Goal: Task Accomplishment & Management: Manage account settings

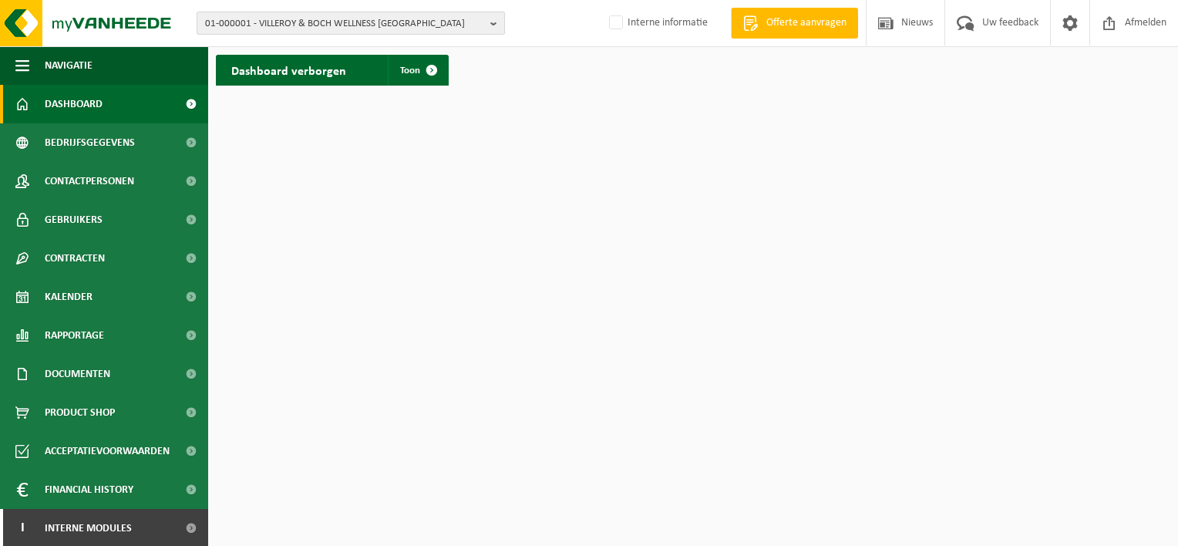
click at [372, 20] on span "01-000001 - VILLEROY & BOCH WELLNESS NV" at bounding box center [344, 23] width 279 height 23
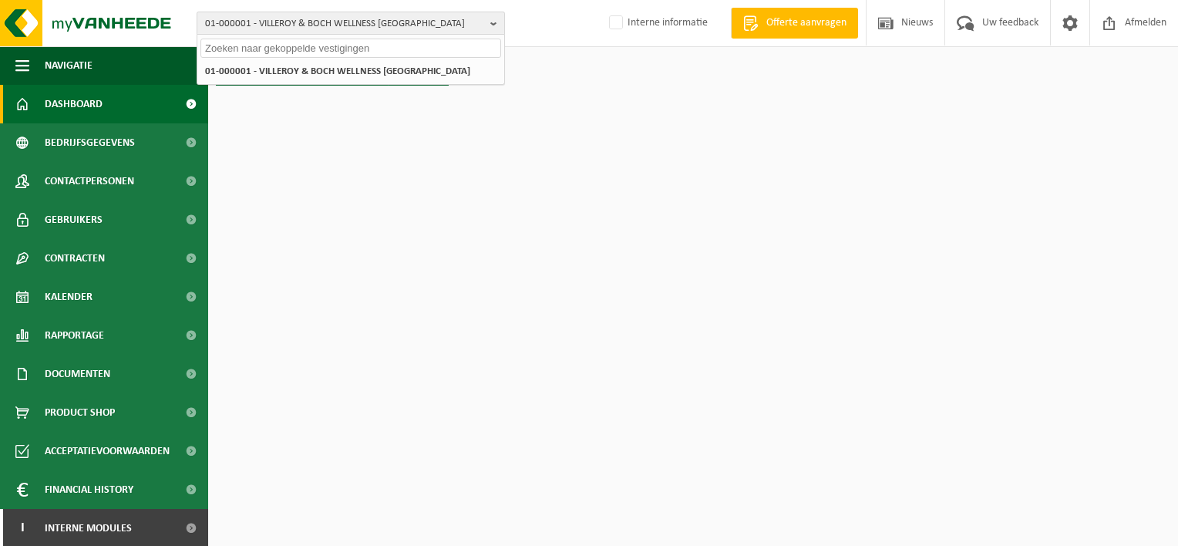
click at [216, 22] on span "01-000001 - VILLEROY & BOCH WELLNESS NV" at bounding box center [344, 23] width 279 height 23
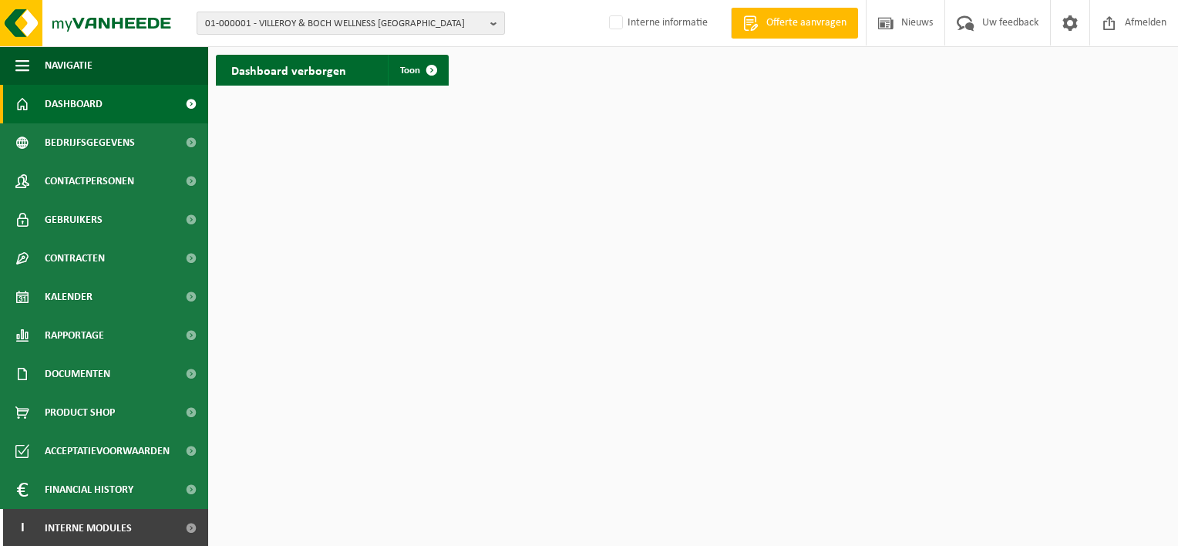
click at [210, 18] on span "01-000001 - VILLEROY & BOCH WELLNESS NV" at bounding box center [344, 23] width 279 height 23
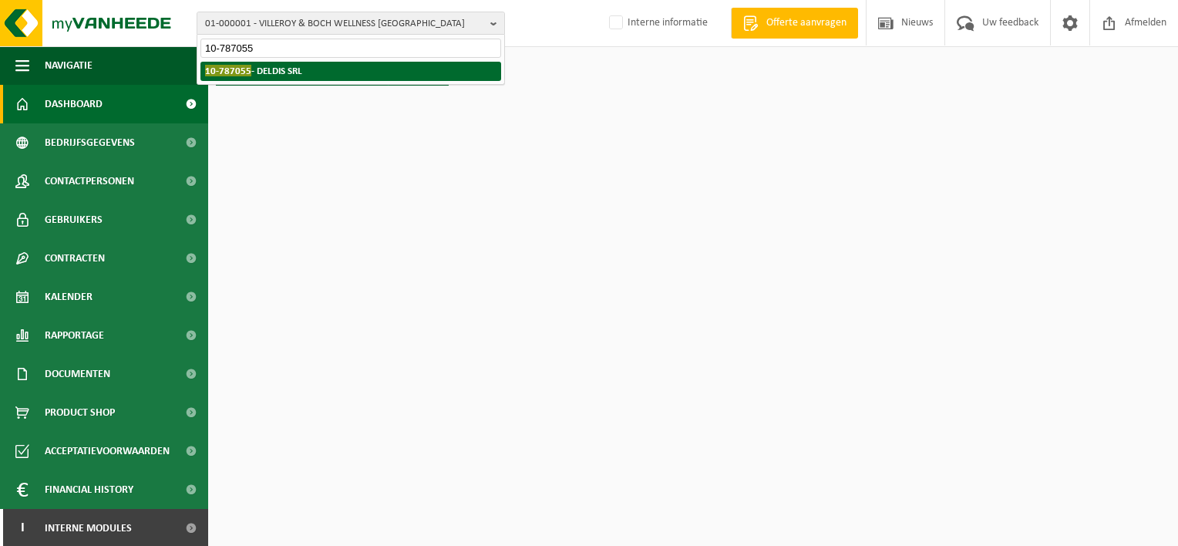
type input "10-787055"
click at [235, 66] on span "10-787055" at bounding box center [228, 71] width 46 height 12
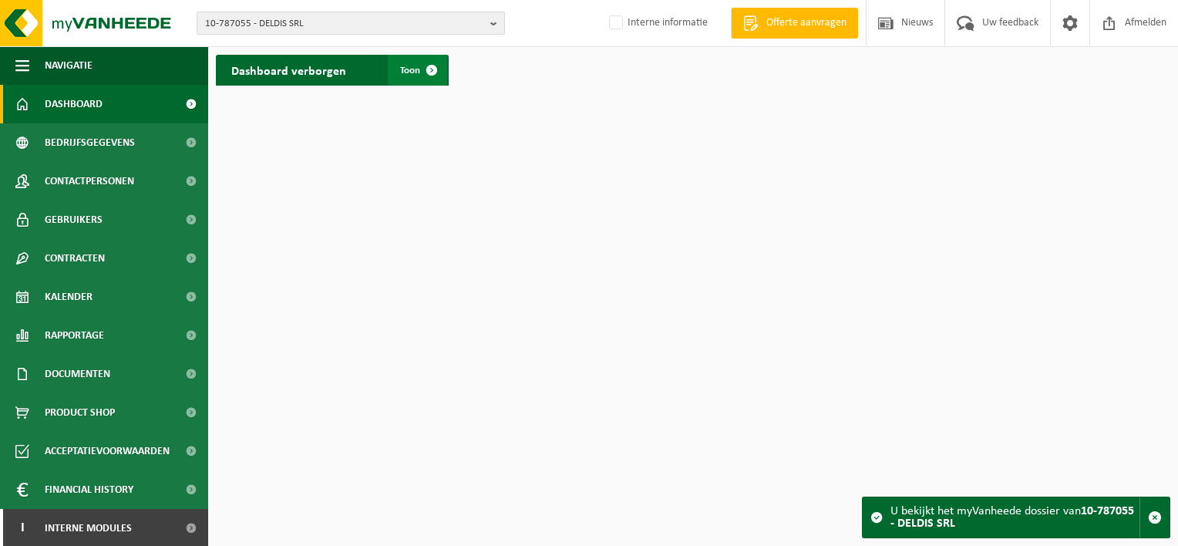
click at [413, 71] on span "Toon" at bounding box center [410, 71] width 20 height 10
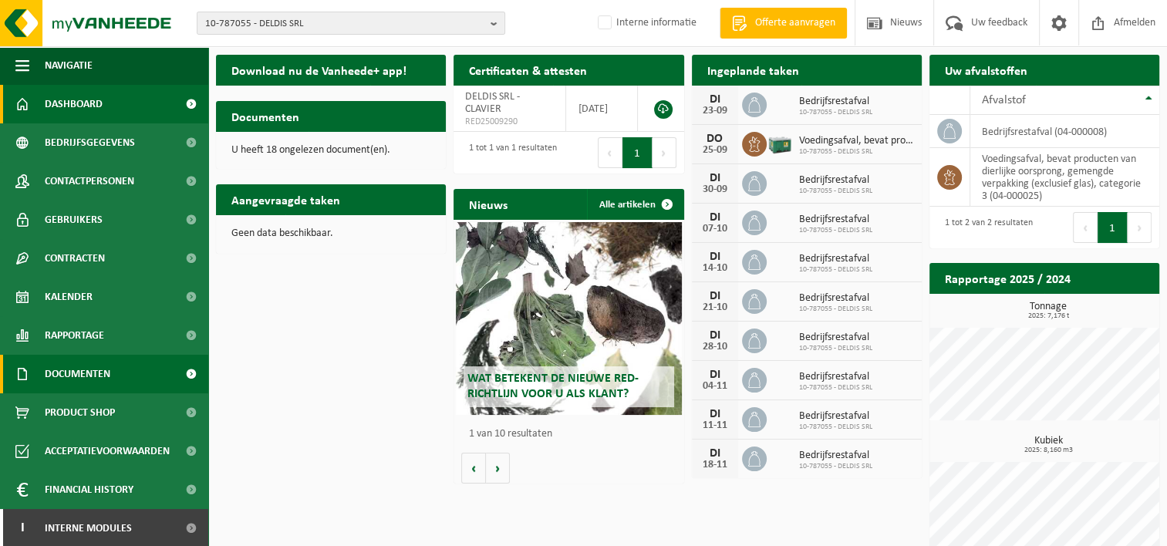
click at [71, 376] on span "Documenten" at bounding box center [78, 374] width 66 height 39
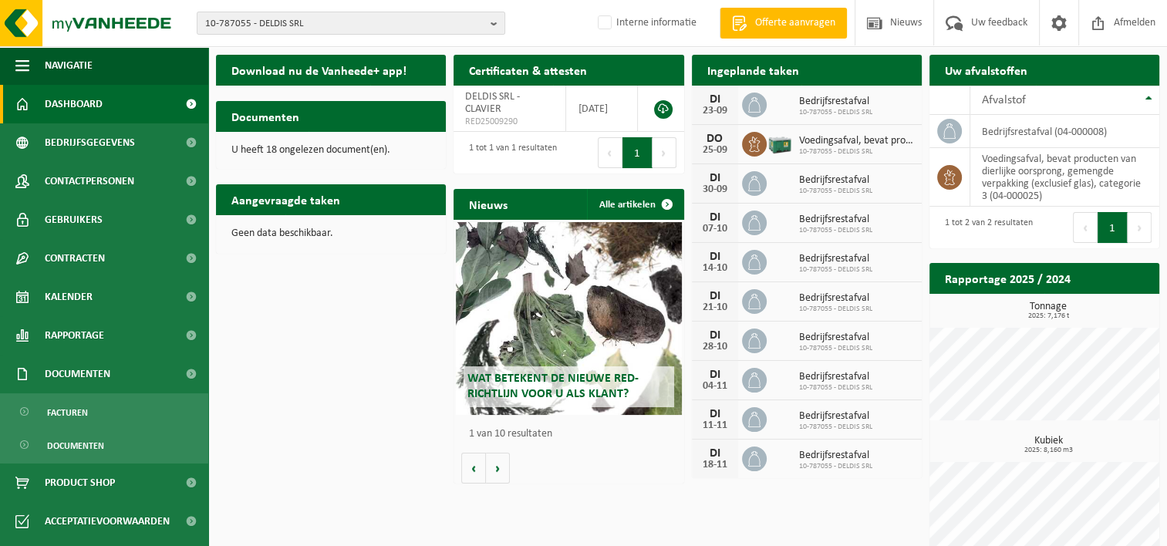
click at [487, 73] on h2 "Certificaten & attesten" at bounding box center [527, 70] width 149 height 30
click at [510, 77] on h2 "Certificaten & attesten" at bounding box center [527, 70] width 149 height 30
click at [36, 441] on link "Documenten" at bounding box center [104, 444] width 200 height 29
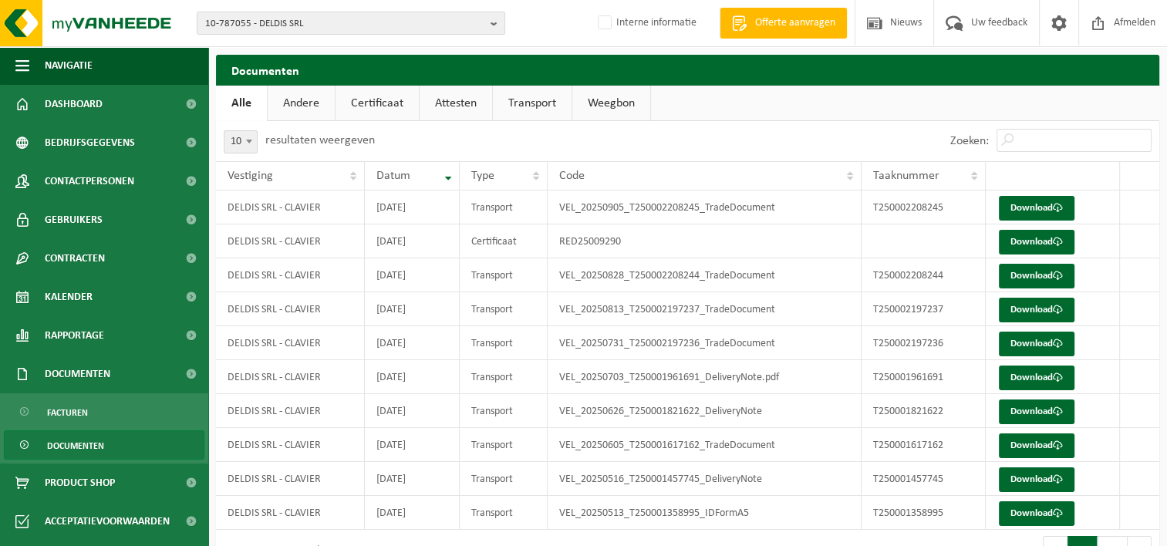
click at [364, 102] on link "Certificaat" at bounding box center [376, 103] width 83 height 35
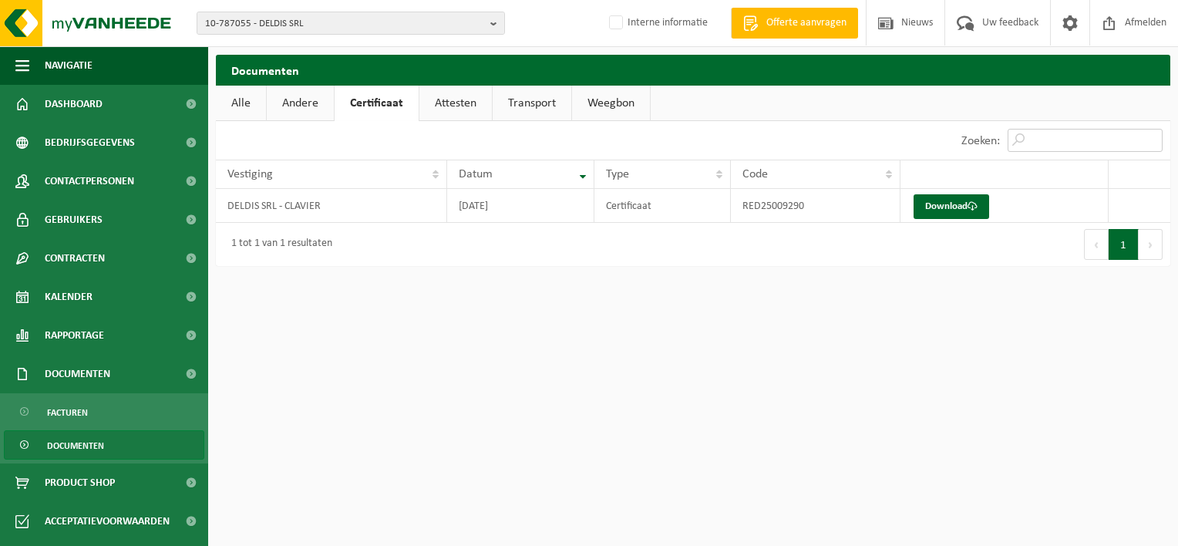
click at [1032, 143] on input "Zoeken:" at bounding box center [1085, 140] width 155 height 23
click at [933, 202] on link "Download" at bounding box center [952, 206] width 76 height 25
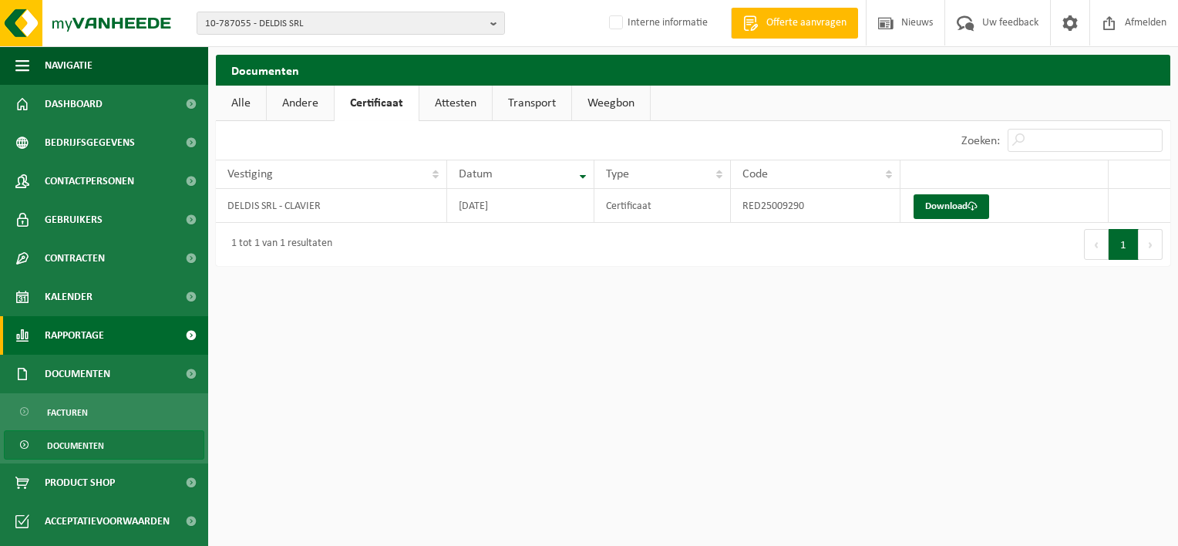
click at [173, 334] on span at bounding box center [190, 335] width 35 height 39
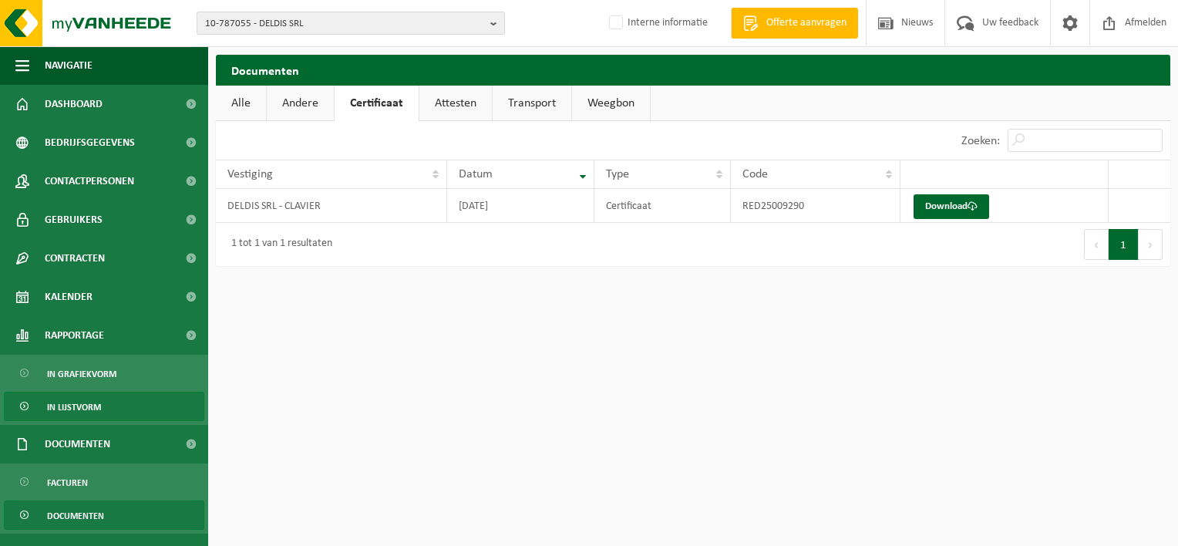
click at [79, 408] on span "In lijstvorm" at bounding box center [74, 406] width 54 height 29
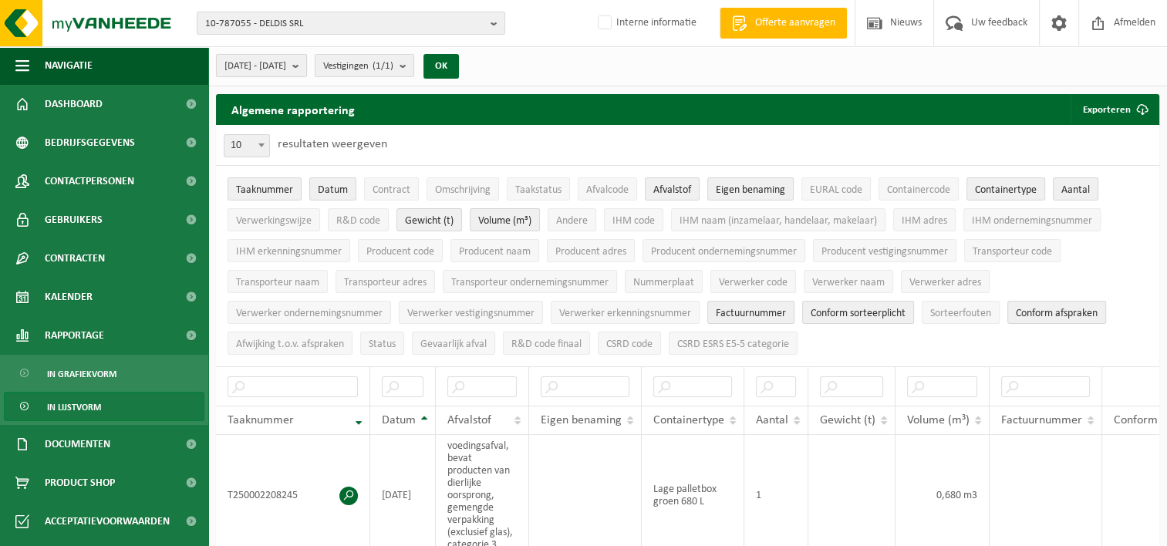
click at [306, 66] on b "submit" at bounding box center [299, 66] width 14 height 22
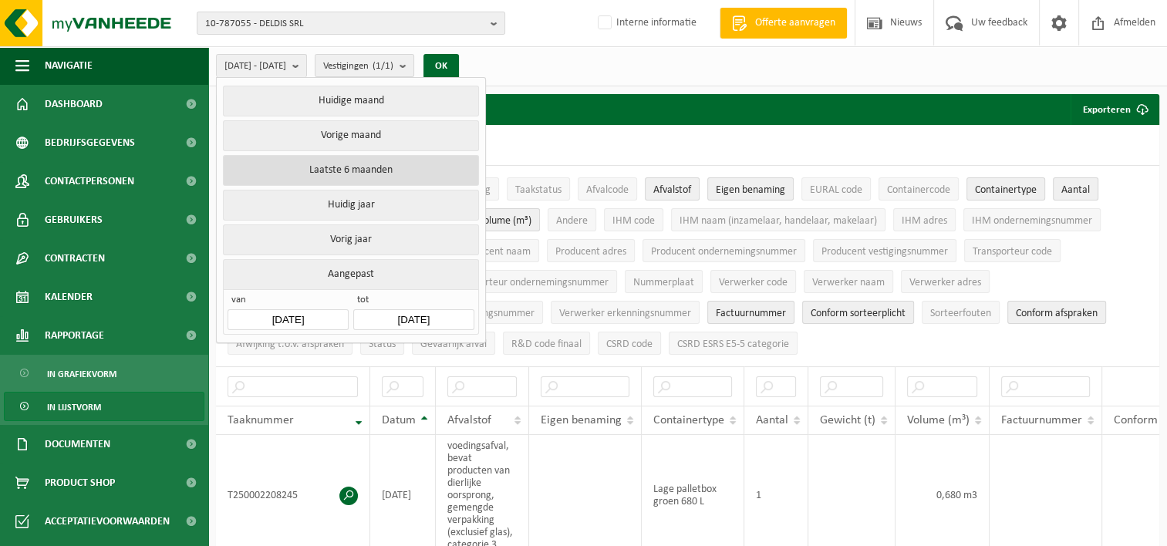
click at [361, 167] on button "Laatste 6 maanden" at bounding box center [350, 170] width 255 height 31
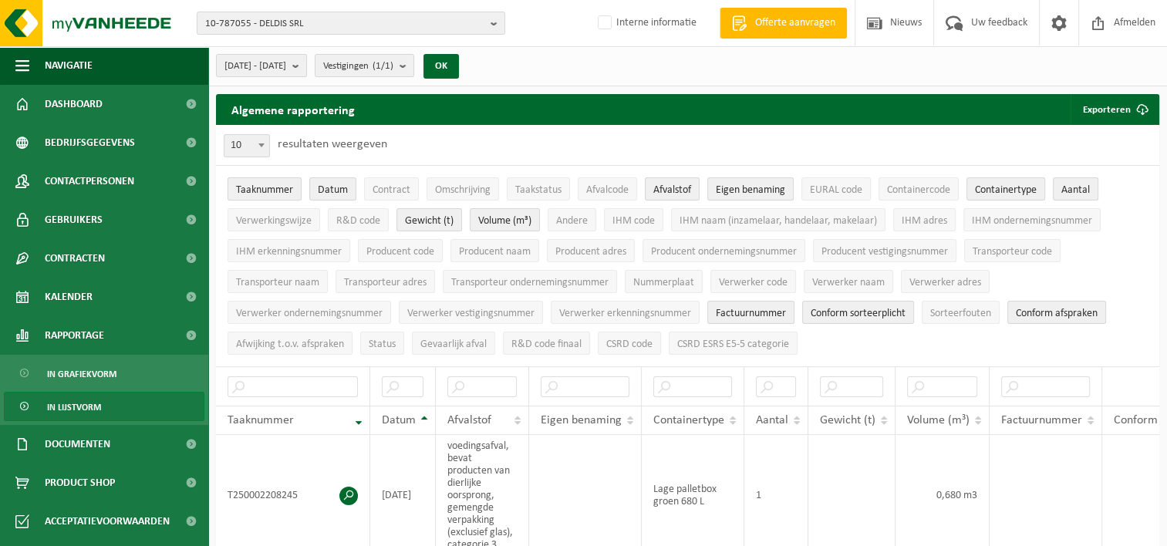
click at [283, 190] on span "Taaknummer" at bounding box center [264, 190] width 57 height 12
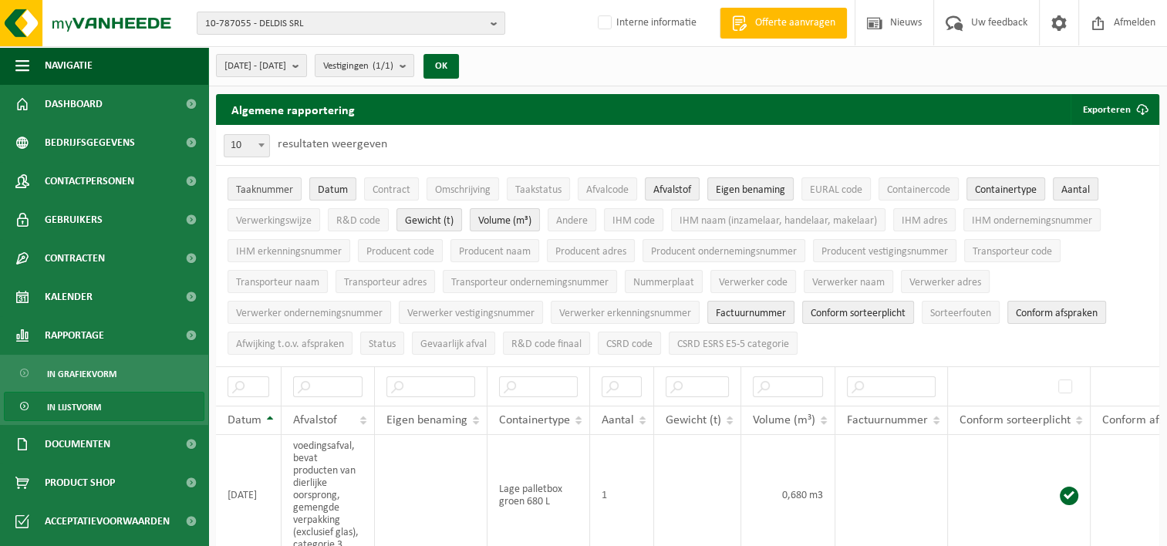
click at [289, 190] on span "Taaknummer" at bounding box center [264, 190] width 57 height 12
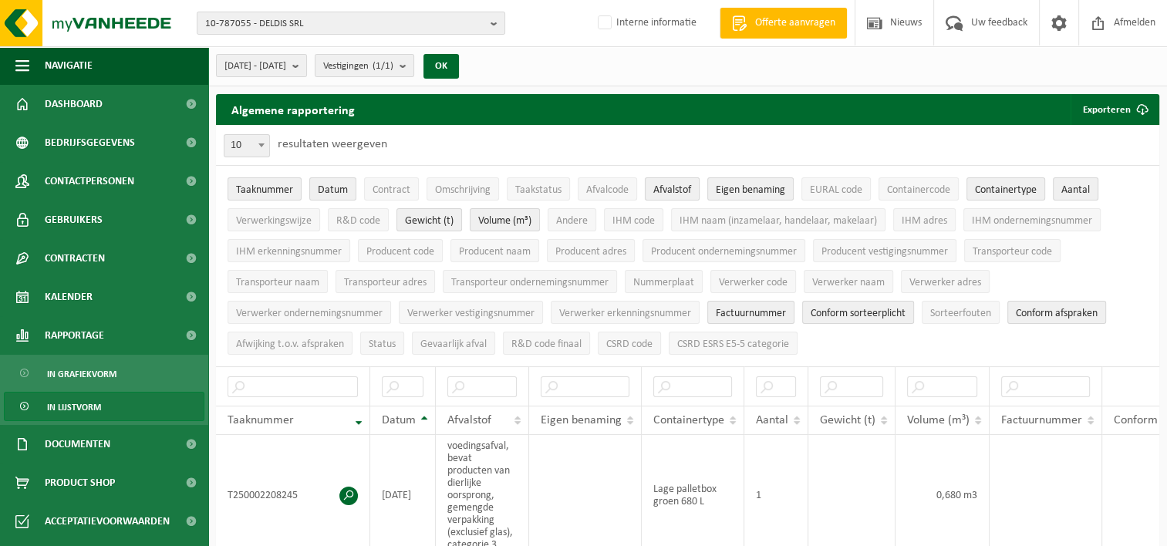
click at [660, 191] on span "Afvalstof" at bounding box center [672, 190] width 38 height 12
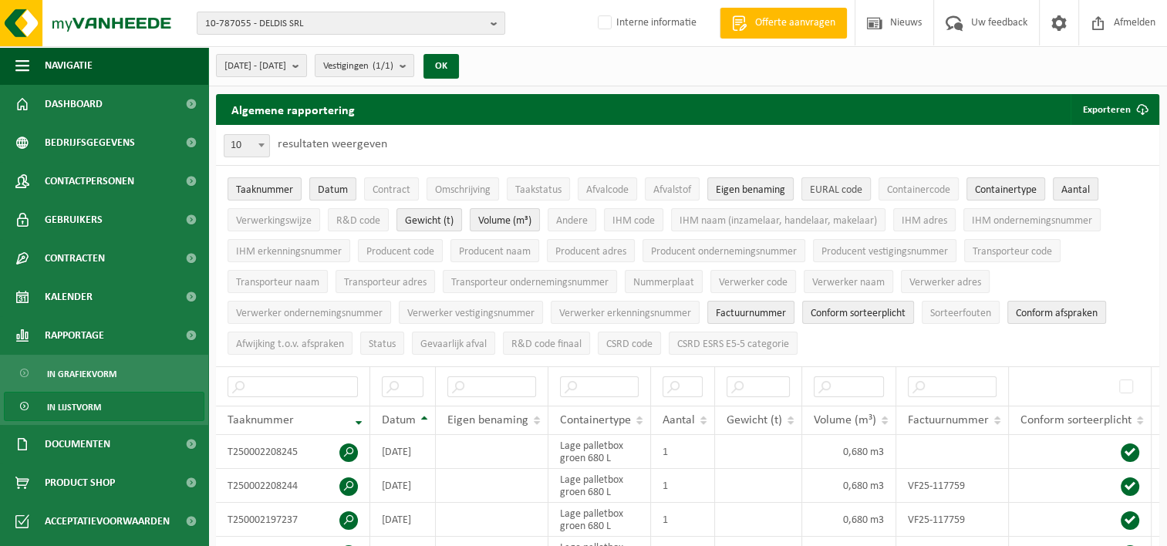
click at [827, 187] on span "EURAL code" at bounding box center [836, 190] width 52 height 12
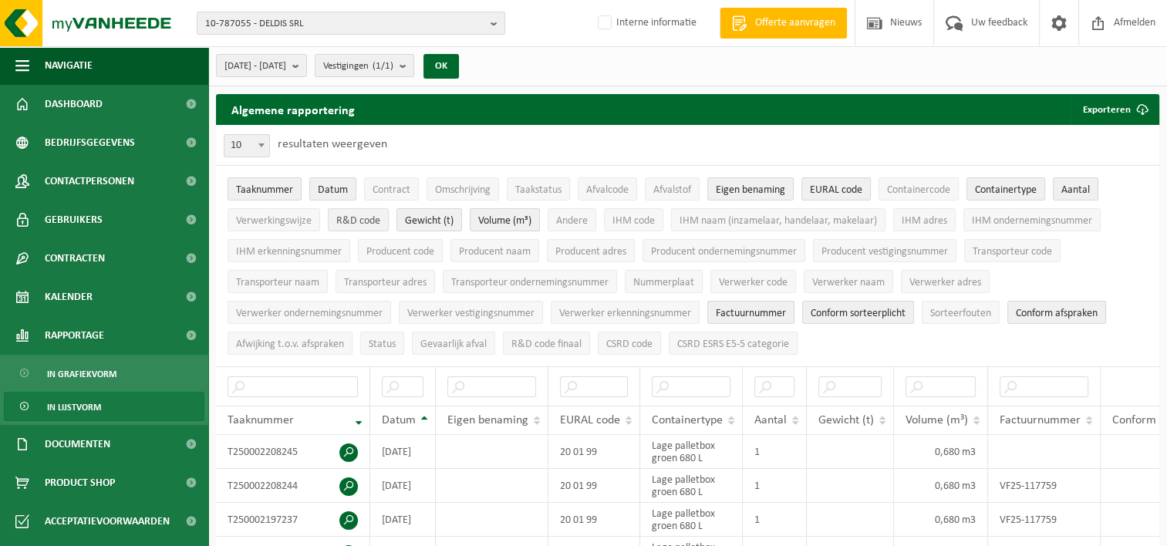
click at [366, 219] on span "R&D code" at bounding box center [358, 221] width 44 height 12
click at [516, 247] on span "Producent naam" at bounding box center [495, 252] width 72 height 12
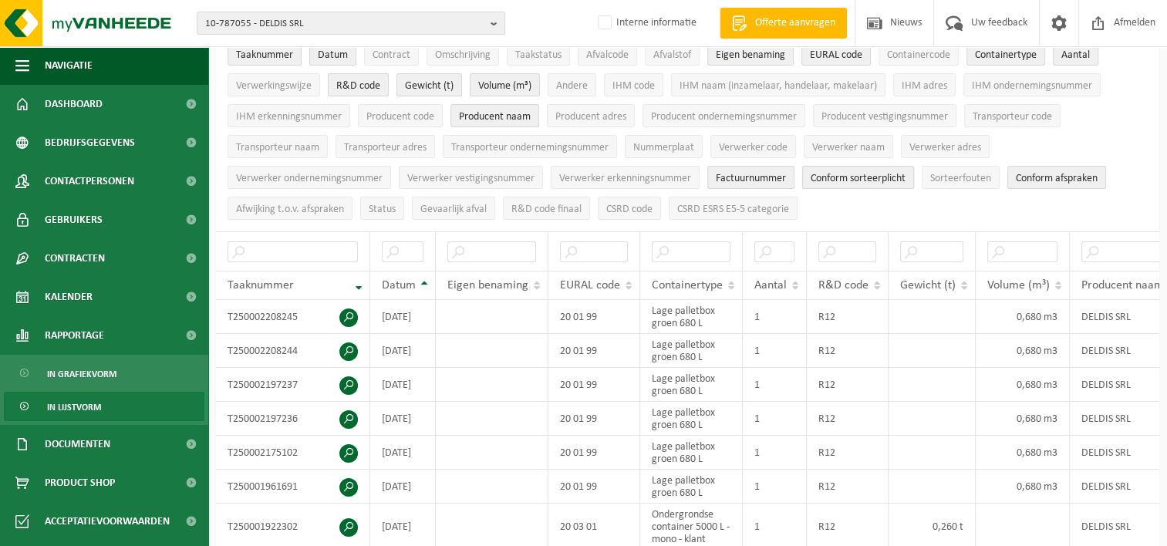
scroll to position [77, 0]
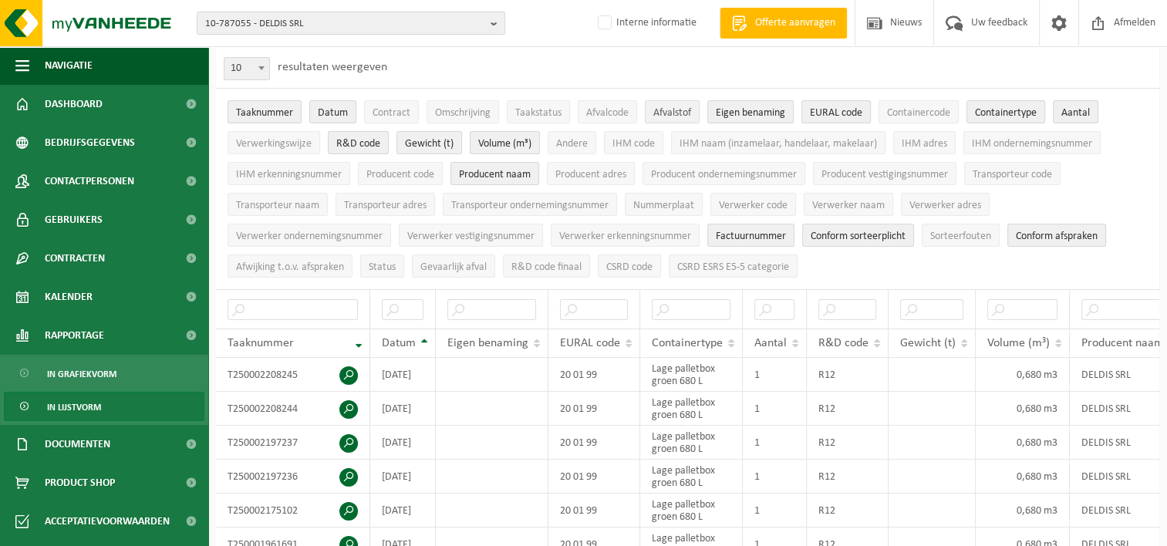
click at [676, 109] on span "Afvalstof" at bounding box center [672, 113] width 38 height 12
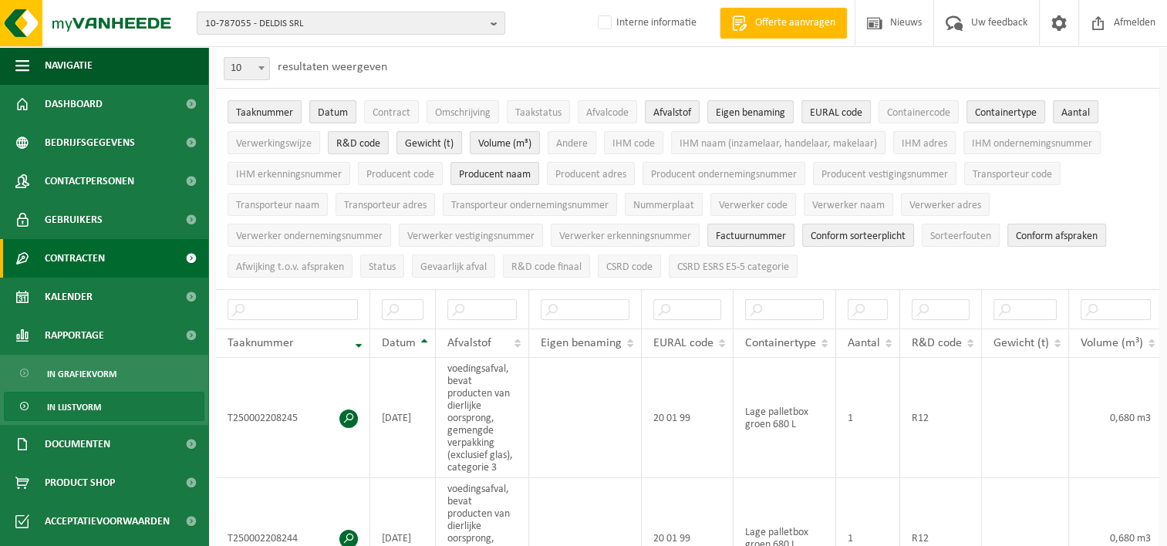
click at [83, 255] on span "Contracten" at bounding box center [75, 258] width 60 height 39
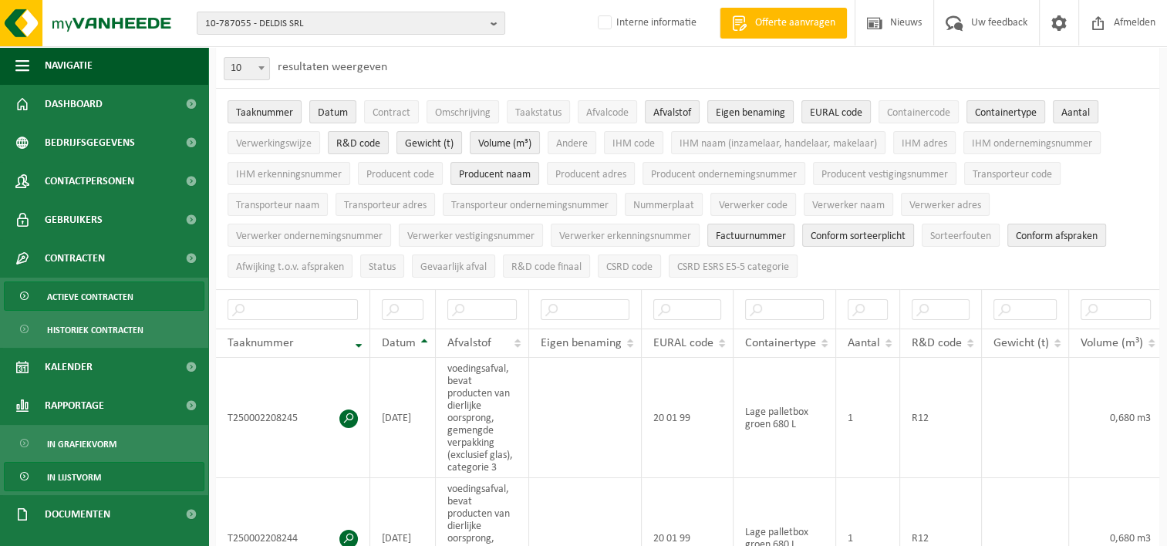
click at [93, 299] on span "Actieve contracten" at bounding box center [90, 296] width 86 height 29
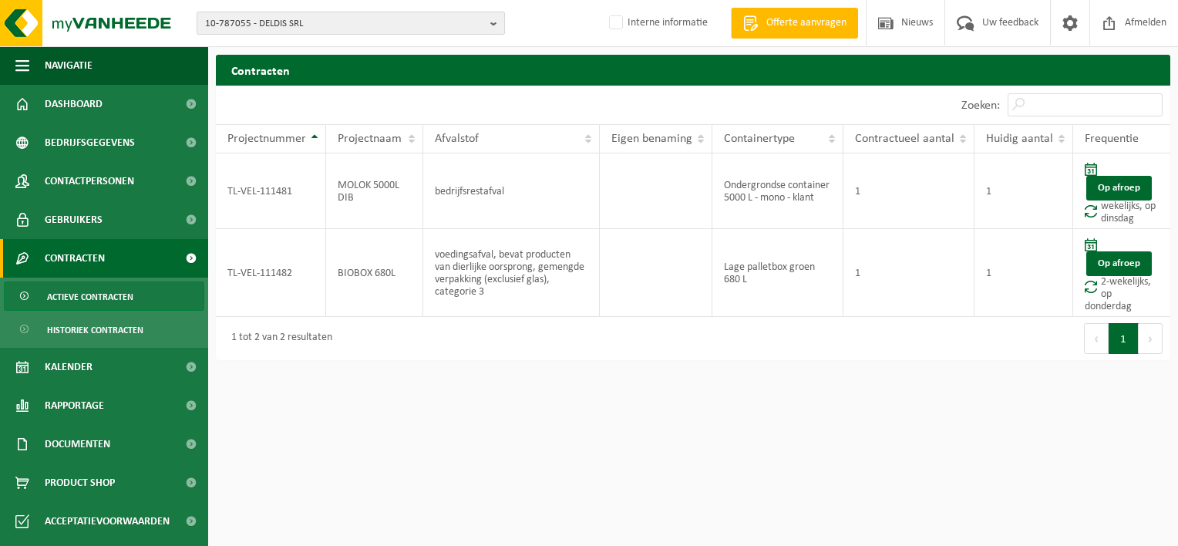
drag, startPoint x: 327, startPoint y: 23, endPoint x: 258, endPoint y: 17, distance: 68.9
click at [258, 17] on span "10-787055 - DELDIS SRL" at bounding box center [344, 23] width 279 height 23
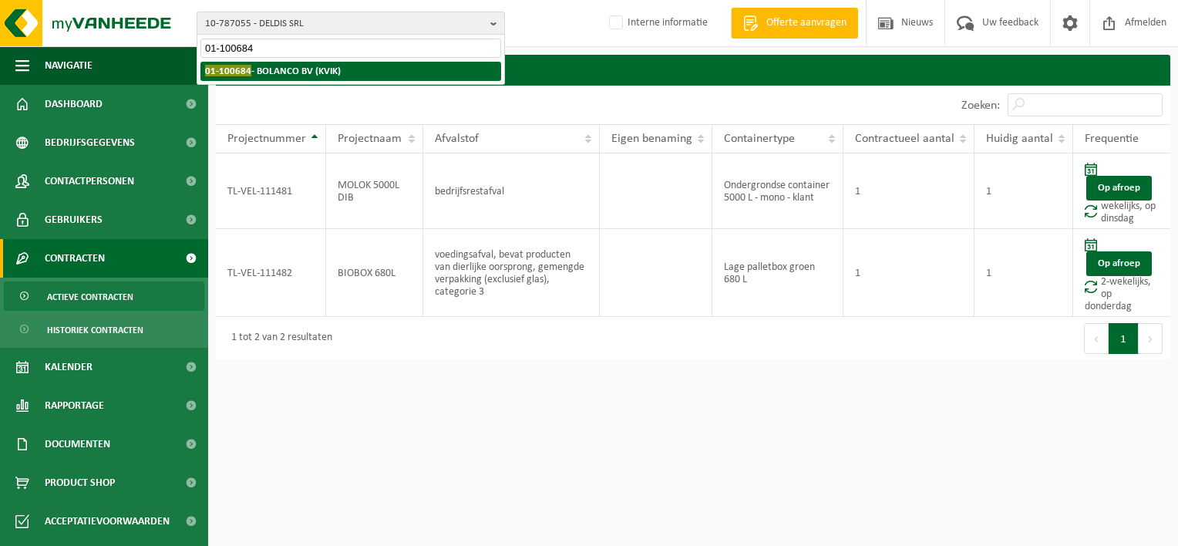
type input "01-100684"
click at [241, 71] on span "01-100684" at bounding box center [228, 71] width 46 height 12
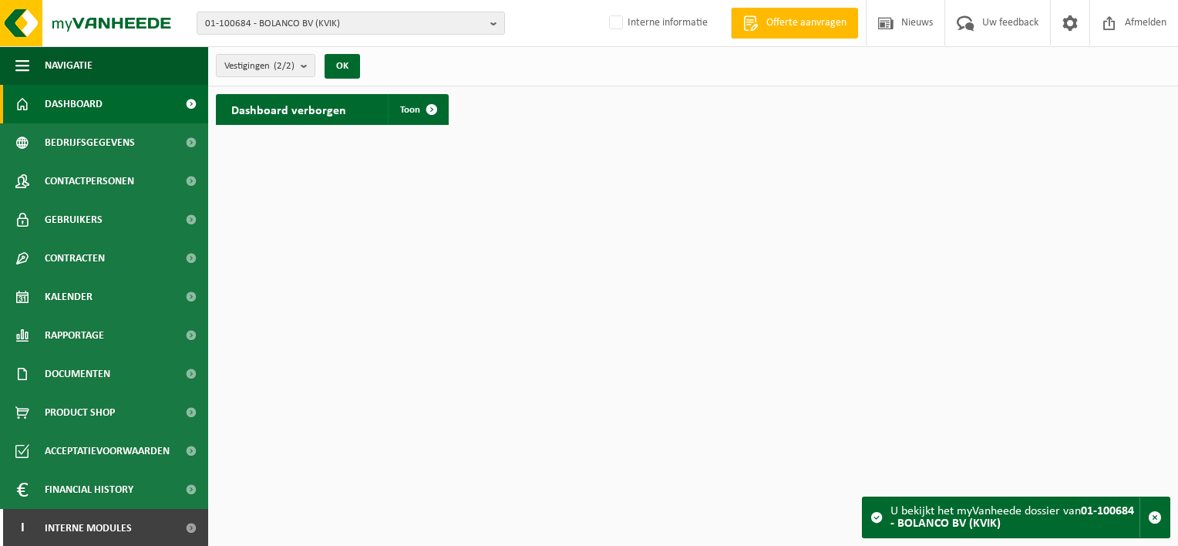
drag, startPoint x: 322, startPoint y: 69, endPoint x: 315, endPoint y: 70, distance: 7.9
click at [318, 69] on div "Vestigingen (2/2) Alles selecteren Alles deselecteren Actieve selecteren BOLANC…" at bounding box center [292, 65] width 169 height 33
click at [304, 70] on b "submit" at bounding box center [308, 66] width 14 height 22
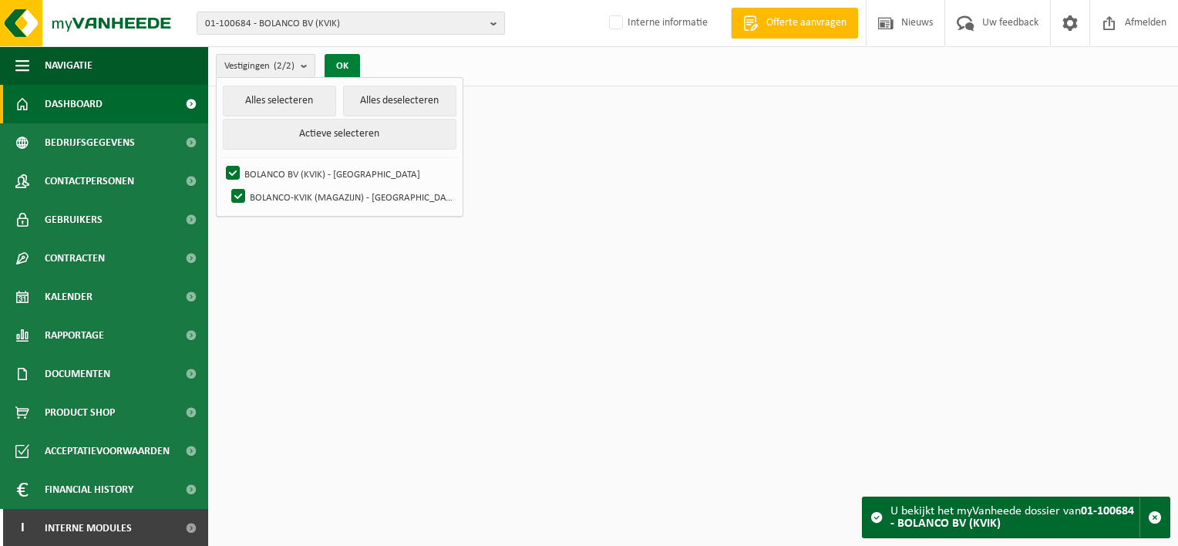
click at [339, 66] on button "OK" at bounding box center [342, 66] width 35 height 25
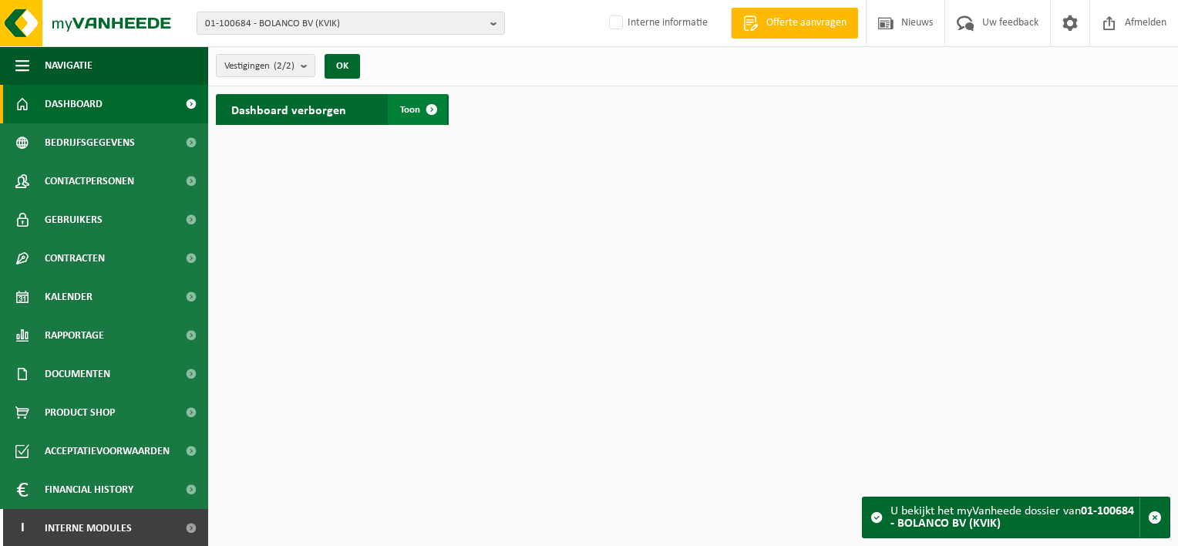
click at [419, 114] on span at bounding box center [431, 109] width 31 height 31
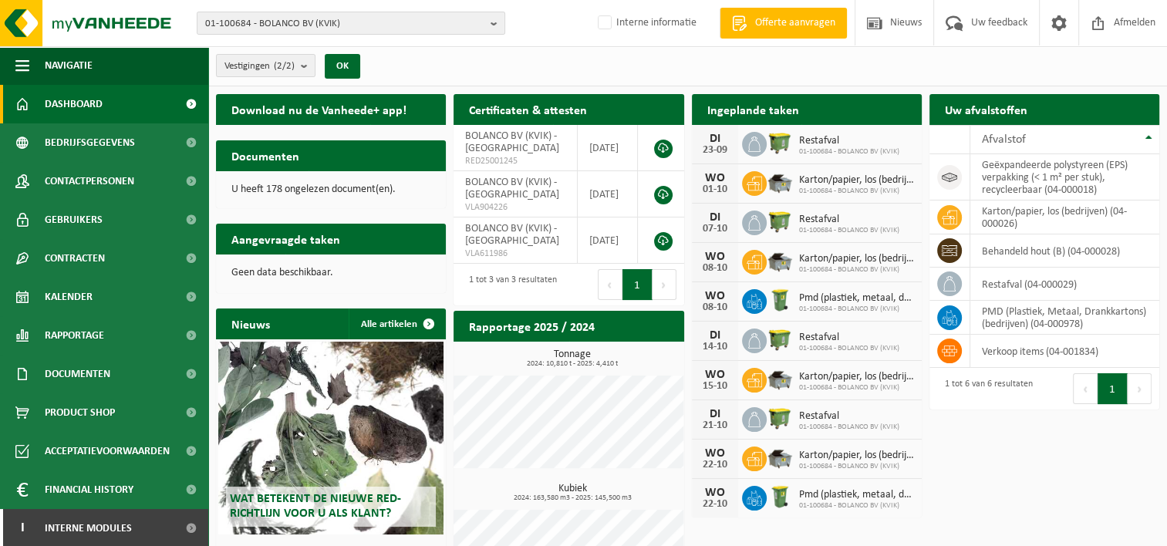
click at [526, 110] on h2 "Certificaten & attesten" at bounding box center [527, 109] width 149 height 30
click at [527, 152] on td "BOLANCO BV (KVIK) - SINT-NIKLAAS RED25001245" at bounding box center [515, 148] width 124 height 46
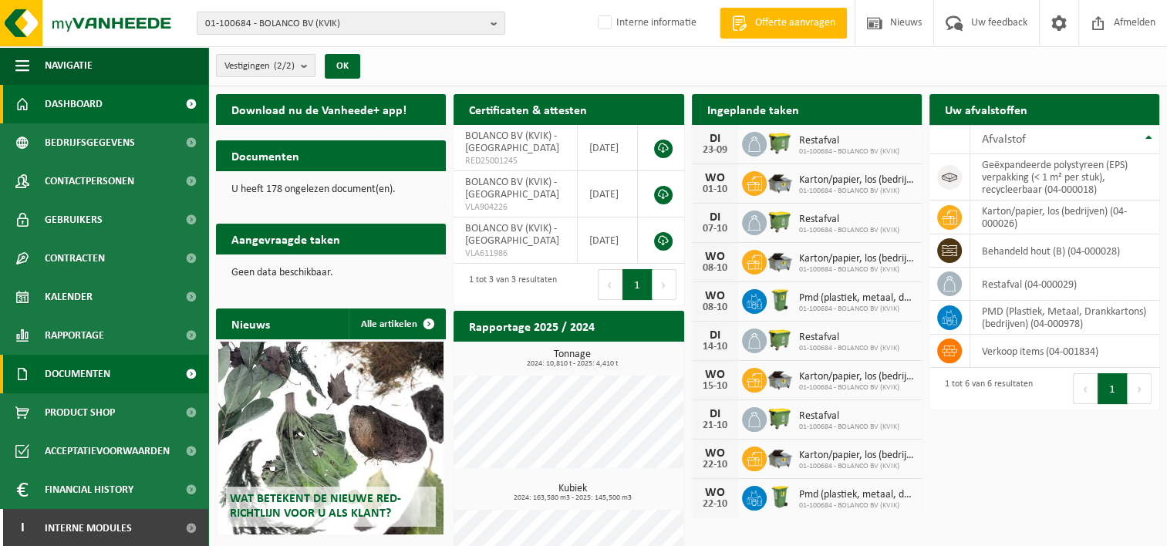
click at [111, 372] on link "Documenten" at bounding box center [104, 374] width 208 height 39
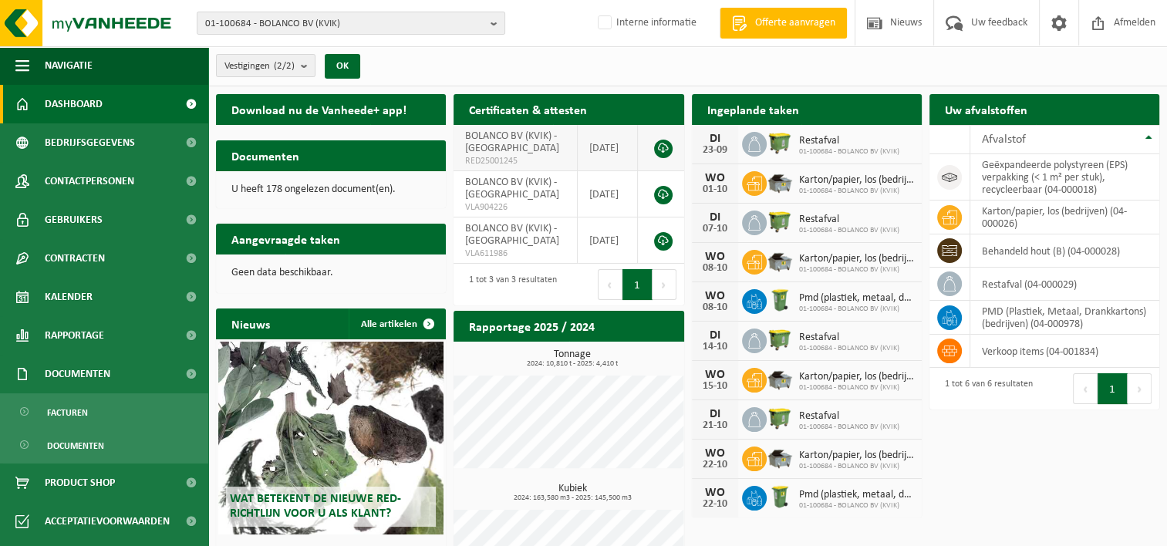
click at [666, 149] on link at bounding box center [663, 149] width 19 height 19
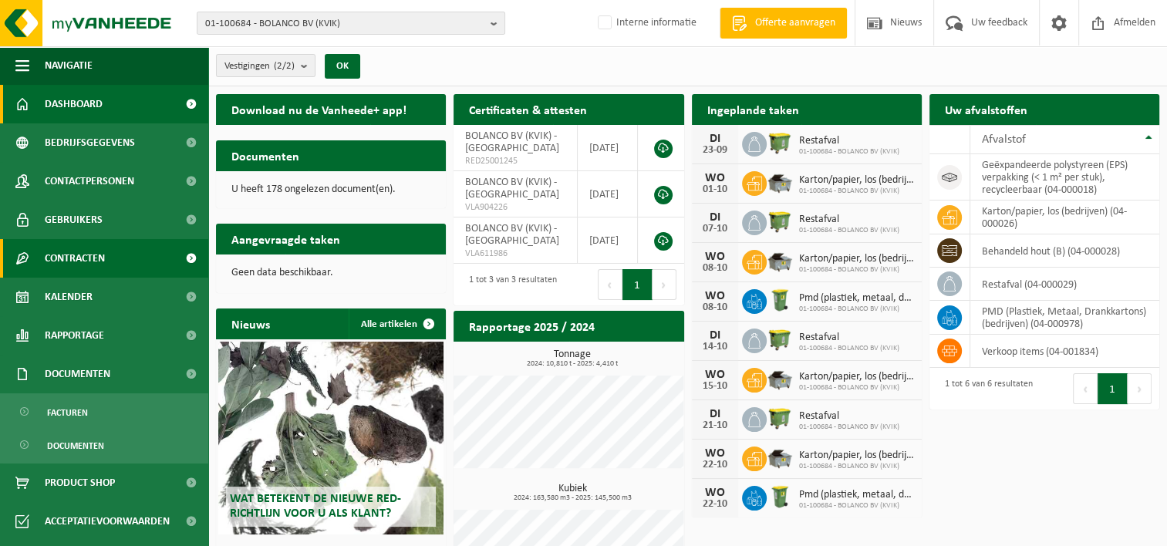
click at [69, 257] on span "Contracten" at bounding box center [75, 258] width 60 height 39
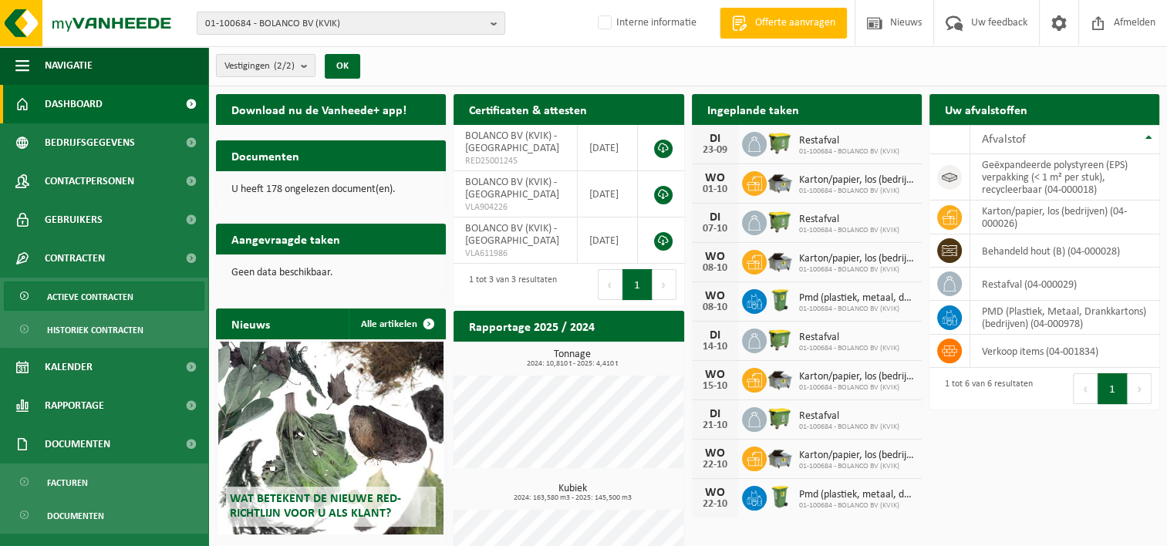
click at [96, 302] on span "Actieve contracten" at bounding box center [90, 296] width 86 height 29
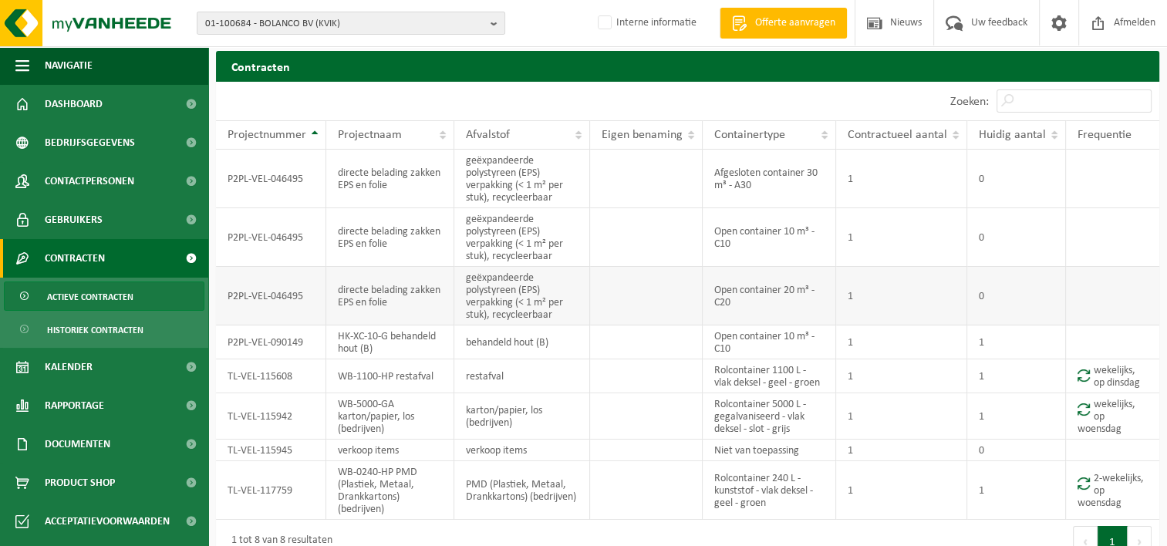
scroll to position [65, 0]
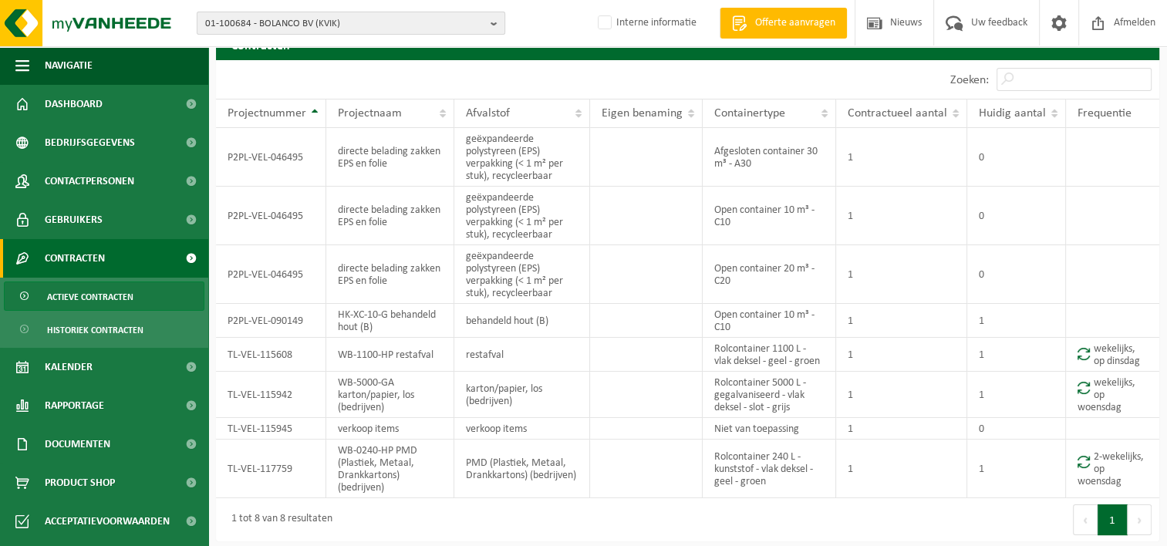
click at [244, 25] on span "01-100684 - BOLANCO BV (KVIK)" at bounding box center [344, 23] width 279 height 23
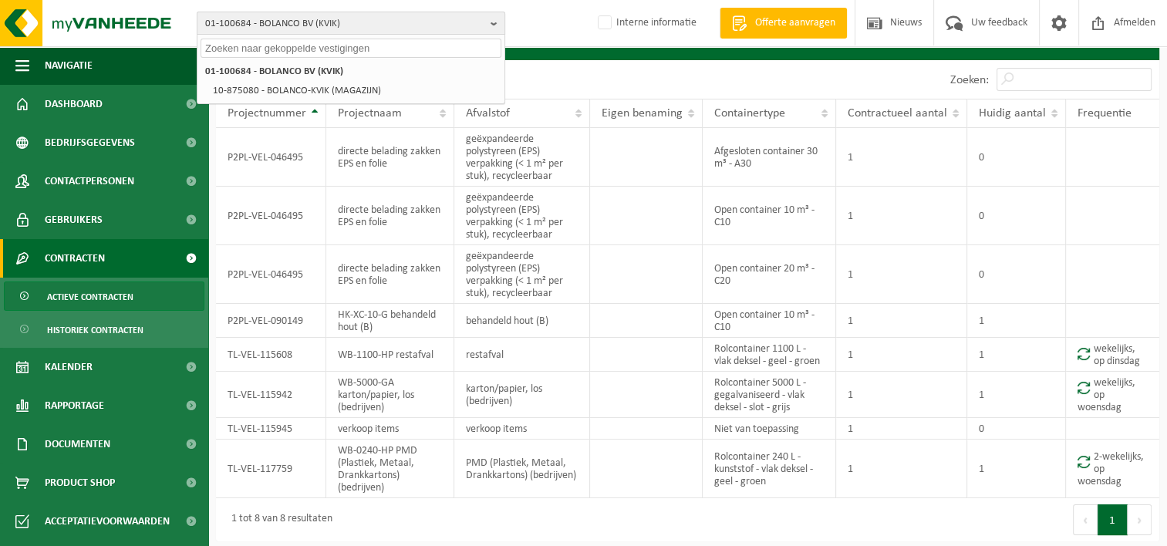
click at [345, 22] on span "01-100684 - BOLANCO BV (KVIK)" at bounding box center [344, 23] width 279 height 23
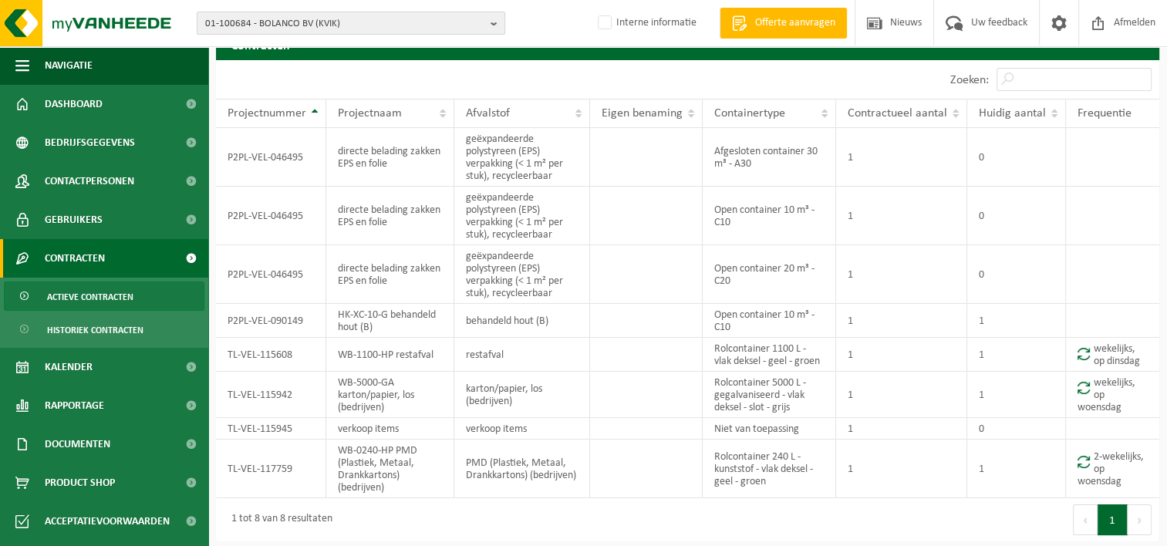
click at [349, 20] on span "01-100684 - BOLANCO BV (KVIK)" at bounding box center [344, 23] width 279 height 23
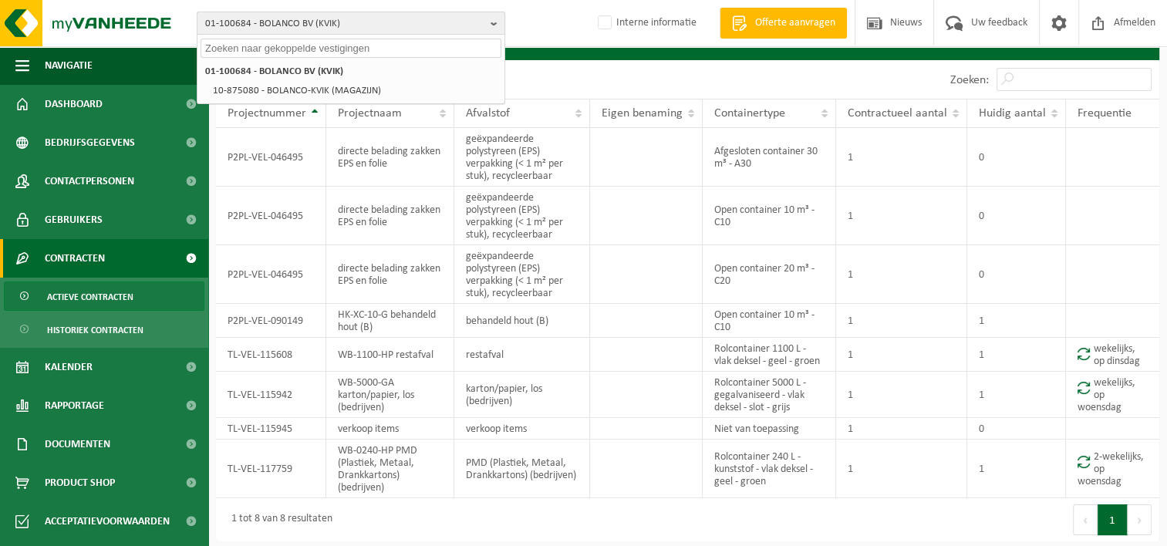
click at [253, 20] on span "01-100684 - BOLANCO BV (KVIK)" at bounding box center [344, 23] width 279 height 23
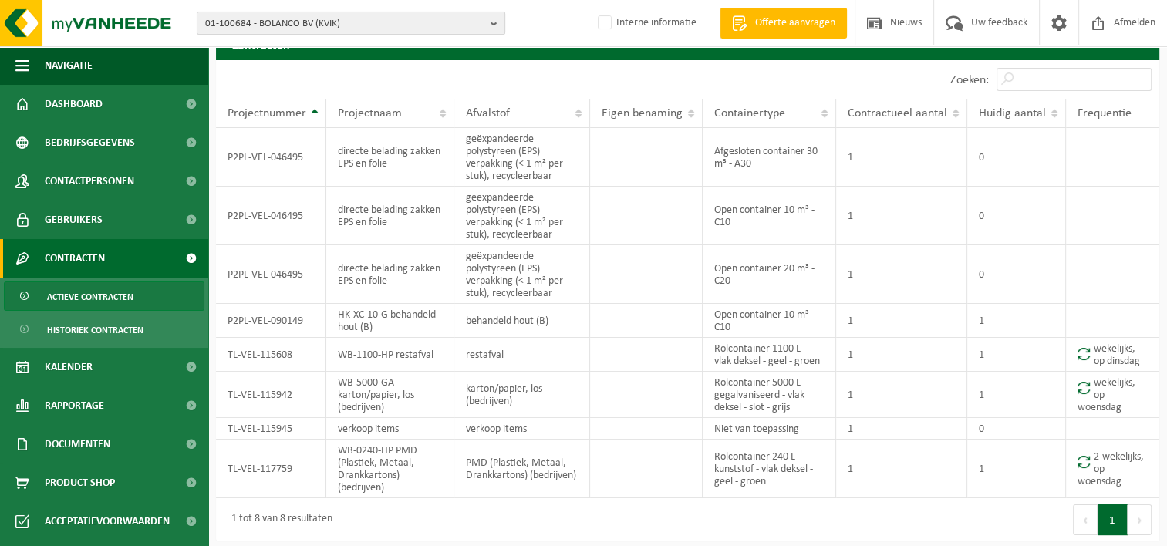
click at [253, 20] on span "01-100684 - BOLANCO BV (KVIK)" at bounding box center [344, 23] width 279 height 23
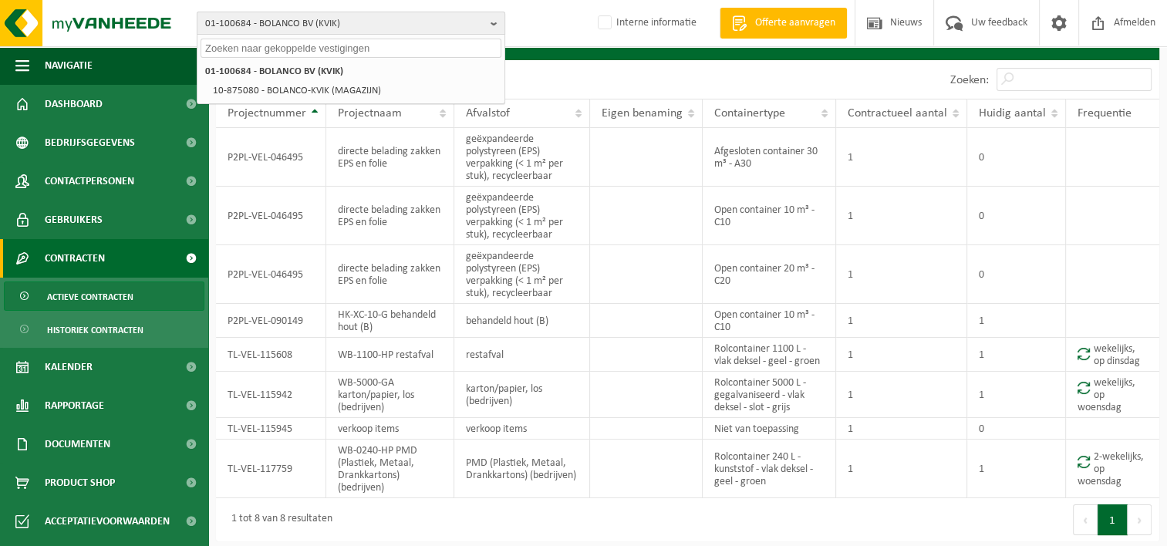
click at [230, 27] on span "01-100684 - BOLANCO BV (KVIK)" at bounding box center [344, 23] width 279 height 23
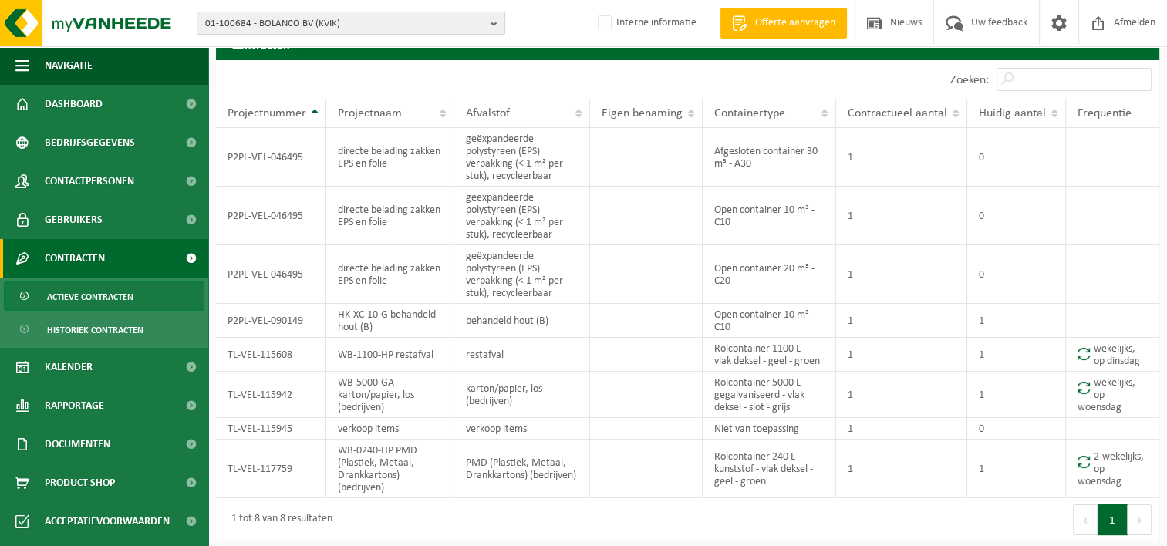
click at [234, 28] on span "01-100684 - BOLANCO BV (KVIK)" at bounding box center [344, 23] width 279 height 23
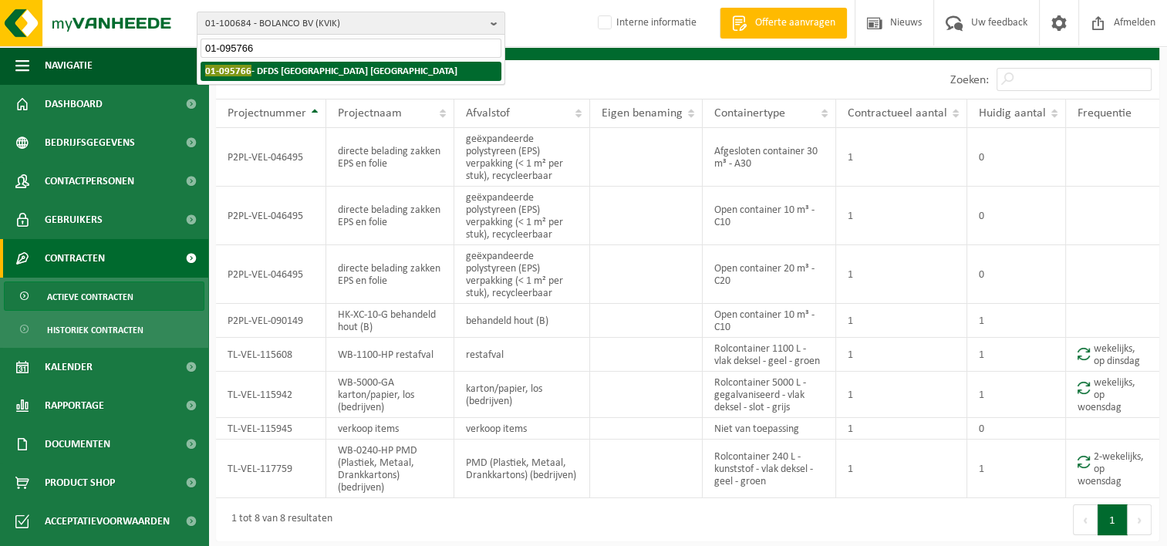
type input "01-095766"
click at [304, 71] on strong "01-095766 - [GEOGRAPHIC_DATA] [GEOGRAPHIC_DATA] [GEOGRAPHIC_DATA]" at bounding box center [331, 71] width 252 height 12
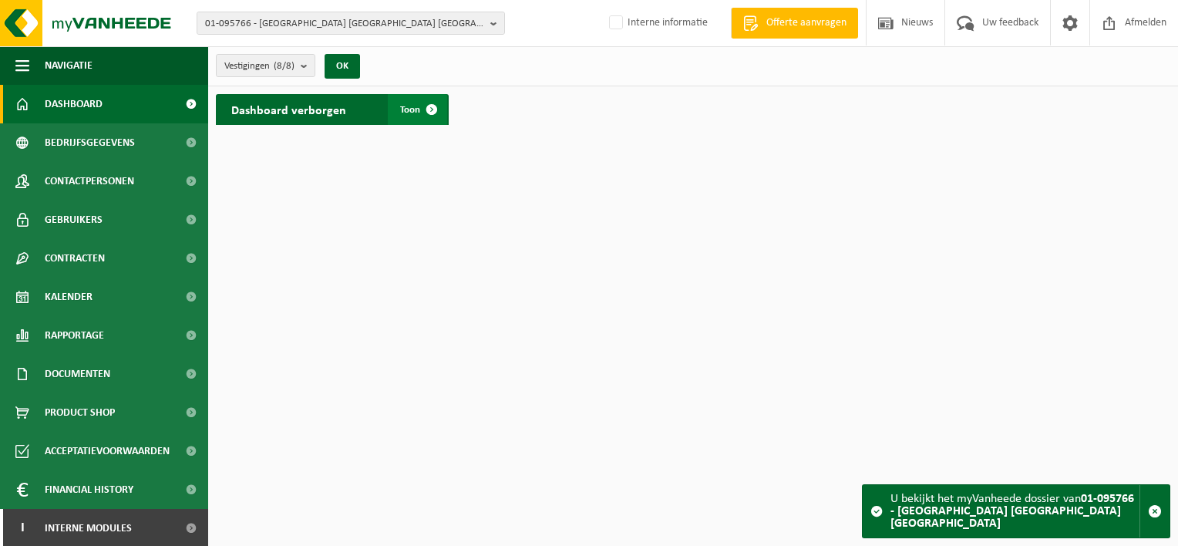
click at [439, 103] on span at bounding box center [431, 109] width 31 height 31
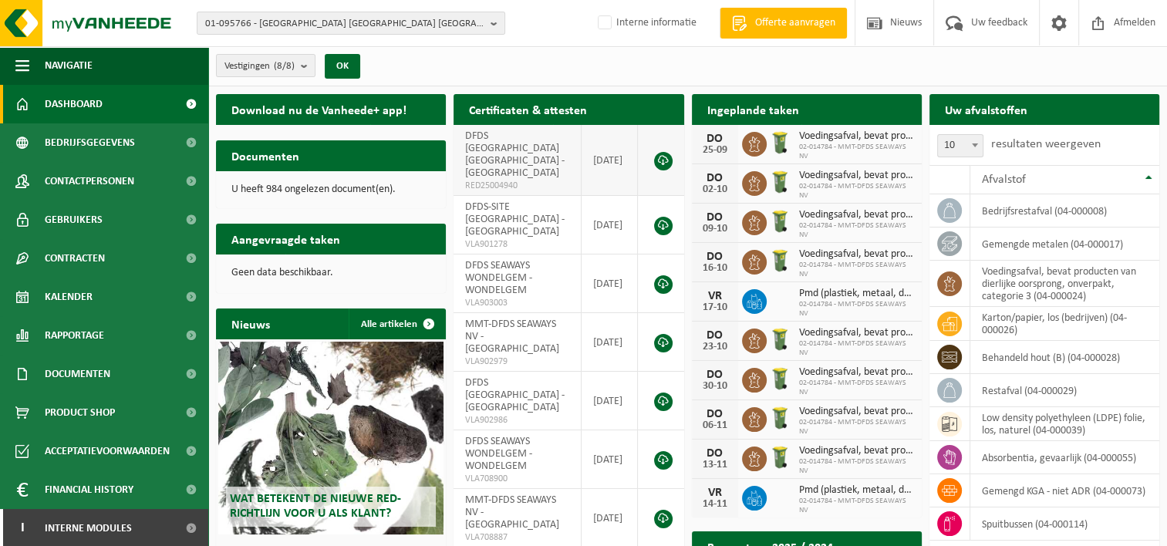
click at [665, 152] on link at bounding box center [663, 161] width 19 height 19
click at [662, 152] on link at bounding box center [663, 161] width 19 height 19
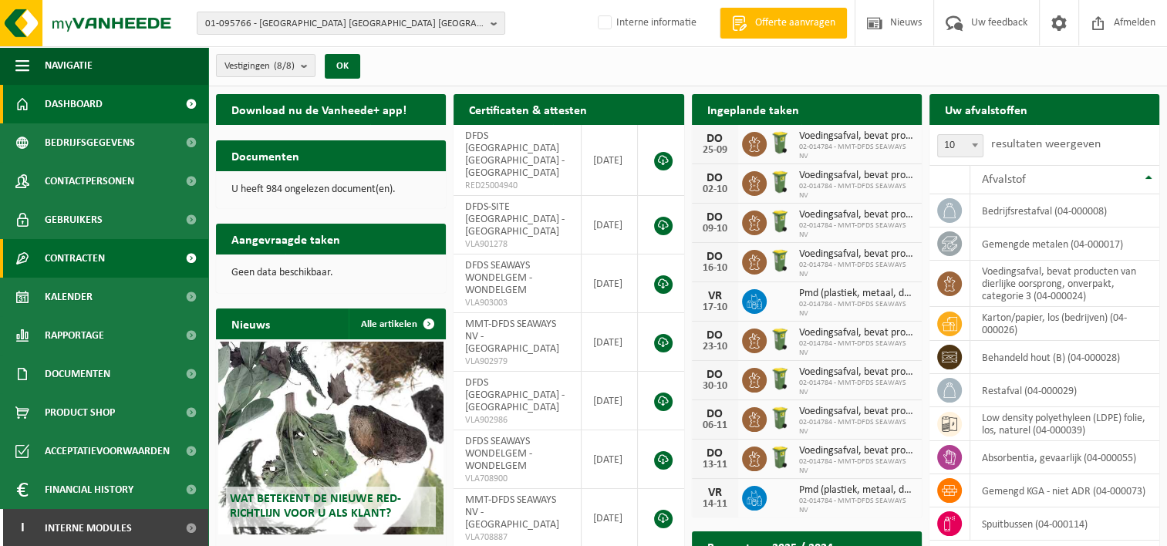
click at [176, 259] on span at bounding box center [190, 258] width 35 height 39
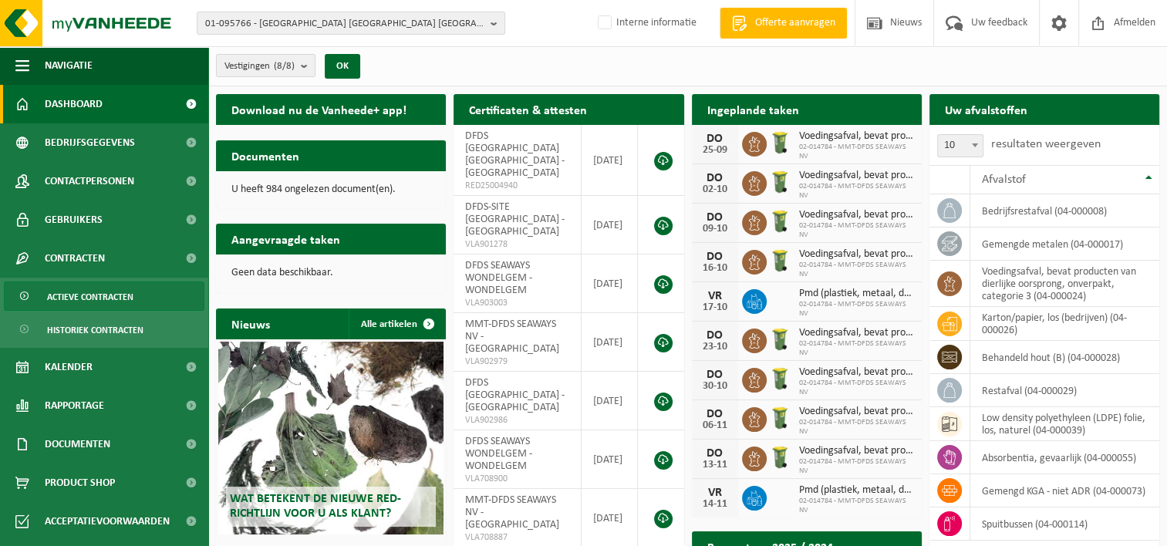
click at [99, 303] on span "Actieve contracten" at bounding box center [90, 296] width 86 height 29
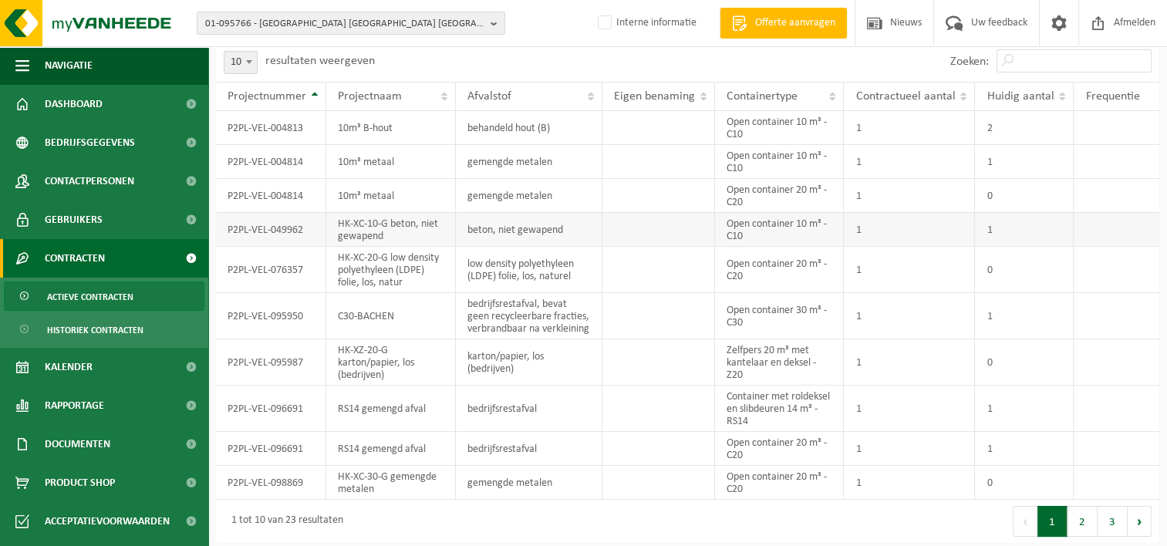
scroll to position [86, 0]
click at [1117, 521] on button "3" at bounding box center [1112, 518] width 30 height 31
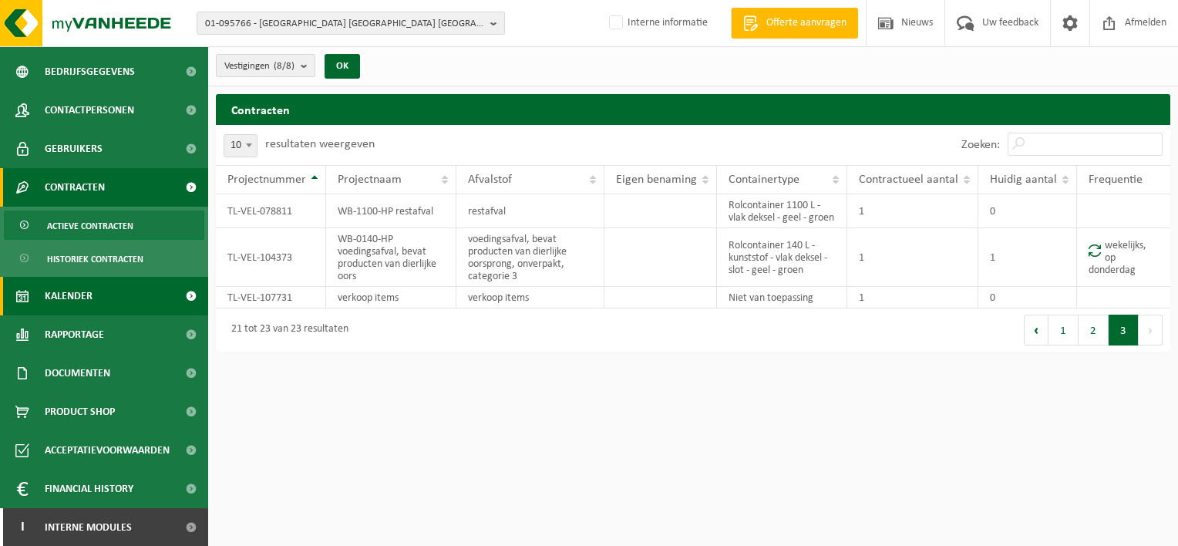
scroll to position [0, 0]
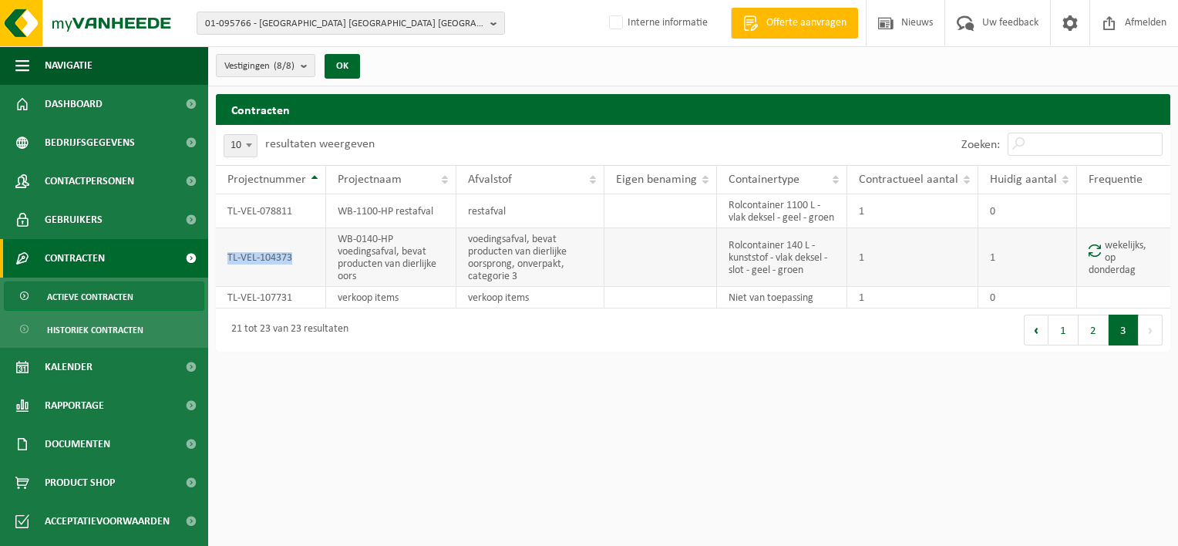
drag, startPoint x: 224, startPoint y: 268, endPoint x: 291, endPoint y: 266, distance: 67.1
click at [291, 266] on td "TL-VEL-104373" at bounding box center [271, 257] width 110 height 59
copy td "TL-VEL-104373"
click at [361, 25] on span "01-095766 - DFDS BELGIUM NV" at bounding box center [344, 23] width 279 height 23
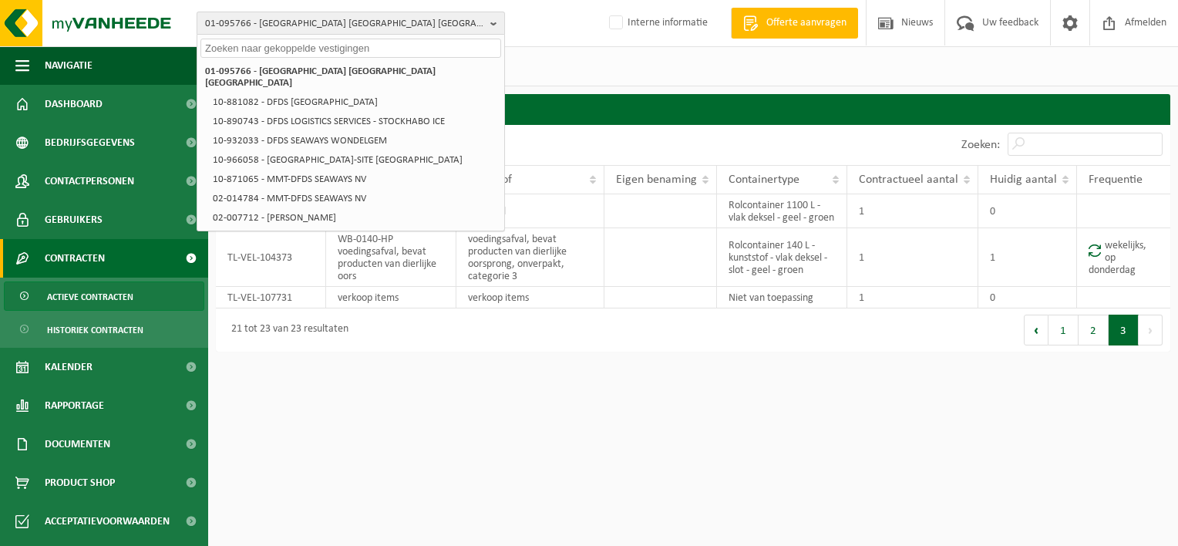
drag, startPoint x: 355, startPoint y: 23, endPoint x: 213, endPoint y: 30, distance: 142.8
click at [213, 30] on span "01-095766 - DFDS BELGIUM NV" at bounding box center [344, 23] width 279 height 23
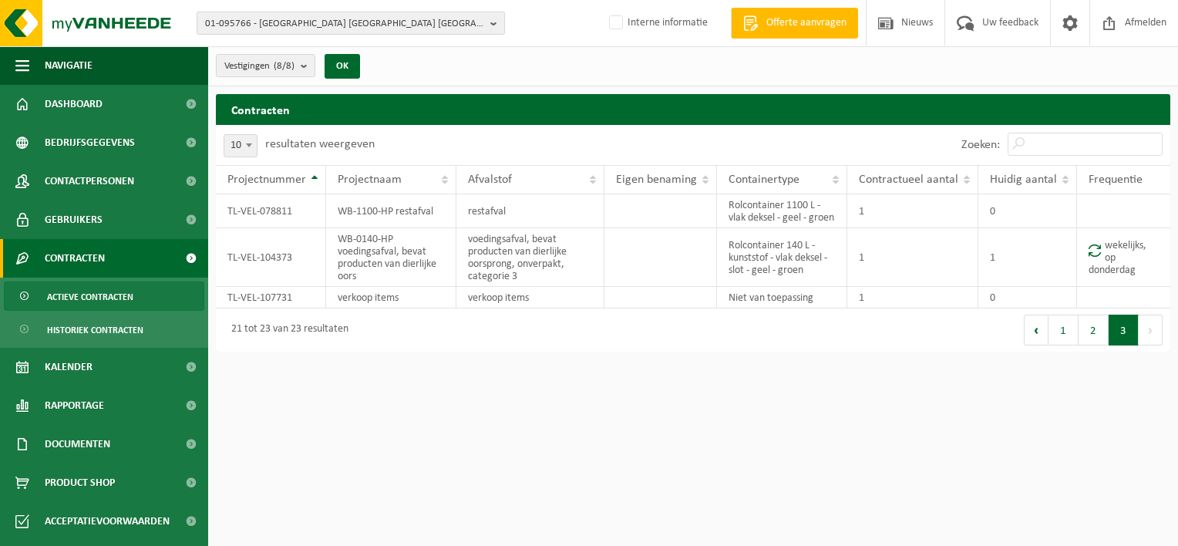
click at [366, 28] on span "01-095766 - DFDS BELGIUM NV" at bounding box center [344, 23] width 279 height 23
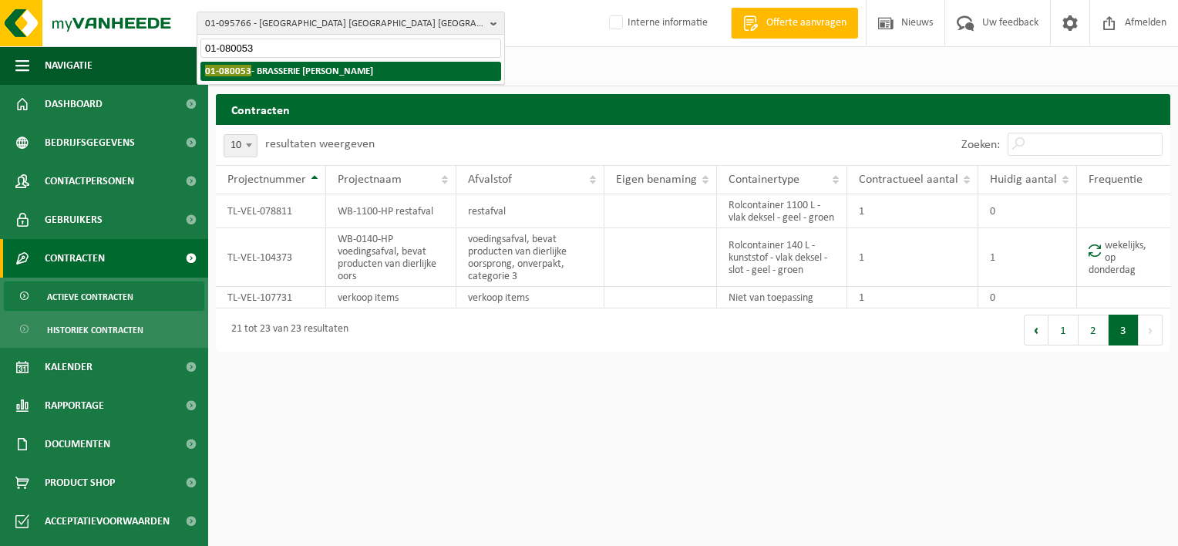
type input "01-080053"
click at [290, 65] on strong "01-080053 - BRASSERIE LEFEBVRE SA" at bounding box center [289, 71] width 168 height 12
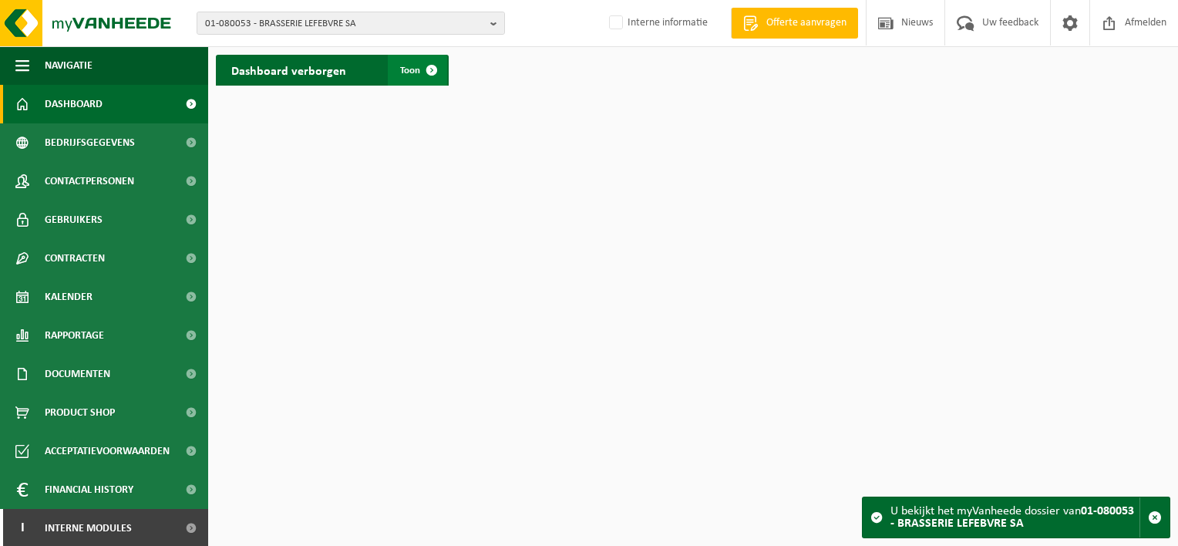
click at [399, 69] on link "Toon" at bounding box center [417, 70] width 59 height 31
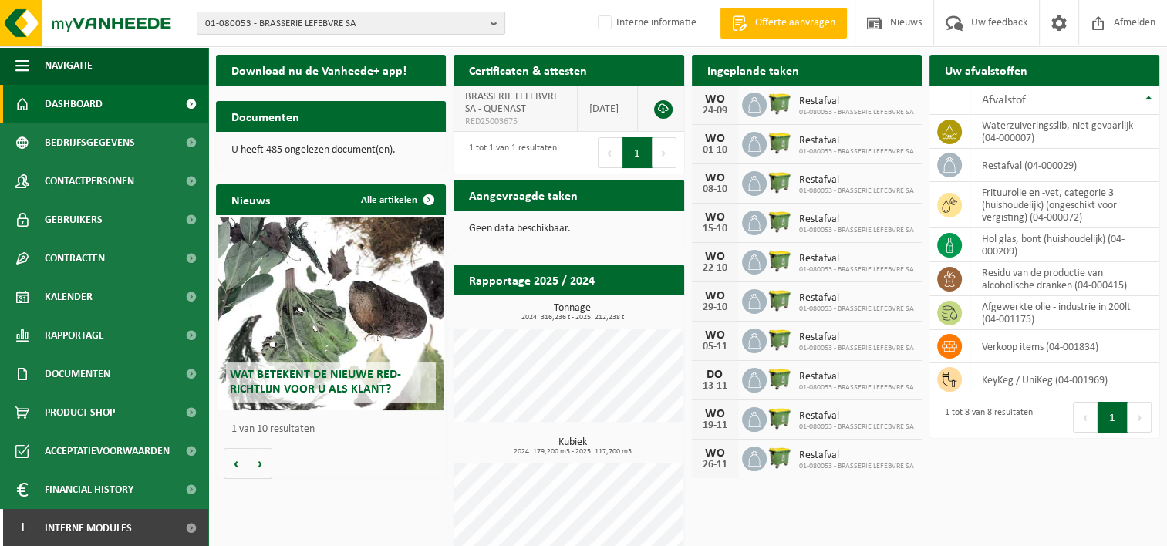
click at [668, 108] on link at bounding box center [663, 109] width 19 height 19
click at [663, 108] on link at bounding box center [663, 109] width 19 height 19
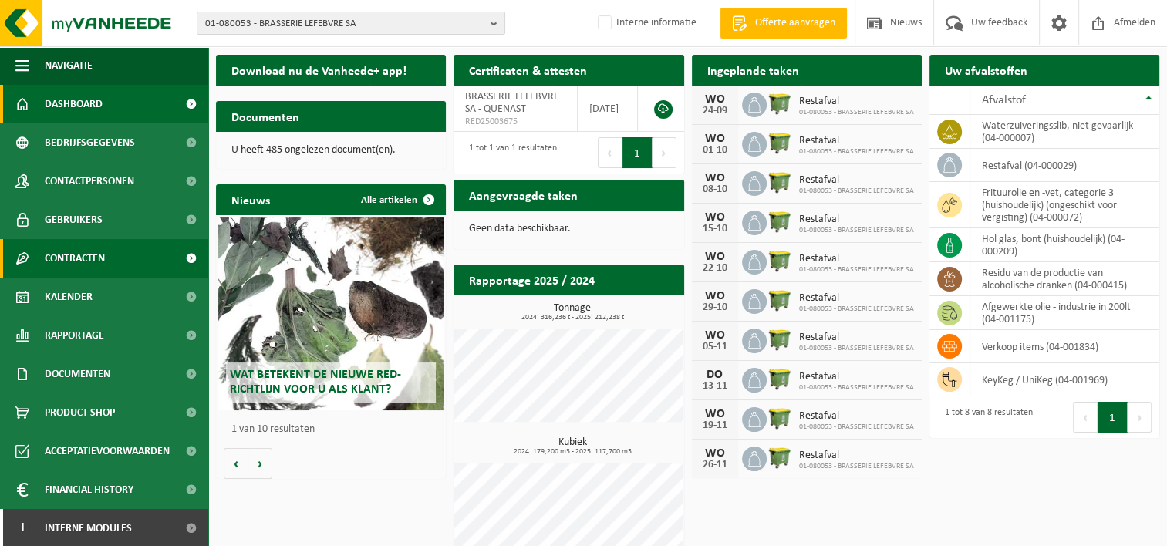
drag, startPoint x: 92, startPoint y: 254, endPoint x: 99, endPoint y: 257, distance: 8.0
click at [92, 254] on span "Contracten" at bounding box center [75, 258] width 60 height 39
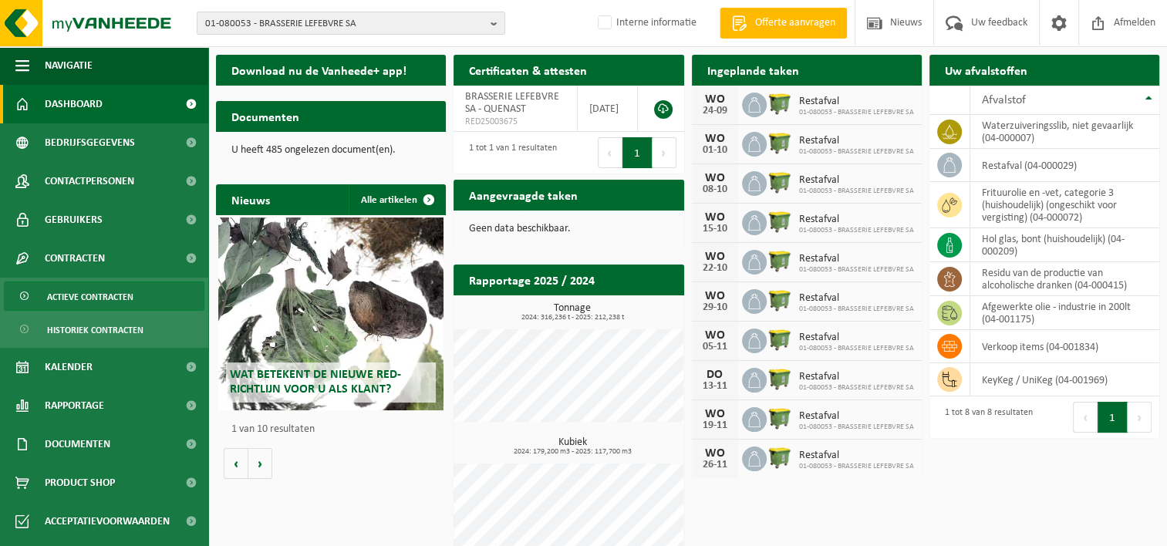
click at [93, 293] on span "Actieve contracten" at bounding box center [90, 296] width 86 height 29
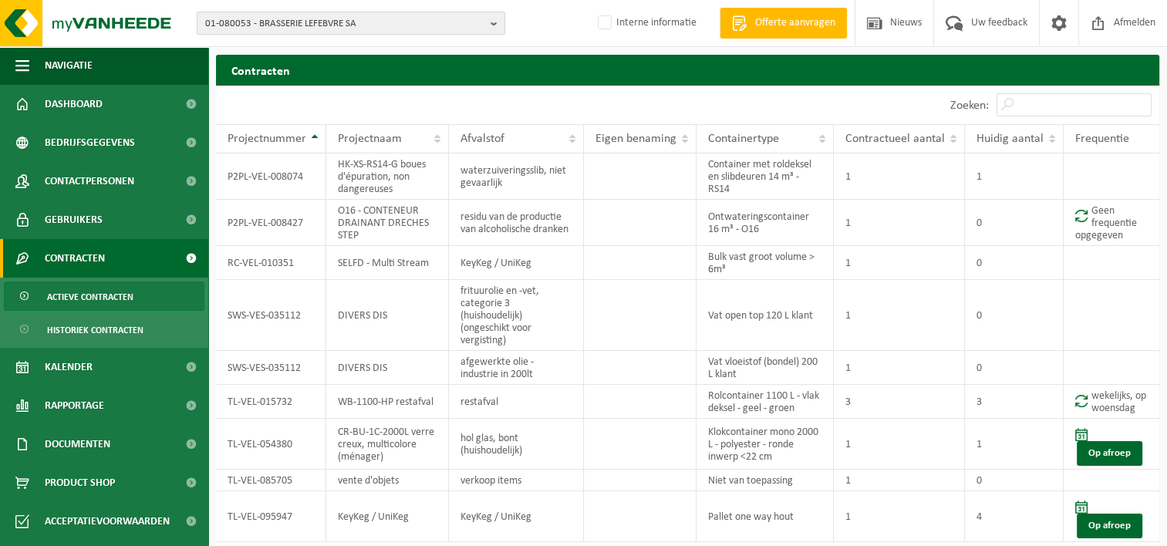
click at [339, 23] on span "01-080053 - BRASSERIE LEFEBVRE SA" at bounding box center [344, 23] width 279 height 23
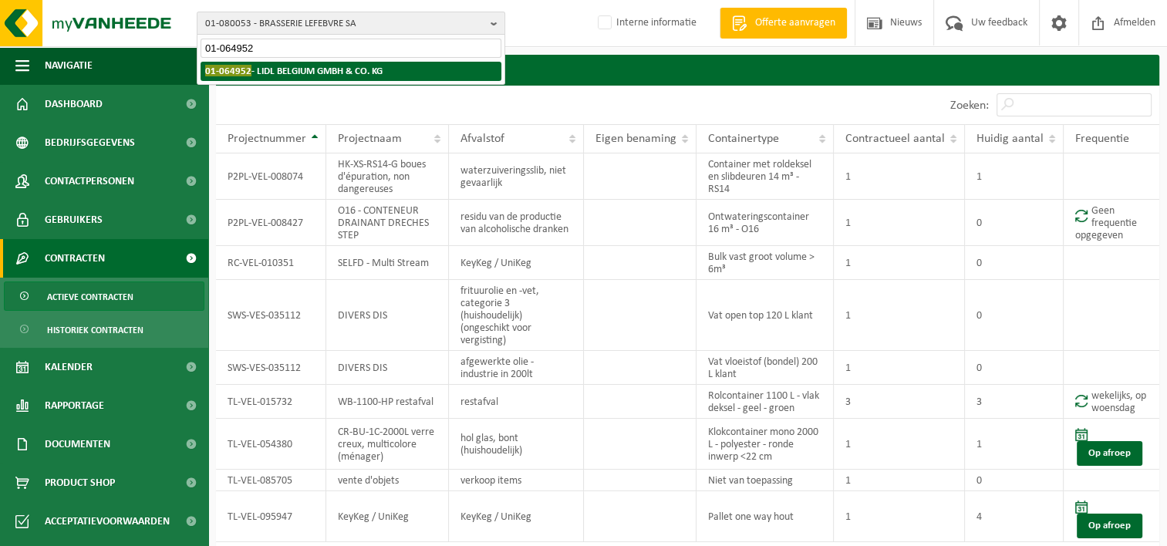
type input "01-064952"
click at [233, 69] on span "01-064952" at bounding box center [228, 71] width 46 height 12
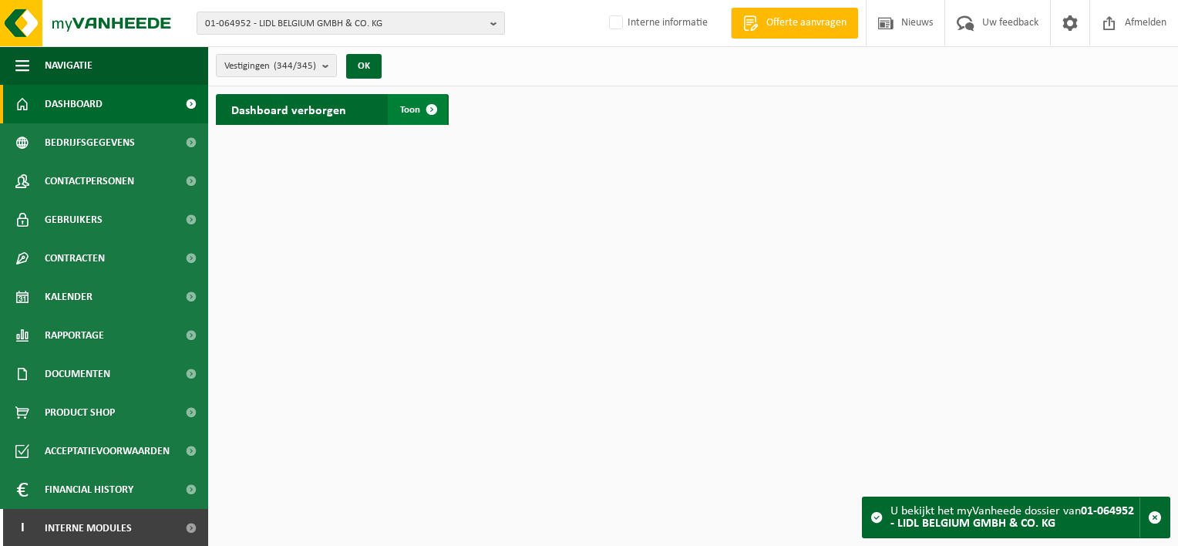
click at [415, 108] on span "Toon" at bounding box center [410, 110] width 20 height 10
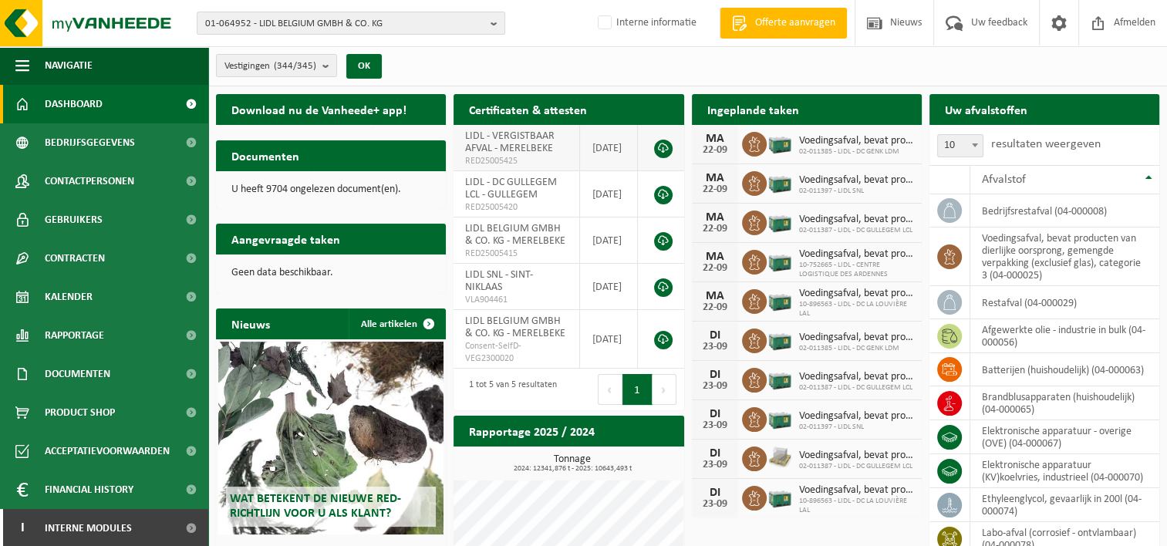
click at [666, 150] on link at bounding box center [663, 149] width 19 height 19
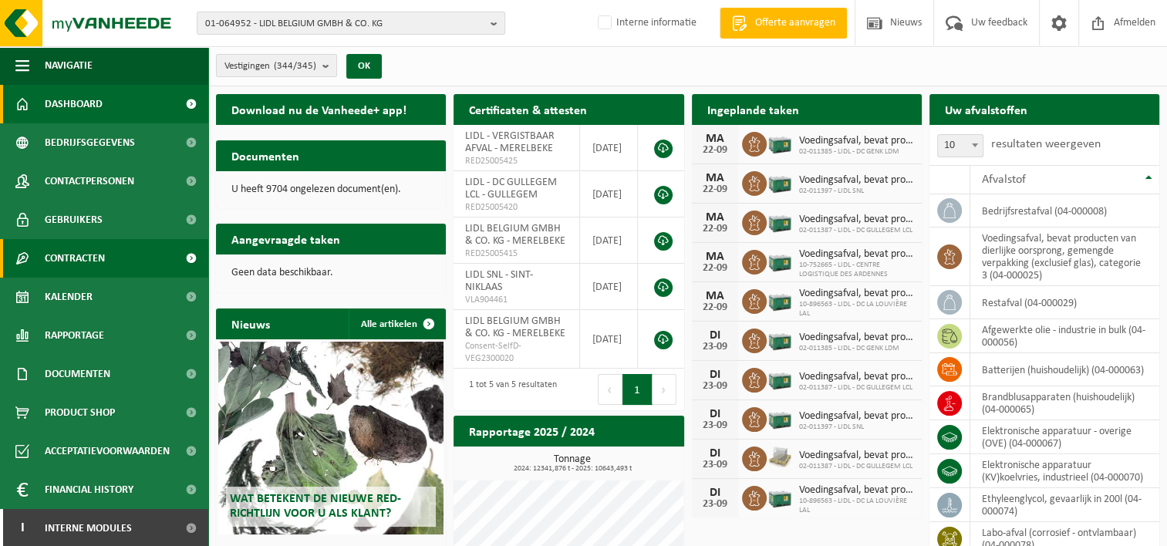
click at [100, 256] on span "Contracten" at bounding box center [75, 258] width 60 height 39
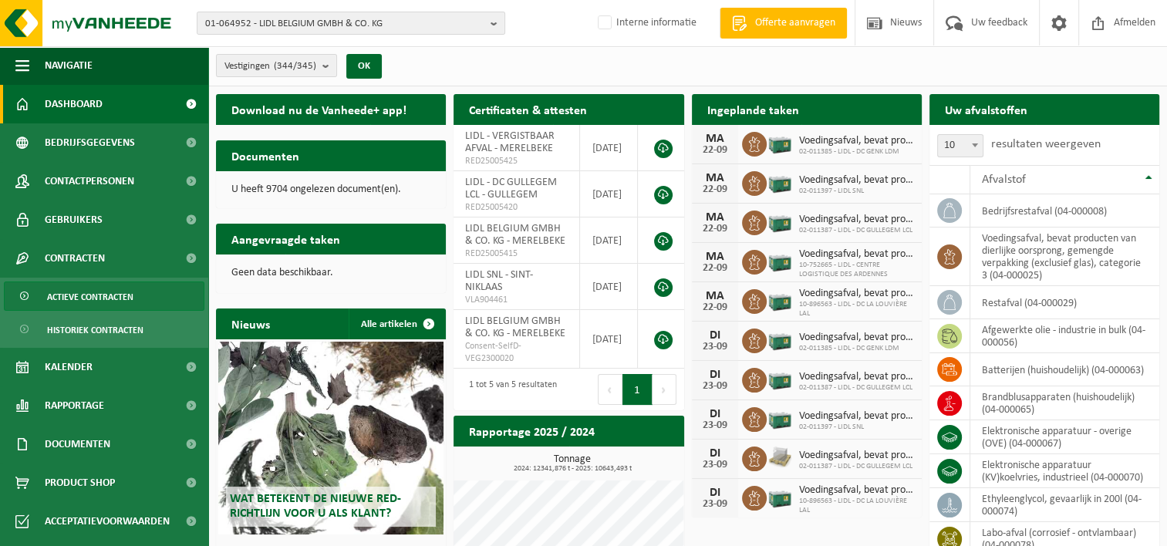
click at [110, 305] on span "Actieve contracten" at bounding box center [90, 296] width 86 height 29
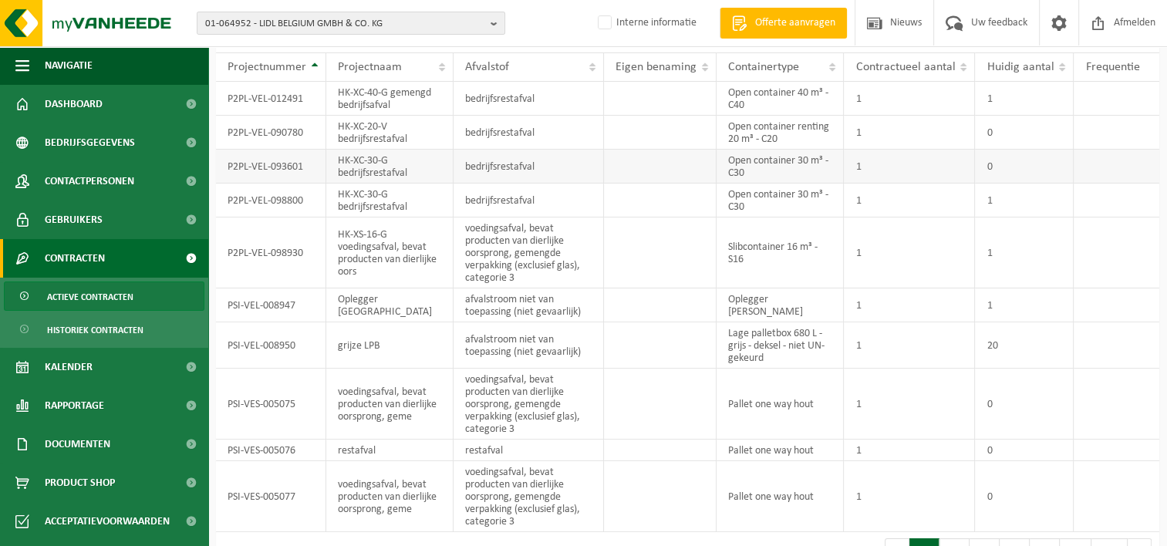
scroll to position [147, 0]
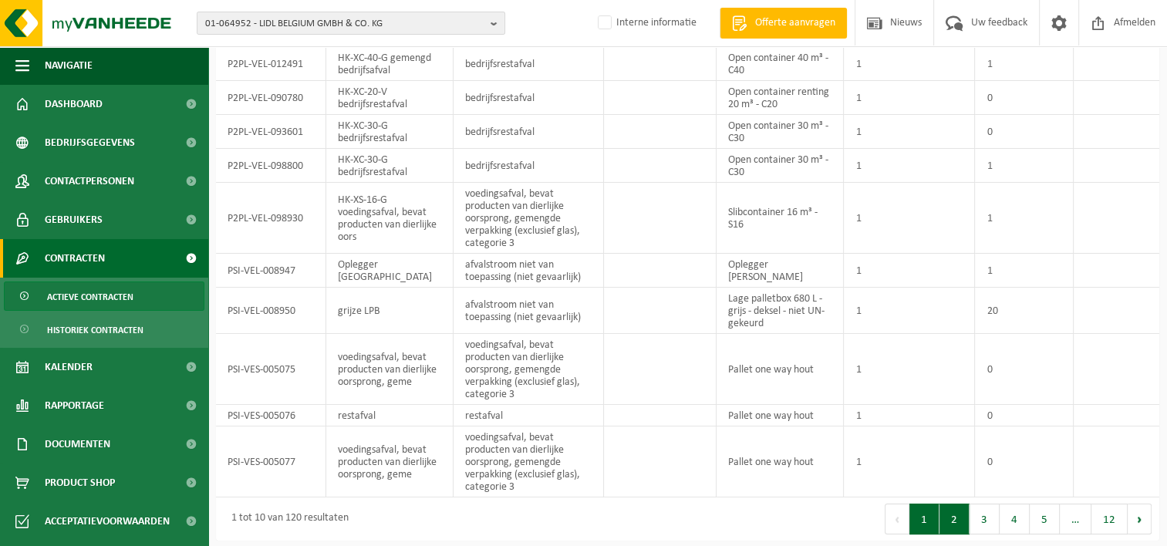
click at [968, 517] on button "2" at bounding box center [954, 518] width 30 height 31
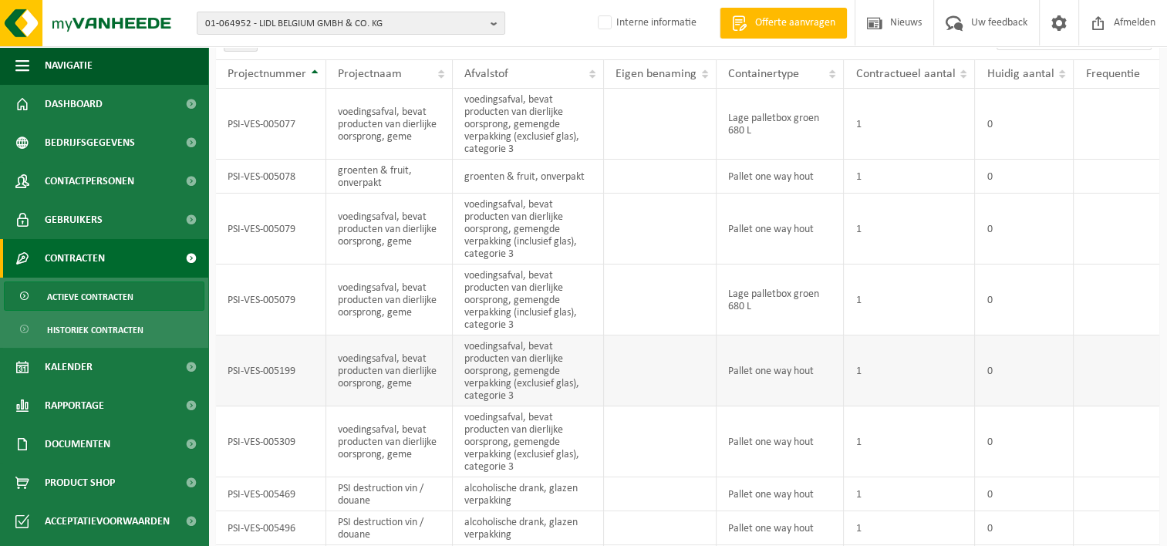
scroll to position [0, 0]
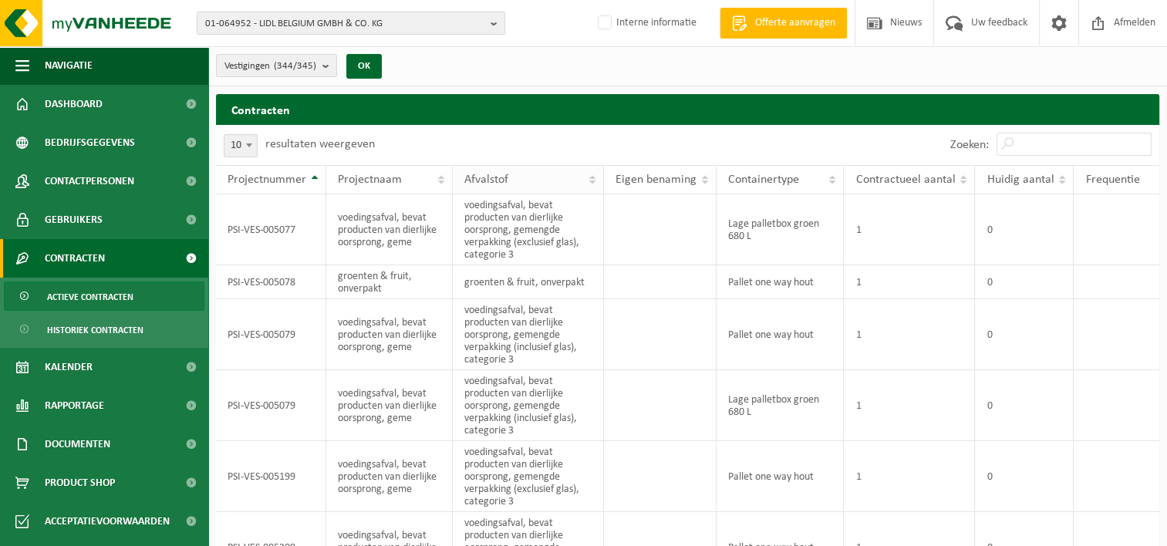
click at [594, 179] on th "Afvalstof" at bounding box center [528, 179] width 151 height 29
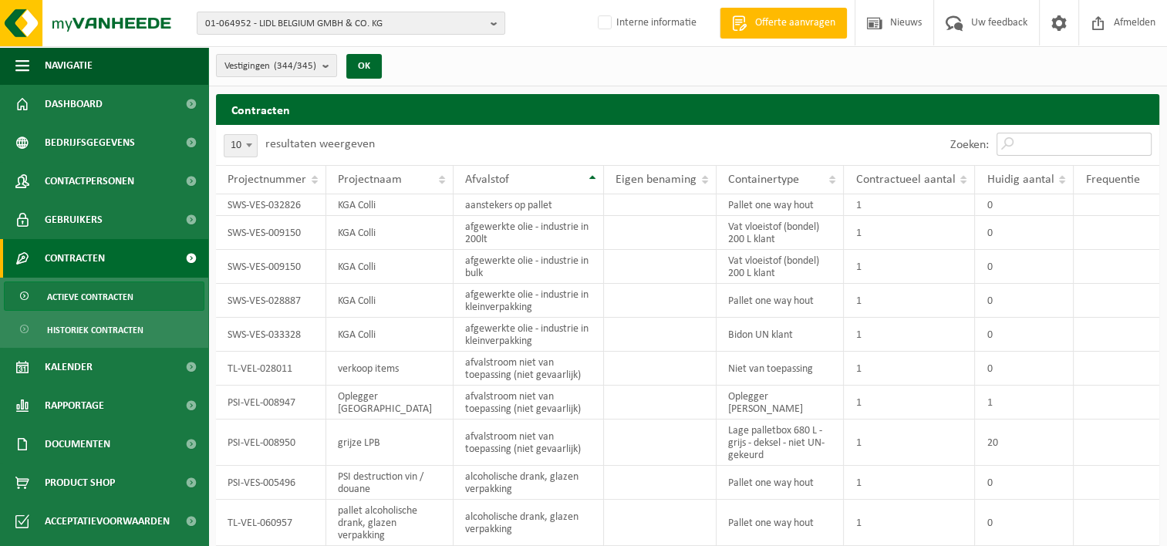
click at [1026, 146] on input "Zoeken:" at bounding box center [1073, 144] width 155 height 23
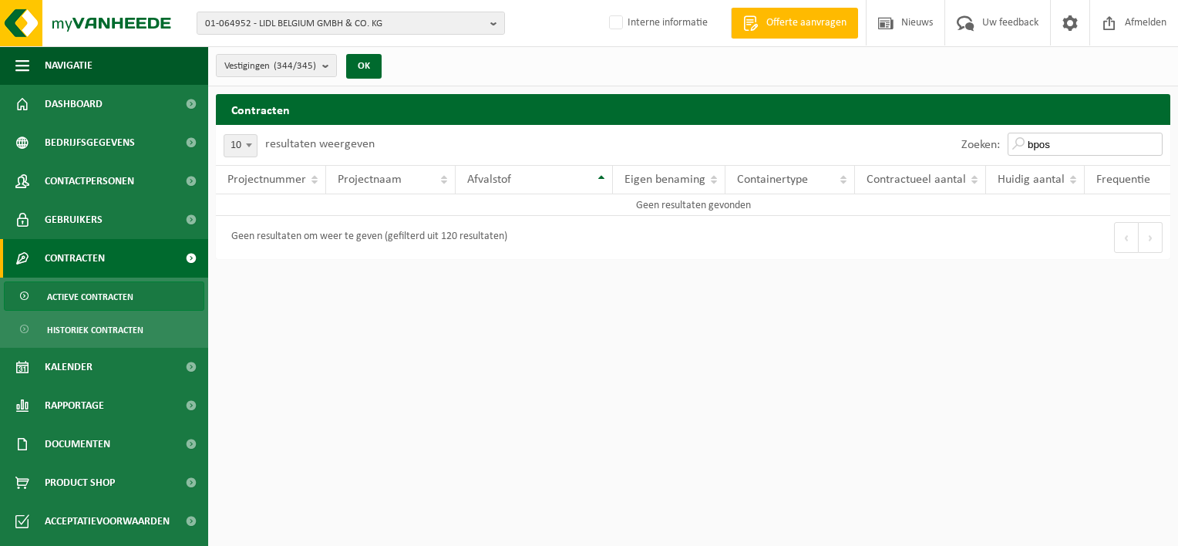
click at [1058, 140] on input "bpos" at bounding box center [1085, 144] width 155 height 23
type input "bois"
click at [343, 25] on span "01-064952 - LIDL BELGIUM GMBH & CO. KG" at bounding box center [344, 23] width 279 height 23
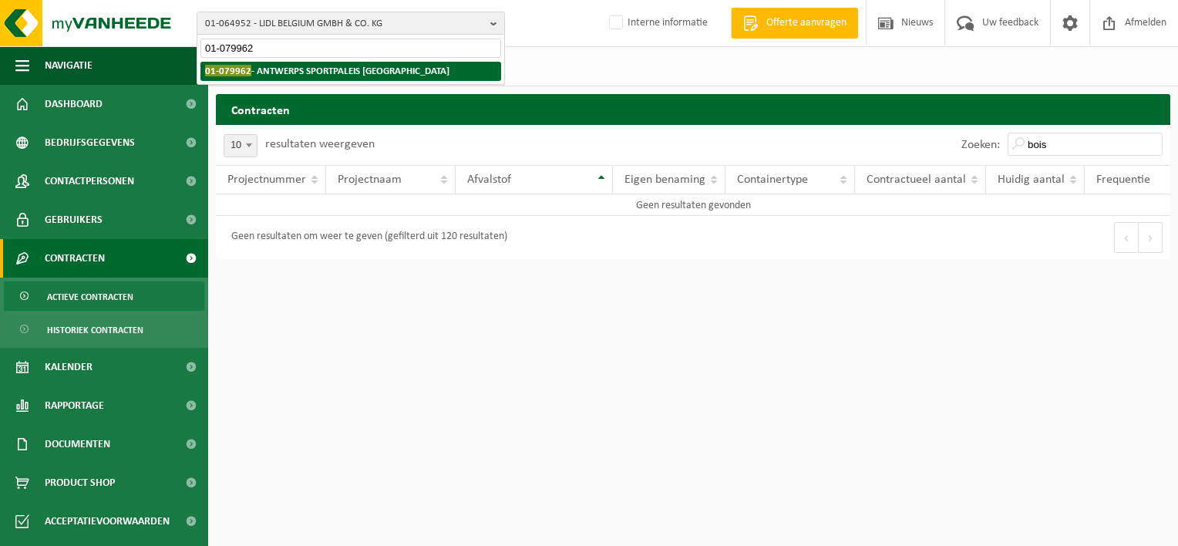
type input "01-079962"
click at [228, 74] on span "01-079962" at bounding box center [228, 71] width 46 height 12
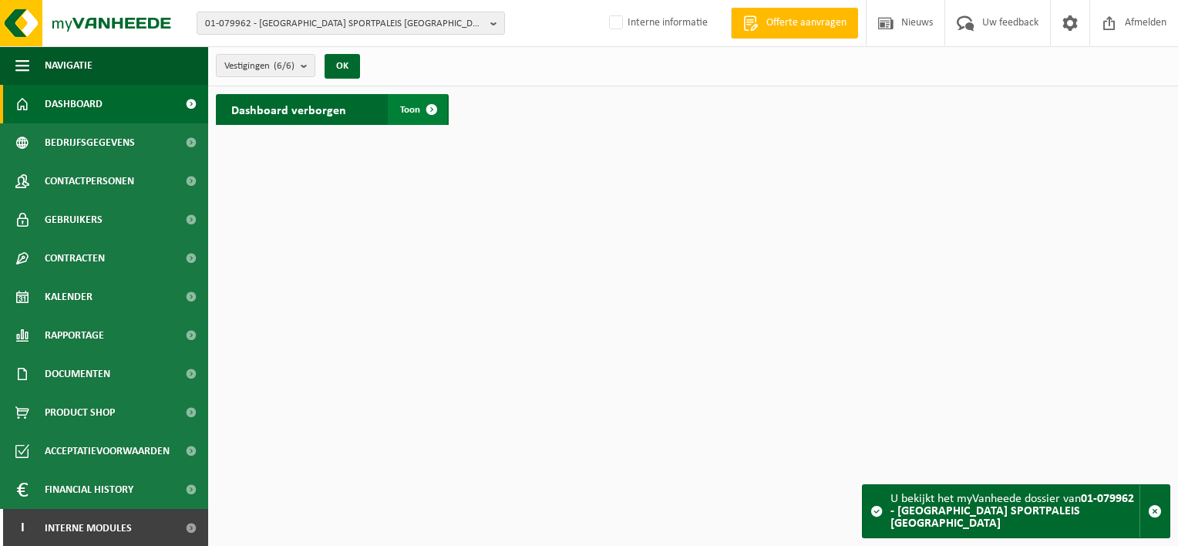
click at [417, 110] on span at bounding box center [431, 109] width 31 height 31
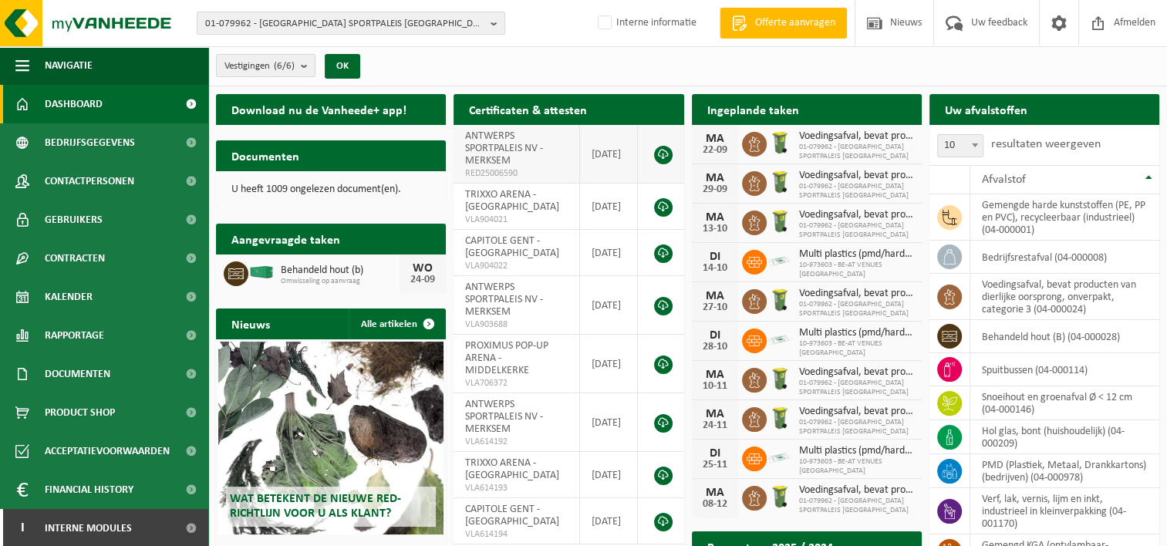
click at [656, 151] on link at bounding box center [663, 155] width 19 height 19
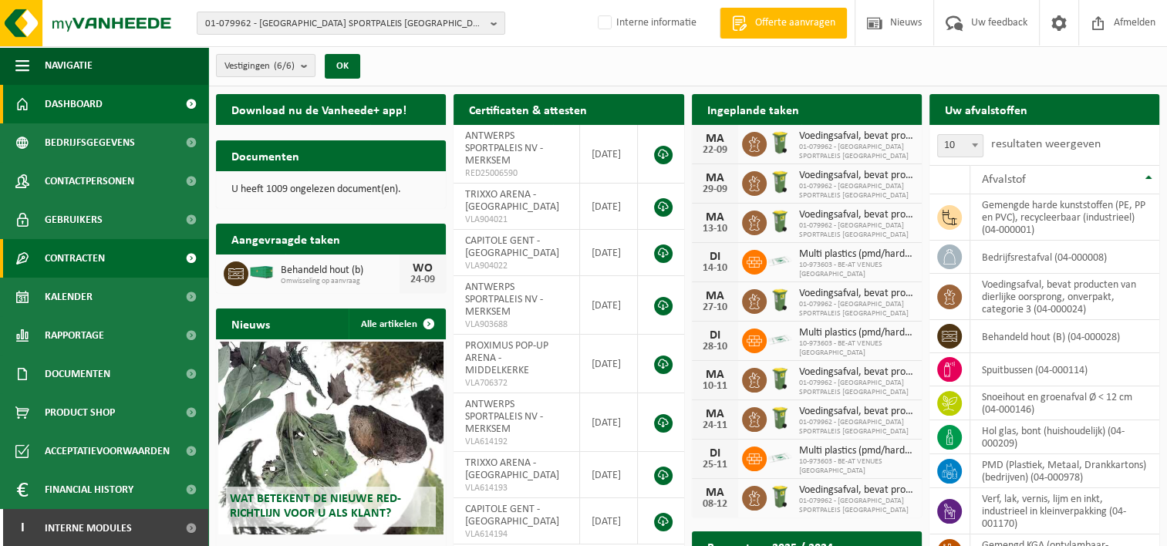
click at [90, 263] on span "Contracten" at bounding box center [75, 258] width 60 height 39
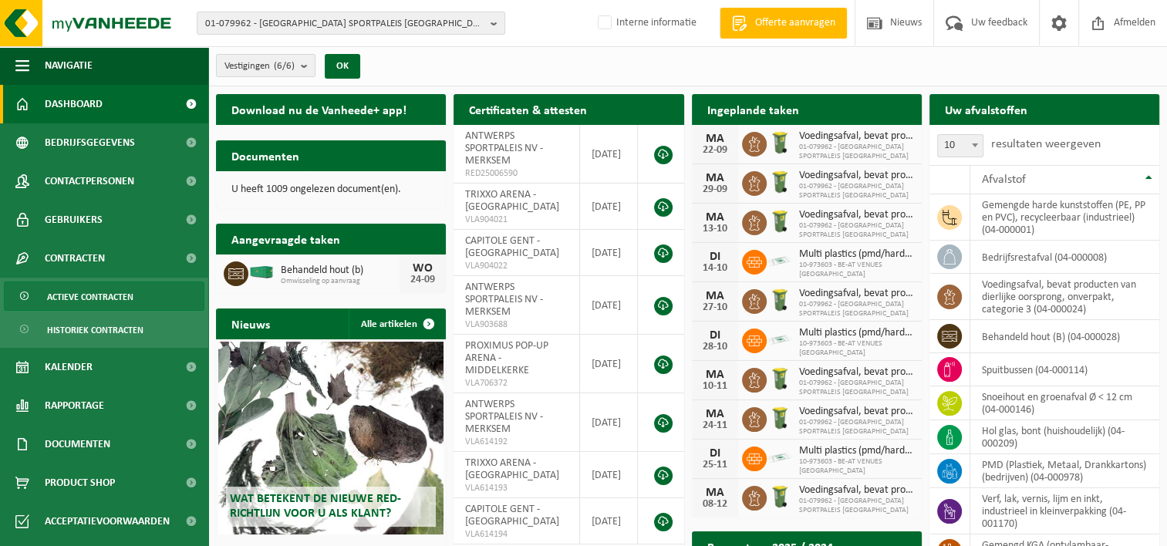
click at [91, 299] on span "Actieve contracten" at bounding box center [90, 296] width 86 height 29
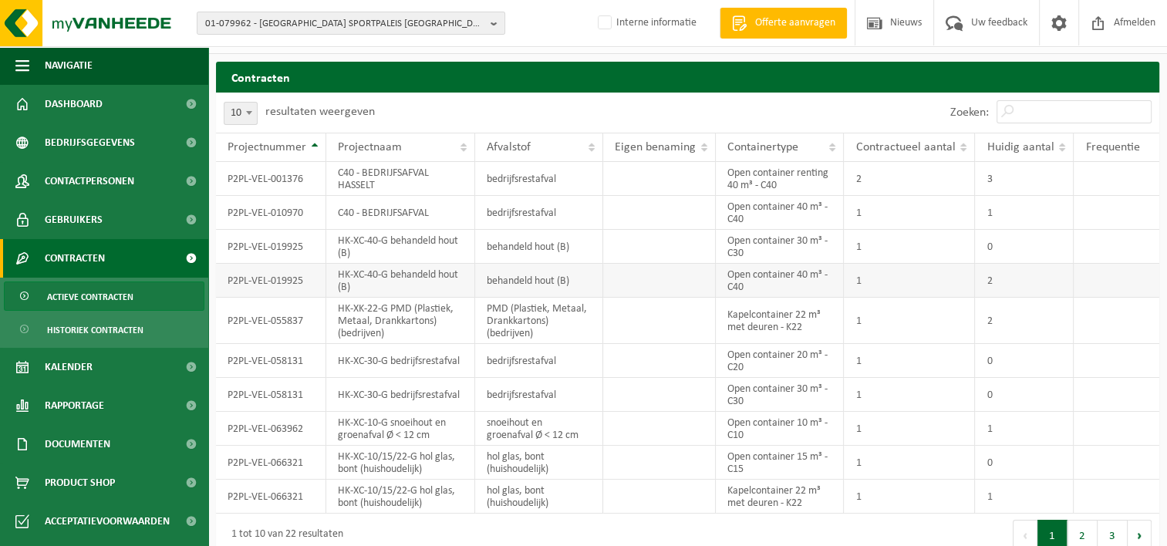
scroll to position [49, 0]
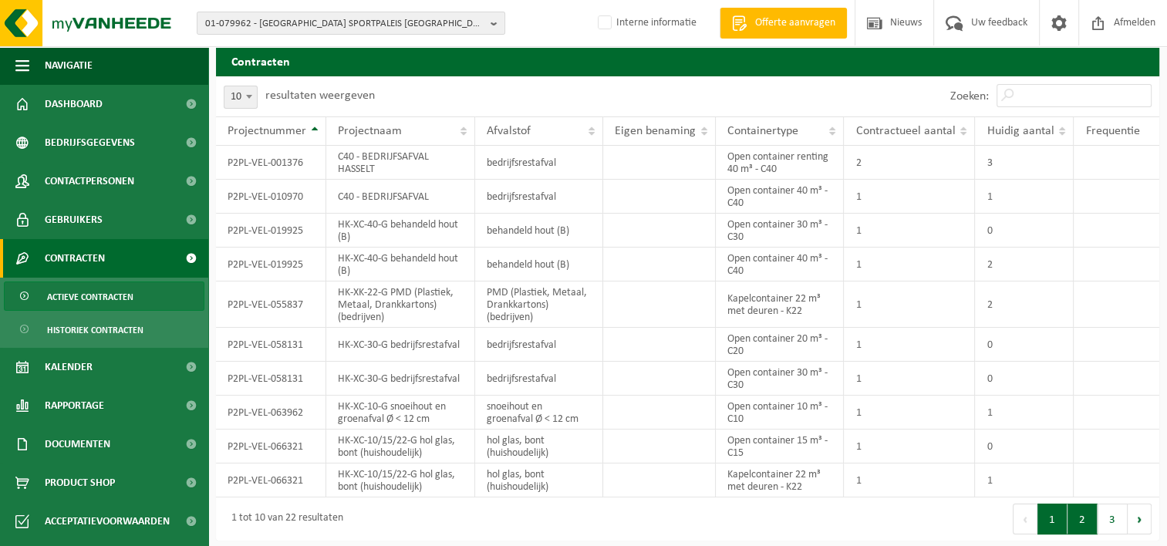
click at [1079, 517] on button "2" at bounding box center [1082, 518] width 30 height 31
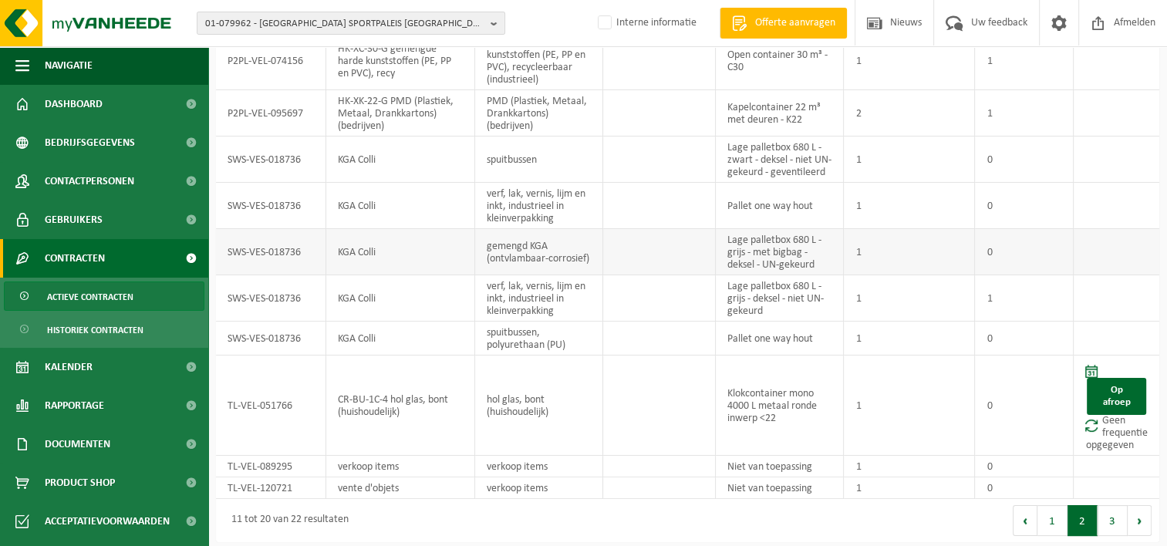
scroll to position [164, 0]
click at [1113, 518] on button "3" at bounding box center [1112, 518] width 30 height 31
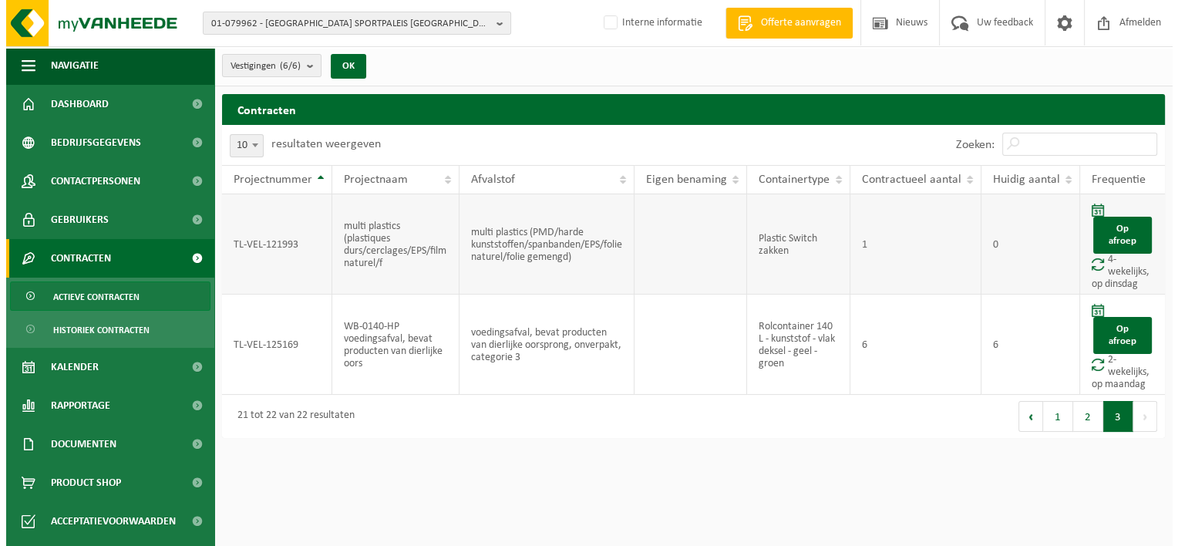
scroll to position [0, 0]
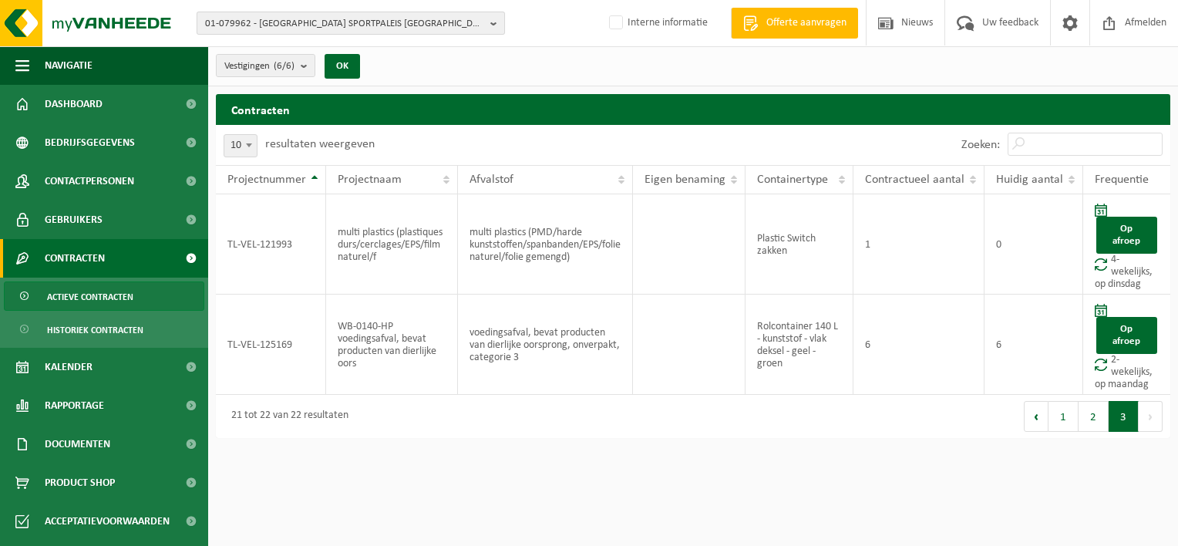
click at [247, 15] on span "01-079962 - ANTWERPS SPORTPALEIS NV" at bounding box center [344, 23] width 279 height 23
type input "01-859422"
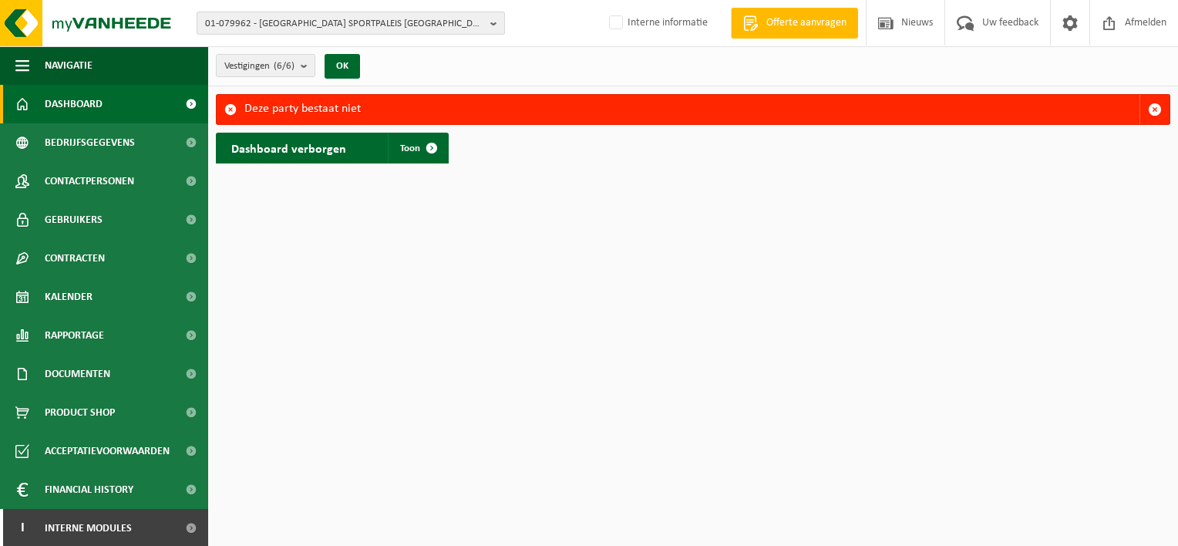
click at [267, 22] on span "01-079962 - [GEOGRAPHIC_DATA] SPORTPALEIS [GEOGRAPHIC_DATA]" at bounding box center [344, 23] width 279 height 23
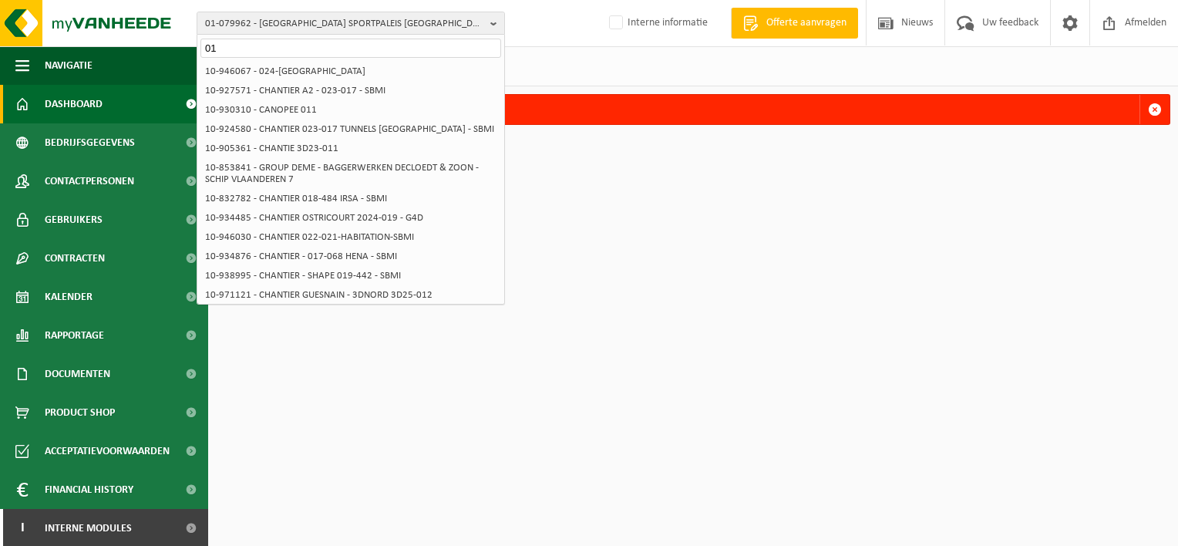
type input "0"
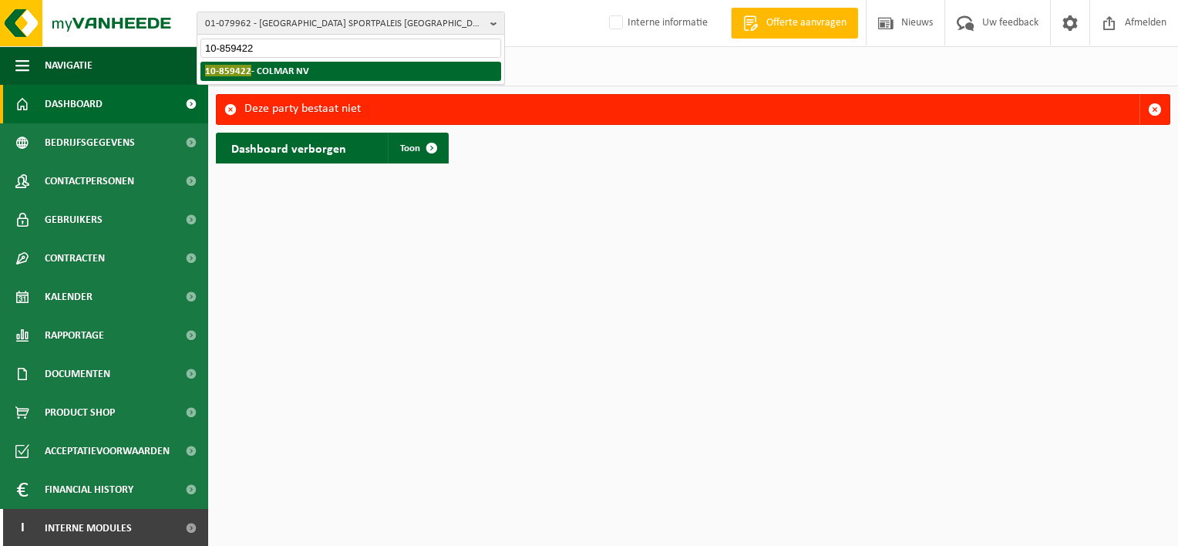
type input "10-859422"
click at [213, 74] on span "10-859422" at bounding box center [228, 71] width 46 height 12
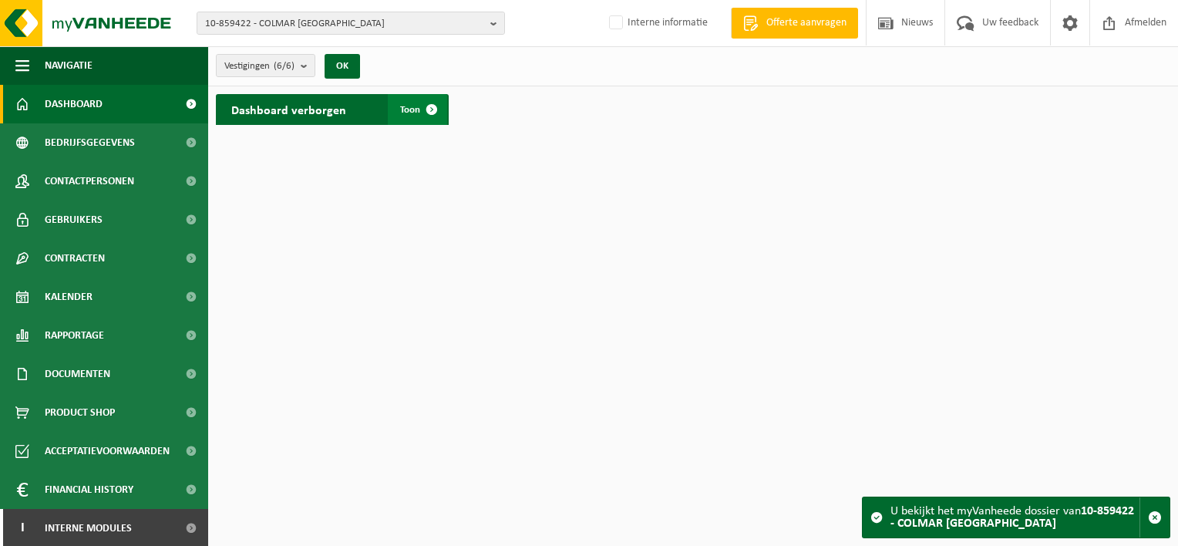
click at [429, 113] on span at bounding box center [431, 109] width 31 height 31
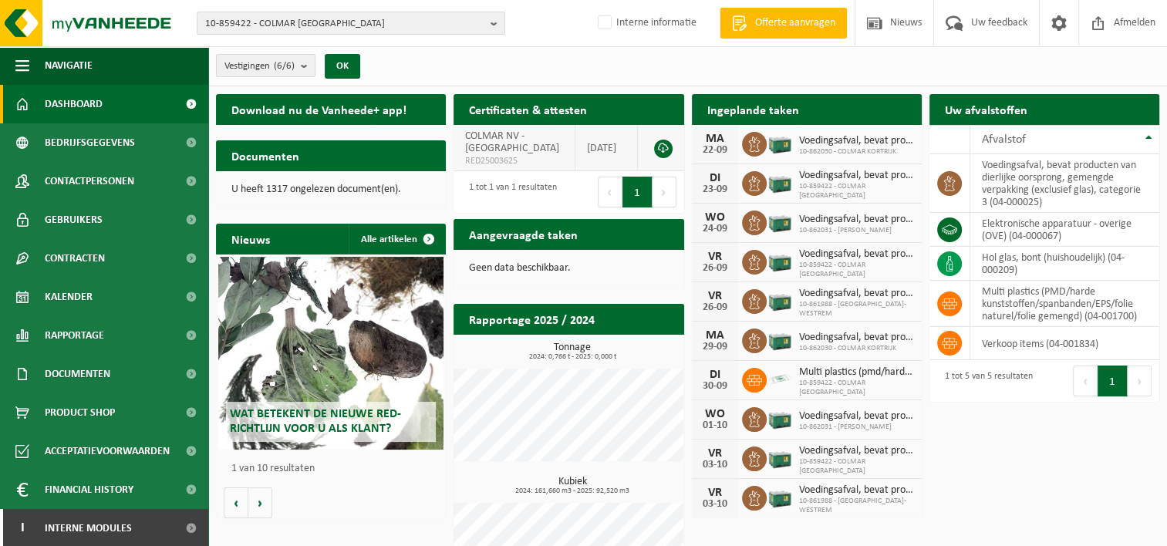
click at [660, 146] on link at bounding box center [663, 149] width 19 height 19
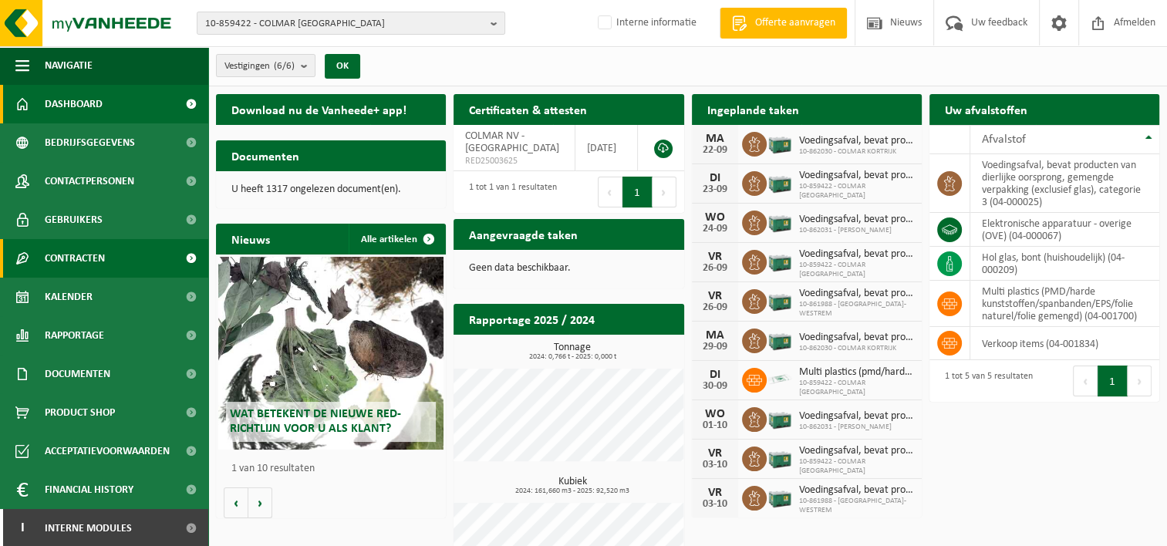
drag, startPoint x: 76, startPoint y: 262, endPoint x: 86, endPoint y: 261, distance: 10.1
click at [76, 262] on span "Contracten" at bounding box center [75, 258] width 60 height 39
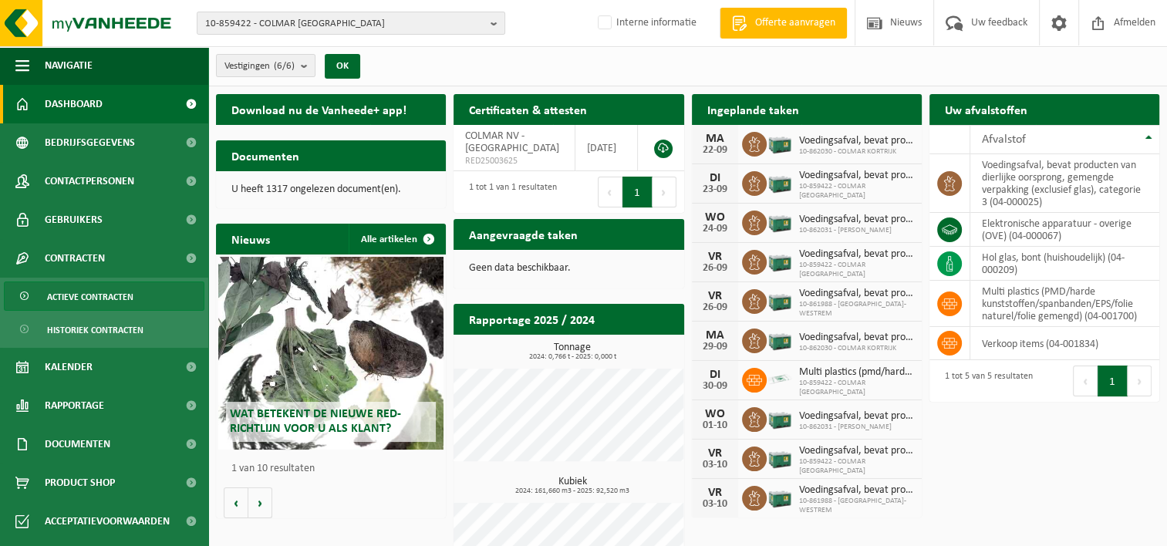
click at [71, 300] on span "Actieve contracten" at bounding box center [90, 296] width 86 height 29
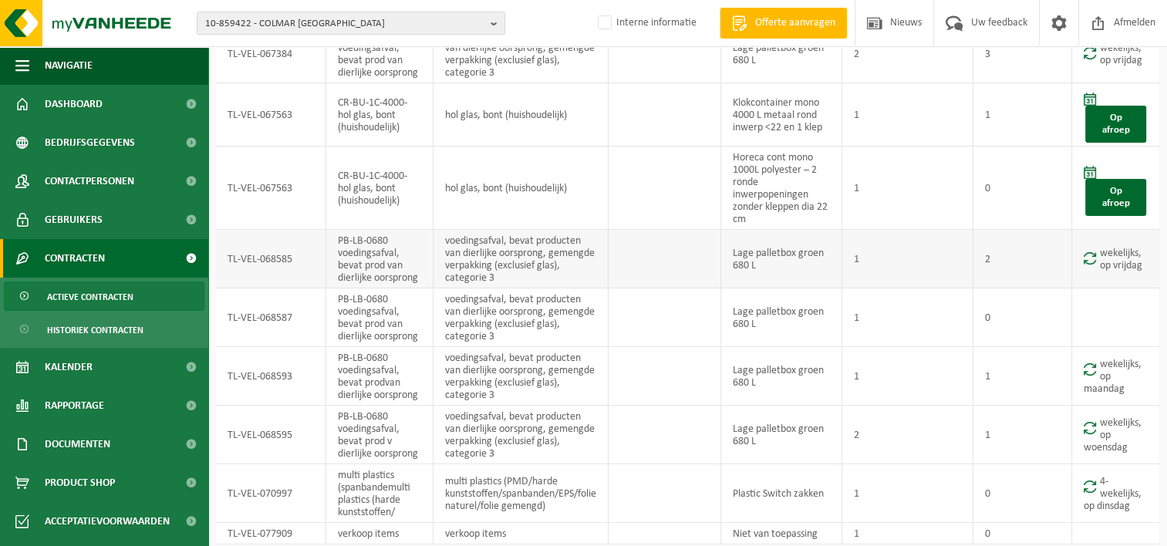
scroll to position [251, 0]
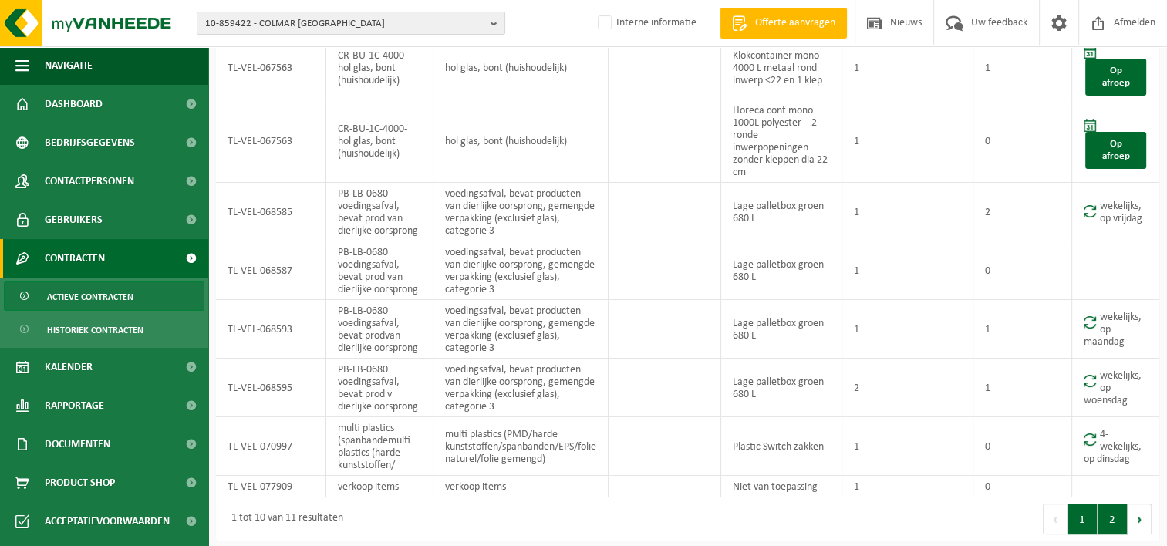
click at [1107, 517] on button "2" at bounding box center [1112, 518] width 30 height 31
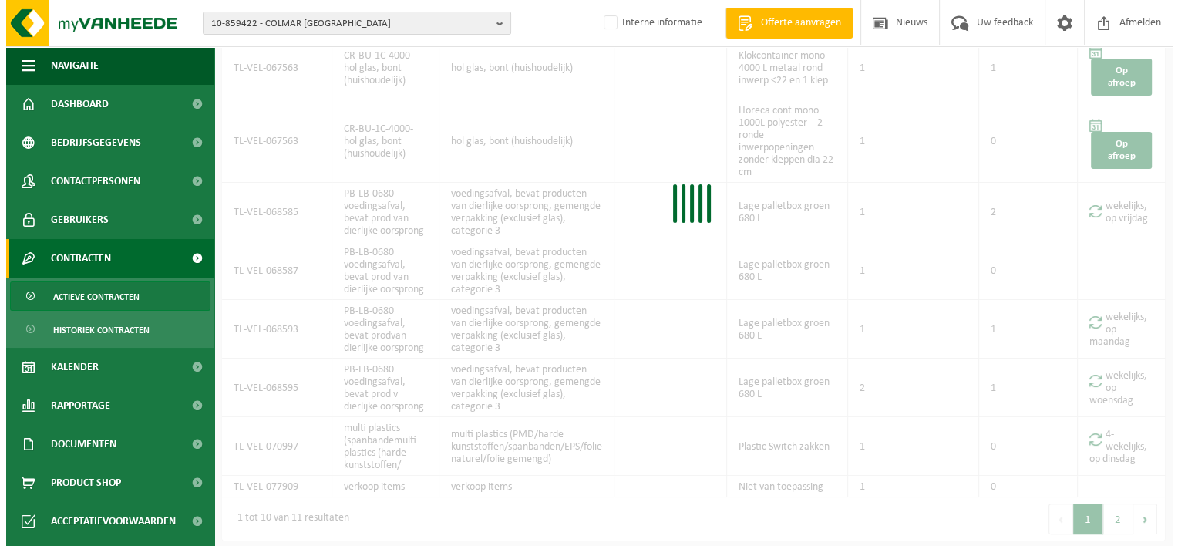
scroll to position [0, 0]
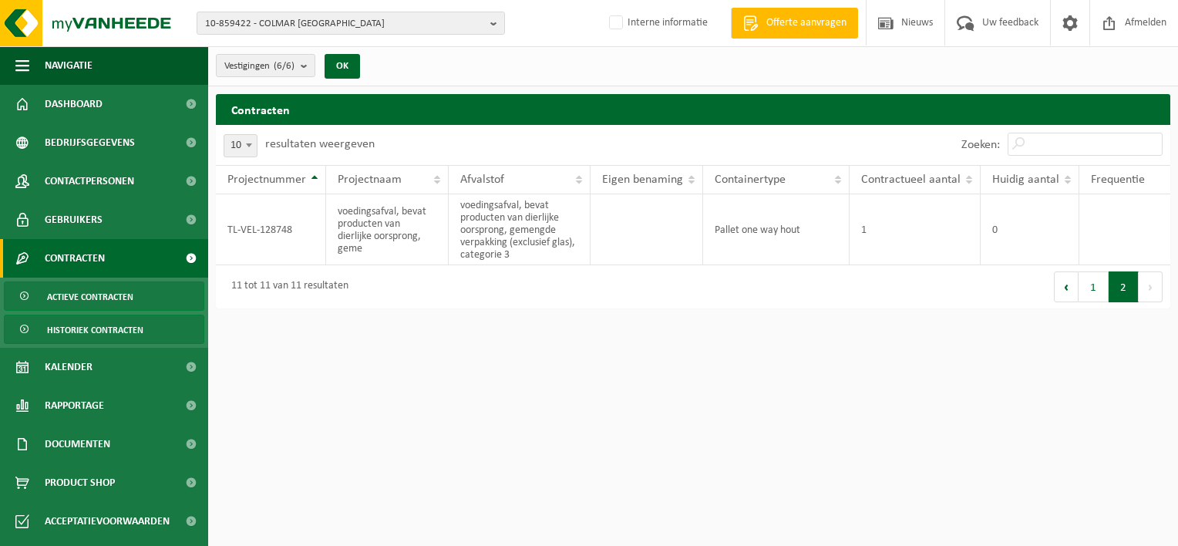
click at [42, 336] on link "Historiek contracten" at bounding box center [104, 329] width 200 height 29
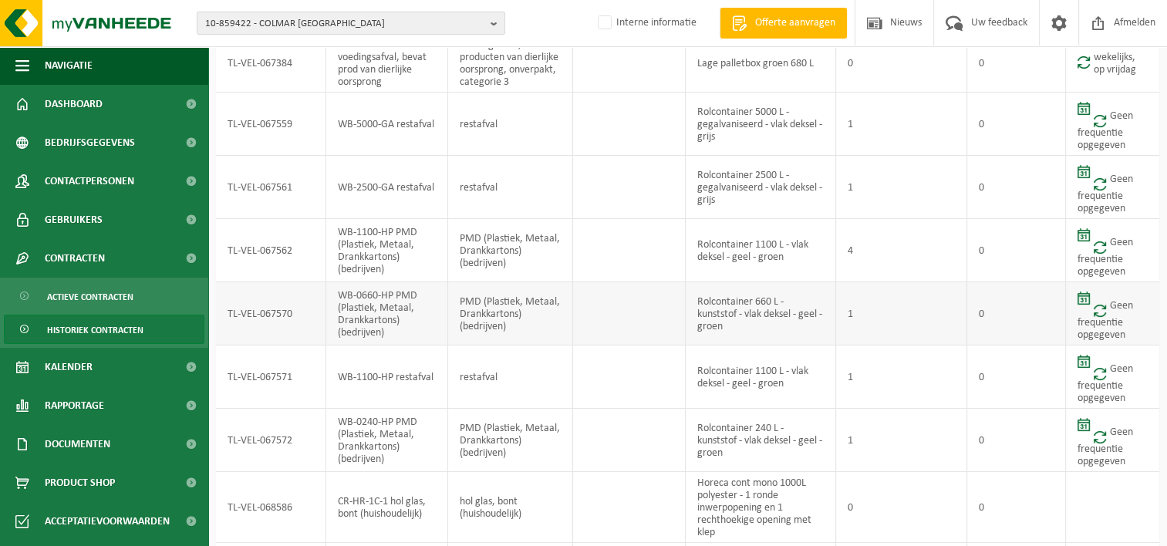
scroll to position [92, 0]
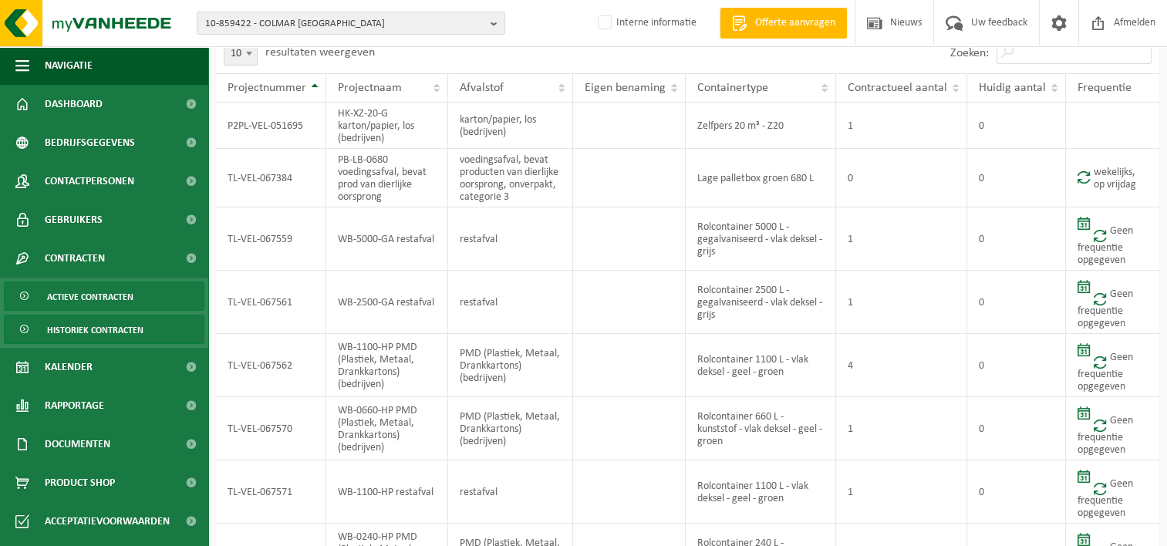
click at [77, 291] on span "Actieve contracten" at bounding box center [90, 296] width 86 height 29
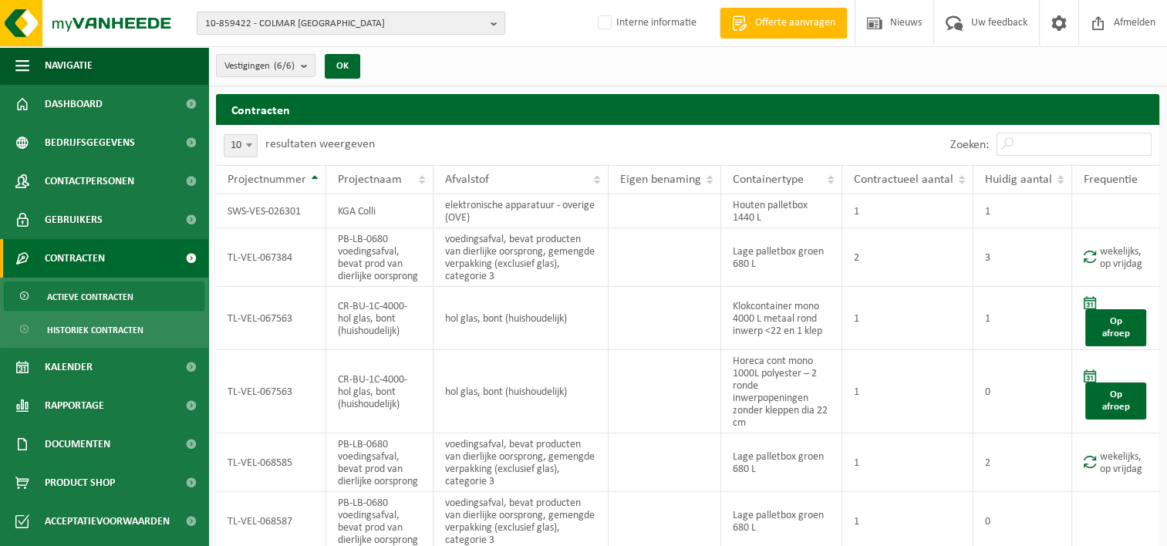
click at [345, 26] on span "10-859422 - COLMAR NV" at bounding box center [344, 23] width 279 height 23
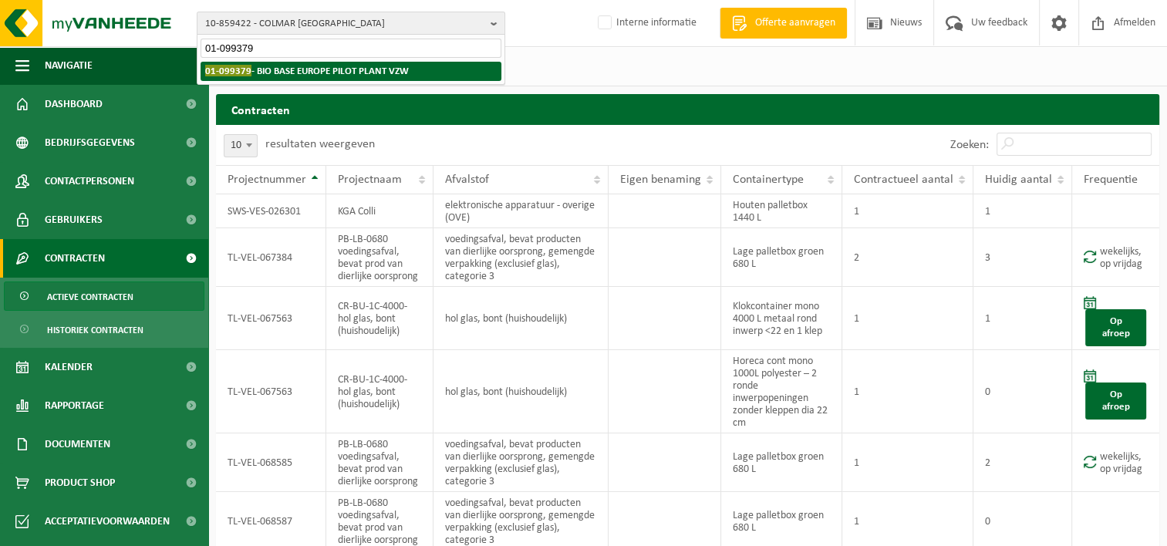
type input "01-099379"
click at [216, 66] on span "01-099379" at bounding box center [228, 71] width 46 height 12
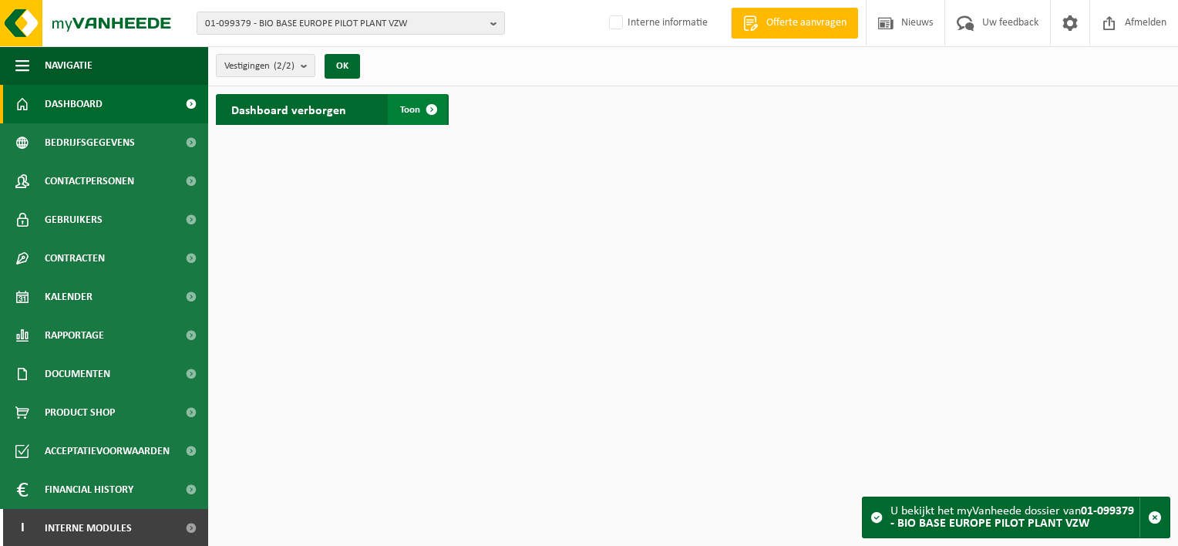
click at [429, 112] on span at bounding box center [431, 109] width 31 height 31
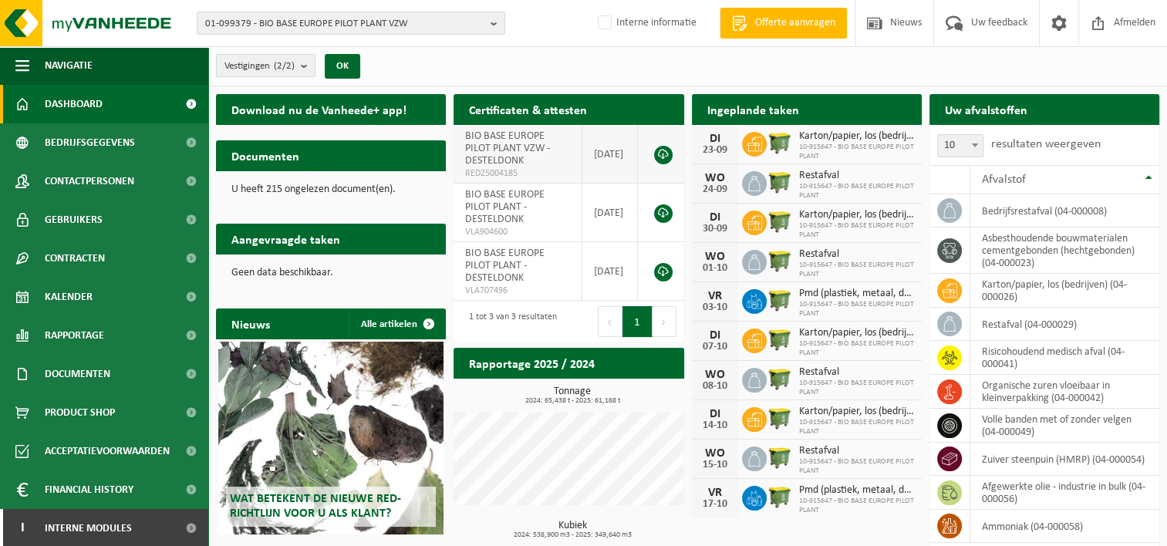
click at [663, 154] on link at bounding box center [663, 155] width 19 height 19
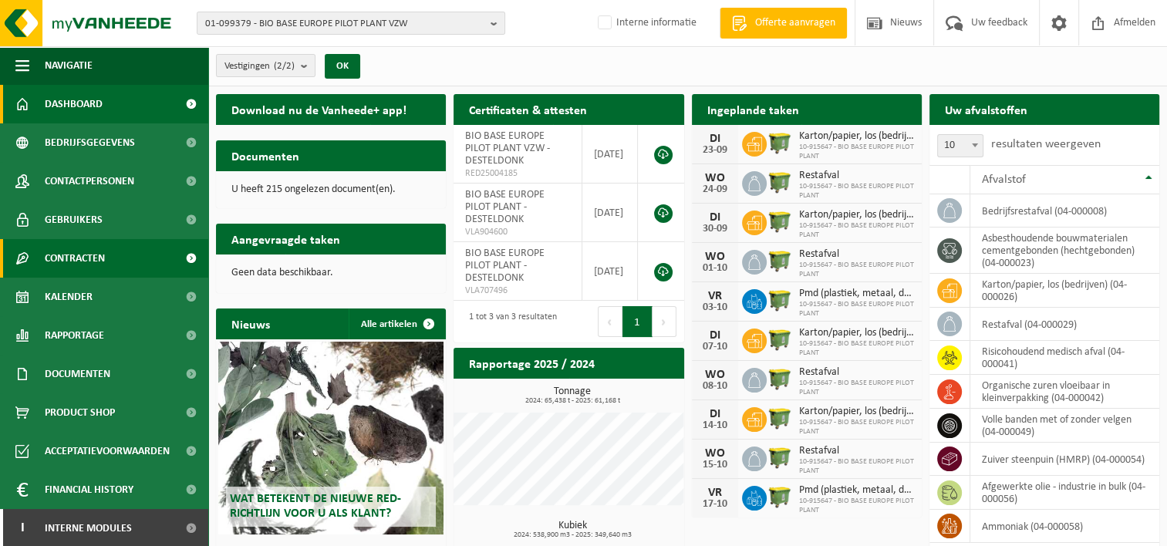
click at [99, 257] on span "Contracten" at bounding box center [75, 258] width 60 height 39
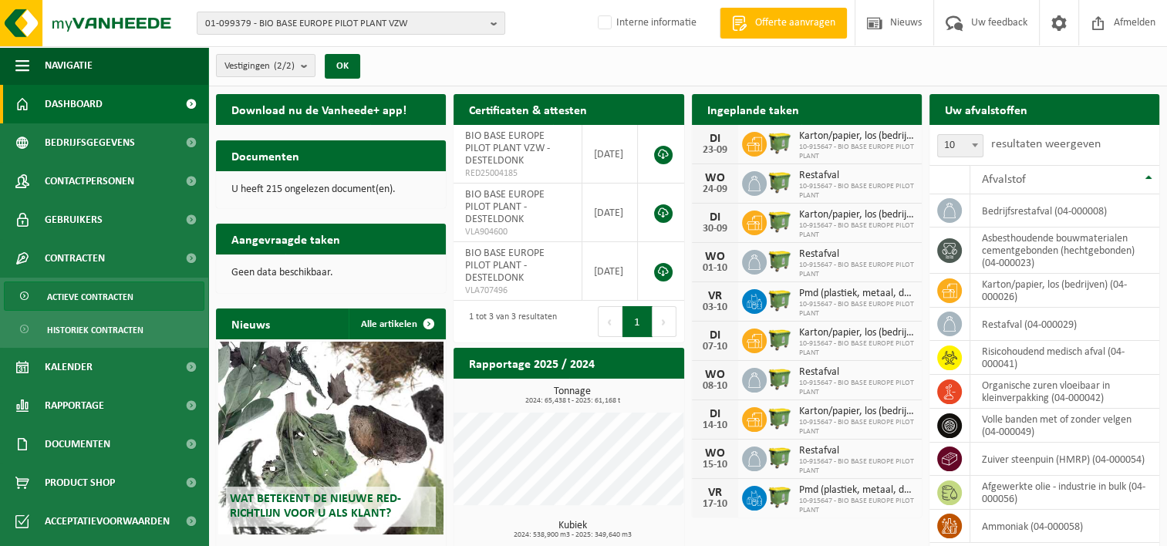
click at [96, 298] on span "Actieve contracten" at bounding box center [90, 296] width 86 height 29
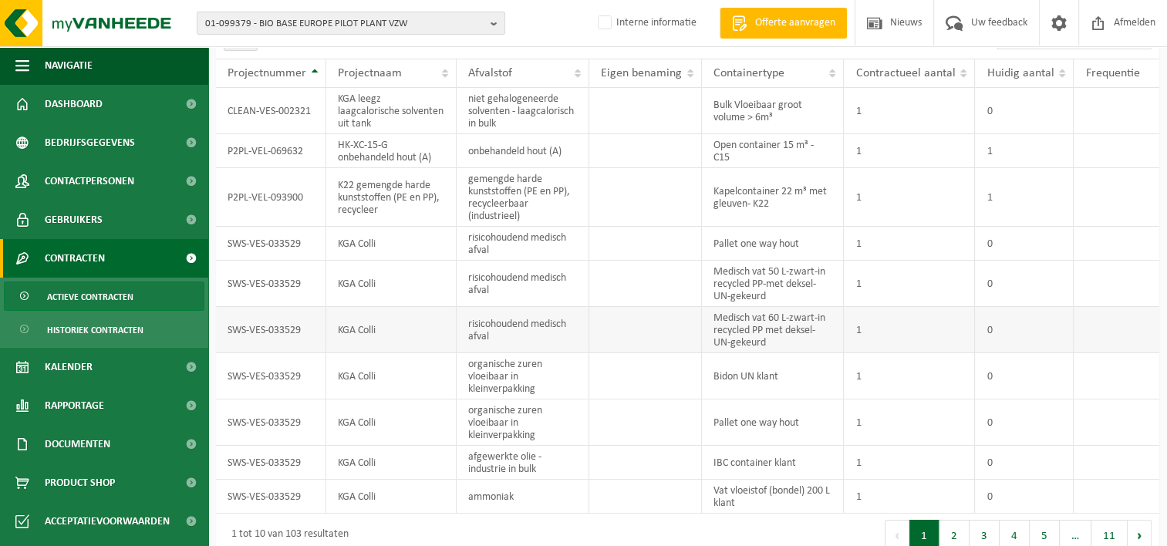
scroll to position [123, 0]
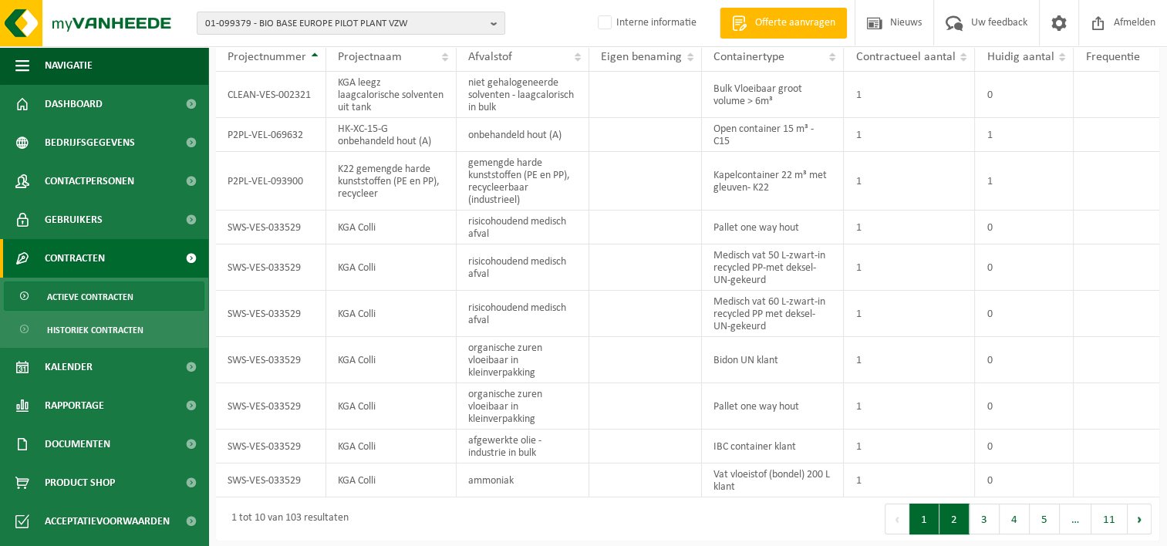
click at [958, 520] on button "2" at bounding box center [954, 518] width 30 height 31
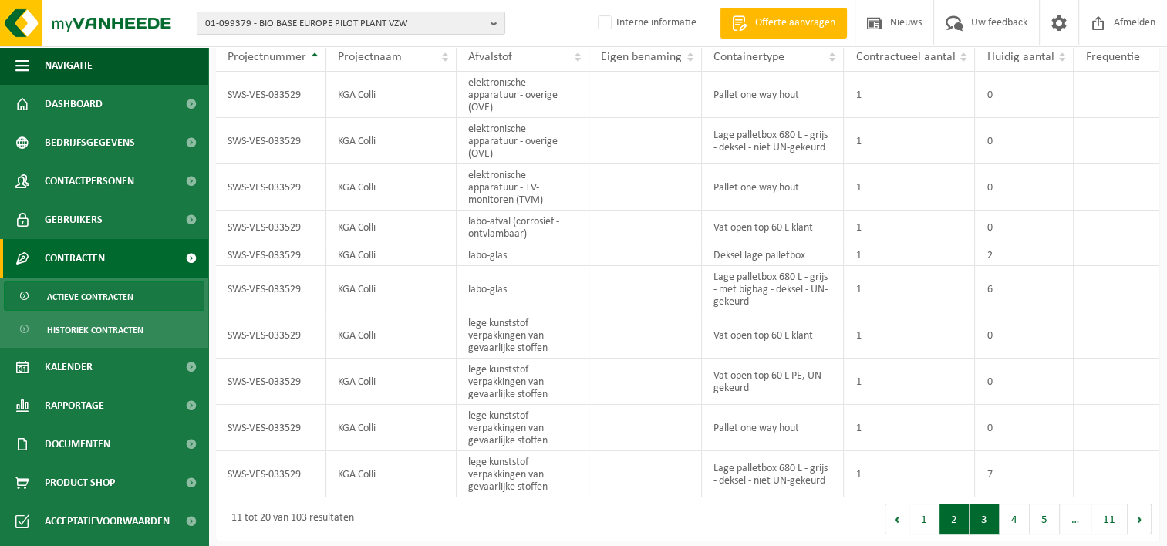
click at [994, 518] on button "3" at bounding box center [984, 518] width 30 height 31
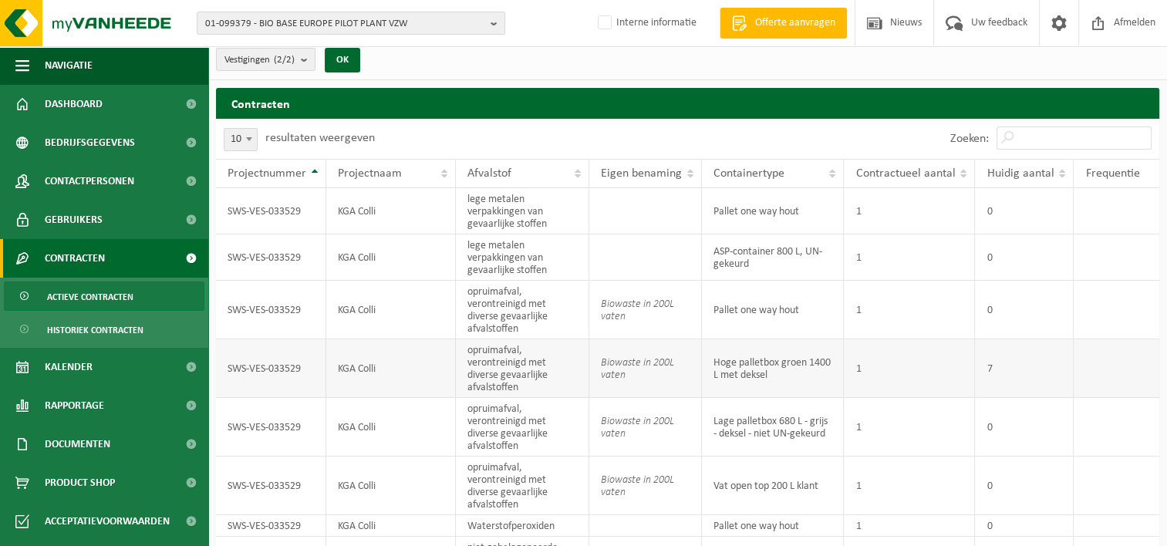
scroll to position [0, 0]
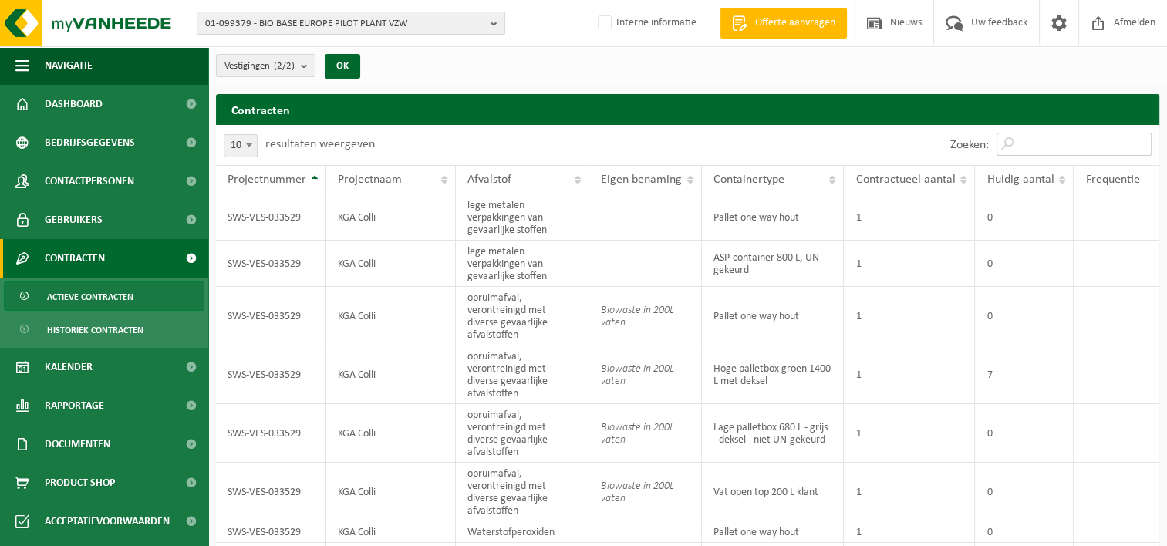
click at [1024, 148] on input "Zoeken:" at bounding box center [1073, 144] width 155 height 23
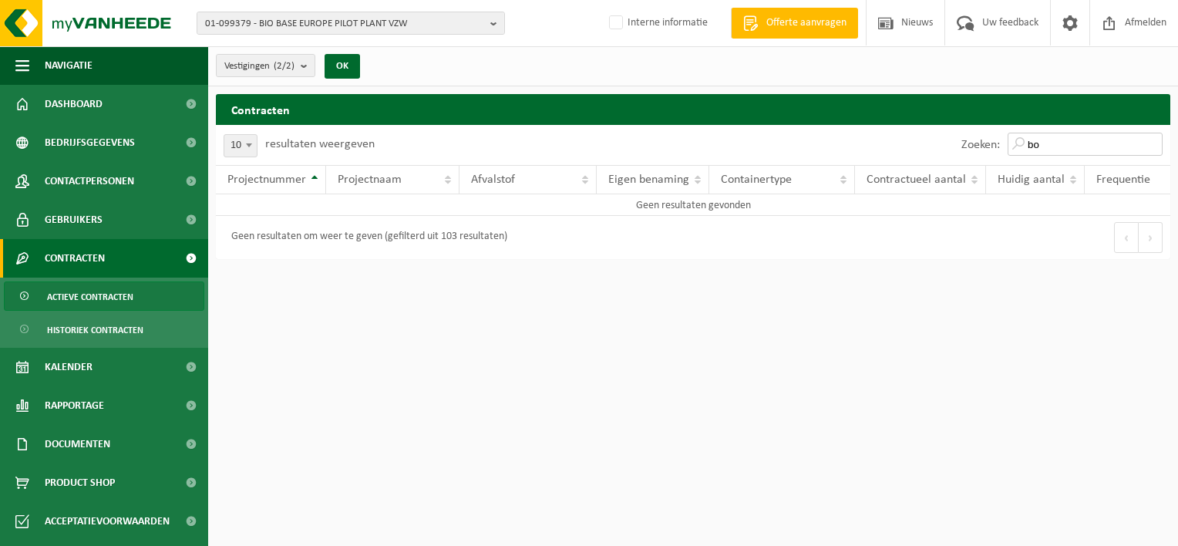
type input "b"
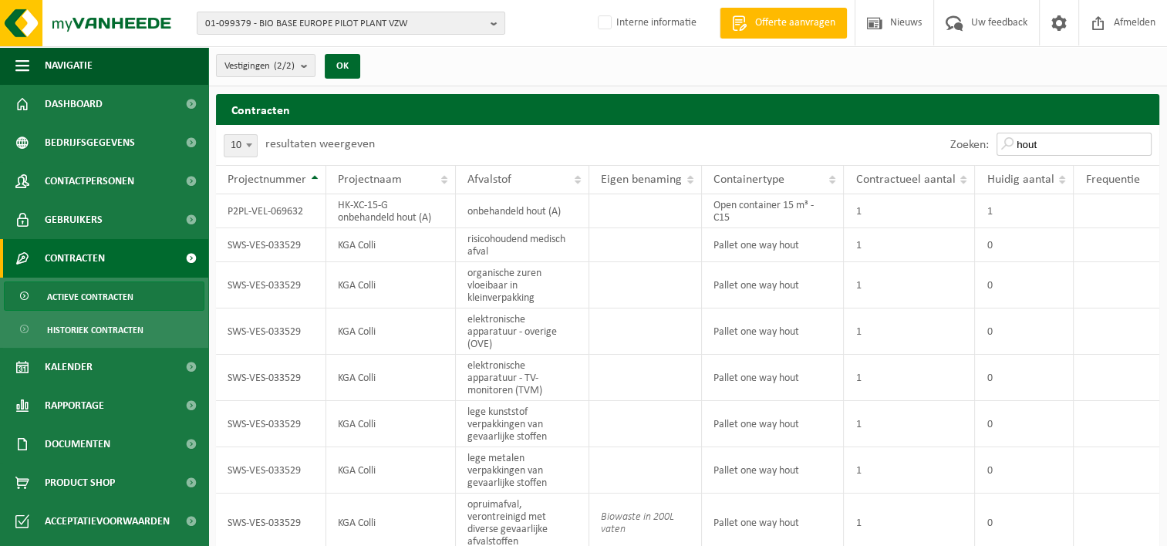
drag, startPoint x: 1042, startPoint y: 146, endPoint x: 981, endPoint y: 140, distance: 62.0
click at [981, 140] on div "Zoeken: hout" at bounding box center [1050, 145] width 217 height 40
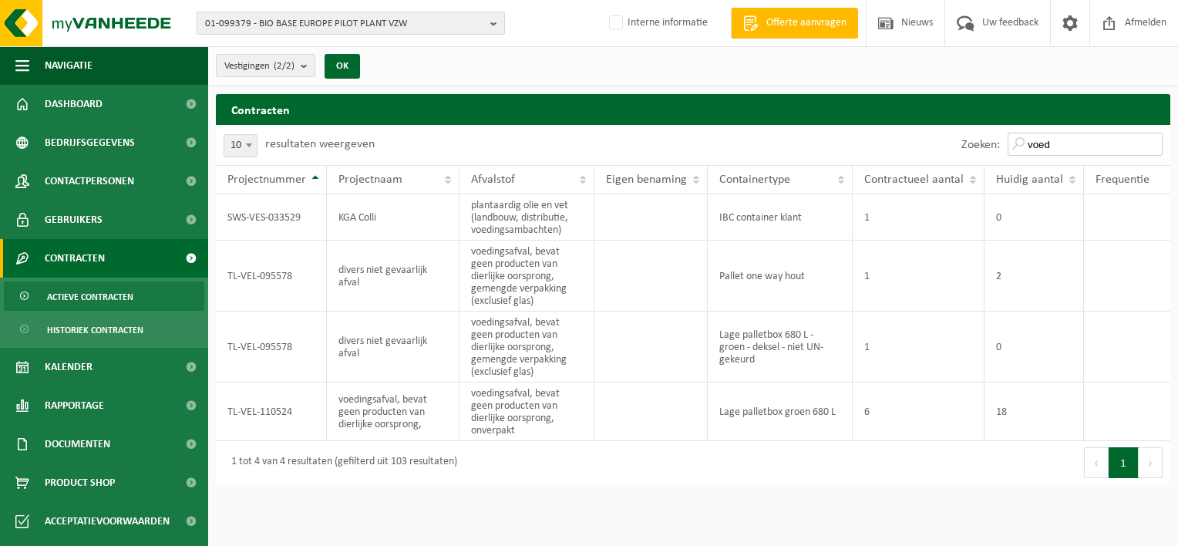
type input "voed"
click at [256, 24] on span "01-099379 - BIO BASE EUROPE PILOT PLANT VZW" at bounding box center [344, 23] width 279 height 23
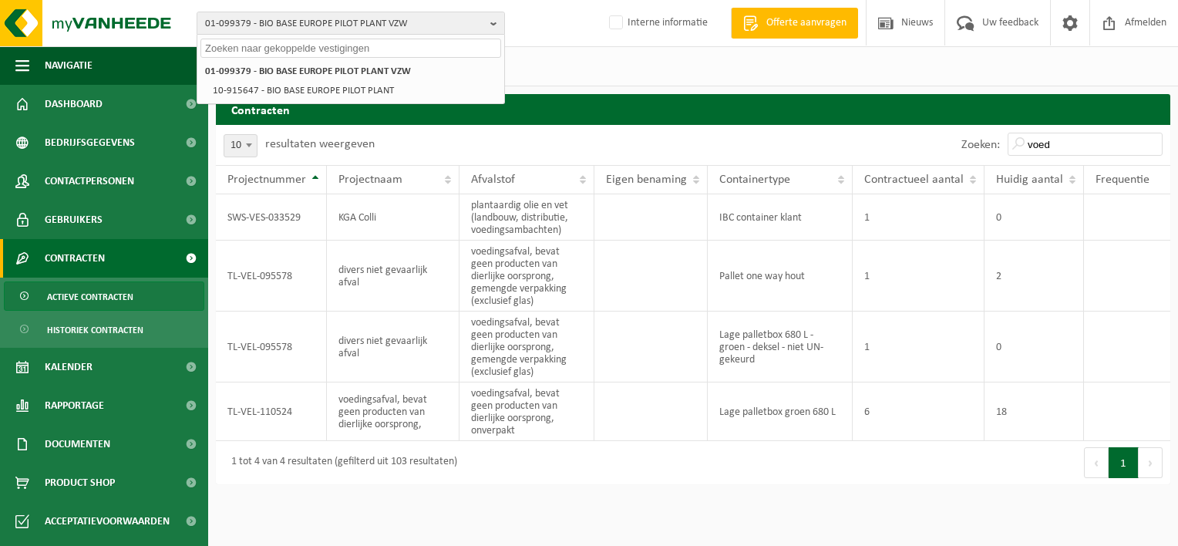
click at [237, 52] on input "text" at bounding box center [350, 48] width 301 height 19
click at [237, 46] on input "text" at bounding box center [350, 48] width 301 height 19
click at [263, 49] on input "text" at bounding box center [350, 48] width 301 height 19
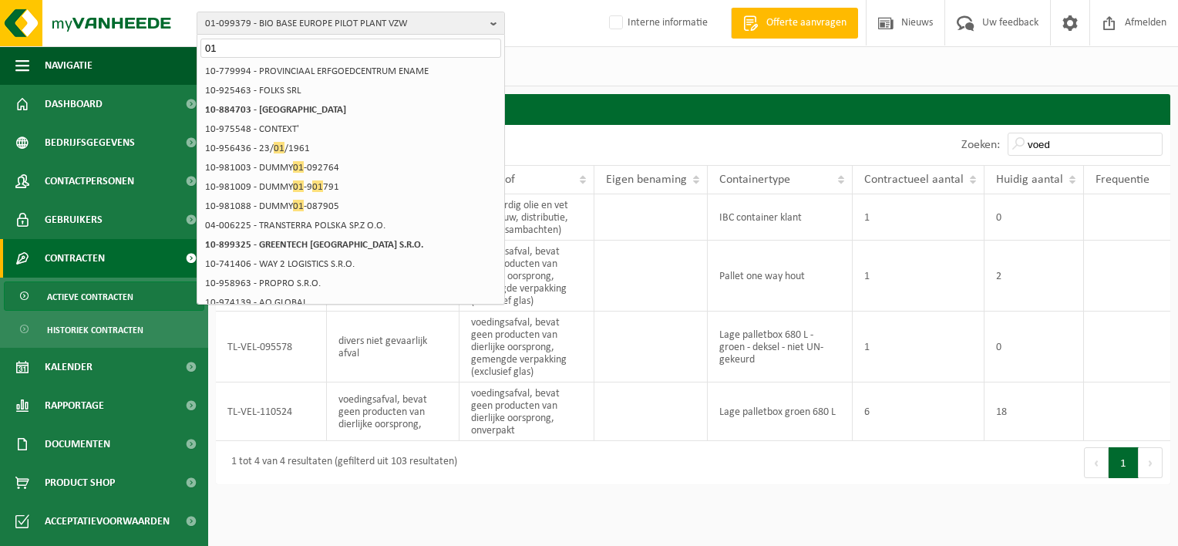
type input "0"
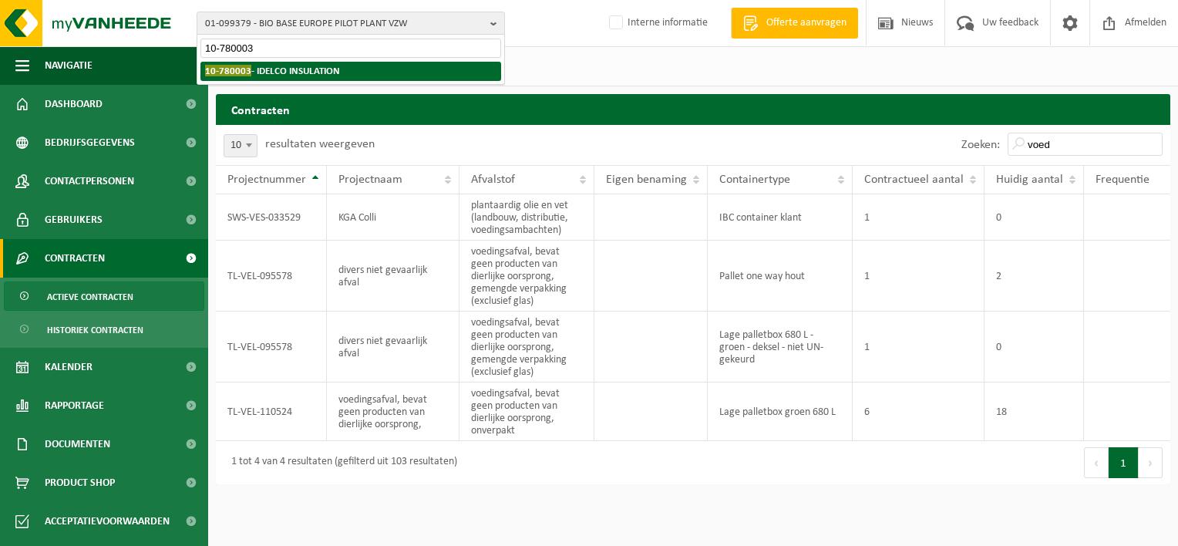
type input "10-780003"
click at [228, 70] on span "10-780003" at bounding box center [228, 71] width 46 height 12
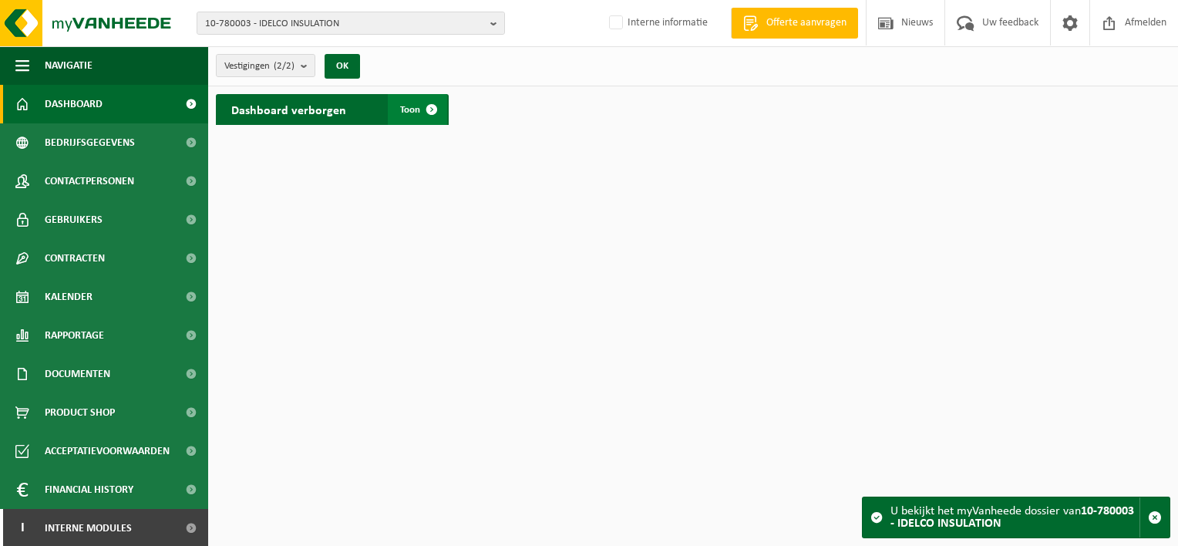
click at [432, 102] on span at bounding box center [431, 109] width 31 height 31
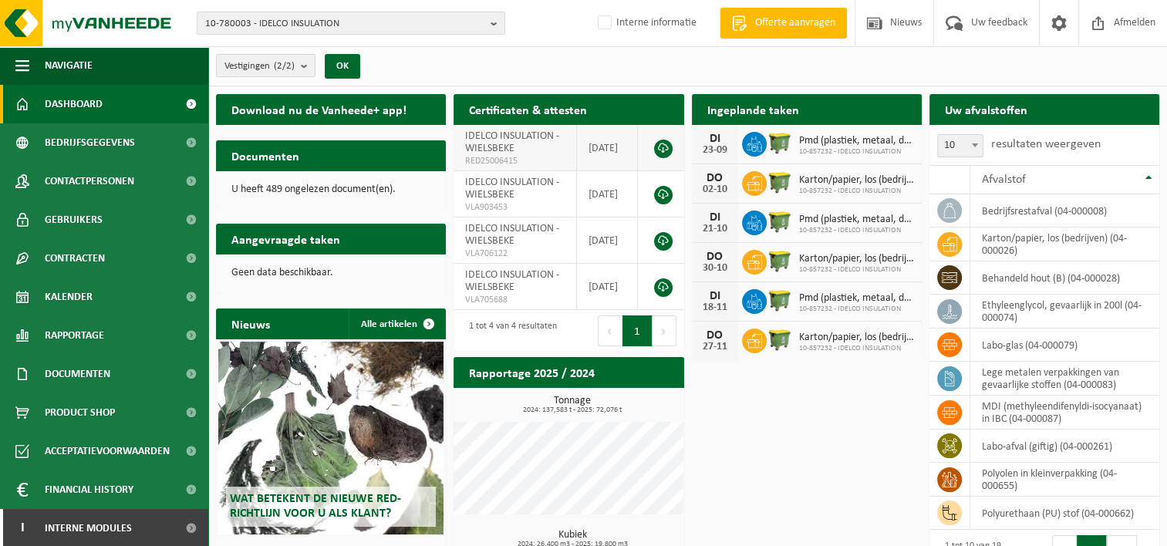
click at [661, 149] on link at bounding box center [663, 149] width 19 height 19
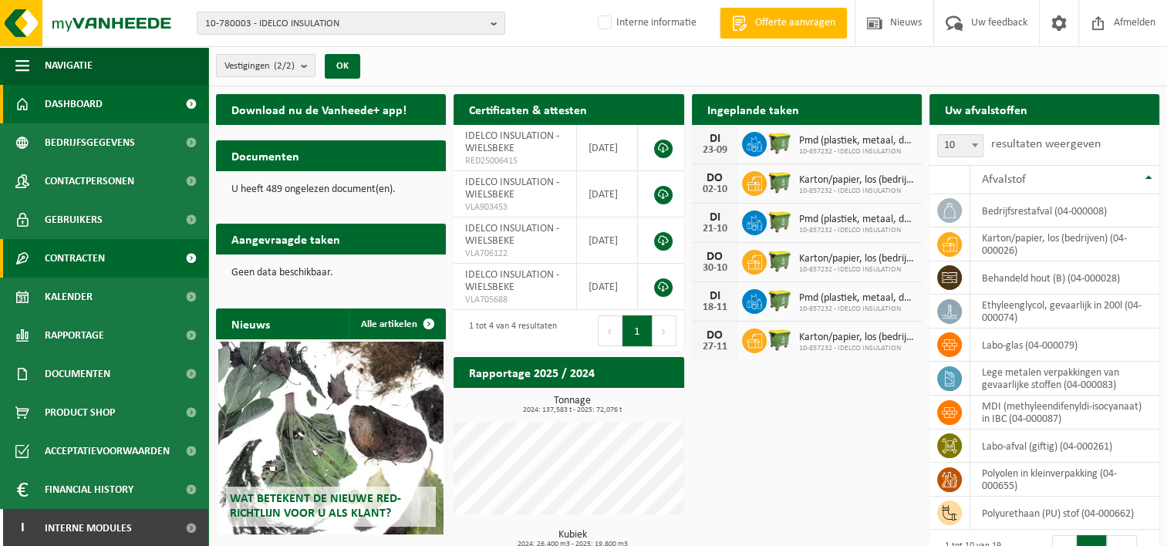
click at [177, 257] on span at bounding box center [190, 258] width 35 height 39
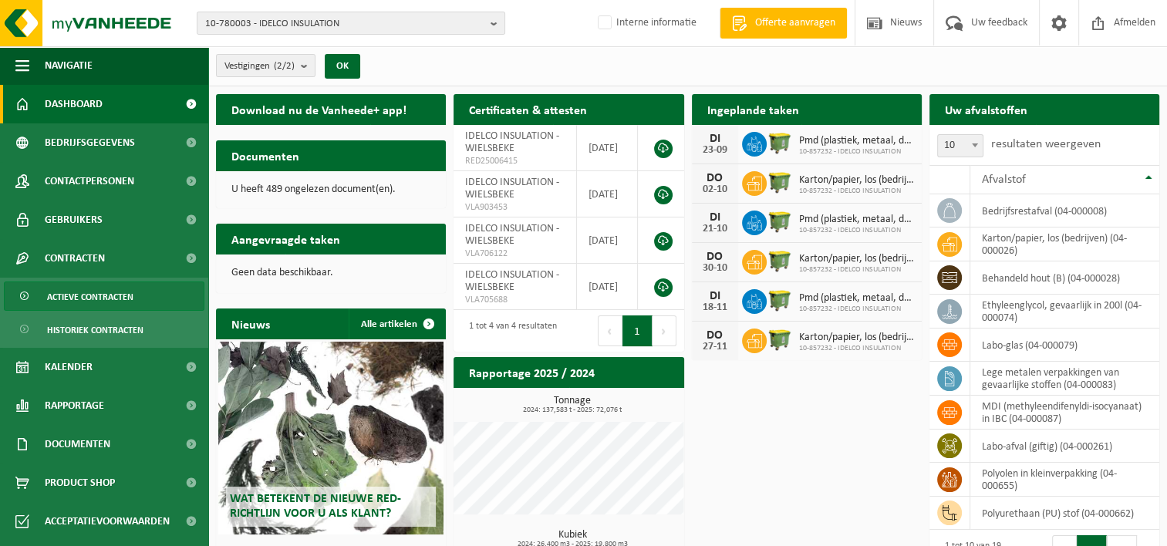
click at [99, 298] on span "Actieve contracten" at bounding box center [90, 296] width 86 height 29
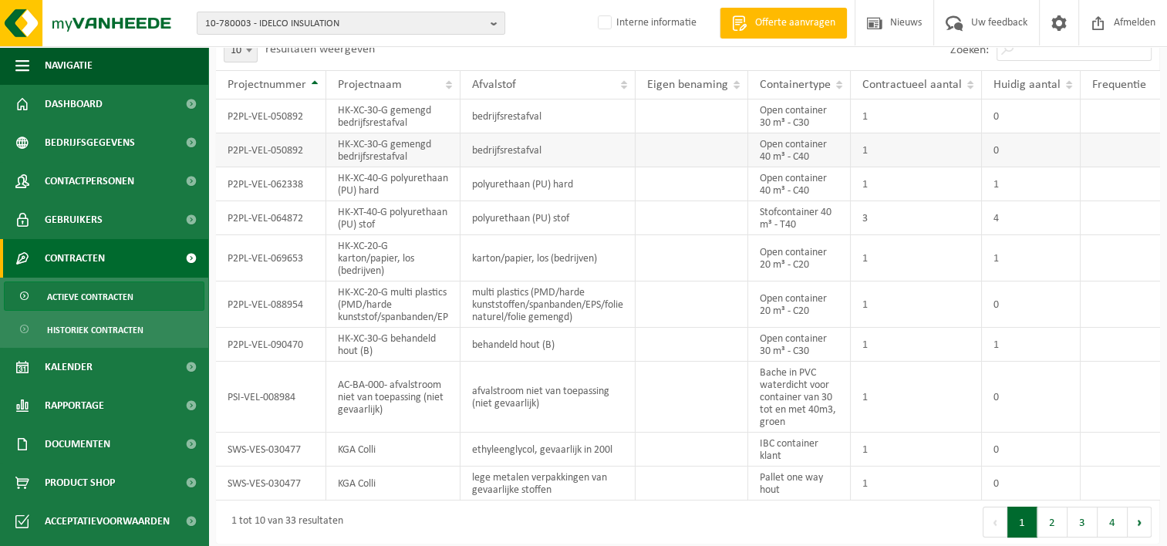
scroll to position [109, 0]
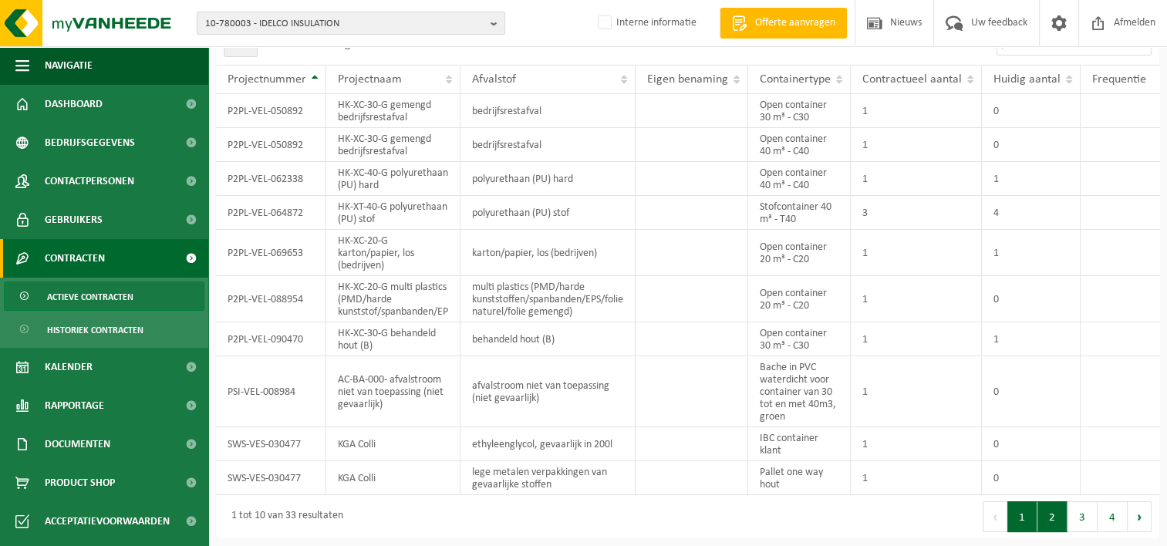
click at [1047, 510] on button "2" at bounding box center [1052, 516] width 30 height 31
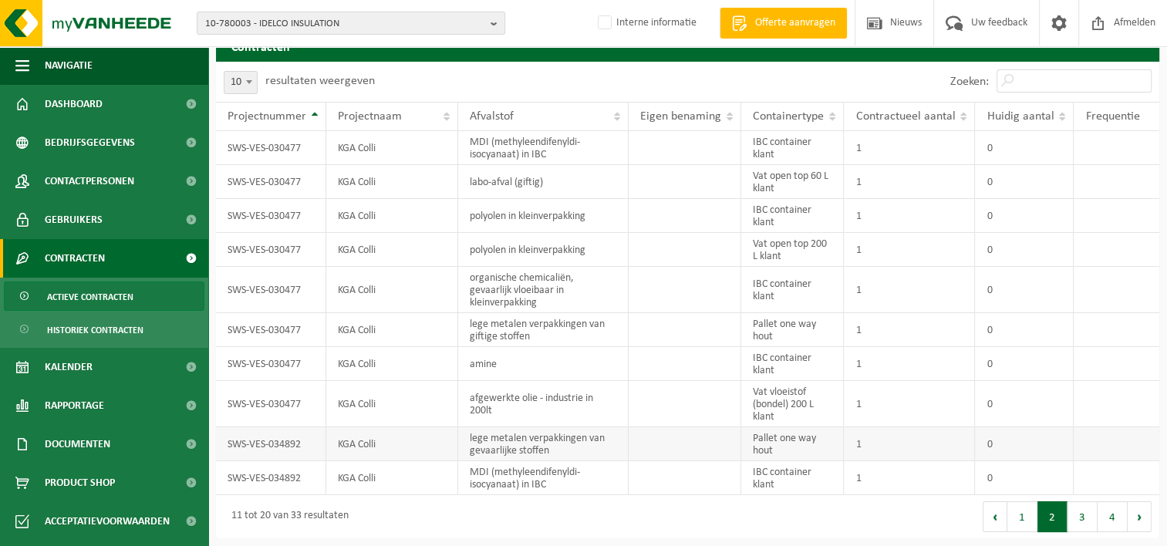
scroll to position [49, 0]
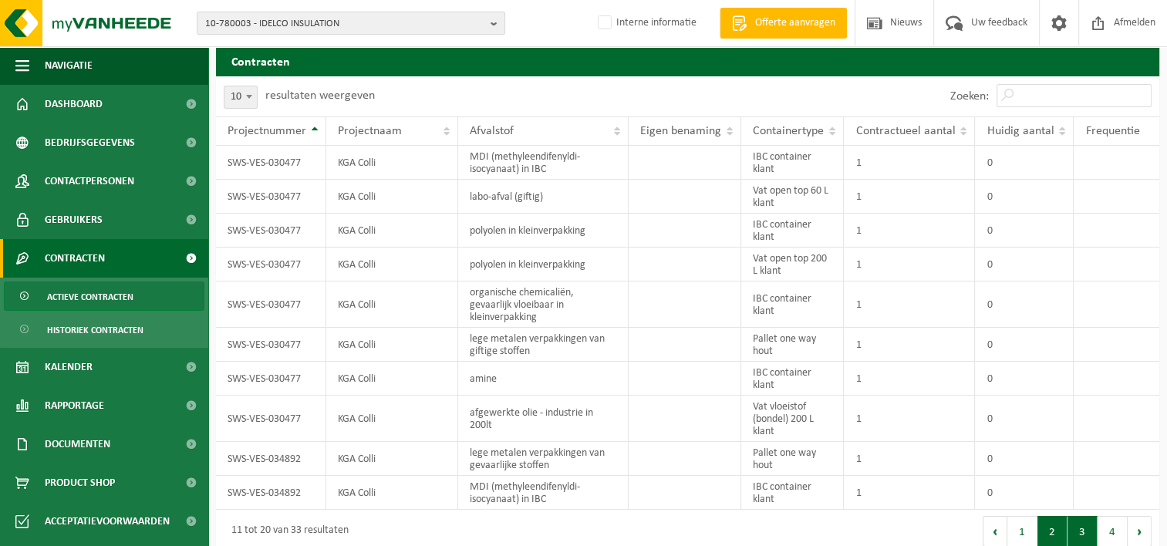
click at [1080, 520] on button "3" at bounding box center [1082, 531] width 30 height 31
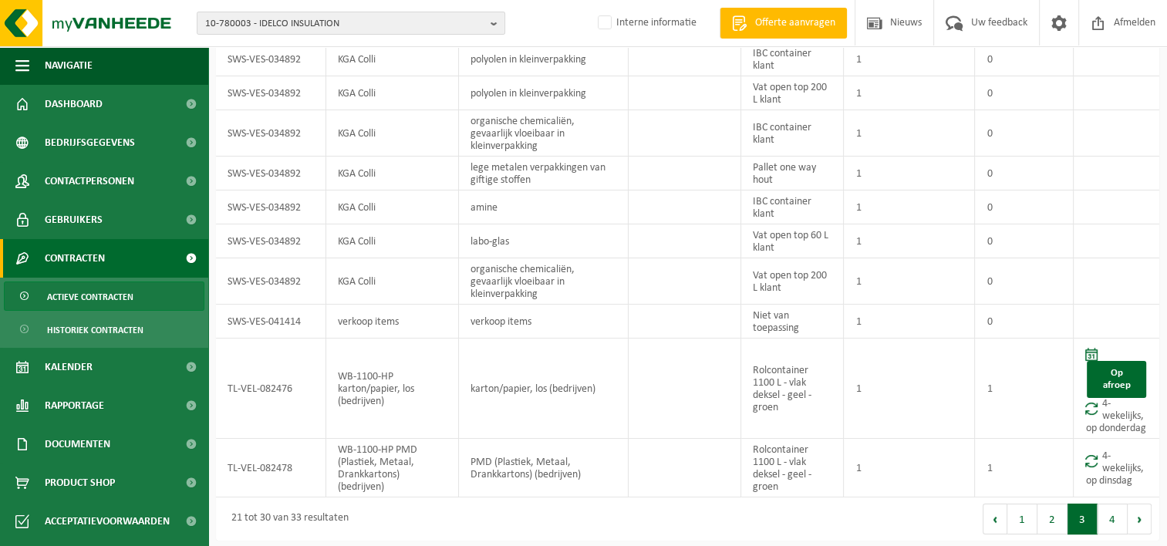
drag, startPoint x: 1117, startPoint y: 514, endPoint x: 1043, endPoint y: 480, distance: 81.4
click at [1117, 515] on button "4" at bounding box center [1112, 518] width 30 height 31
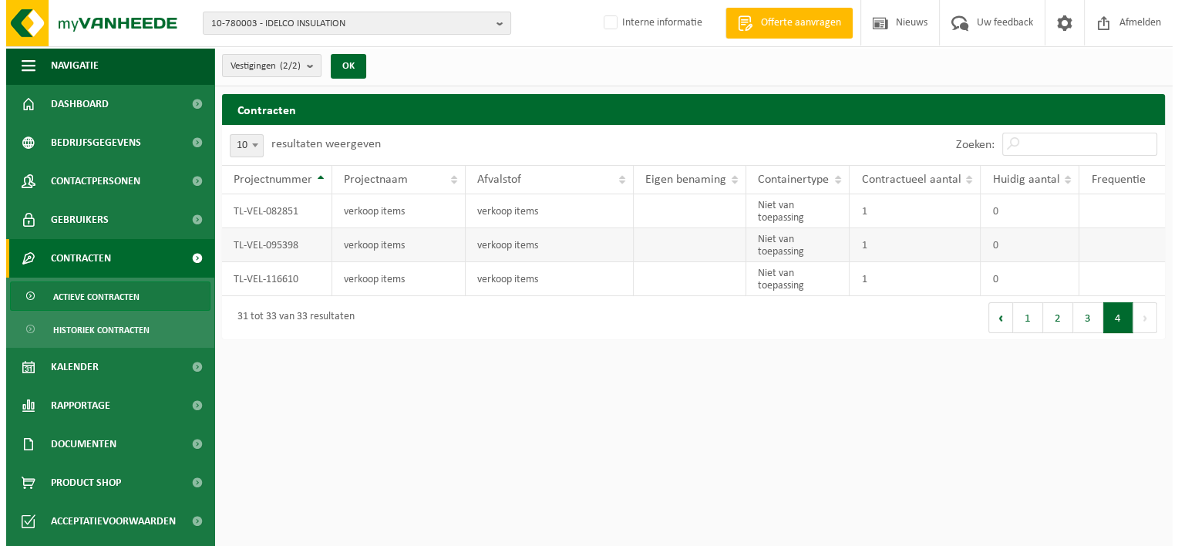
scroll to position [0, 0]
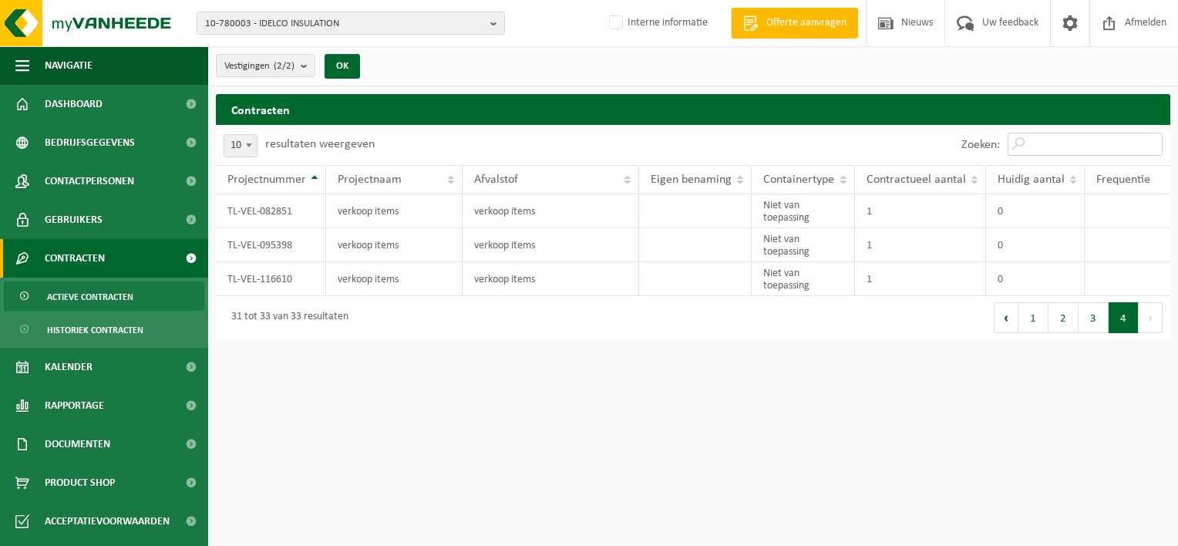
click at [1049, 150] on input "Zoeken:" at bounding box center [1085, 144] width 155 height 23
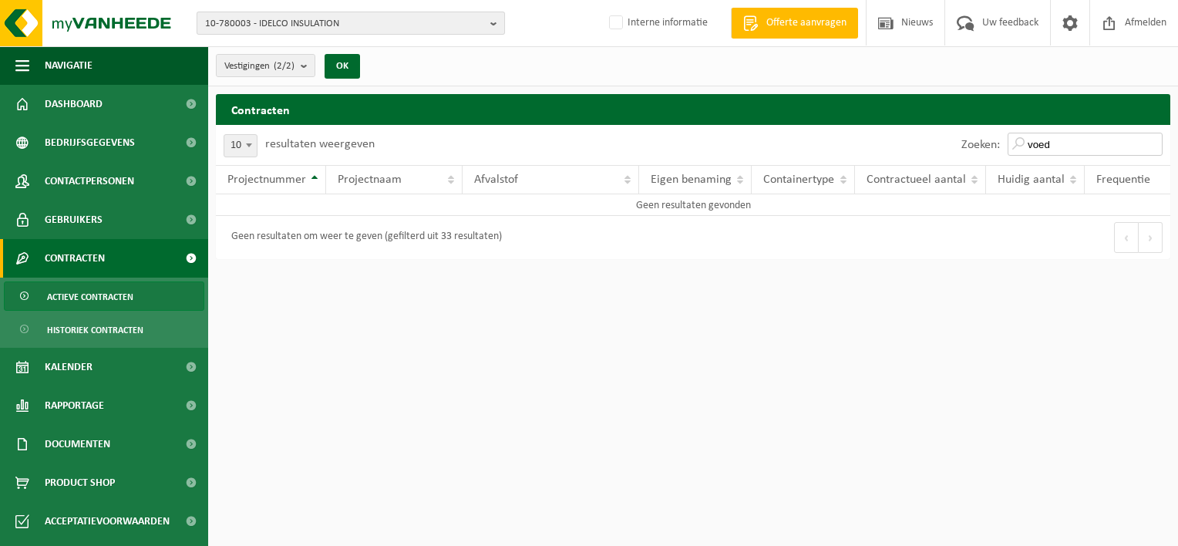
type input "voed"
click at [241, 15] on span "10-780003 - IDELCO INSULATION" at bounding box center [344, 23] width 279 height 23
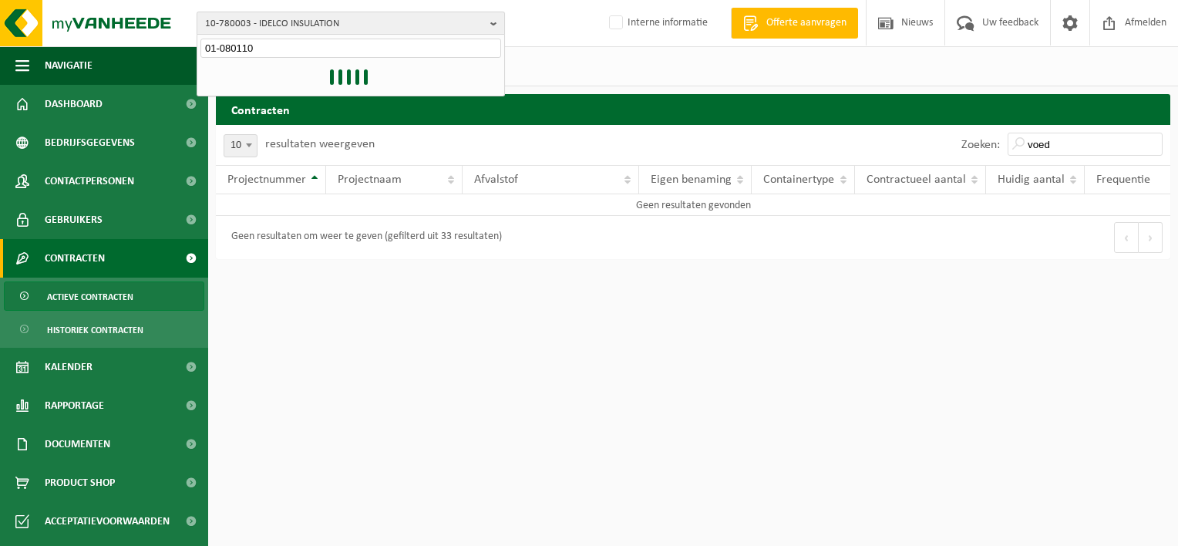
type input "01-080110"
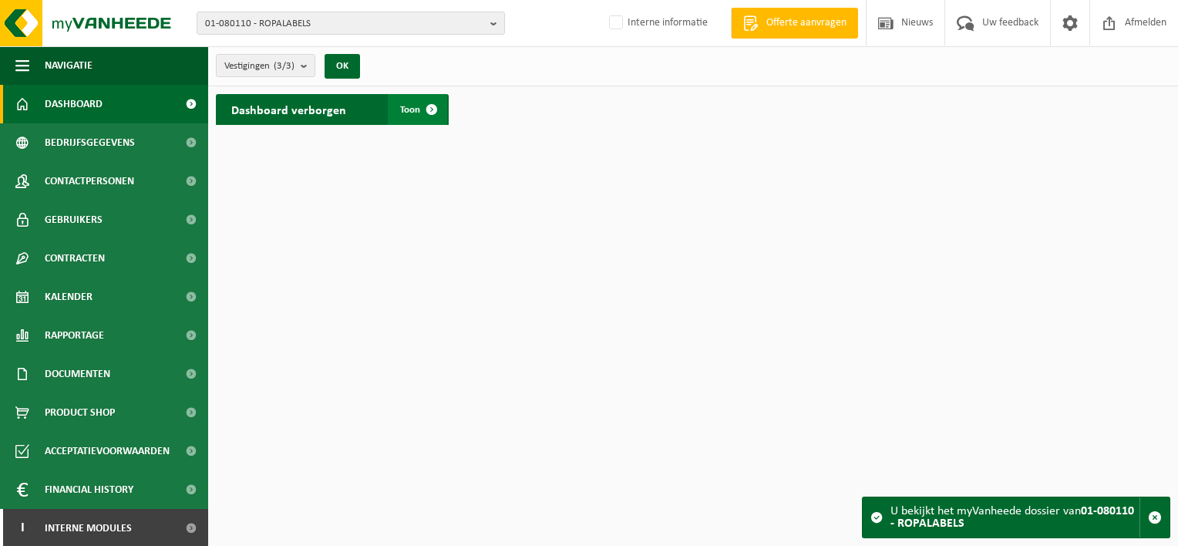
click at [419, 106] on span at bounding box center [431, 109] width 31 height 31
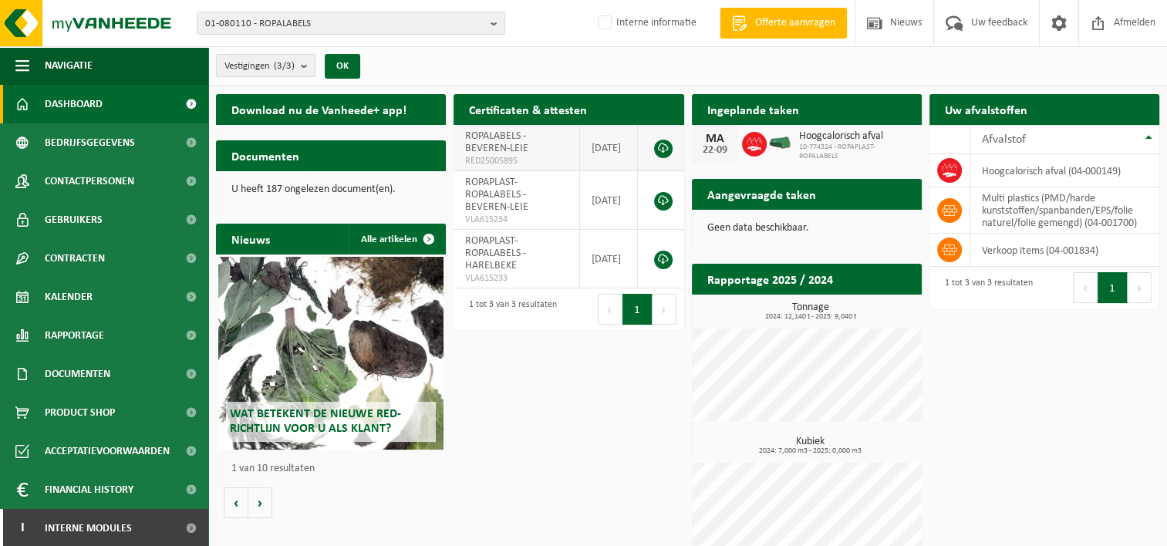
click at [666, 145] on link at bounding box center [663, 149] width 19 height 19
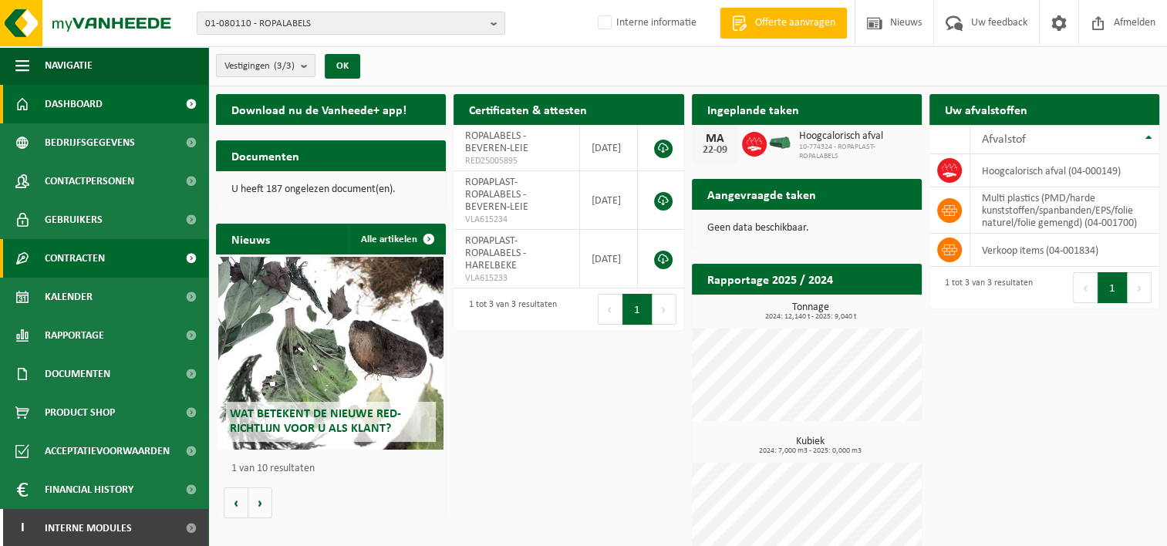
click at [158, 261] on link "Contracten" at bounding box center [104, 258] width 208 height 39
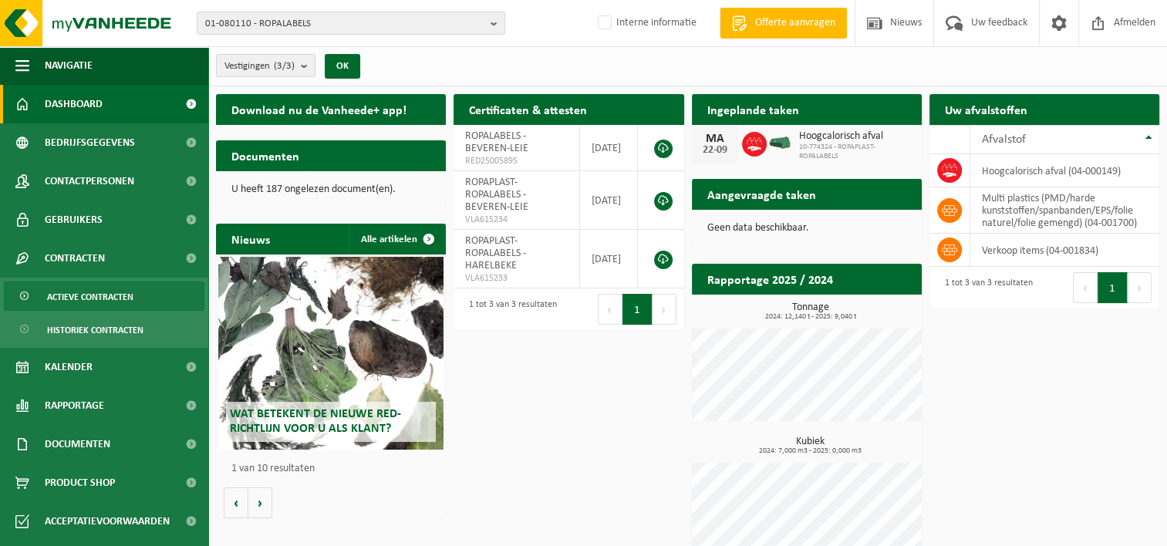
click at [78, 290] on span "Actieve contracten" at bounding box center [90, 296] width 86 height 29
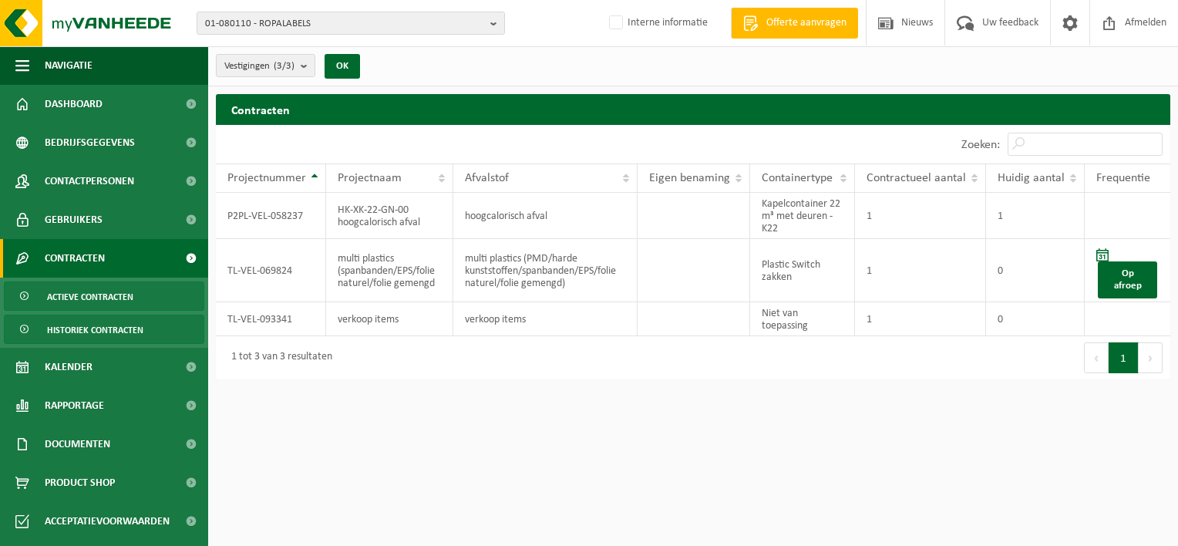
click at [77, 328] on span "Historiek contracten" at bounding box center [95, 329] width 96 height 29
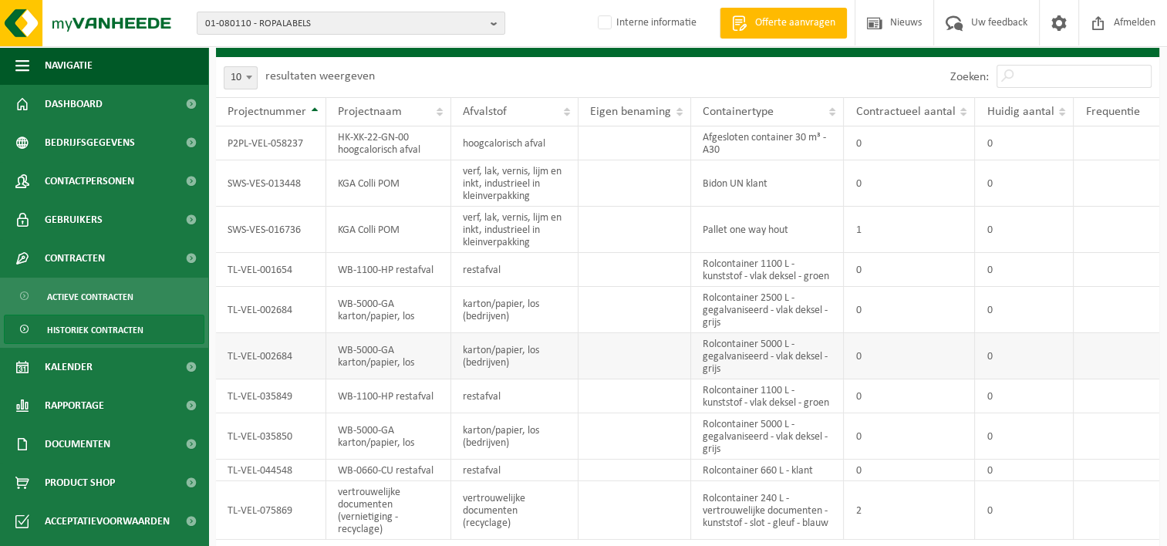
scroll to position [110, 0]
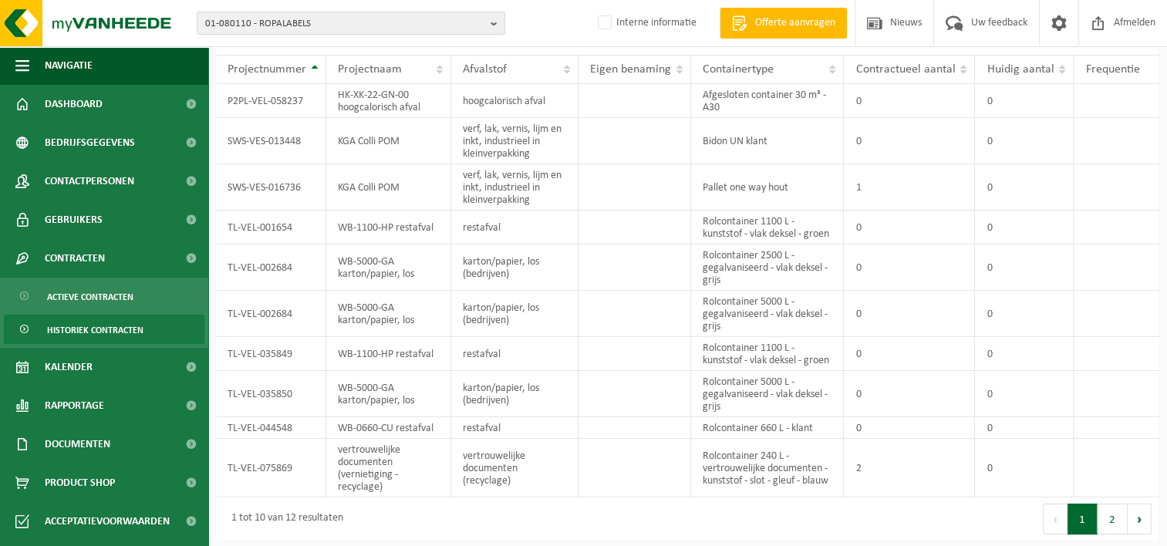
drag, startPoint x: 1114, startPoint y: 519, endPoint x: 1053, endPoint y: 506, distance: 62.3
click at [1111, 519] on button "2" at bounding box center [1112, 518] width 30 height 31
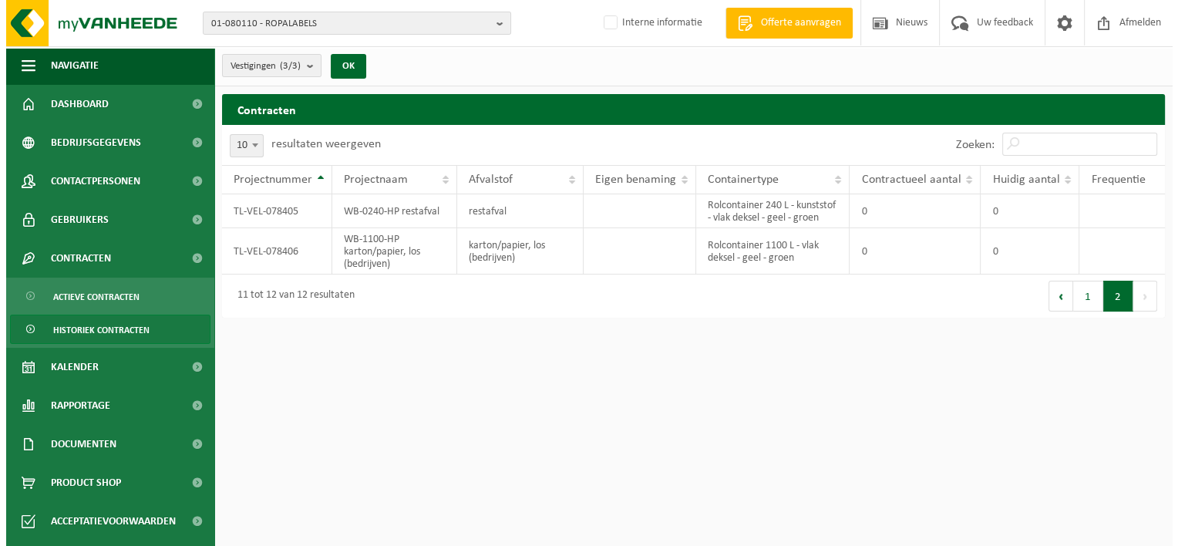
scroll to position [0, 0]
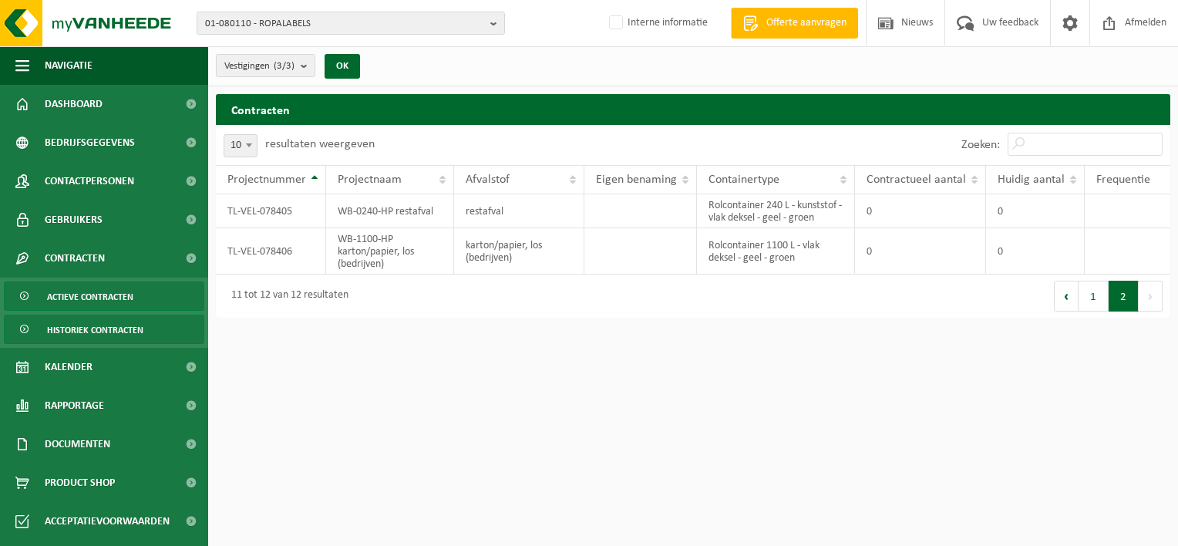
click at [76, 296] on span "Actieve contracten" at bounding box center [90, 296] width 86 height 29
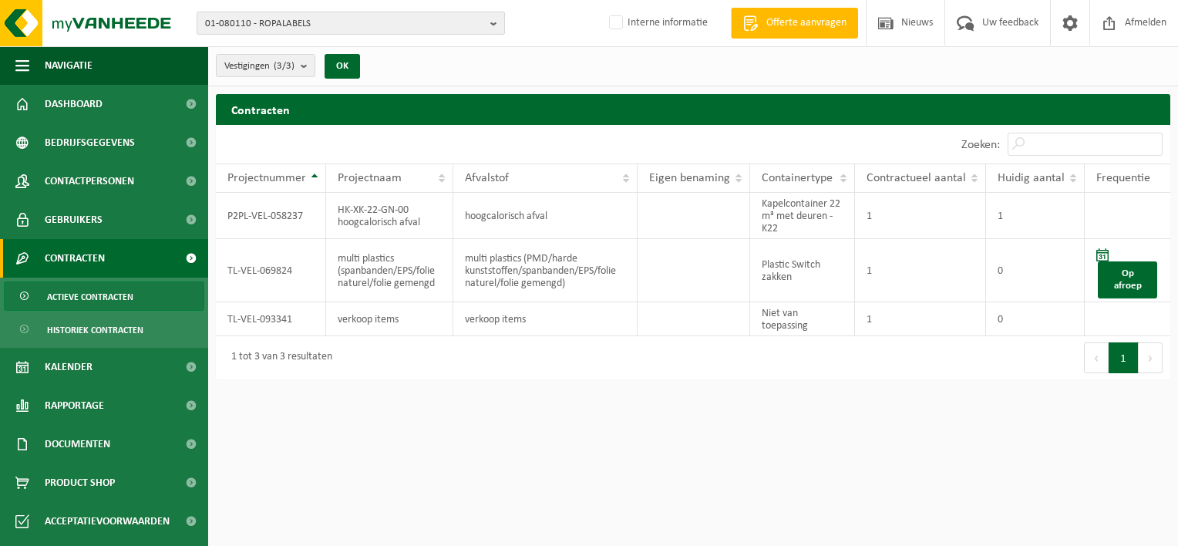
click at [221, 22] on span "01-080110 - ROPALABELS" at bounding box center [344, 23] width 279 height 23
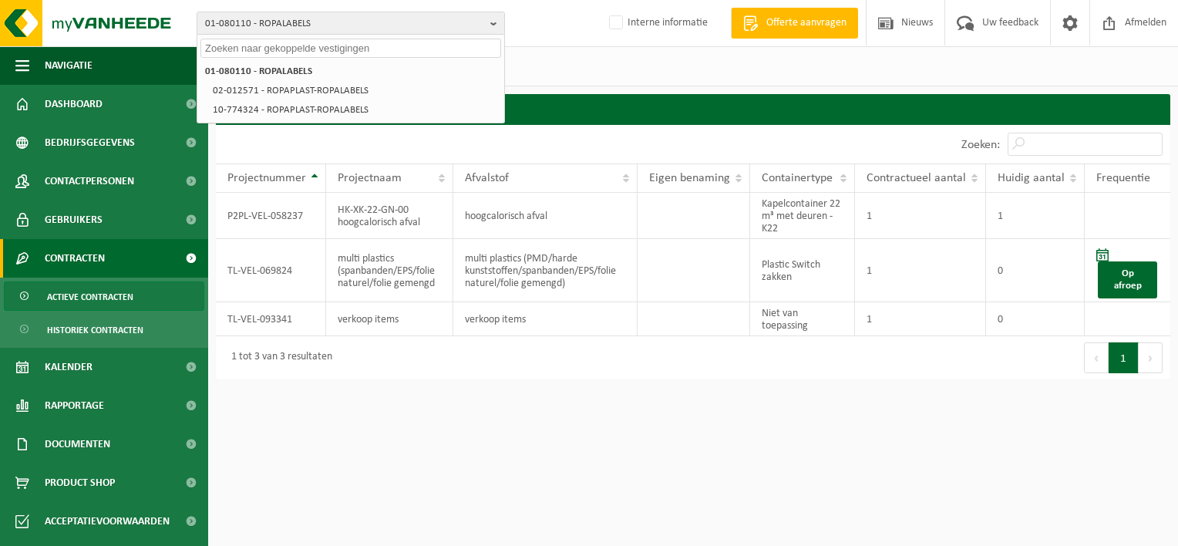
click at [224, 49] on input "text" at bounding box center [350, 48] width 301 height 19
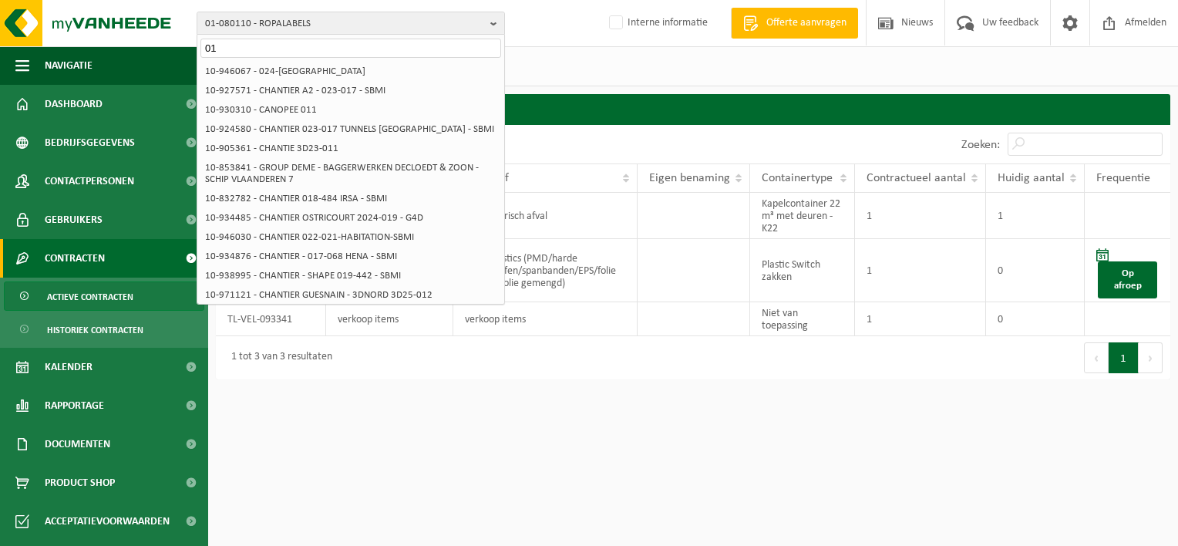
type input "0"
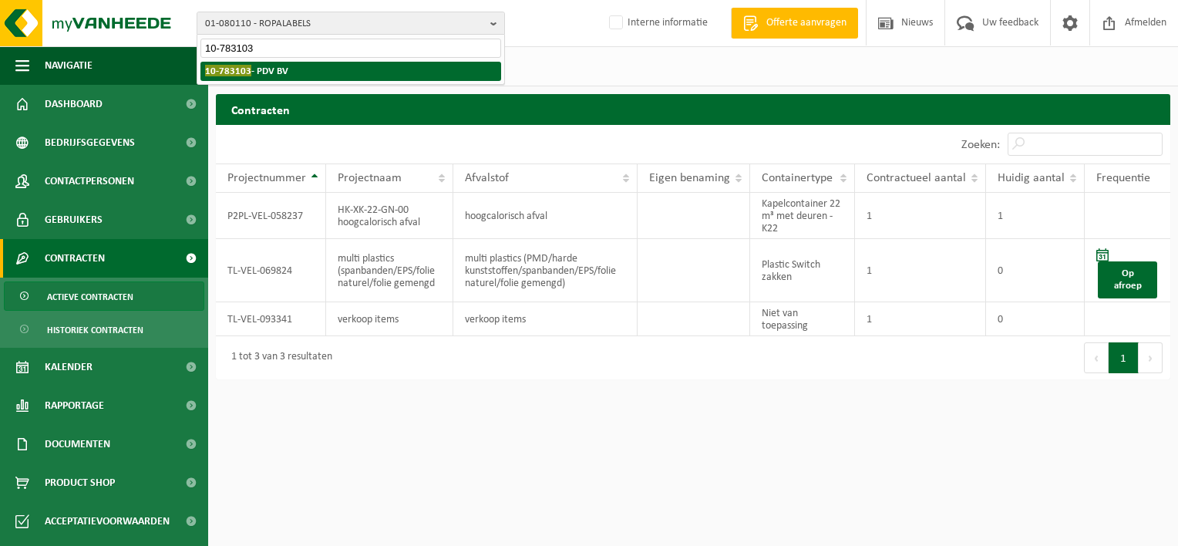
type input "10-783103"
click at [240, 72] on span "10-783103" at bounding box center [228, 71] width 46 height 12
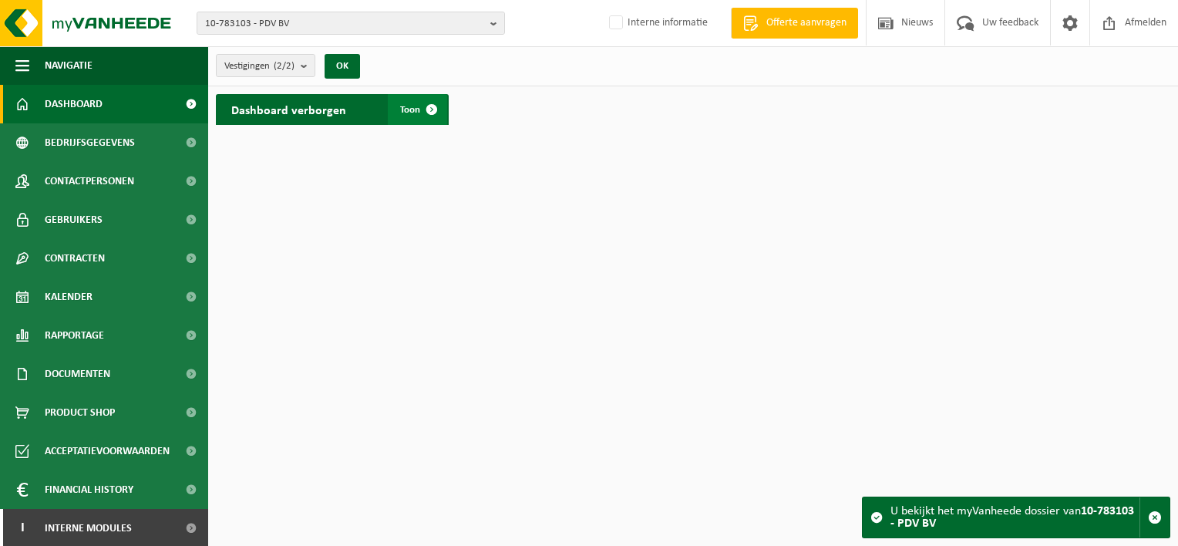
click at [401, 107] on span "Toon" at bounding box center [410, 110] width 20 height 10
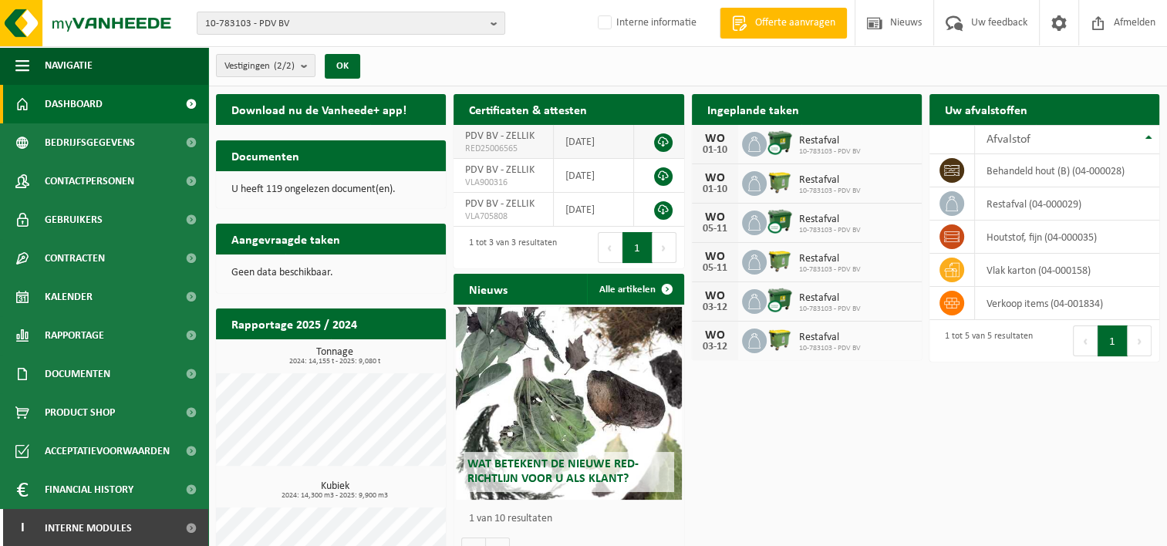
click at [664, 143] on link at bounding box center [663, 142] width 19 height 19
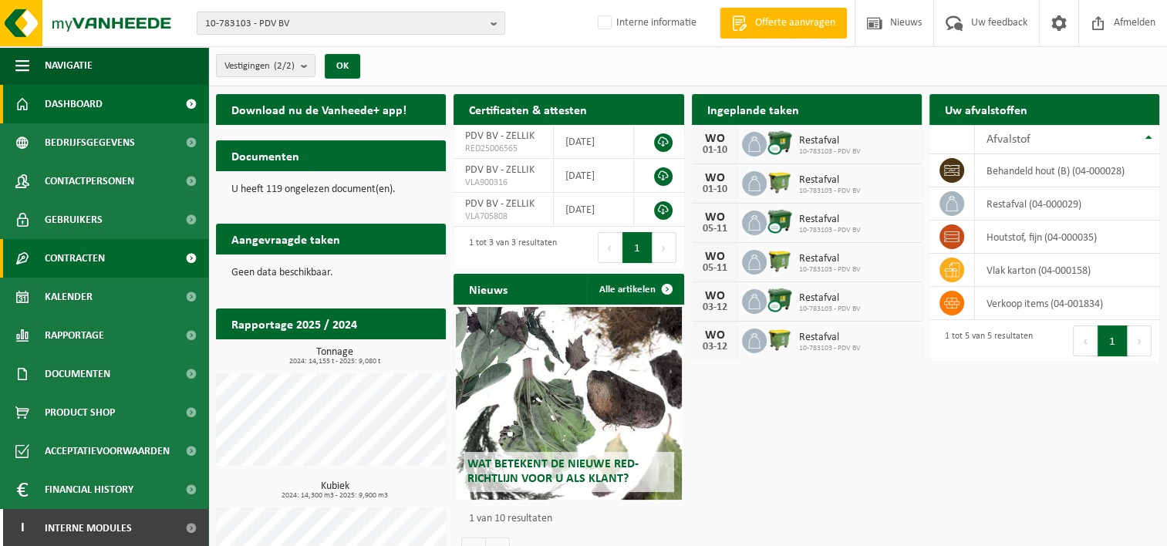
click at [77, 263] on span "Contracten" at bounding box center [75, 258] width 60 height 39
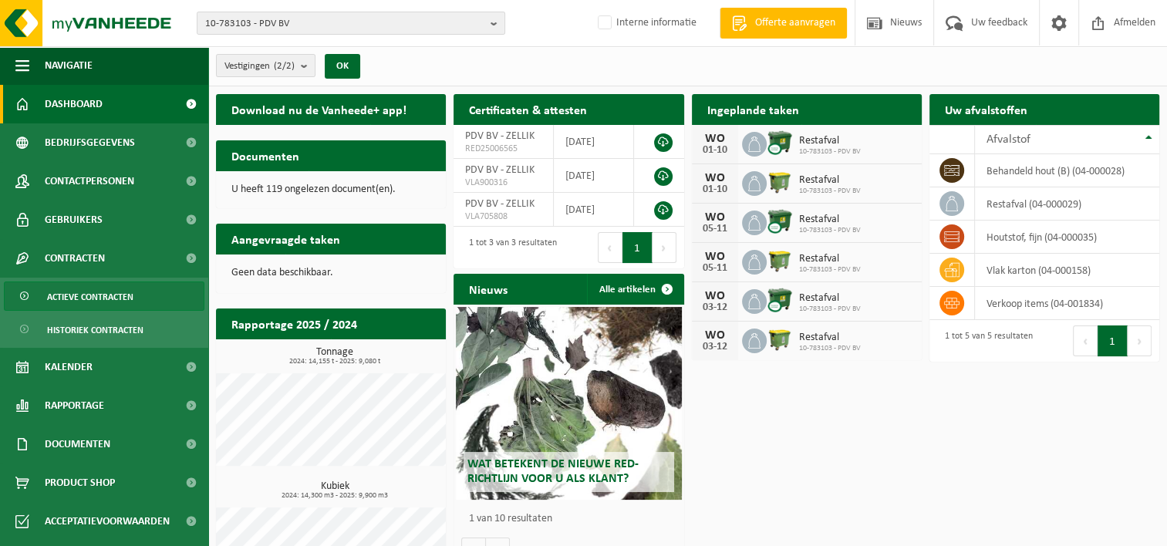
click at [95, 301] on span "Actieve contracten" at bounding box center [90, 296] width 86 height 29
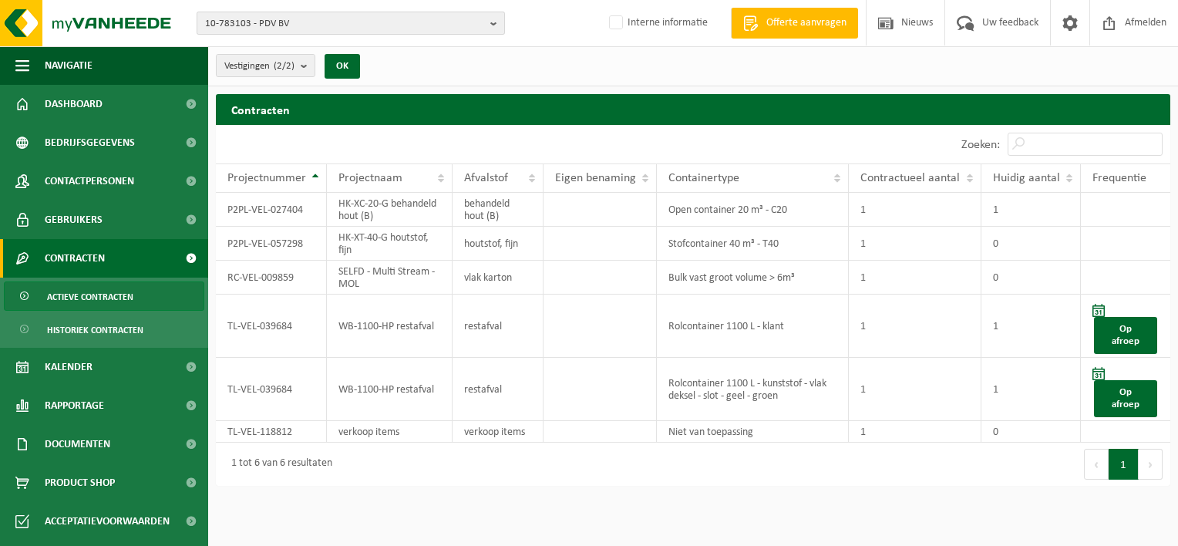
click at [221, 24] on span "10-783103 - PDV BV" at bounding box center [344, 23] width 279 height 23
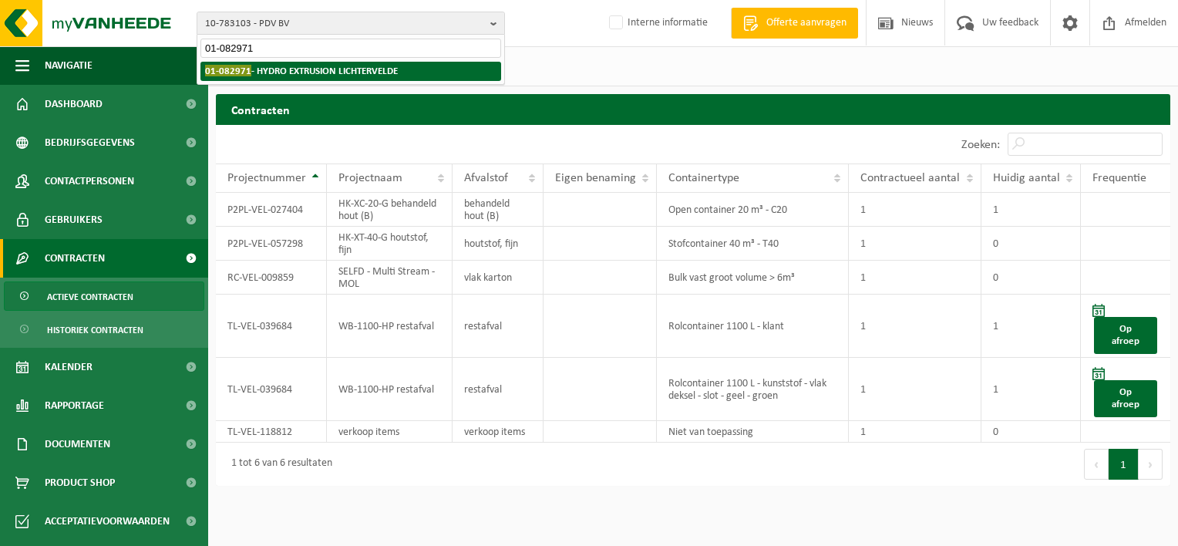
type input "01-082971"
click at [256, 74] on strong "01-082971 - HYDRO EXTRUSION LICHTERVELDE" at bounding box center [301, 71] width 193 height 12
click at [0, 0] on div "Even geduld. Door de grote hoeveelheid gegevens duurt het laden even." at bounding box center [0, 0] width 0 height 0
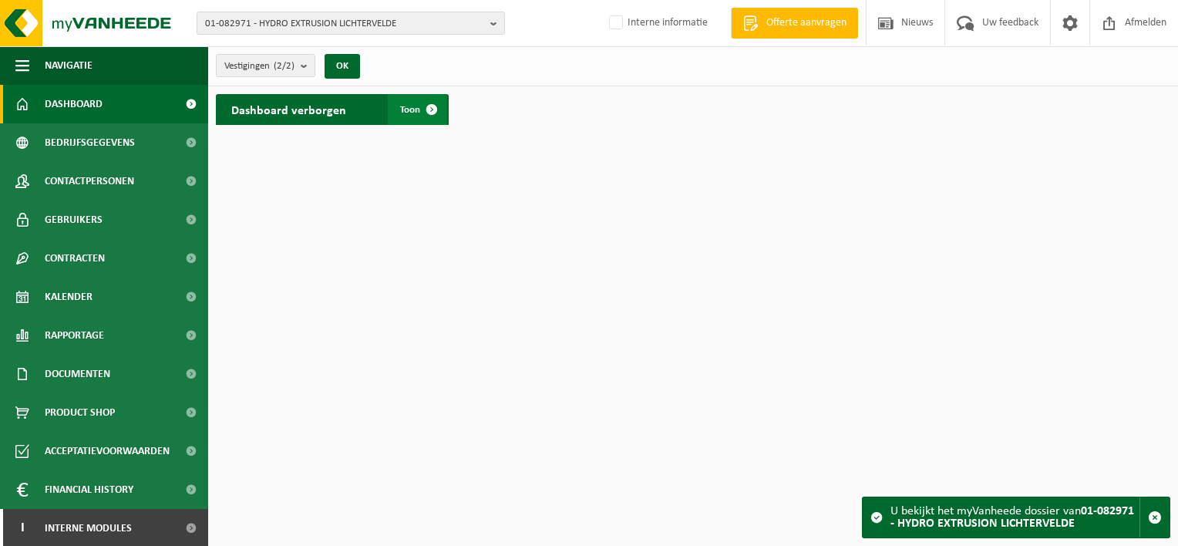
click at [435, 97] on span at bounding box center [431, 109] width 31 height 31
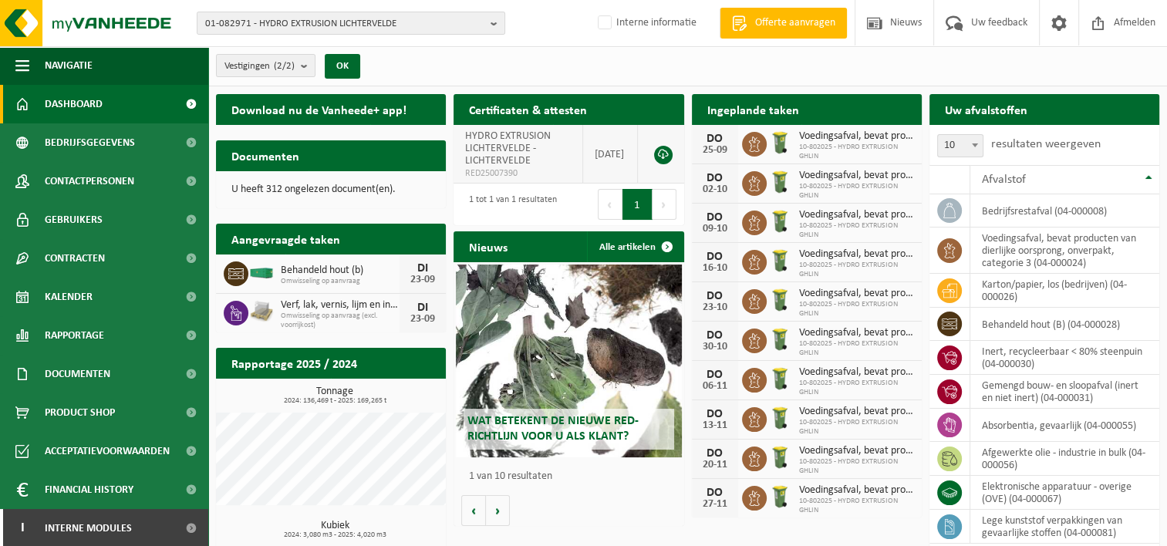
click at [666, 153] on link at bounding box center [663, 155] width 19 height 19
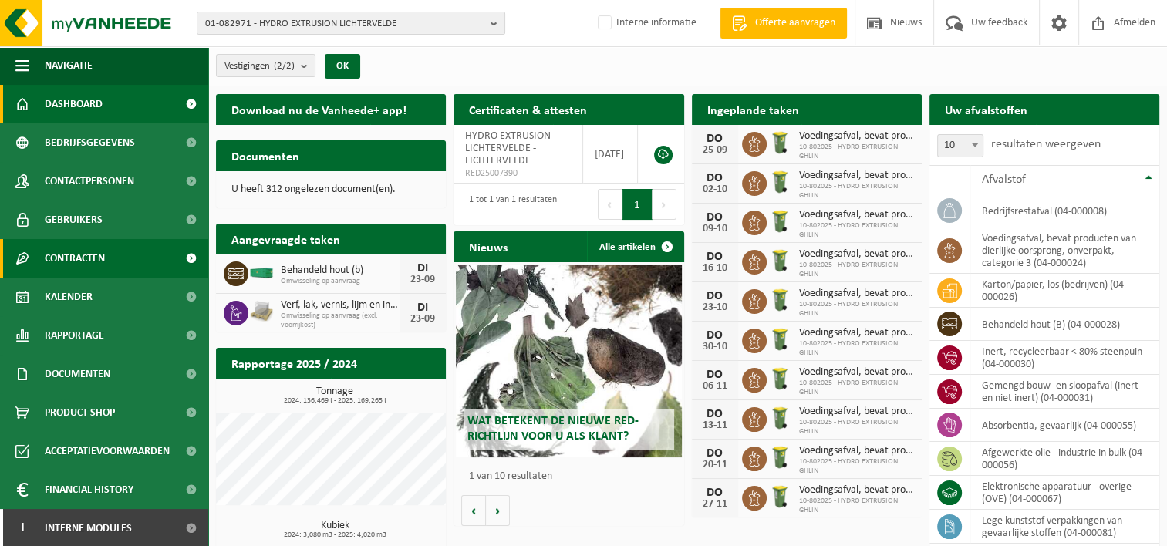
click at [82, 264] on span "Contracten" at bounding box center [75, 258] width 60 height 39
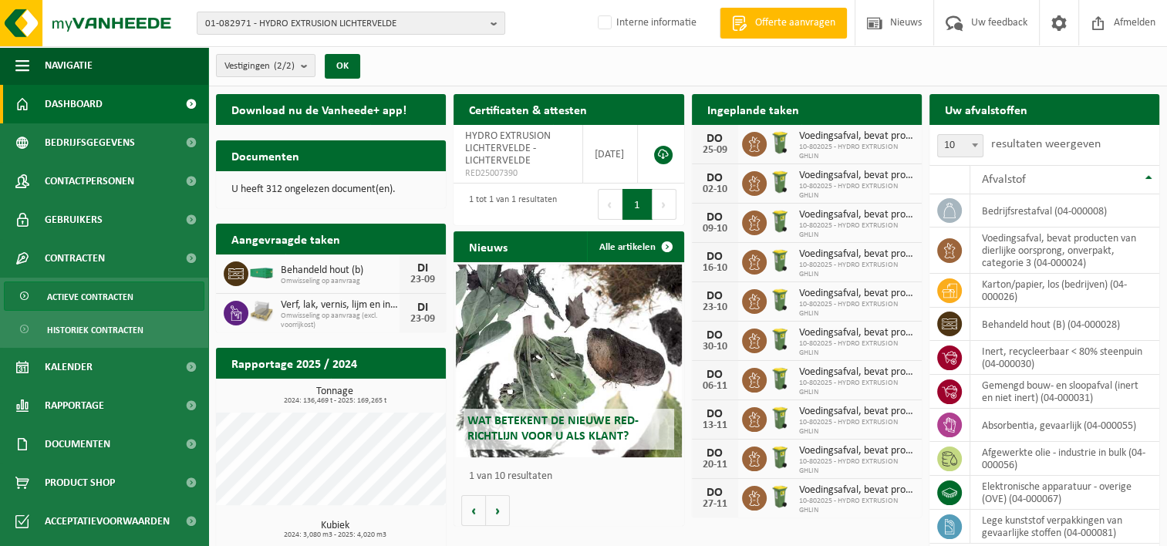
click at [88, 301] on span "Actieve contracten" at bounding box center [90, 296] width 86 height 29
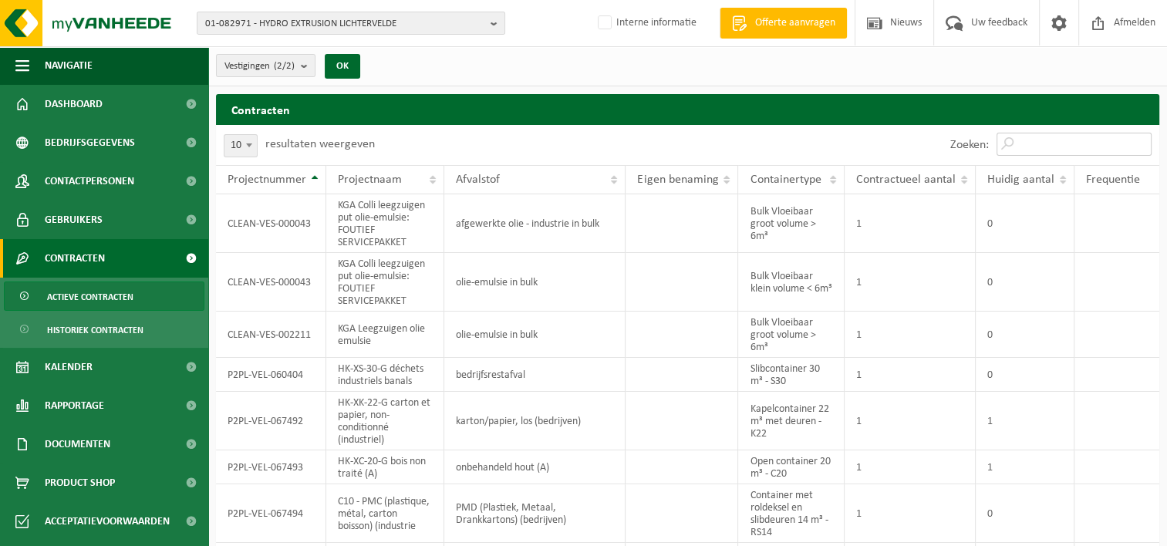
click at [1042, 148] on input "Zoeken:" at bounding box center [1073, 144] width 155 height 23
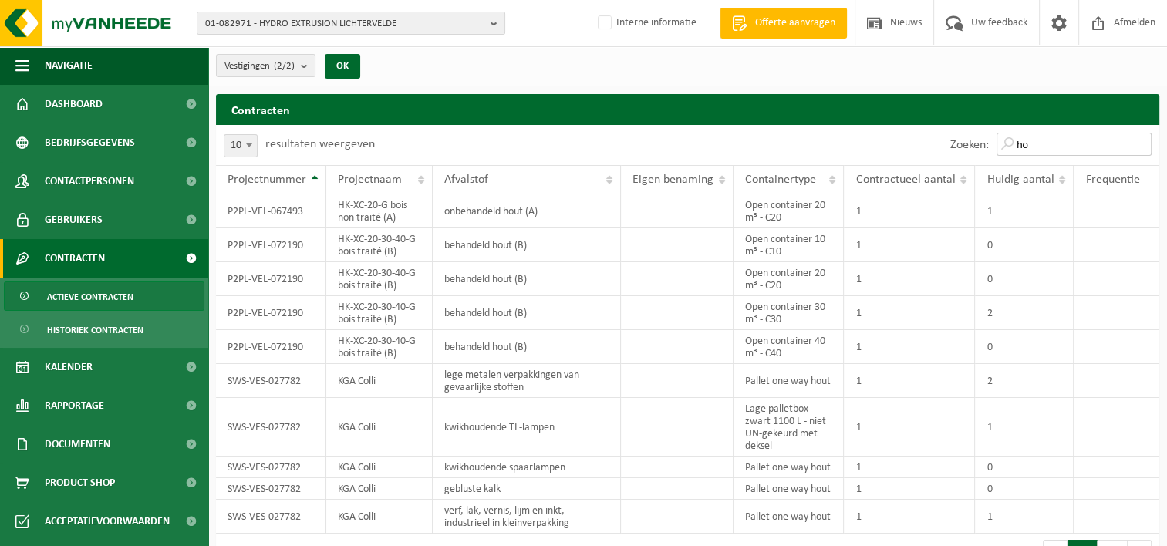
type input "h"
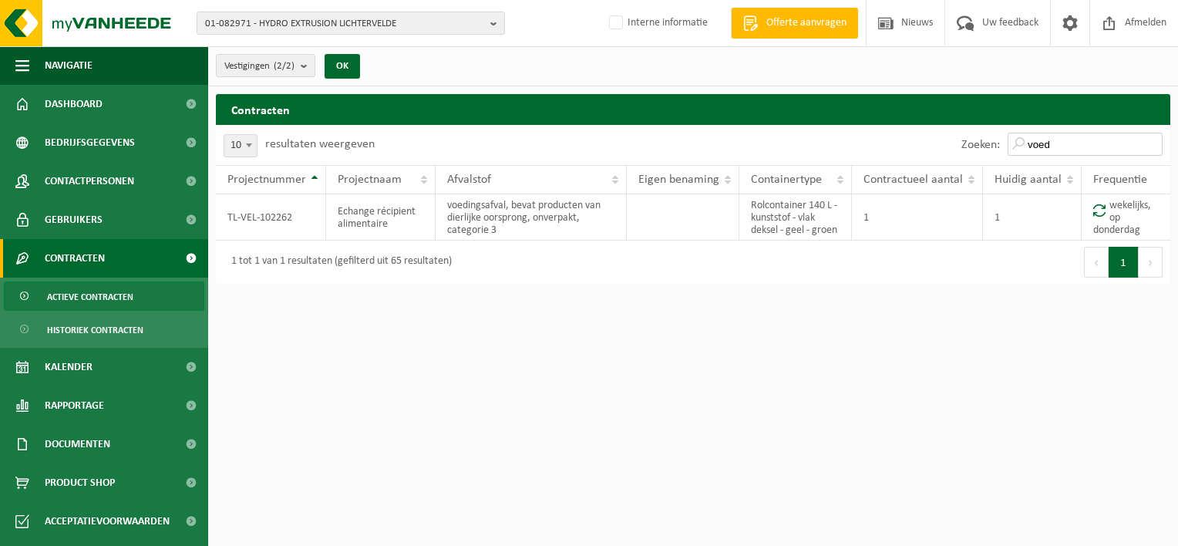
drag, startPoint x: 1059, startPoint y: 142, endPoint x: 1020, endPoint y: 146, distance: 39.6
click at [1020, 146] on input "voed" at bounding box center [1085, 144] width 155 height 23
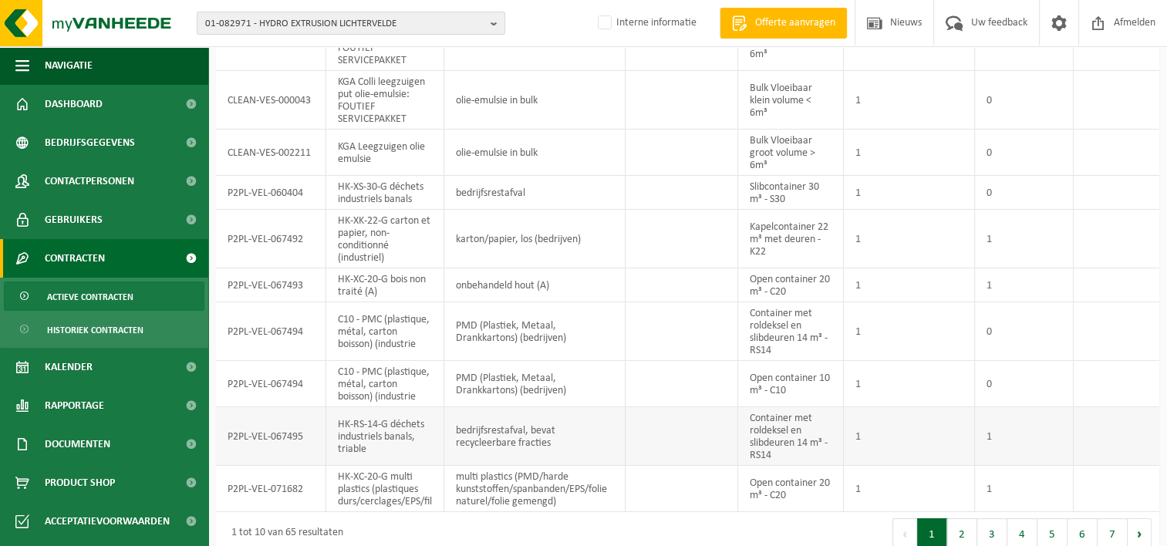
scroll to position [197, 0]
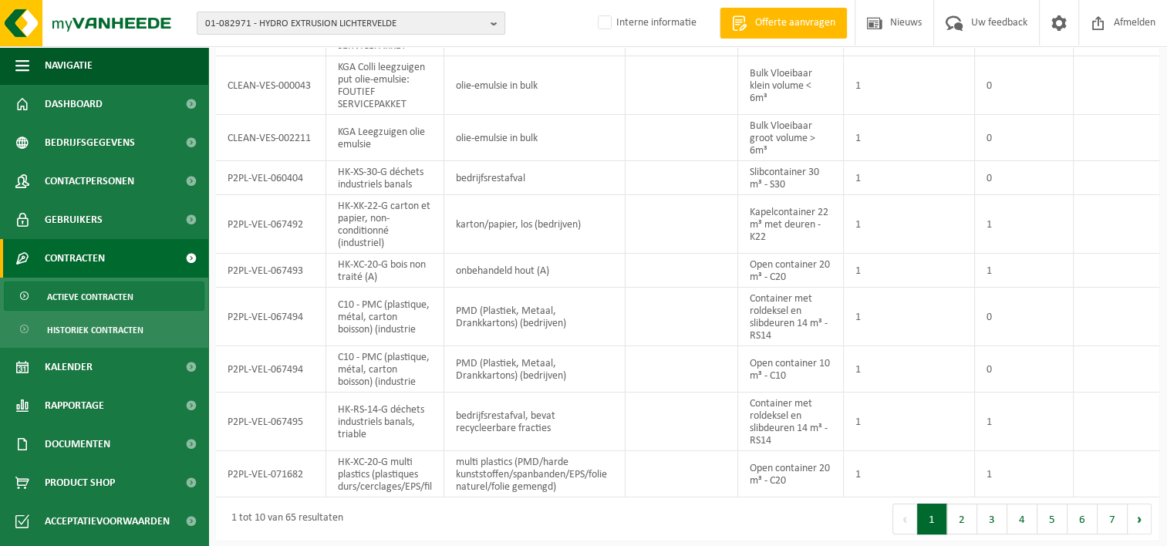
type input "li"
click at [249, 25] on span "01-082971 - HYDRO EXTRUSION LICHTERVELDE" at bounding box center [344, 23] width 279 height 23
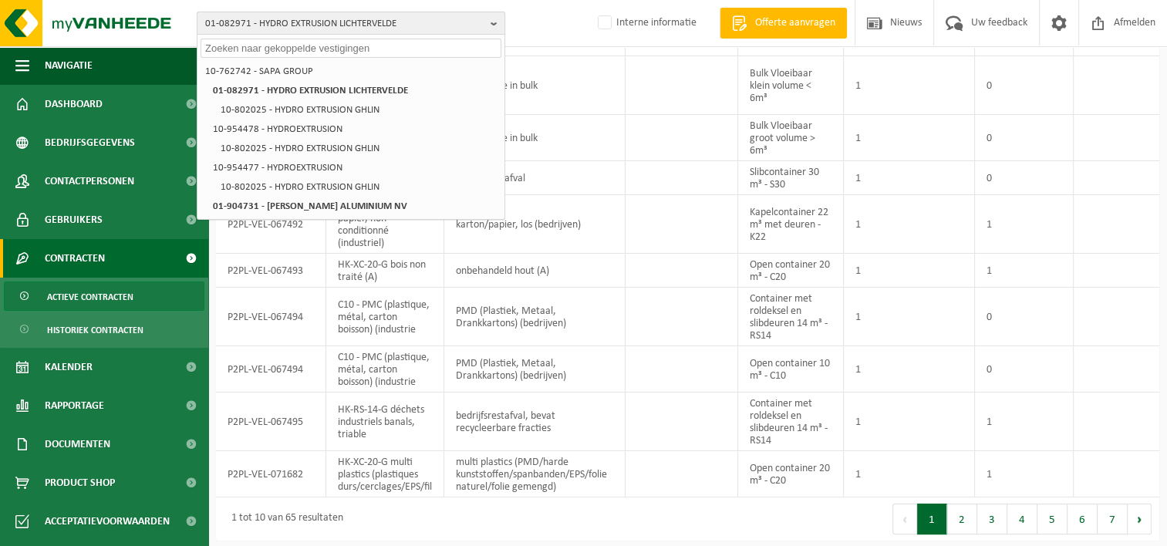
click at [247, 25] on span "01-082971 - HYDRO EXTRUSION LICHTERVELDE" at bounding box center [344, 23] width 279 height 23
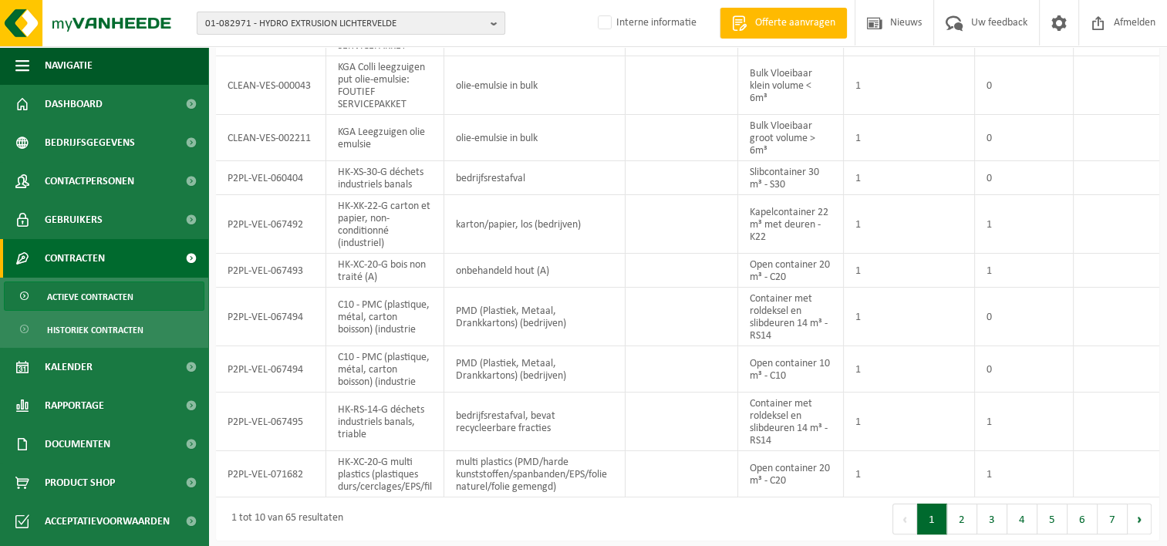
click at [237, 29] on span "01-082971 - HYDRO EXTRUSION LICHTERVELDE" at bounding box center [344, 23] width 279 height 23
type input "10-736427"
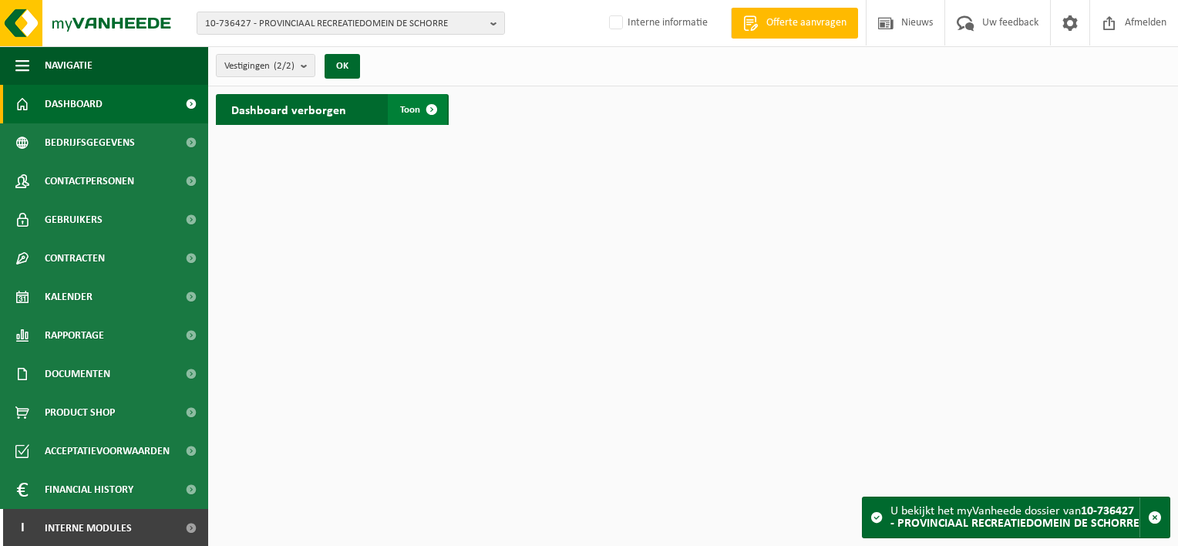
click at [430, 112] on span at bounding box center [431, 109] width 31 height 31
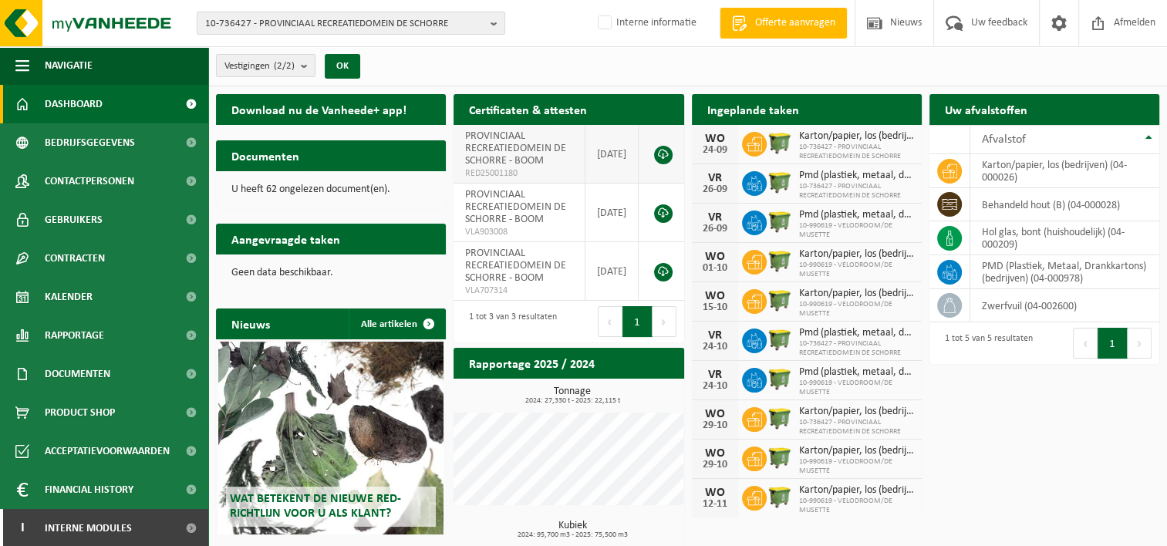
click at [665, 149] on link at bounding box center [663, 155] width 19 height 19
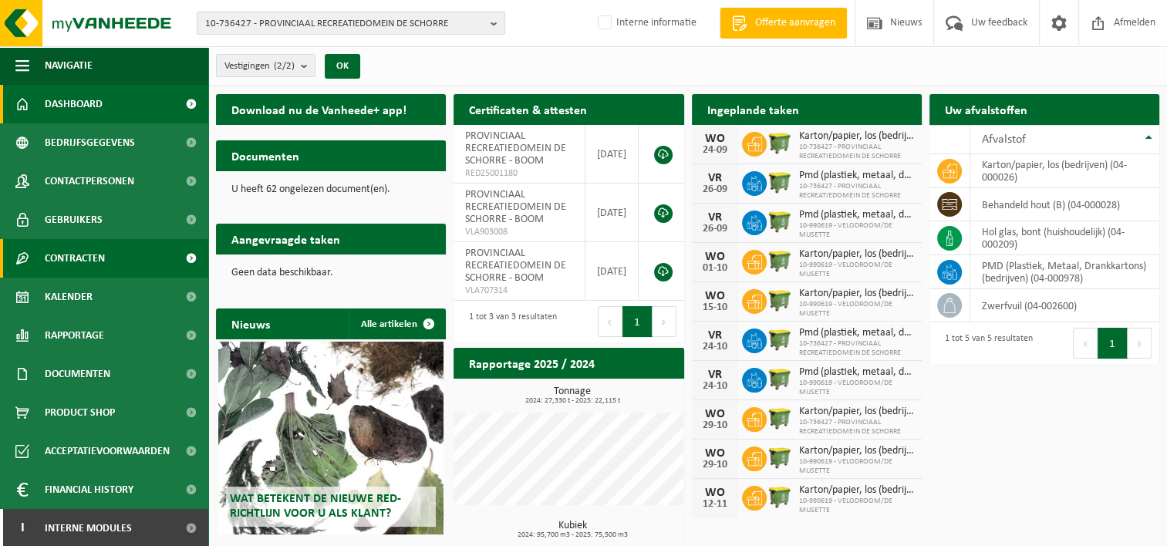
click at [181, 259] on span at bounding box center [190, 258] width 35 height 39
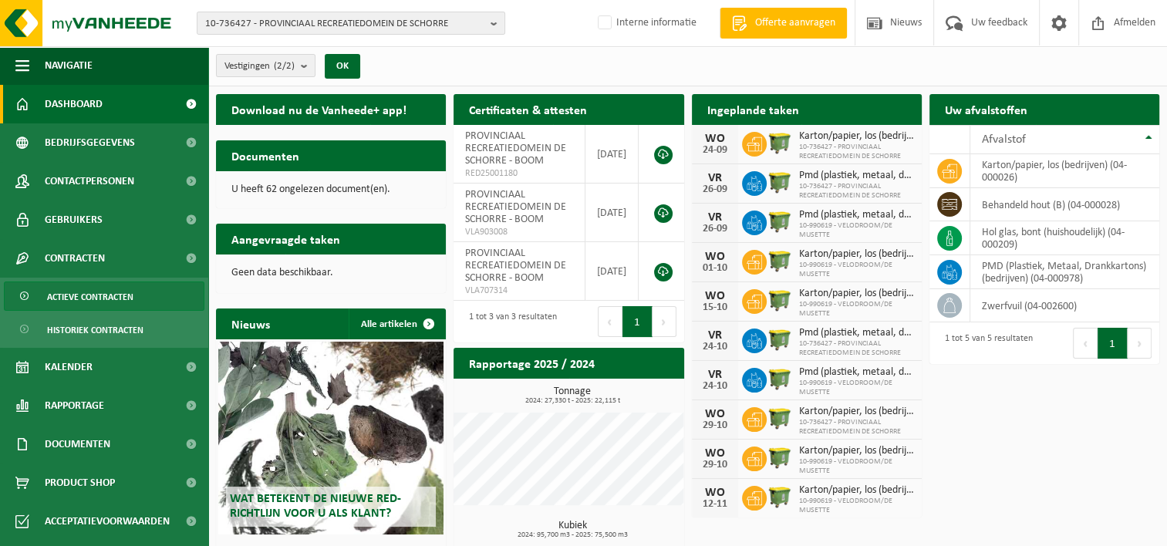
click at [114, 294] on span "Actieve contracten" at bounding box center [90, 296] width 86 height 29
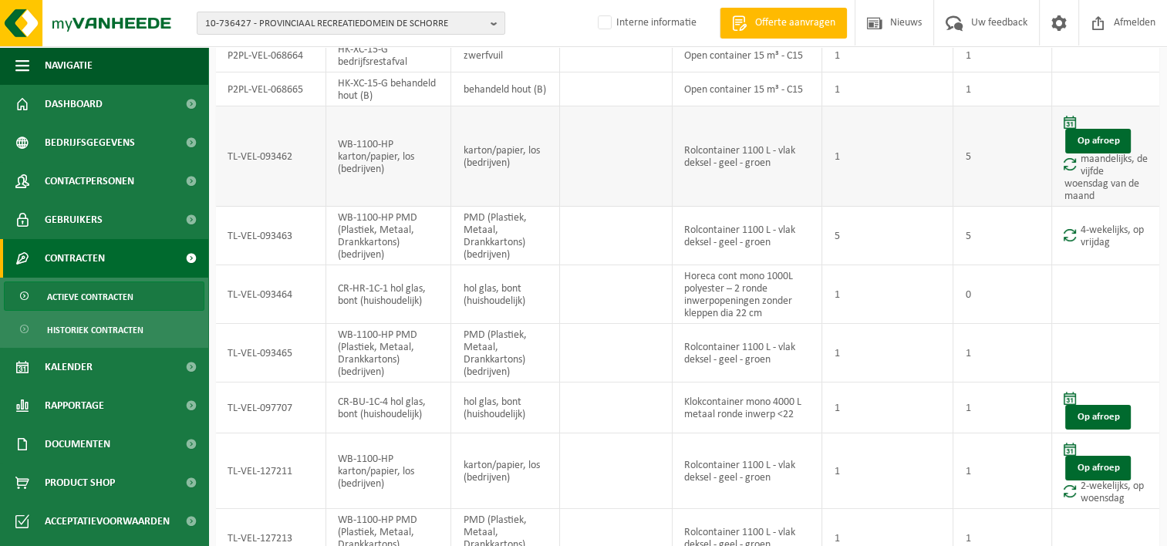
scroll to position [210, 0]
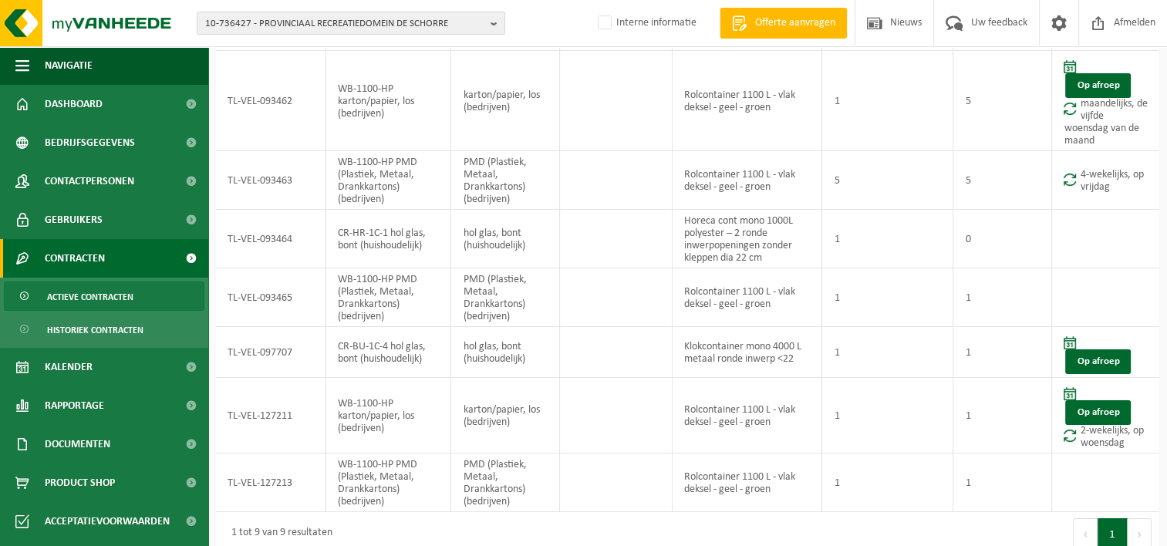
click at [1143, 518] on button "Volgende" at bounding box center [1139, 533] width 24 height 31
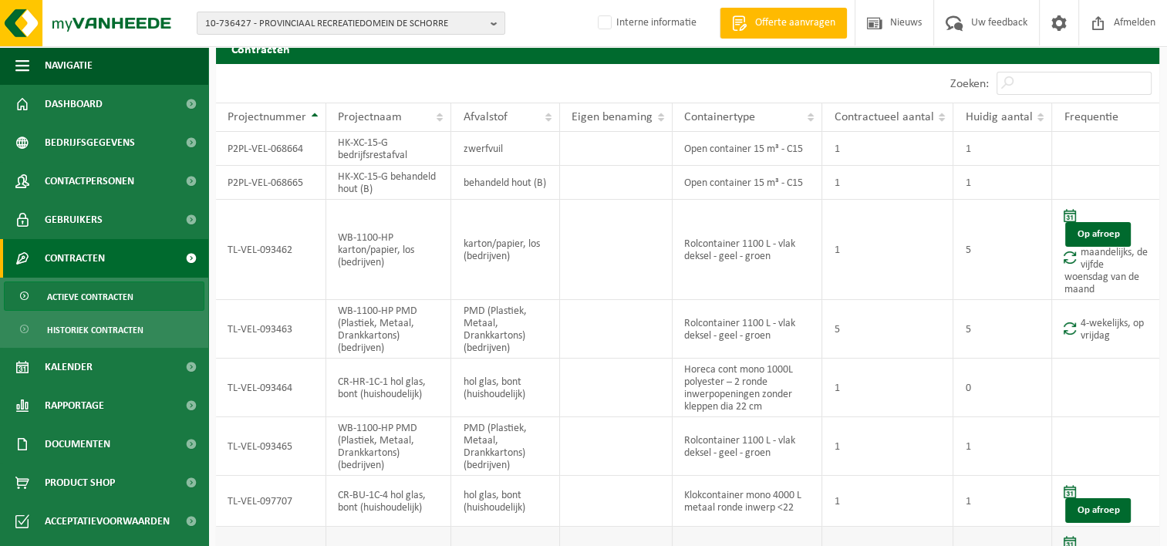
scroll to position [0, 0]
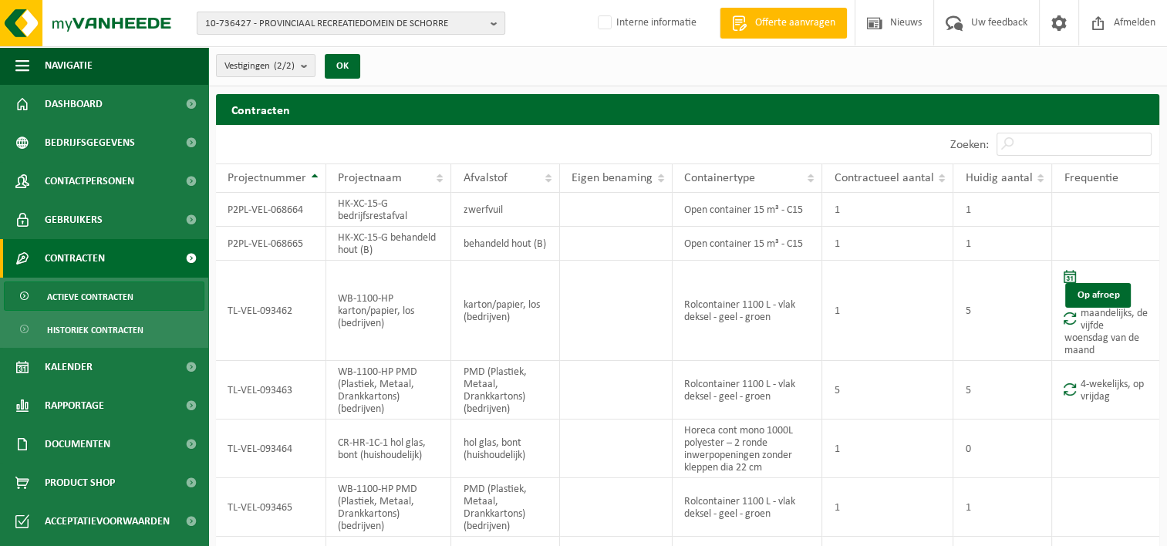
click at [234, 23] on span "10-736427 - PROVINCIAAL RECREATIEDOMEIN DE SCHORRE" at bounding box center [344, 23] width 279 height 23
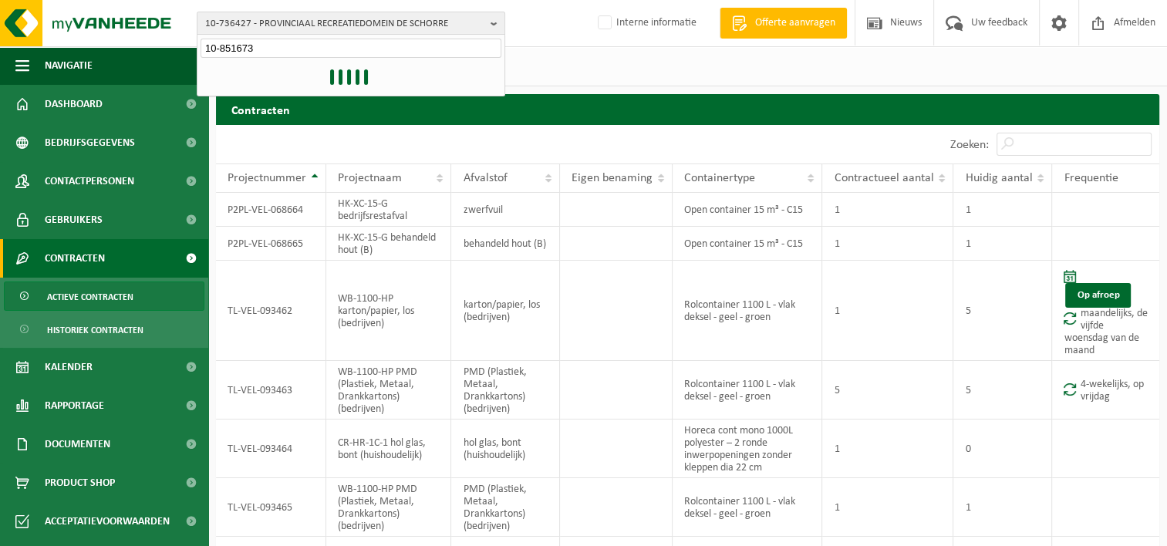
type input "10-851673"
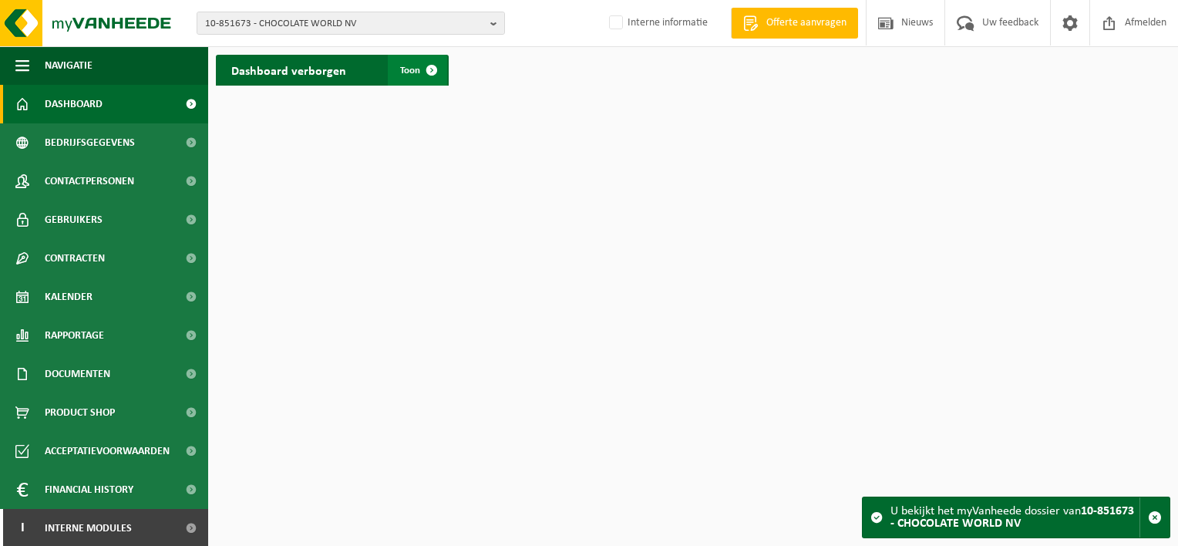
click at [436, 65] on span at bounding box center [431, 70] width 31 height 31
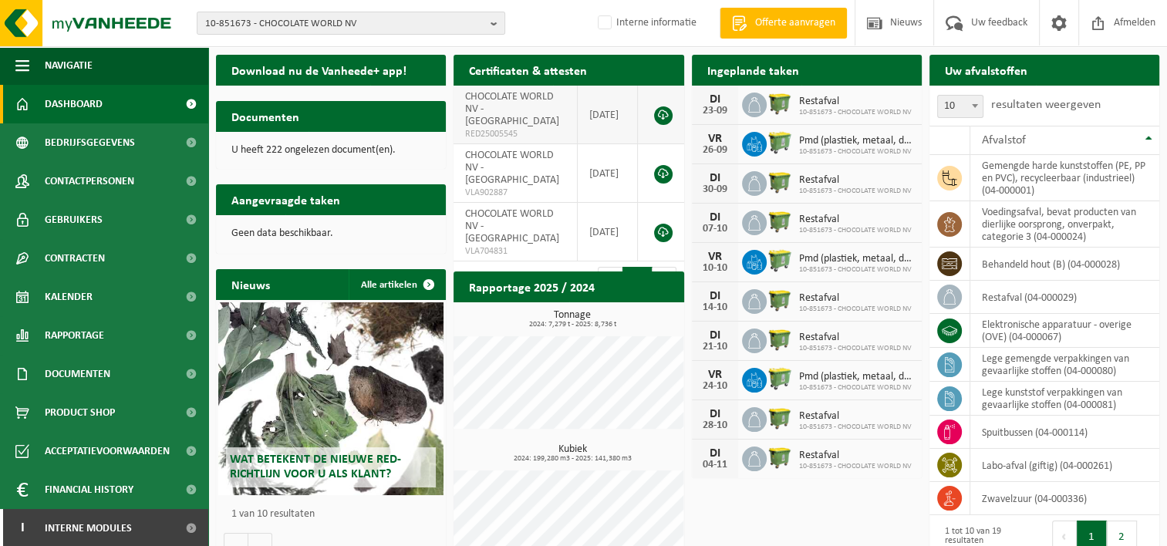
click at [665, 109] on link at bounding box center [663, 115] width 19 height 19
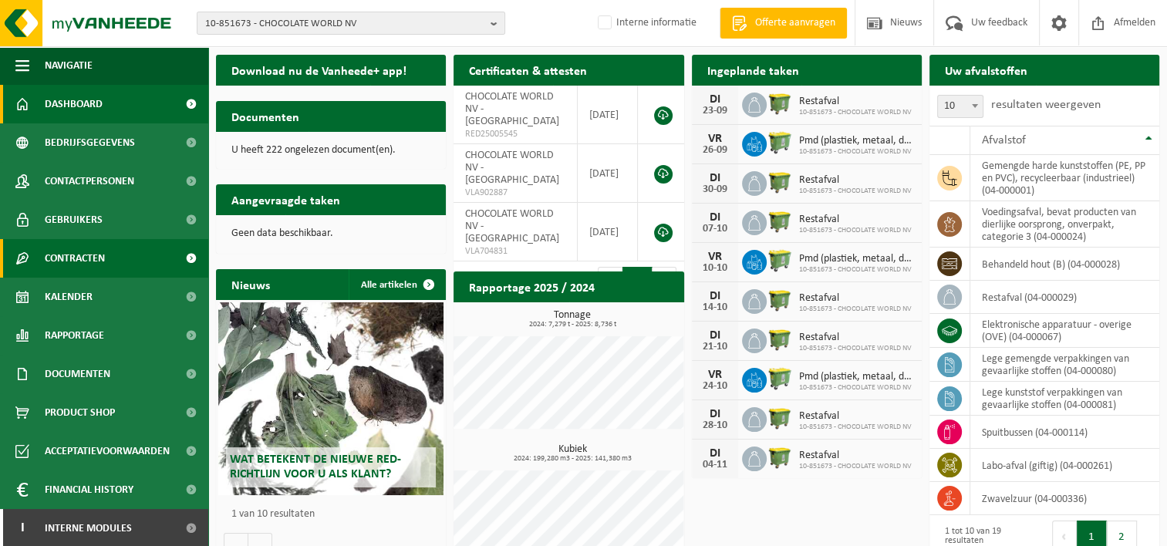
click at [182, 255] on span at bounding box center [190, 258] width 35 height 39
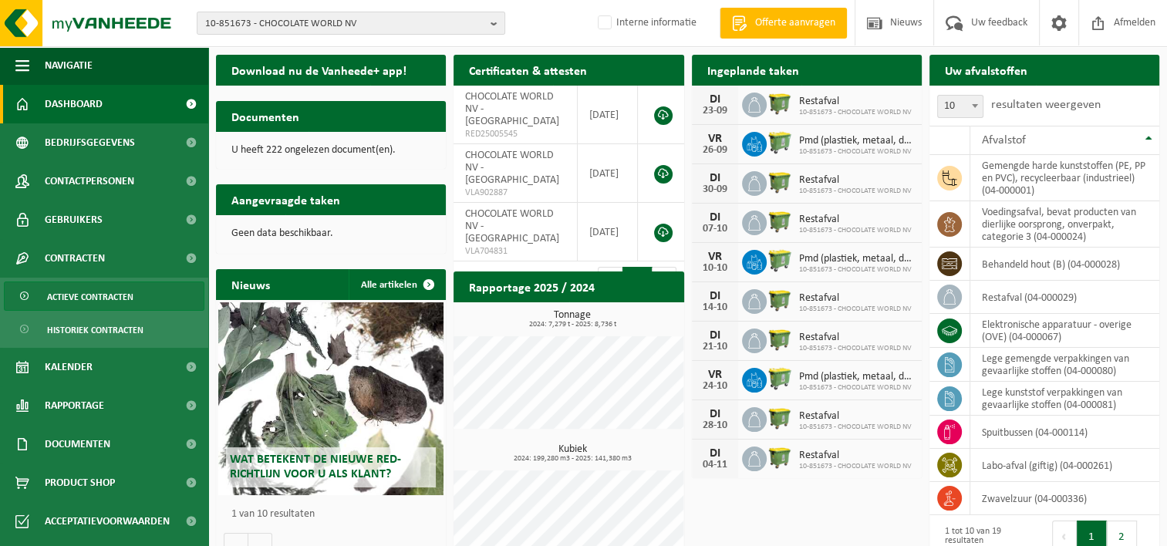
click at [93, 300] on span "Actieve contracten" at bounding box center [90, 296] width 86 height 29
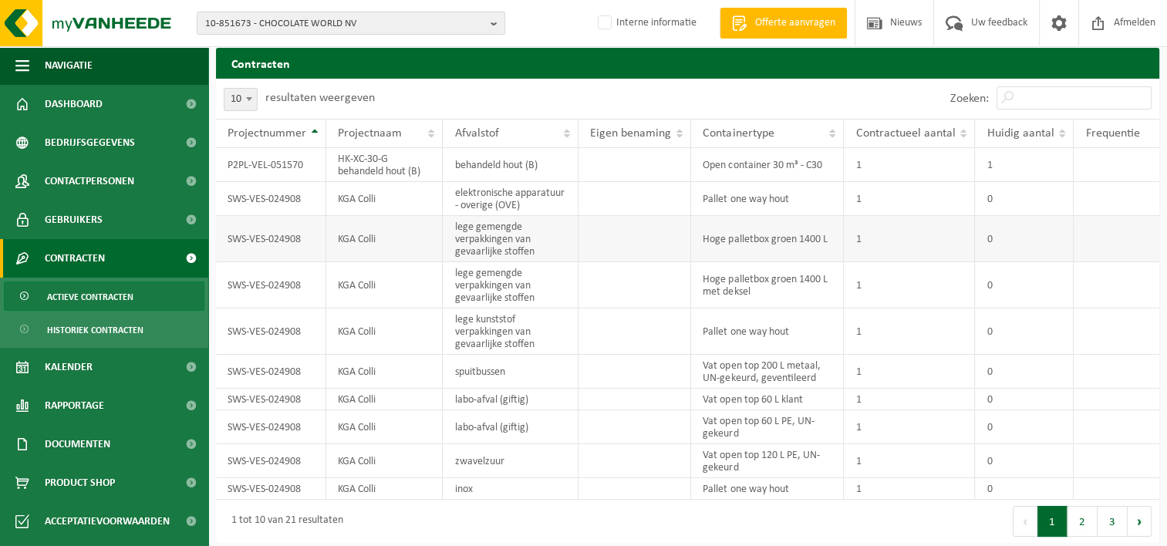
scroll to position [9, 0]
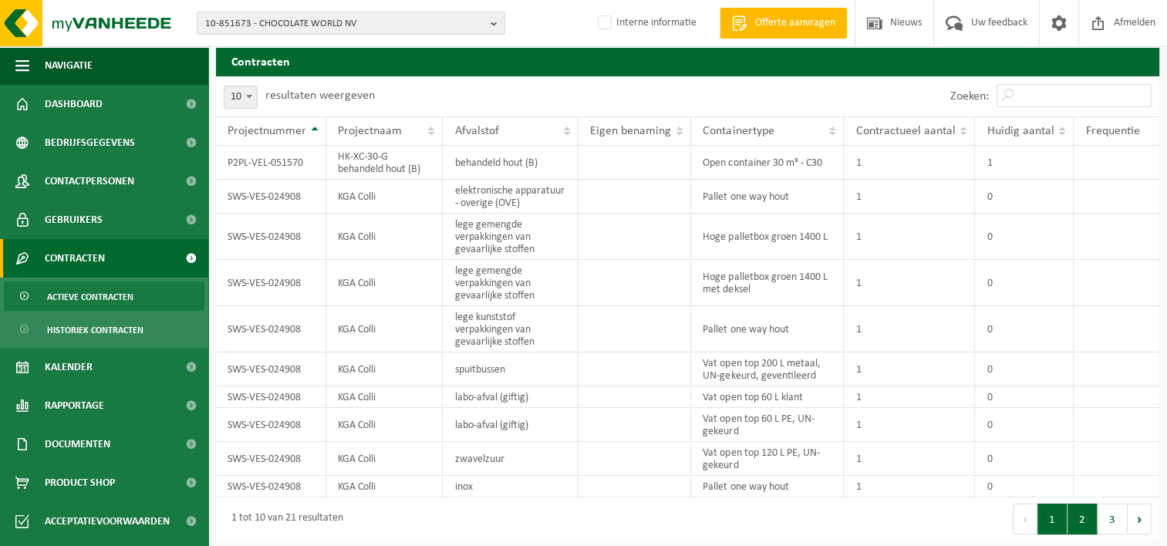
click at [1089, 516] on button "2" at bounding box center [1082, 518] width 30 height 31
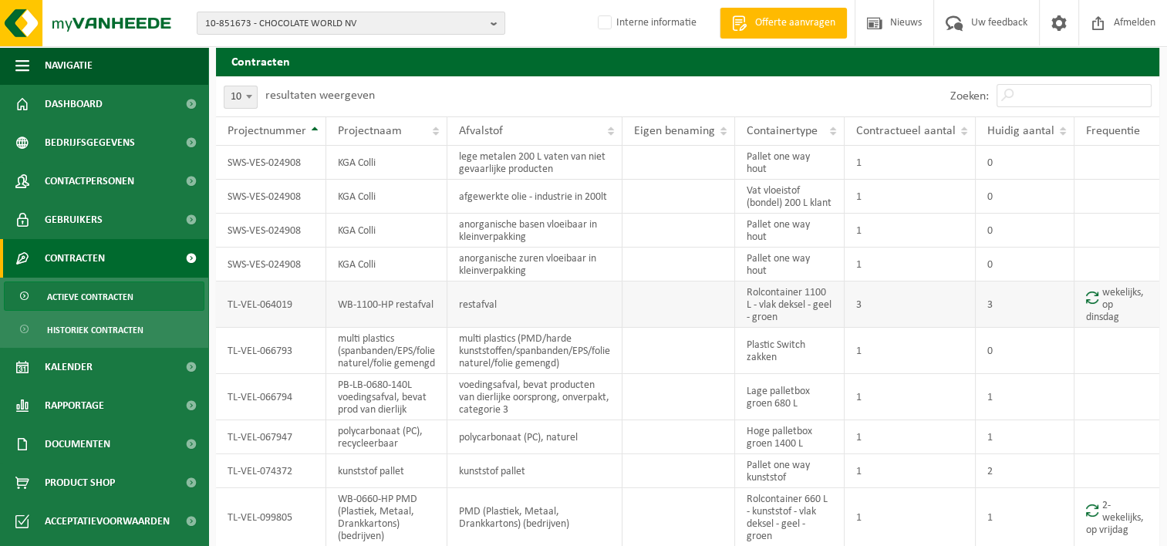
scroll to position [71, 0]
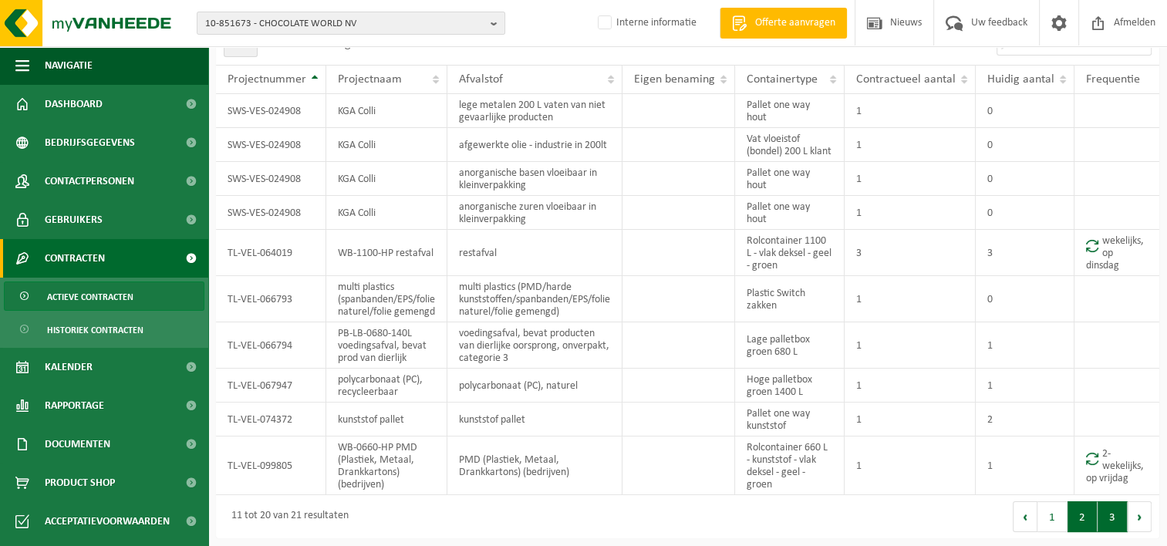
click at [1120, 515] on button "3" at bounding box center [1112, 516] width 30 height 31
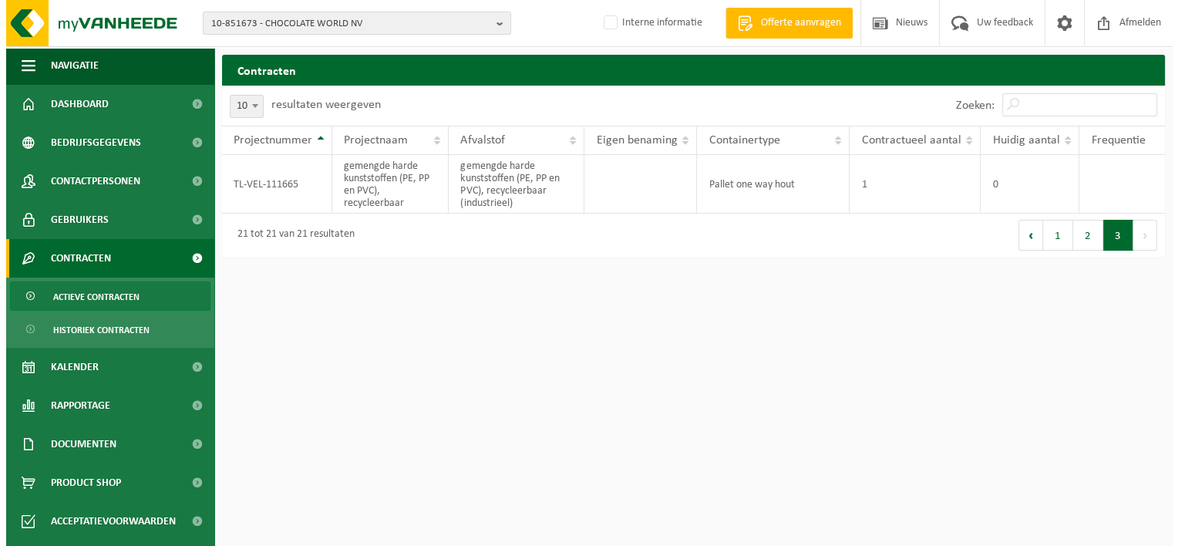
scroll to position [0, 0]
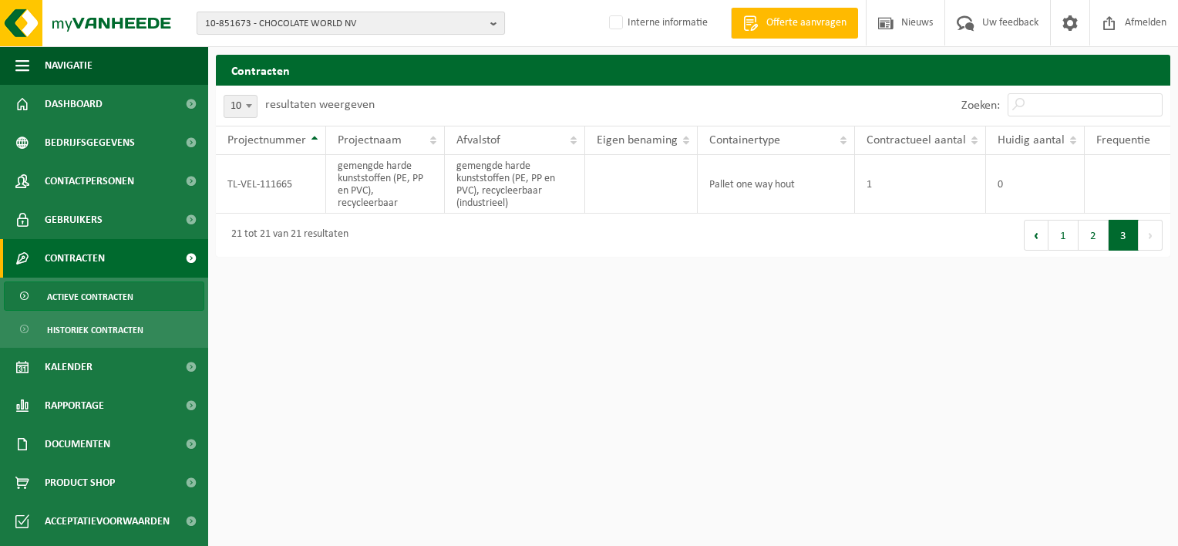
click at [223, 19] on span "10-851673 - CHOCOLATE WORLD NV" at bounding box center [344, 23] width 279 height 23
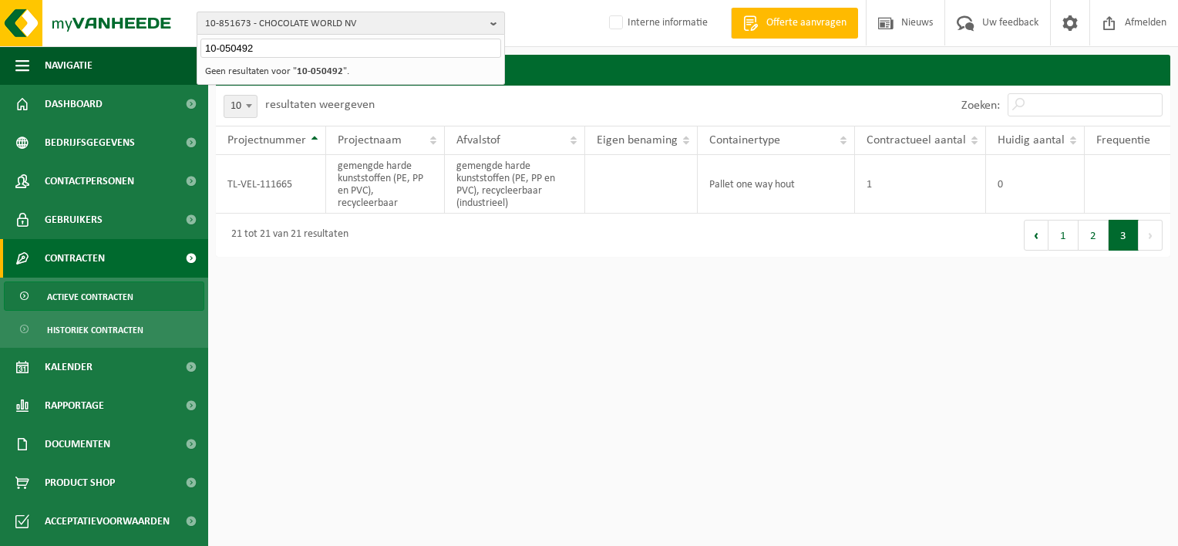
type input "10-050492"
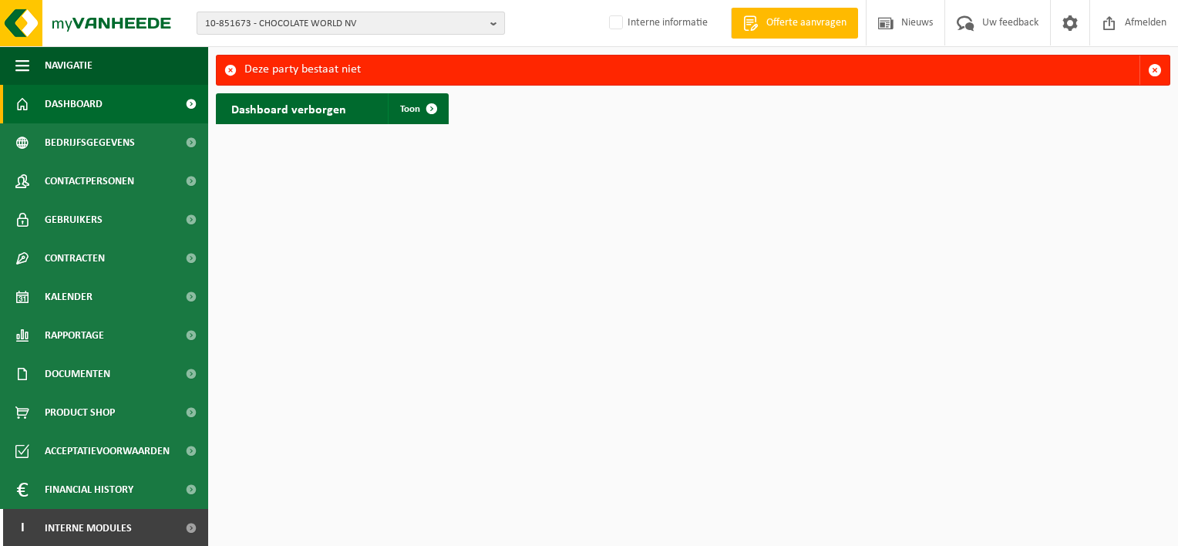
click at [244, 25] on span "10-851673 - CHOCOLATE WORLD NV" at bounding box center [344, 23] width 279 height 23
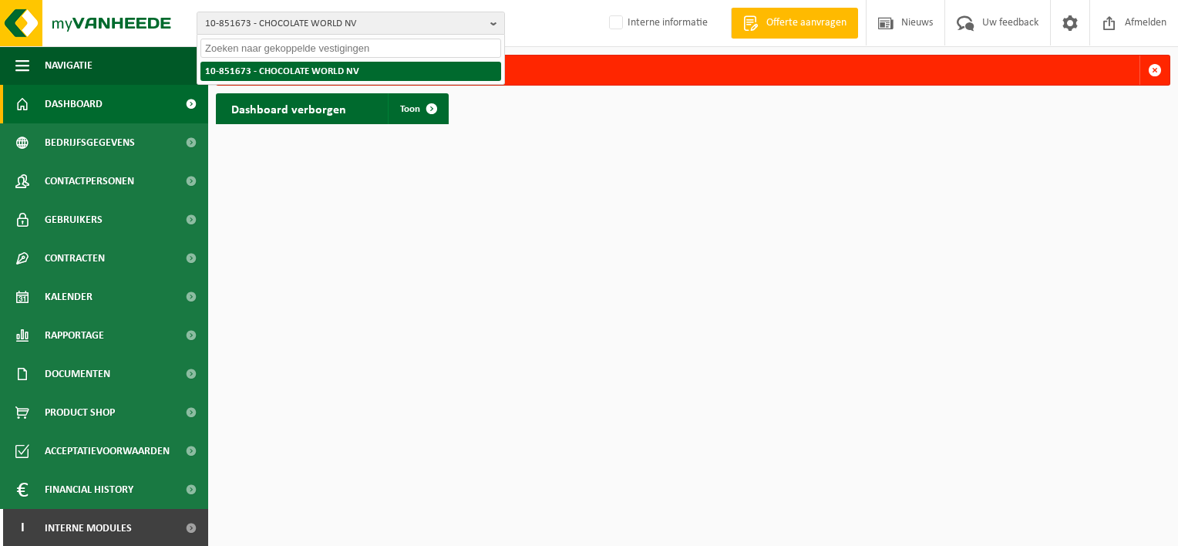
click at [224, 67] on strong "10-851673 - CHOCOLATE WORLD NV" at bounding box center [282, 71] width 154 height 10
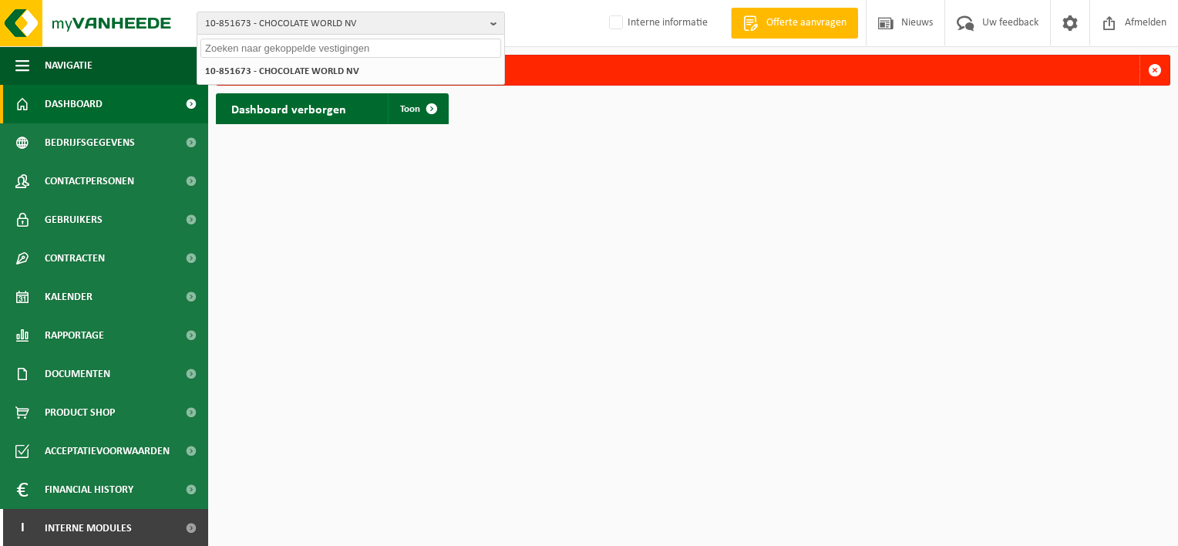
click at [213, 45] on input "text" at bounding box center [350, 48] width 301 height 19
type input "10-050492"
click at [271, 72] on li "Geen resultaten voor " 10-050492 "." at bounding box center [350, 71] width 301 height 19
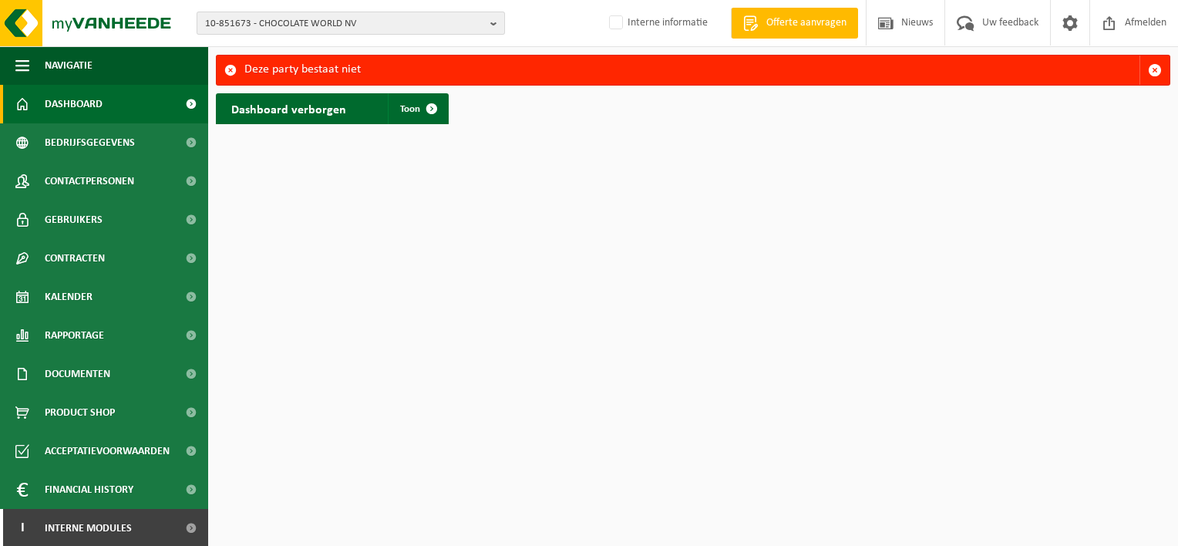
click at [379, 28] on span "10-851673 - CHOCOLATE WORLD NV" at bounding box center [344, 23] width 279 height 23
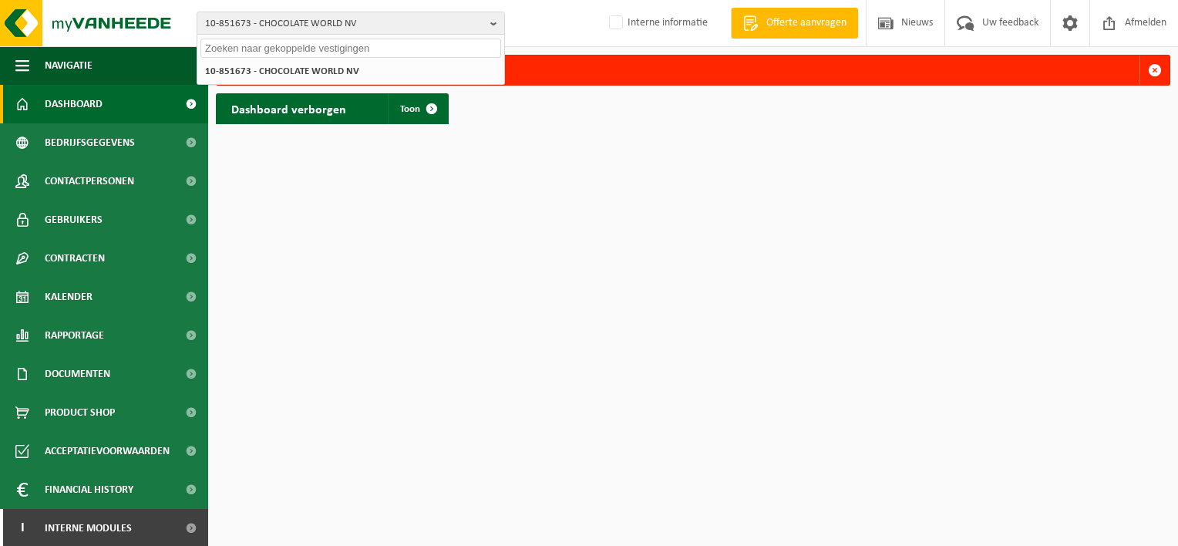
click at [527, 22] on div "10-851673 - CHOCOLATE WORLD NV 10-851673 - CHOCOLATE WORLD NV Interne informati…" at bounding box center [589, 23] width 1178 height 47
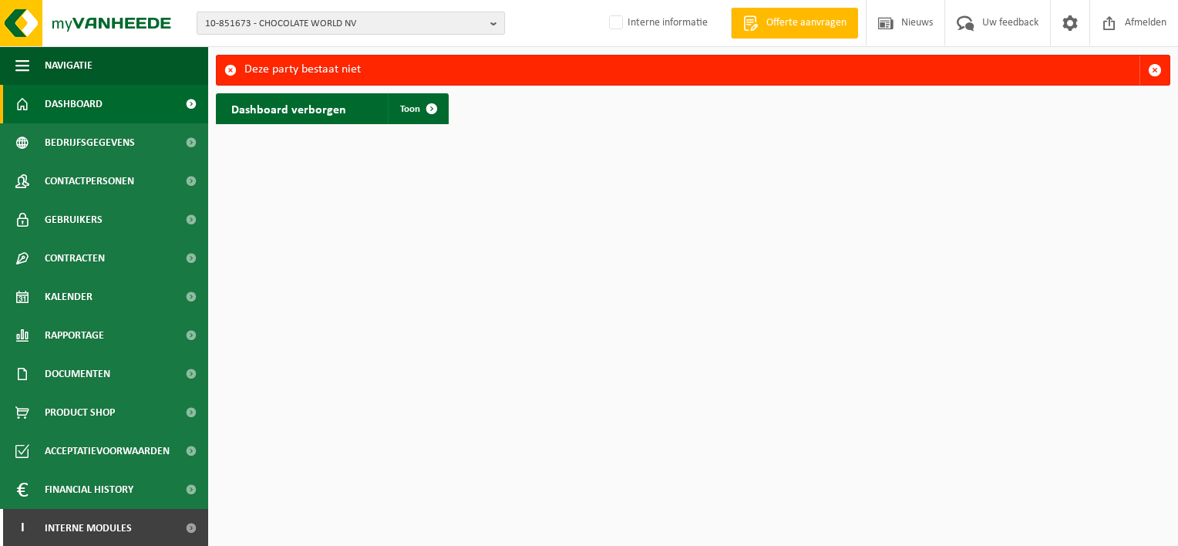
click at [335, 19] on span "10-851673 - CHOCOLATE WORLD NV" at bounding box center [344, 23] width 279 height 23
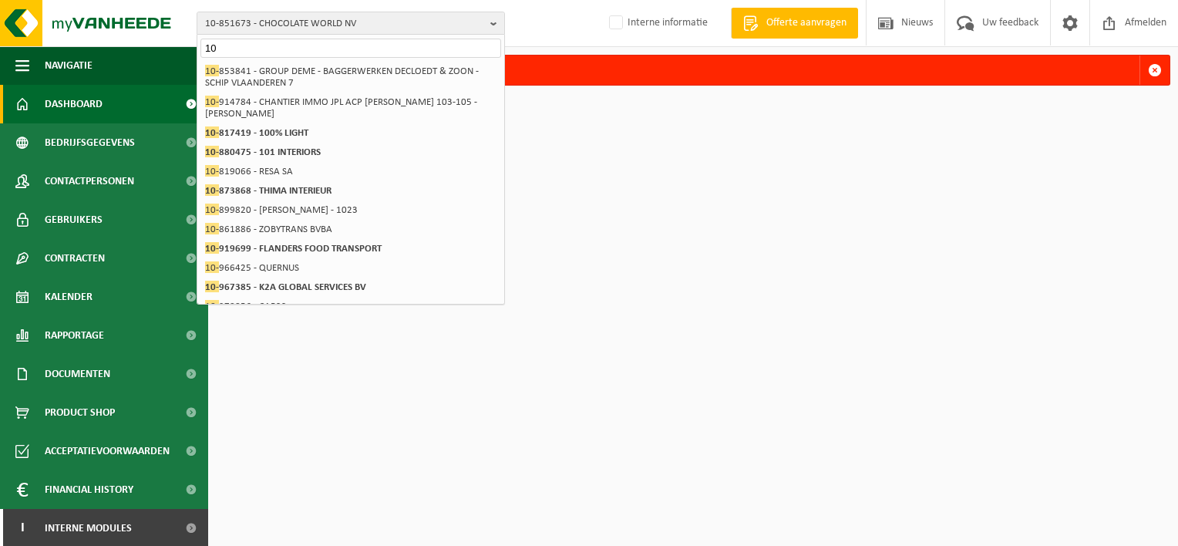
type input "1"
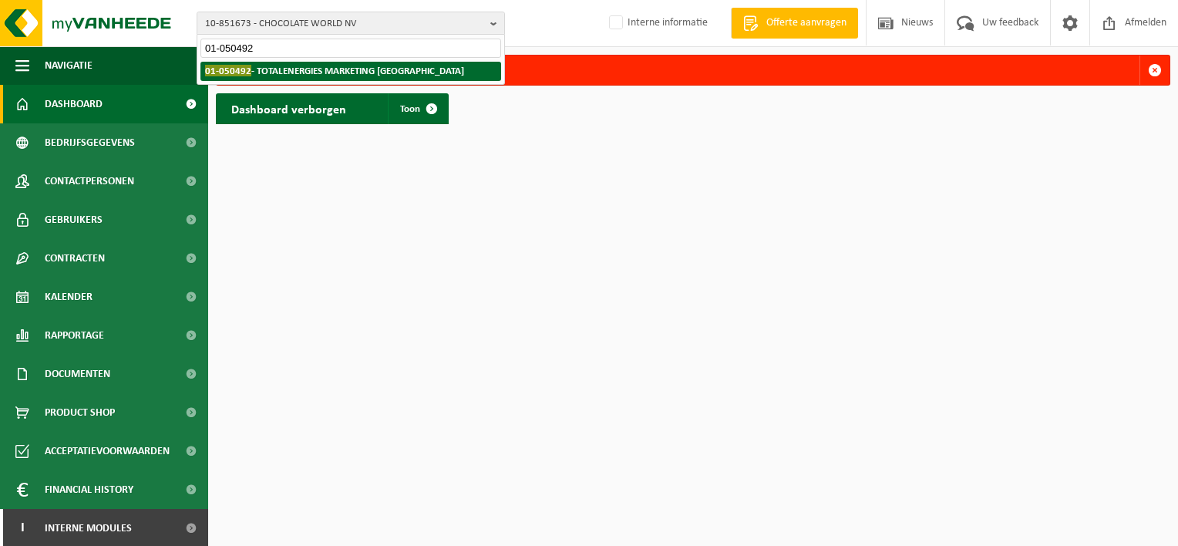
type input "01-050492"
click at [230, 66] on span "01-050492" at bounding box center [228, 71] width 46 height 12
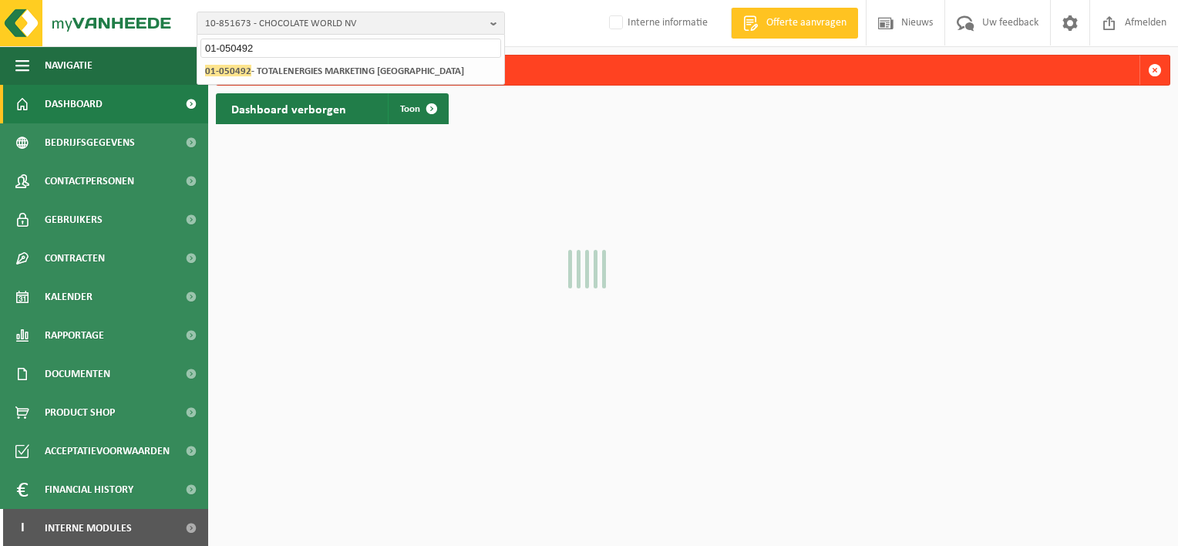
click at [230, 66] on div "Even geduld. Door de grote hoeveelheid gegevens duurt het laden even." at bounding box center [589, 273] width 1178 height 546
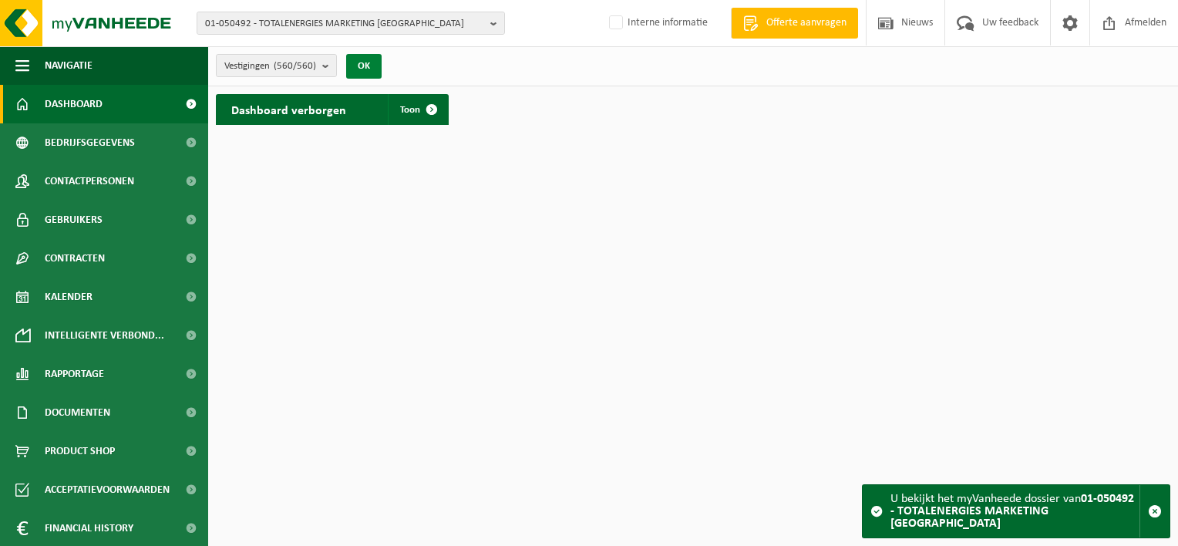
click at [358, 69] on button "OK" at bounding box center [363, 66] width 35 height 25
click at [366, 63] on button "OK" at bounding box center [363, 66] width 35 height 25
click at [409, 107] on span "Toon" at bounding box center [410, 110] width 20 height 10
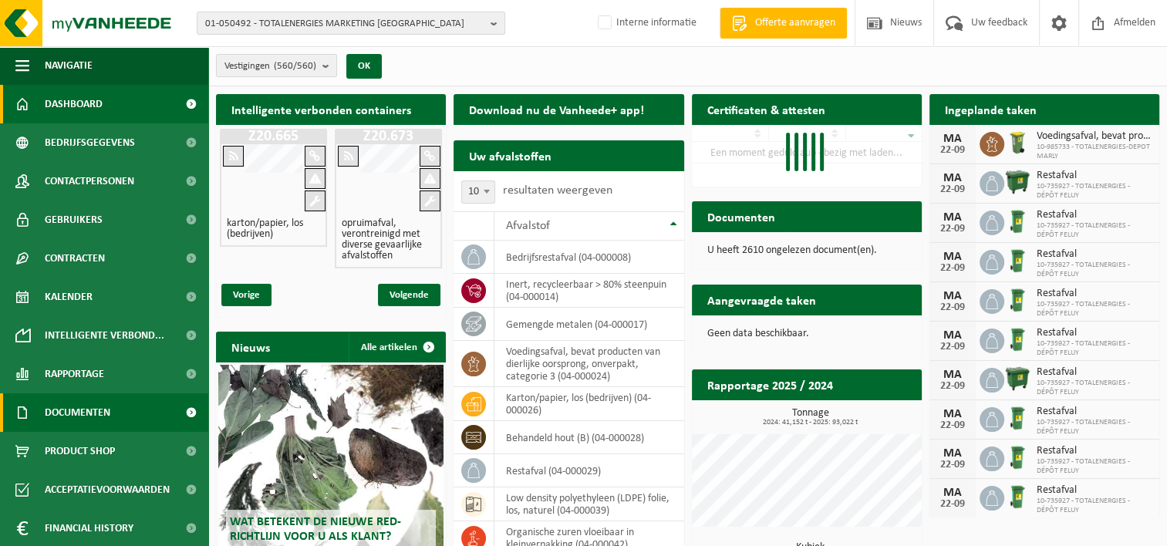
click at [86, 406] on span "Documenten" at bounding box center [78, 412] width 66 height 39
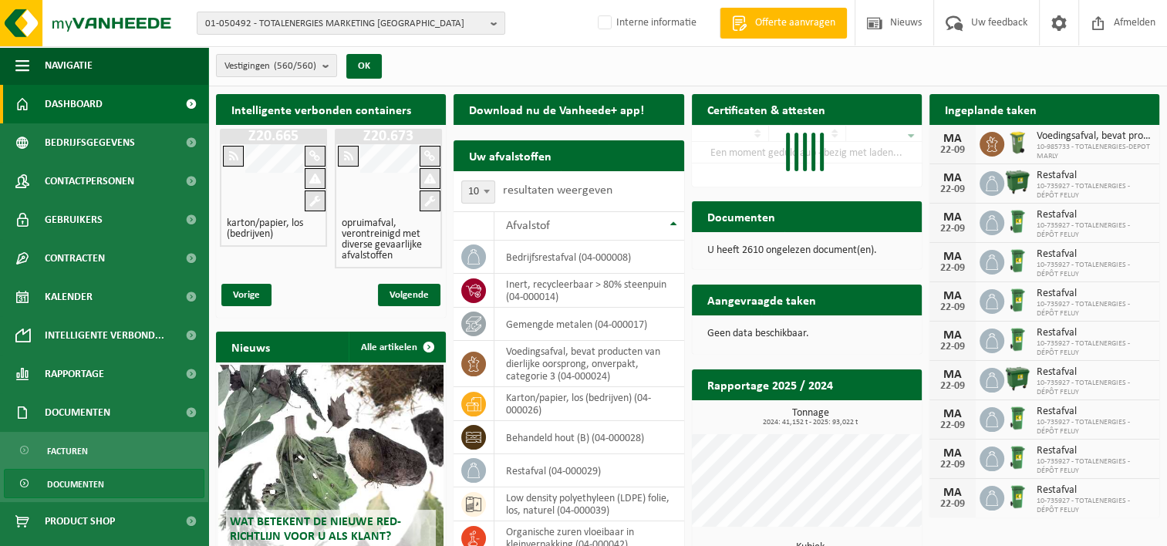
click at [86, 480] on span "Documenten" at bounding box center [75, 484] width 57 height 29
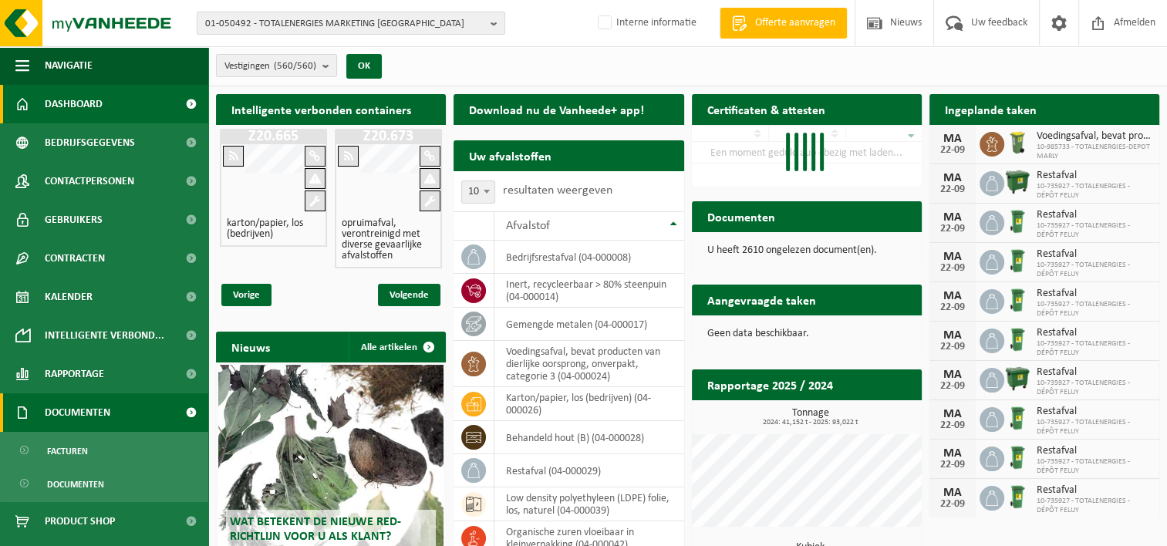
click at [59, 412] on span "Documenten" at bounding box center [78, 412] width 66 height 39
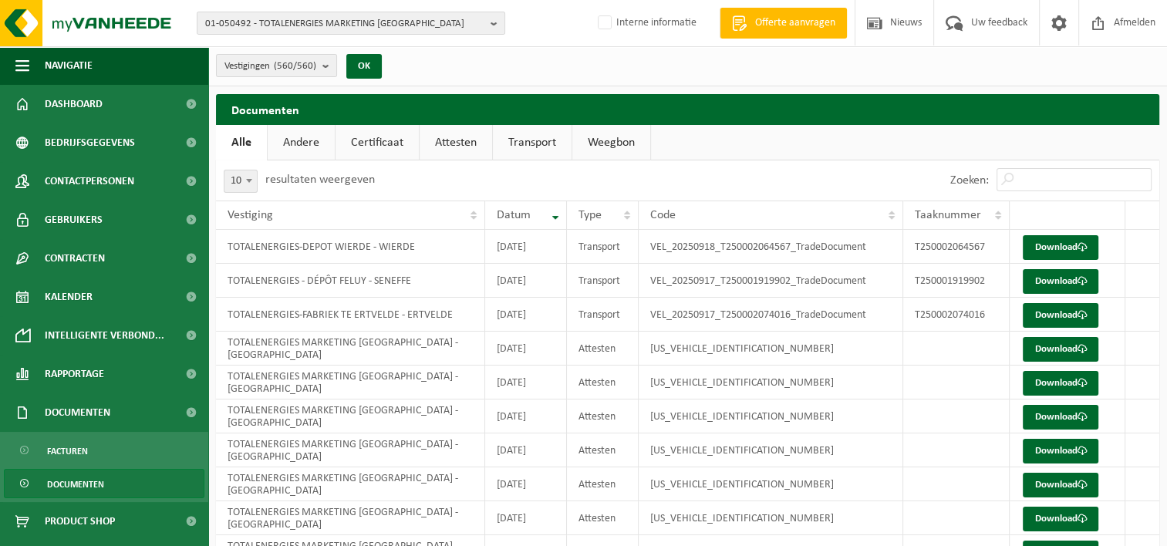
click at [372, 145] on link "Certificaat" at bounding box center [376, 142] width 83 height 35
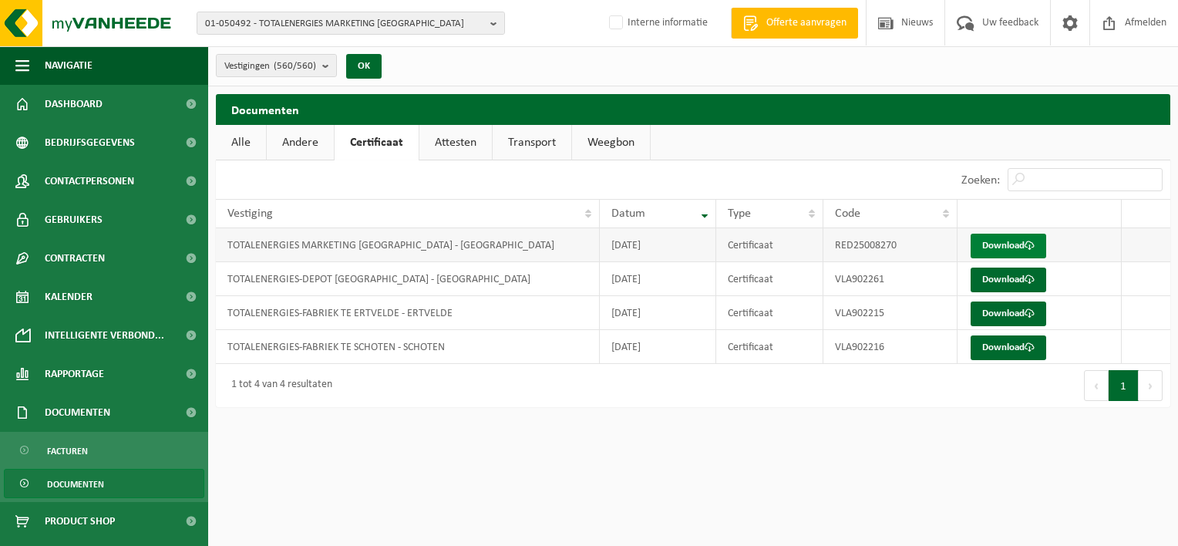
click at [1012, 237] on link "Download" at bounding box center [1009, 246] width 76 height 25
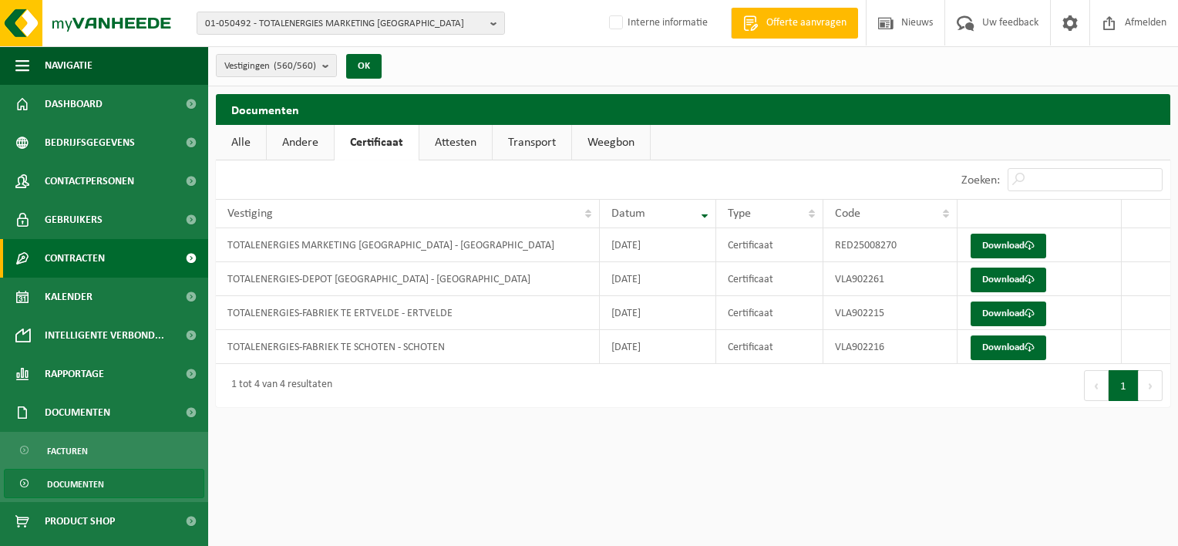
click at [173, 254] on span at bounding box center [190, 258] width 35 height 39
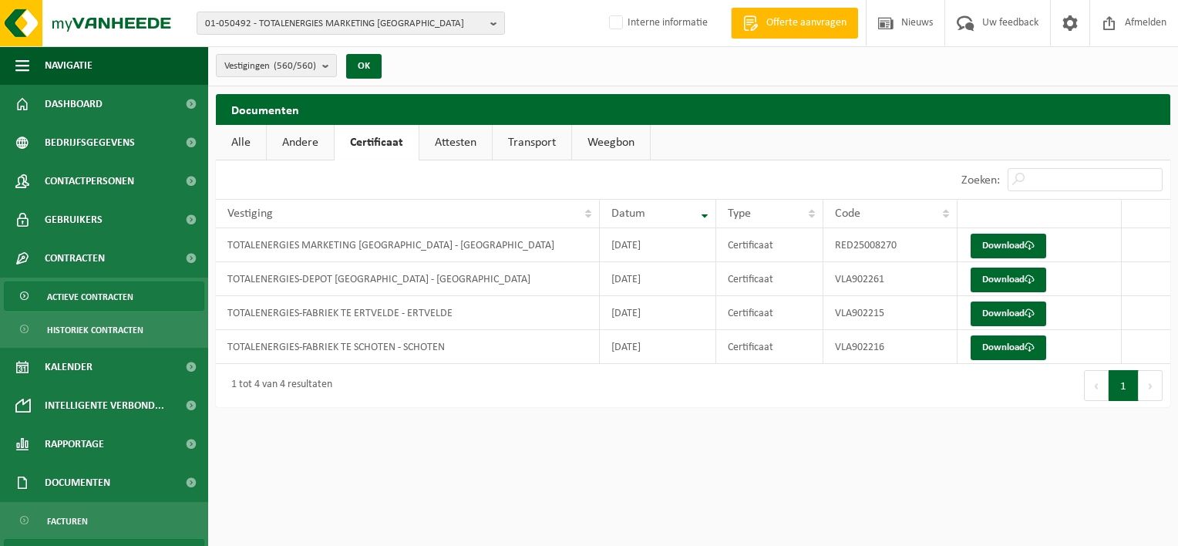
click at [97, 296] on span "Actieve contracten" at bounding box center [90, 296] width 86 height 29
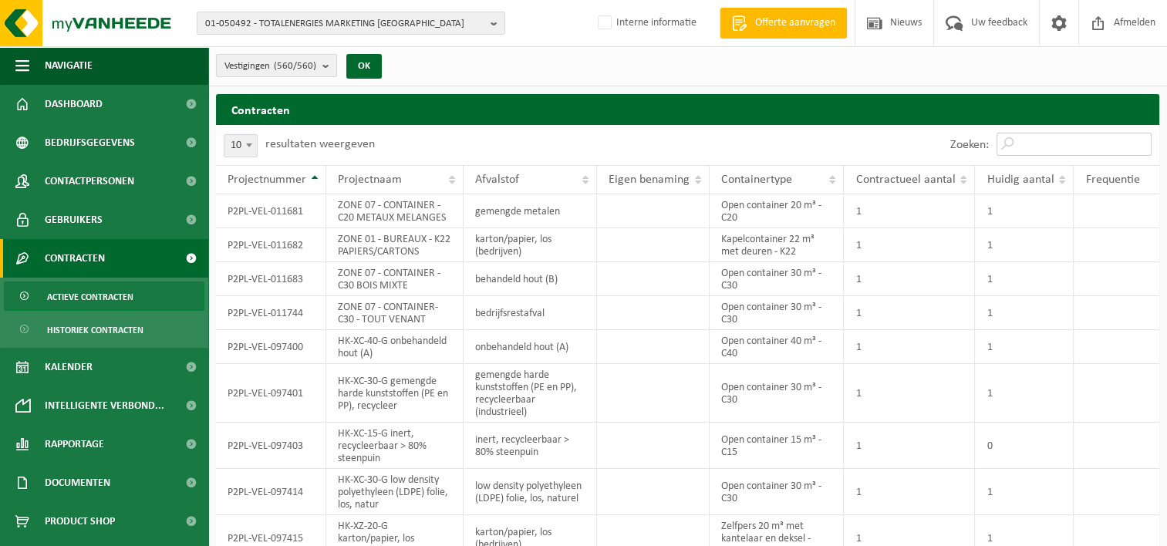
click at [1020, 141] on input "Zoeken:" at bounding box center [1073, 144] width 155 height 23
type input "v"
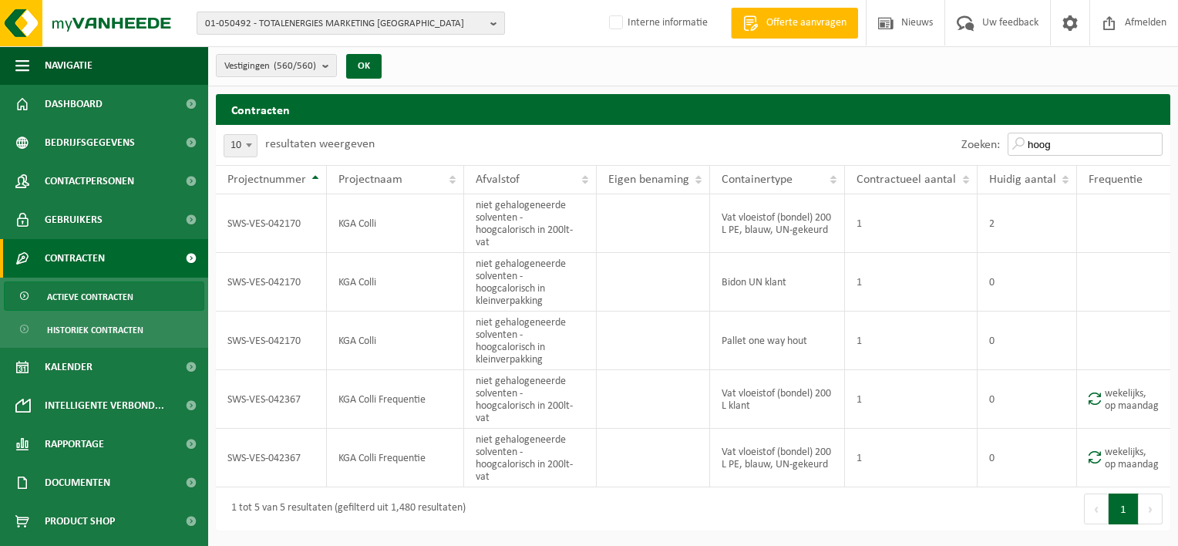
type input "hoog"
click at [245, 23] on span "01-050492 - TOTALENERGIES MARKETING [GEOGRAPHIC_DATA]" at bounding box center [344, 23] width 279 height 23
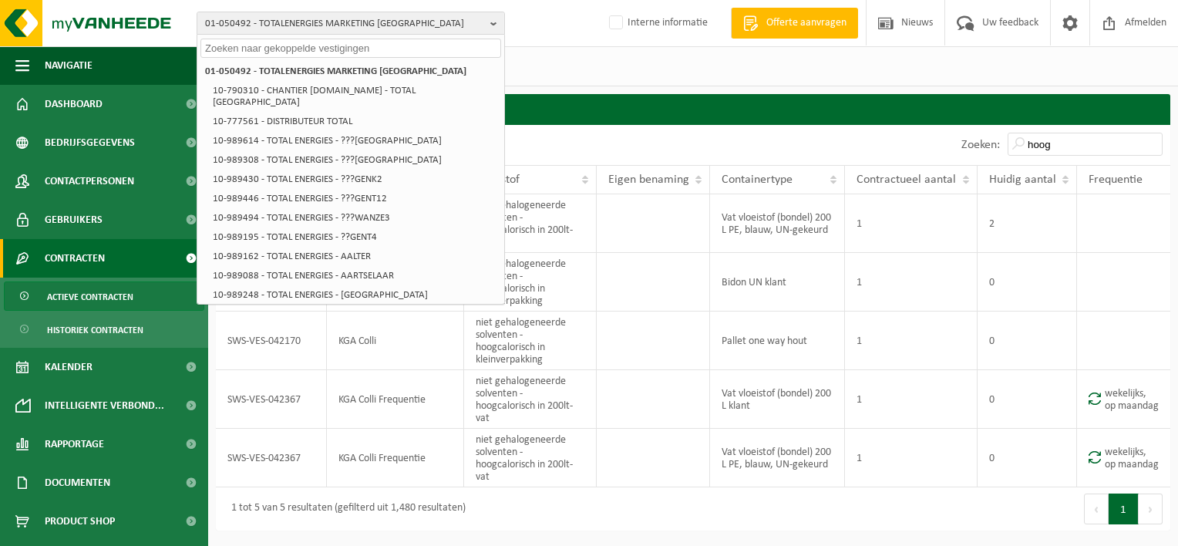
click at [217, 52] on input "text" at bounding box center [350, 48] width 301 height 19
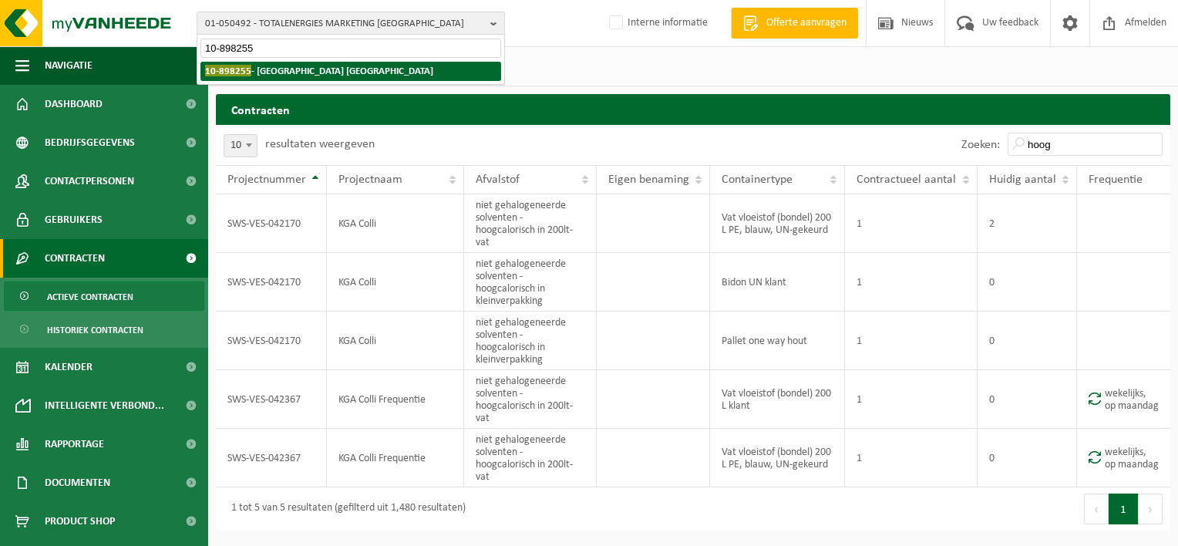
type input "10-898255"
click at [262, 69] on strong "10-898255 - [GEOGRAPHIC_DATA] [GEOGRAPHIC_DATA]" at bounding box center [319, 71] width 228 height 12
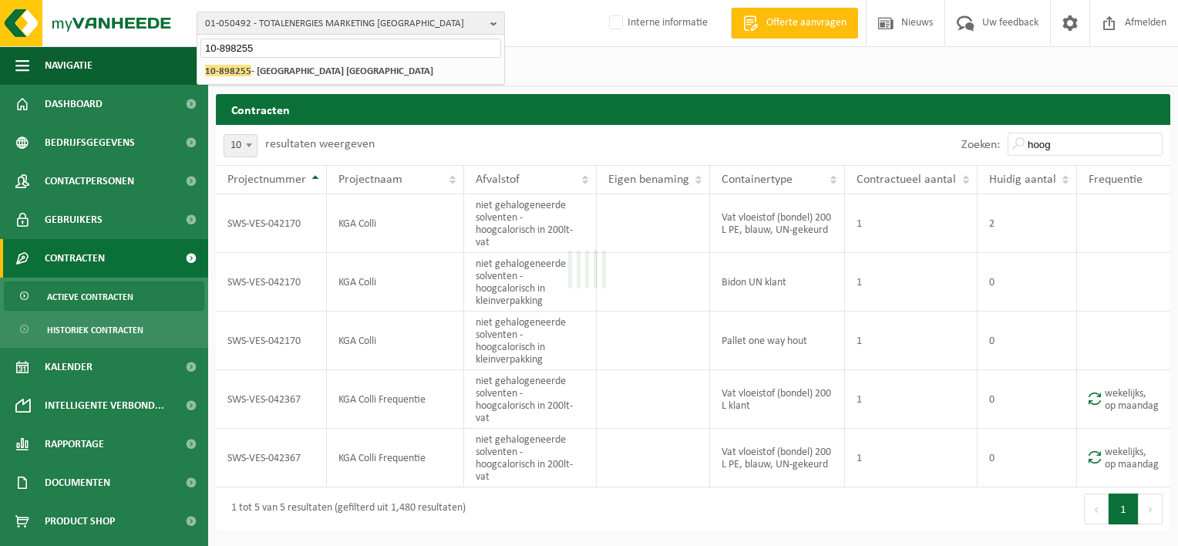
click at [262, 69] on div "Even geduld. Door de grote hoeveelheid gegevens duurt het laden even." at bounding box center [589, 273] width 1178 height 546
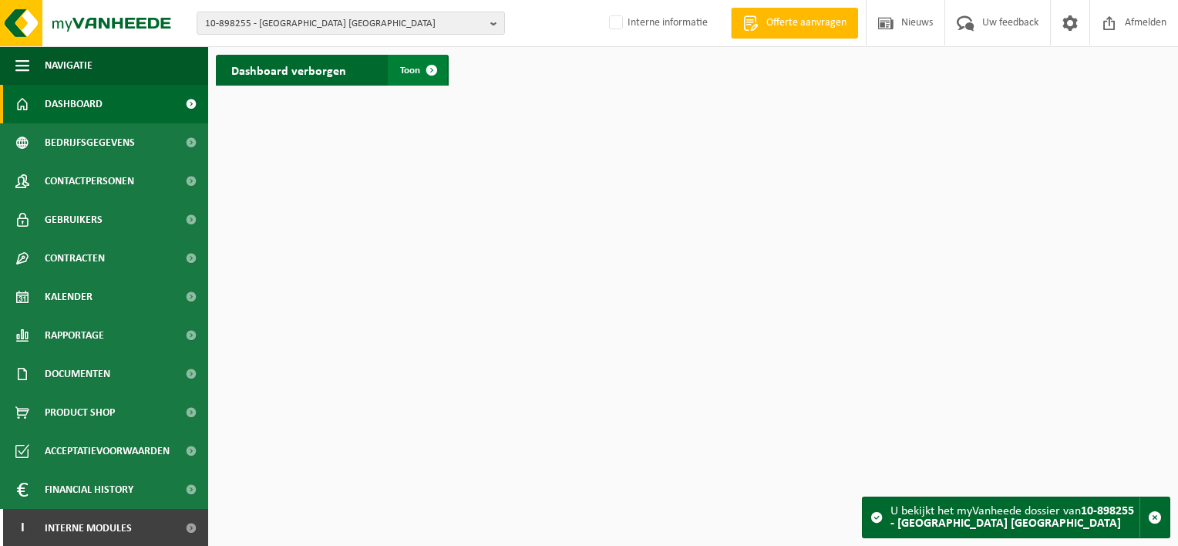
click at [423, 69] on span at bounding box center [431, 70] width 31 height 31
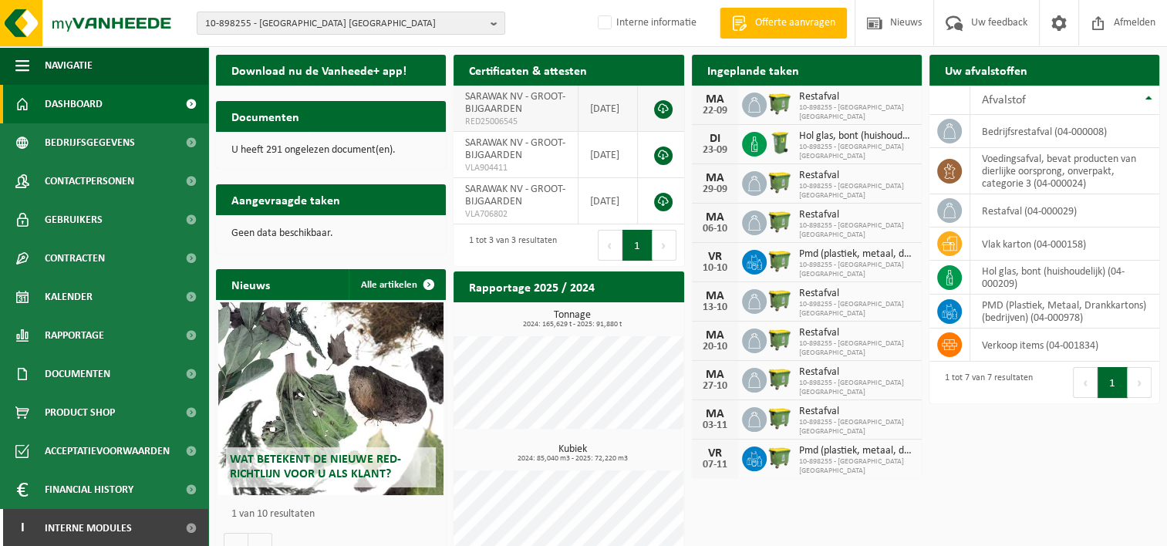
click at [658, 105] on link at bounding box center [663, 109] width 19 height 19
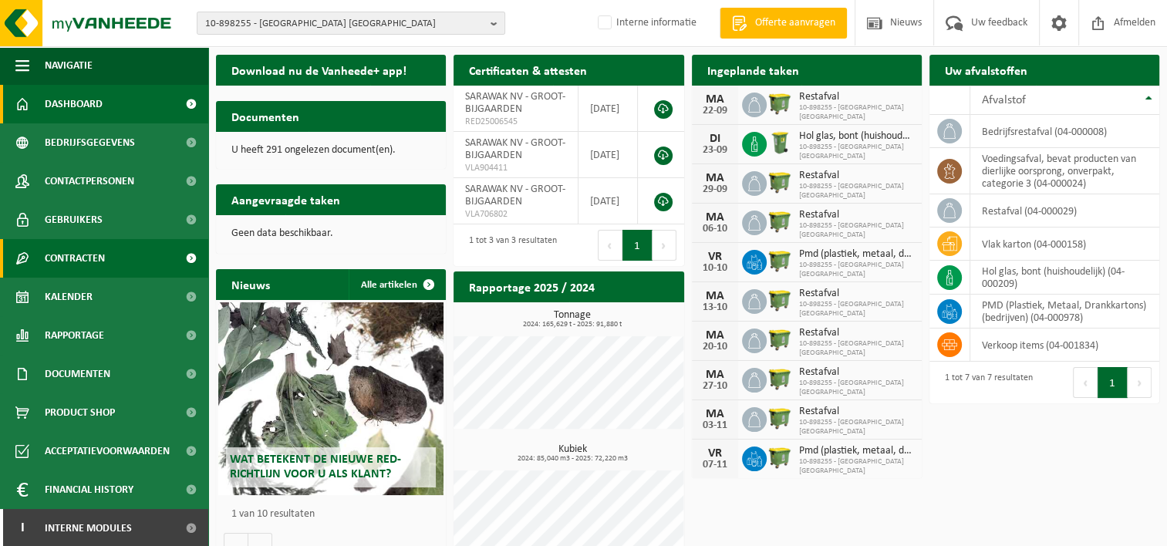
click at [177, 254] on span at bounding box center [190, 258] width 35 height 39
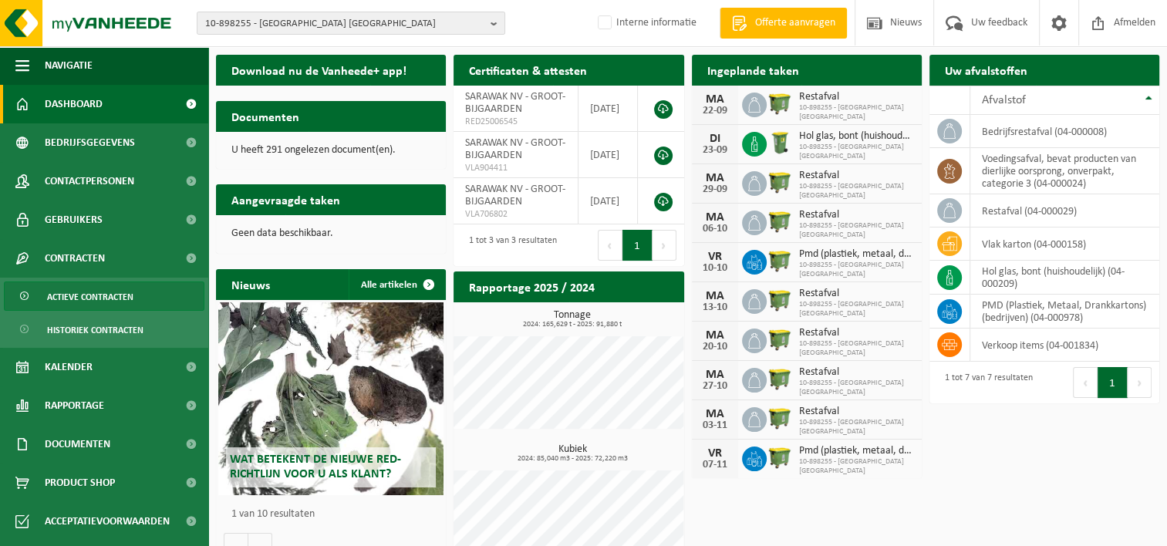
click at [78, 295] on span "Actieve contracten" at bounding box center [90, 296] width 86 height 29
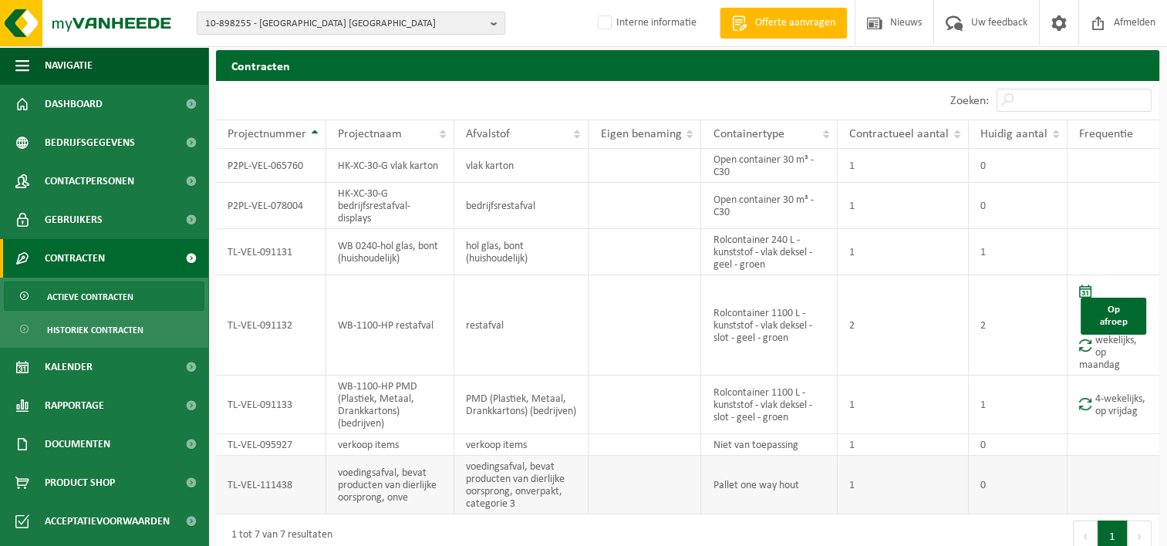
scroll to position [9, 0]
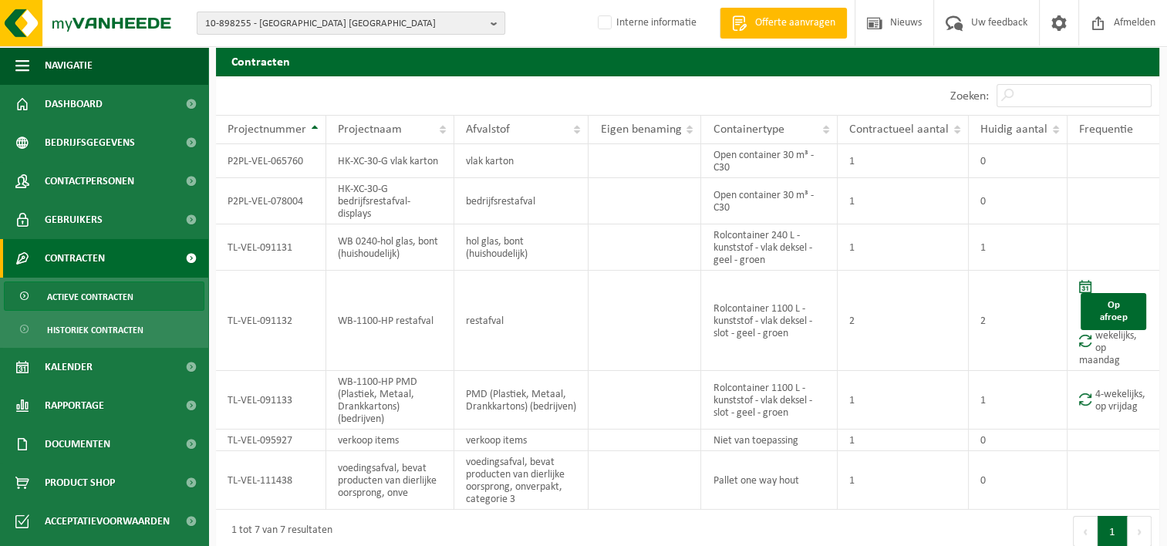
click at [263, 19] on span "10-898255 - [GEOGRAPHIC_DATA] [GEOGRAPHIC_DATA]" at bounding box center [344, 23] width 279 height 23
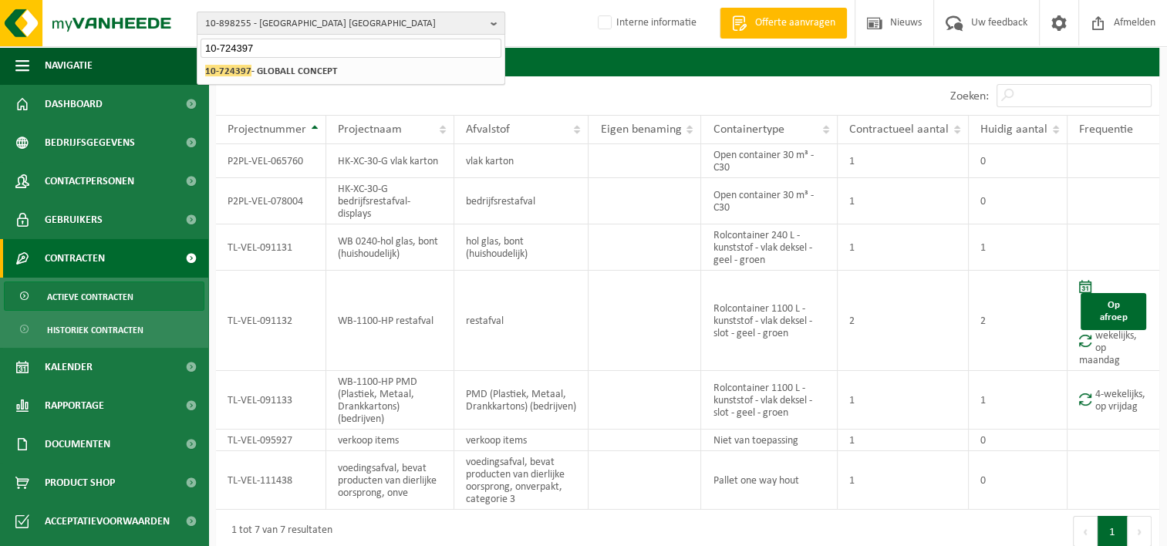
type input "10-724397"
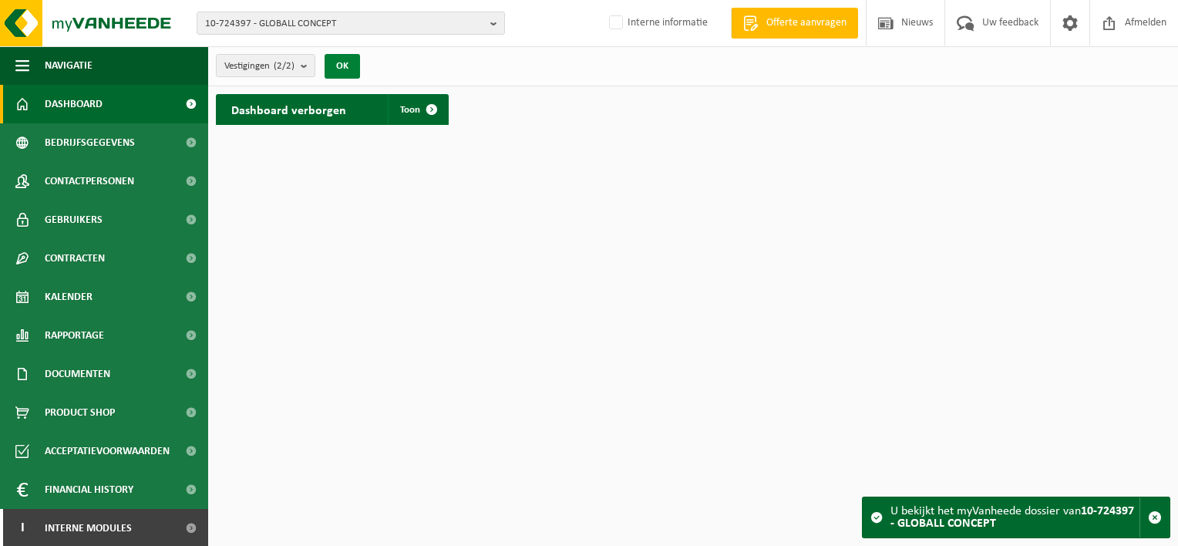
click at [344, 62] on button "OK" at bounding box center [342, 66] width 35 height 25
click at [413, 117] on link "Toon" at bounding box center [417, 109] width 59 height 31
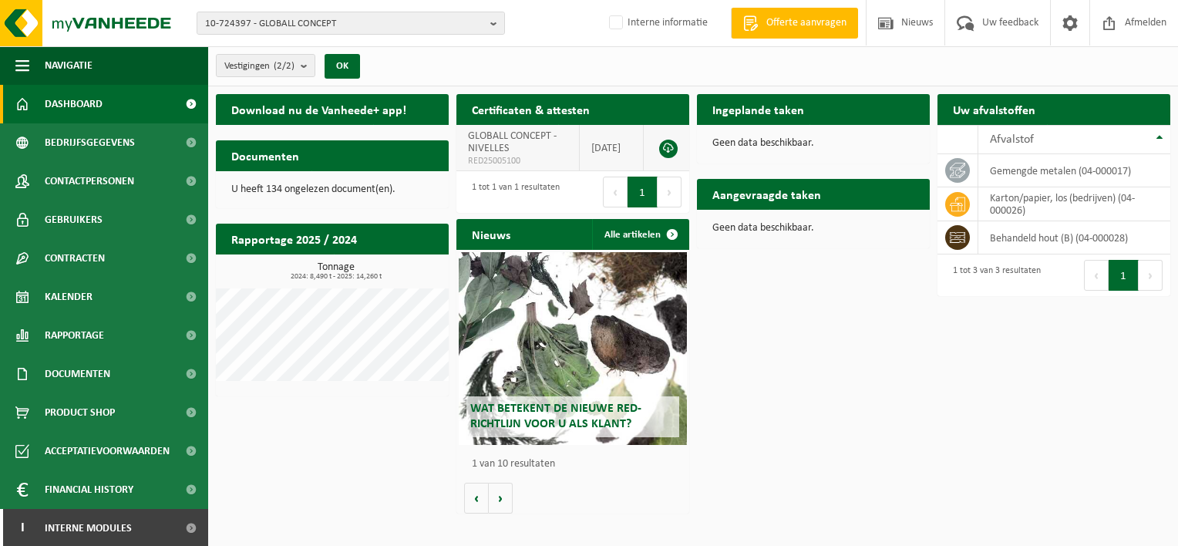
click at [664, 146] on link at bounding box center [668, 149] width 19 height 19
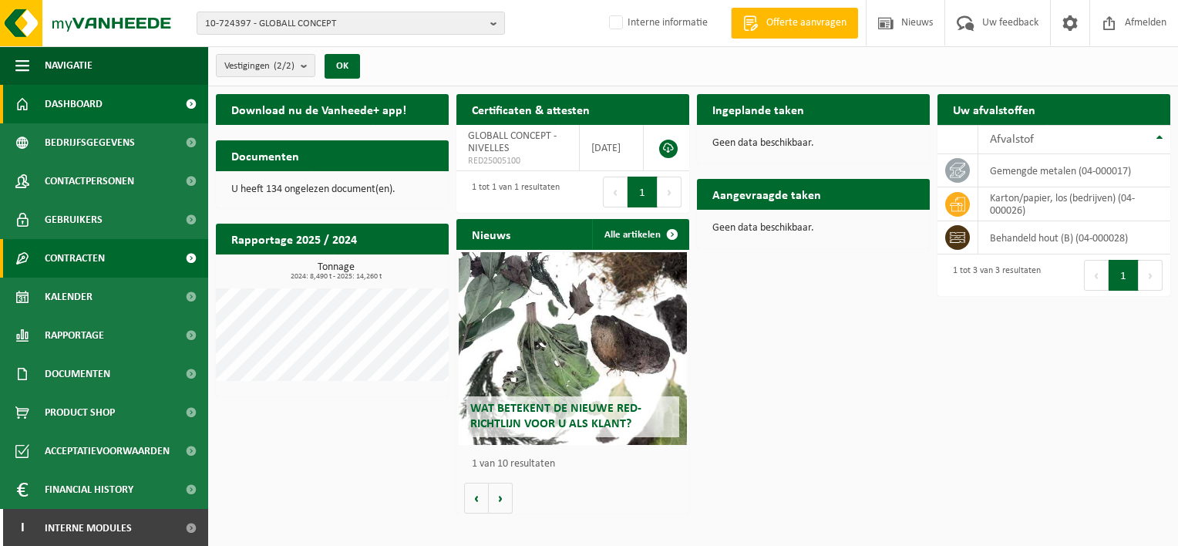
click at [176, 257] on span at bounding box center [190, 258] width 35 height 39
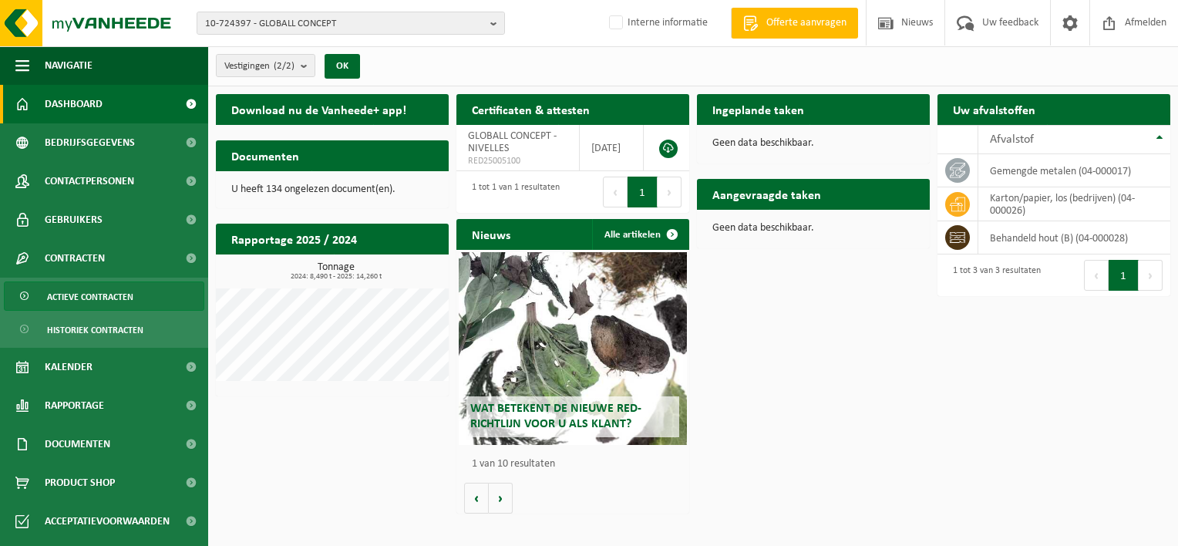
drag, startPoint x: 86, startPoint y: 300, endPoint x: 150, endPoint y: 292, distance: 63.7
click at [86, 300] on span "Actieve contracten" at bounding box center [90, 296] width 86 height 29
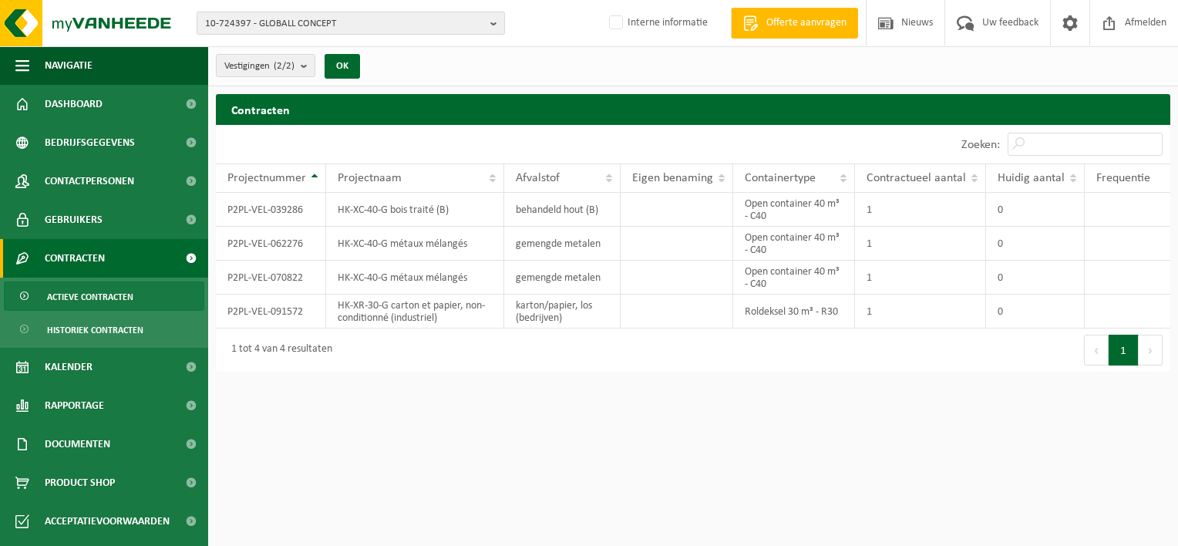
click at [224, 22] on span "10-724397 - GLOBALL CONCEPT" at bounding box center [344, 23] width 279 height 23
type input "01-094562"
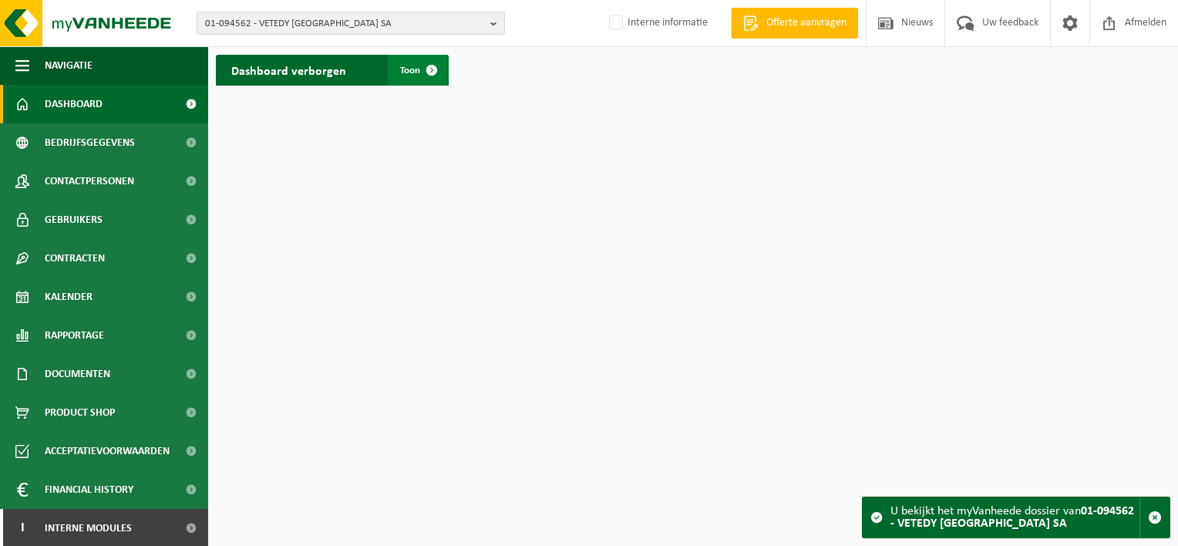
click at [407, 73] on span "Toon" at bounding box center [410, 71] width 20 height 10
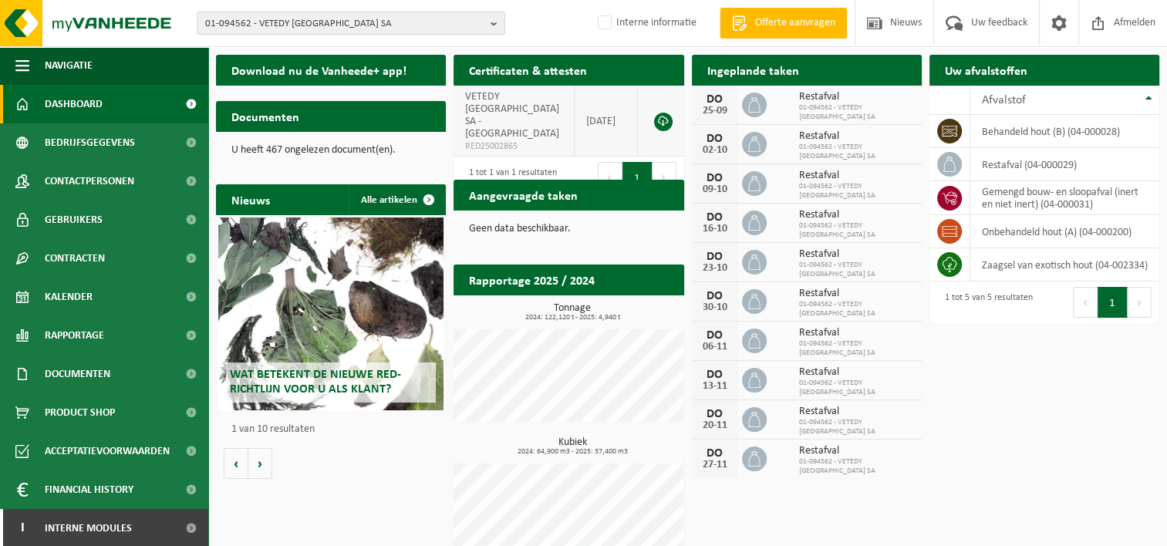
click at [664, 113] on link at bounding box center [663, 122] width 19 height 19
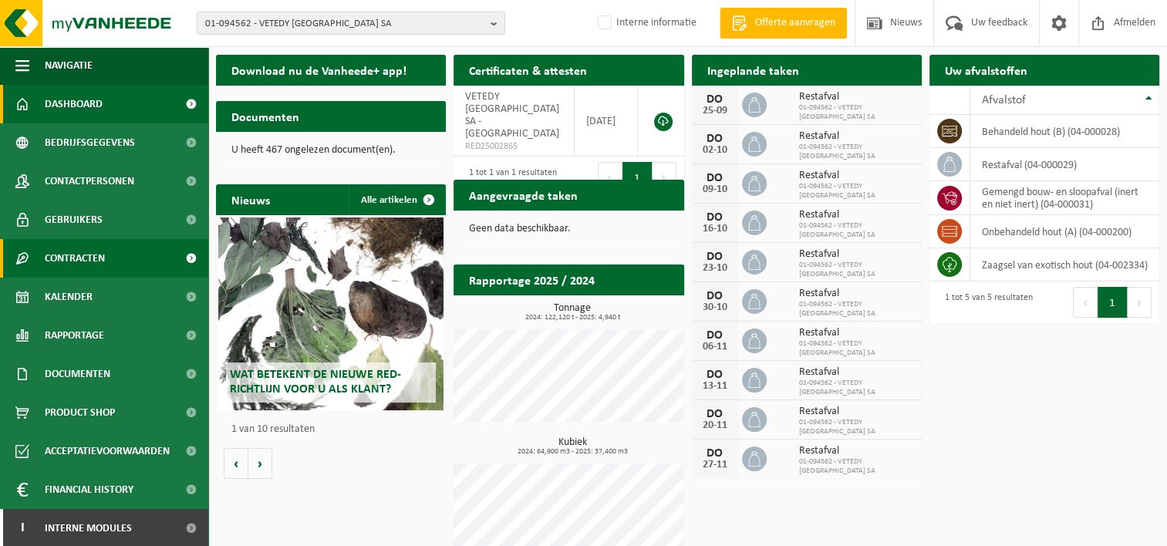
click at [177, 257] on span at bounding box center [190, 258] width 35 height 39
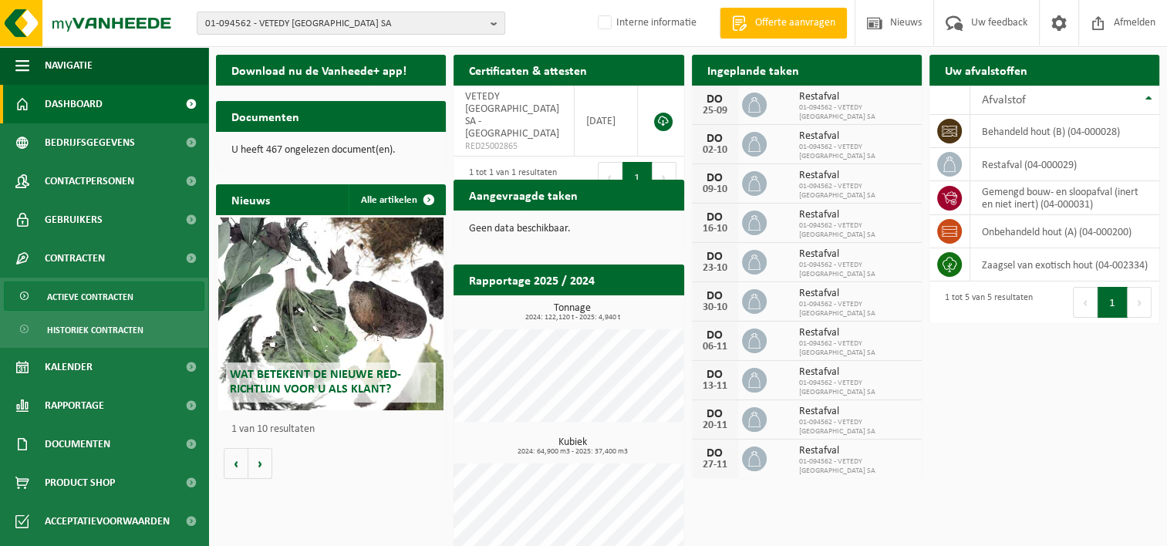
click at [126, 295] on span "Actieve contracten" at bounding box center [90, 296] width 86 height 29
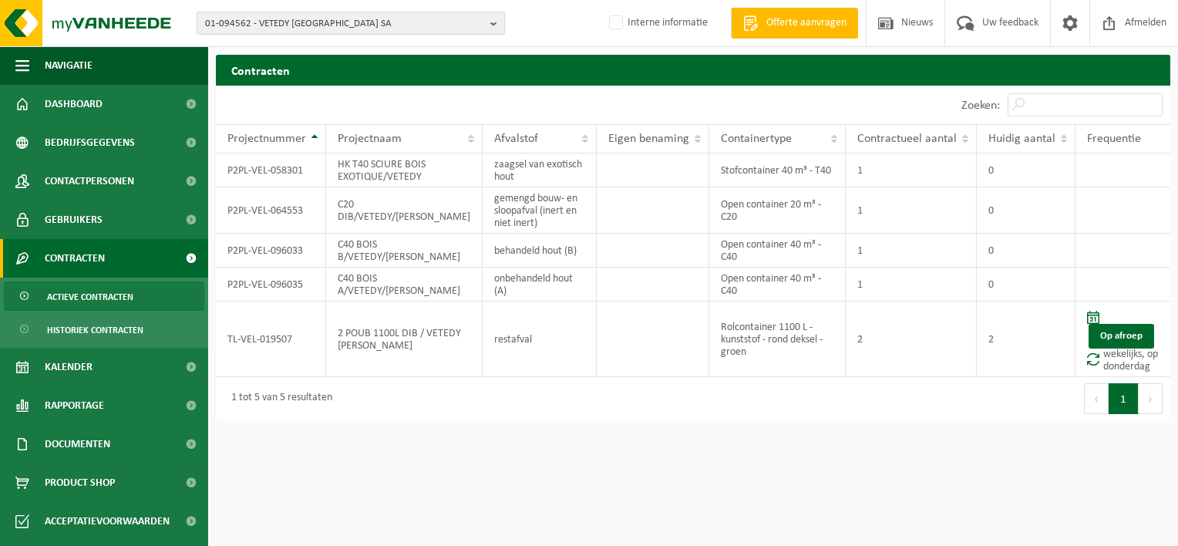
click at [246, 24] on span "01-094562 - VETEDY [GEOGRAPHIC_DATA] SA" at bounding box center [344, 23] width 279 height 23
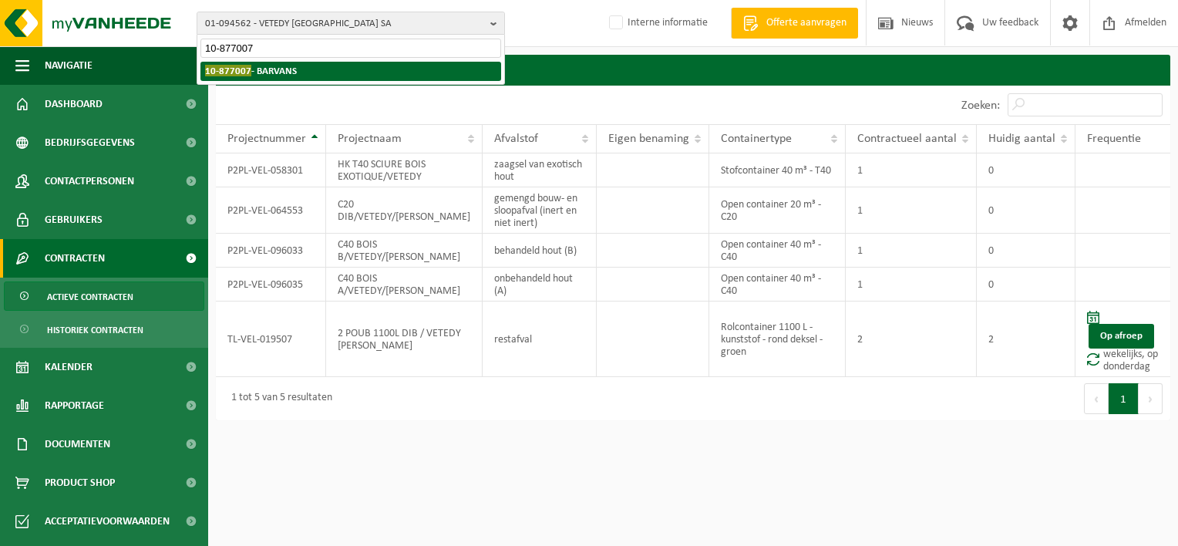
type input "10-877007"
click at [227, 69] on span "10-877007" at bounding box center [228, 71] width 46 height 12
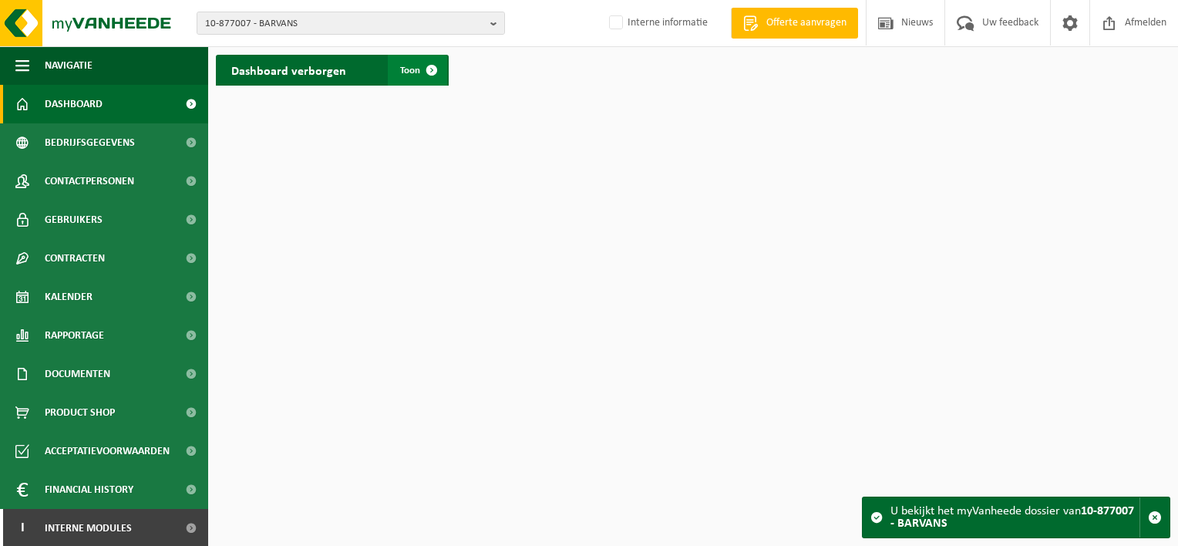
click at [433, 74] on span at bounding box center [431, 70] width 31 height 31
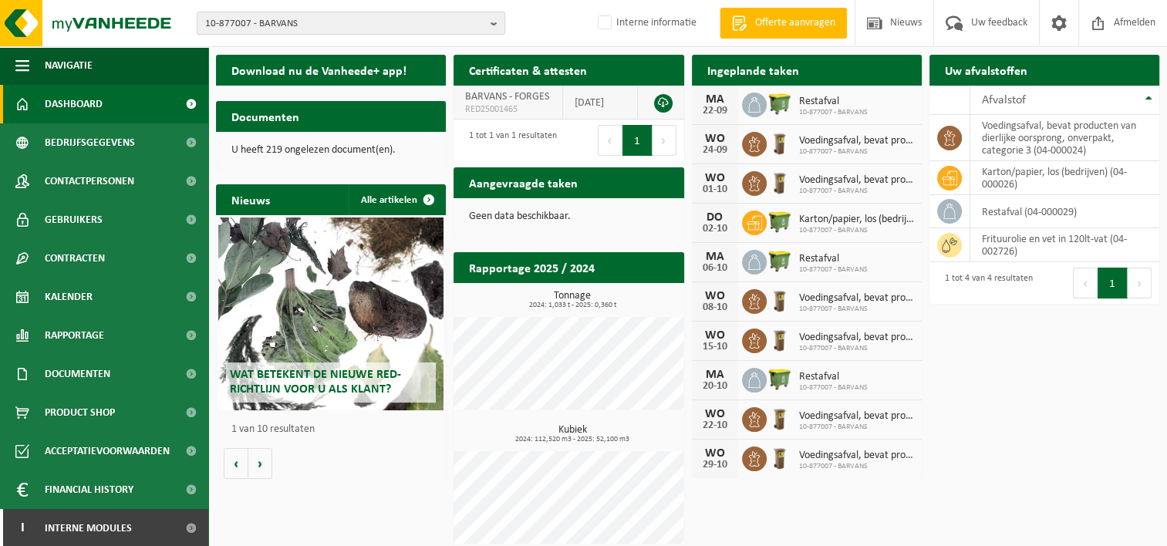
click at [663, 100] on link at bounding box center [663, 103] width 19 height 19
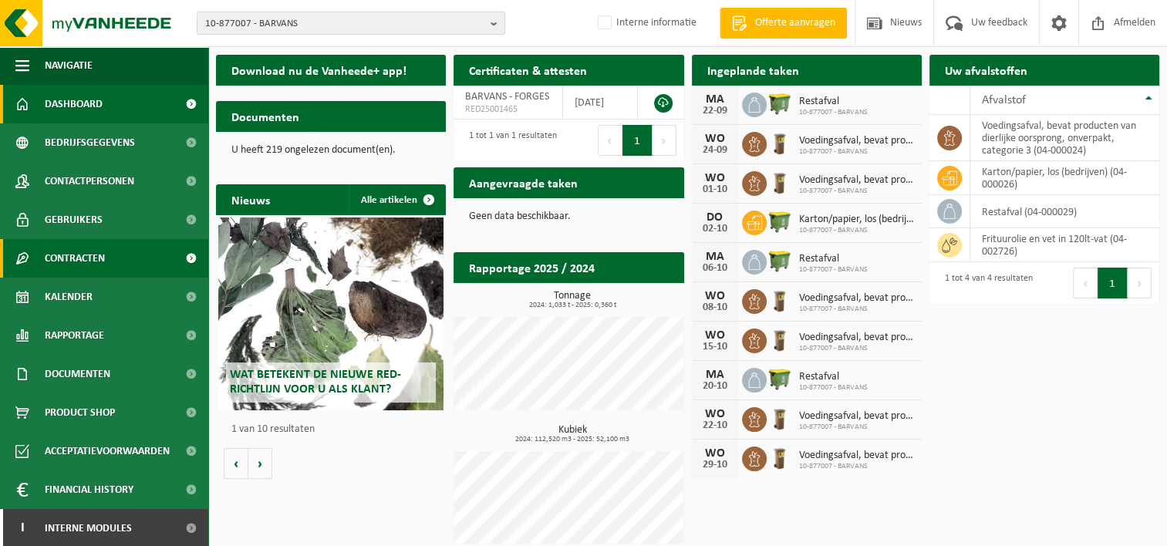
click at [182, 256] on span at bounding box center [190, 258] width 35 height 39
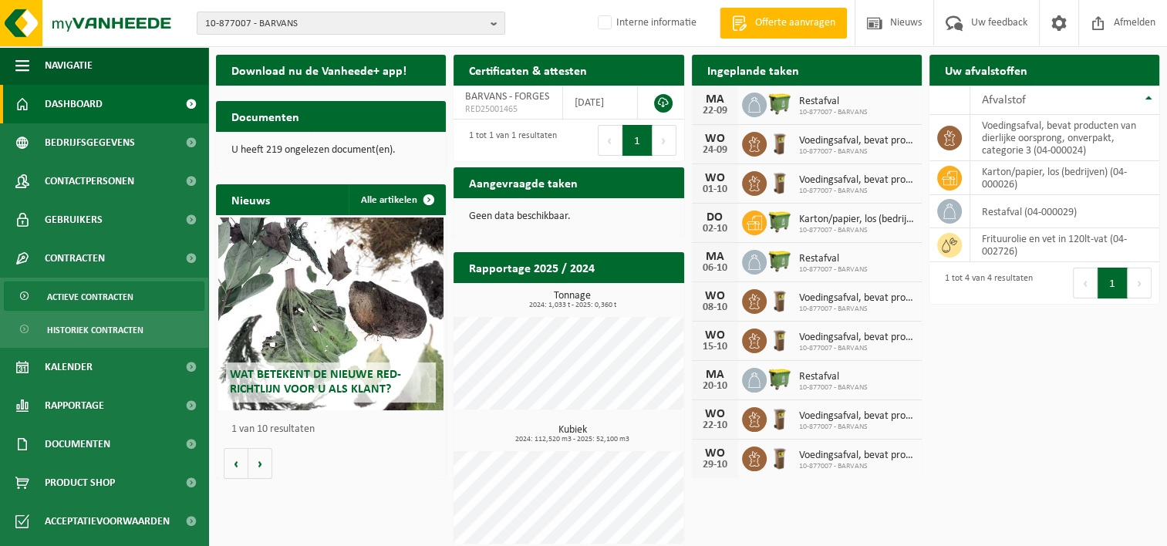
click at [129, 289] on span "Actieve contracten" at bounding box center [90, 296] width 86 height 29
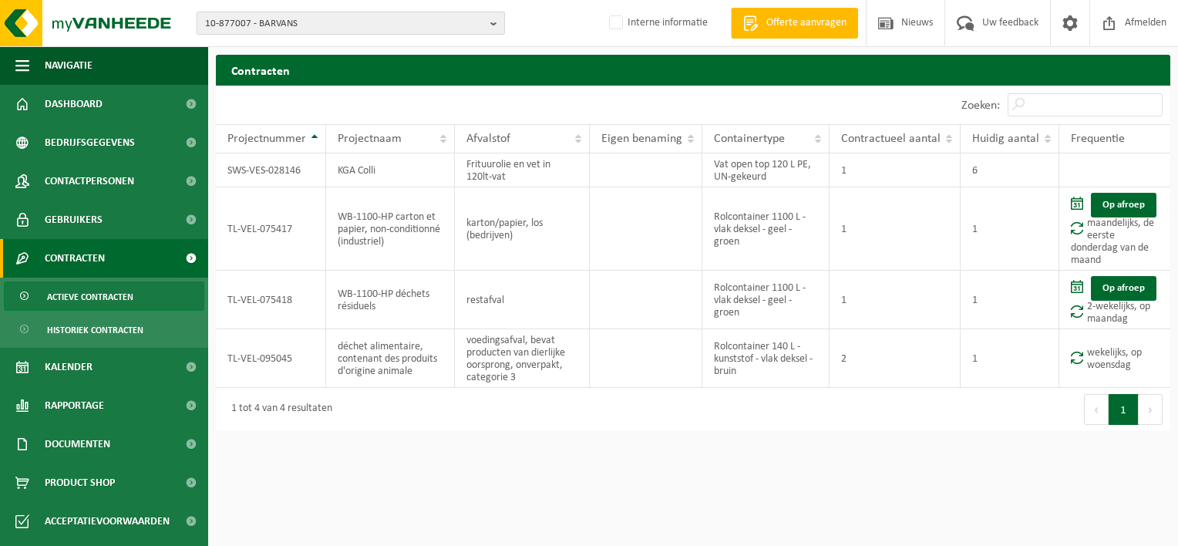
click at [244, 12] on span "10-877007 - BARVANS" at bounding box center [344, 23] width 279 height 23
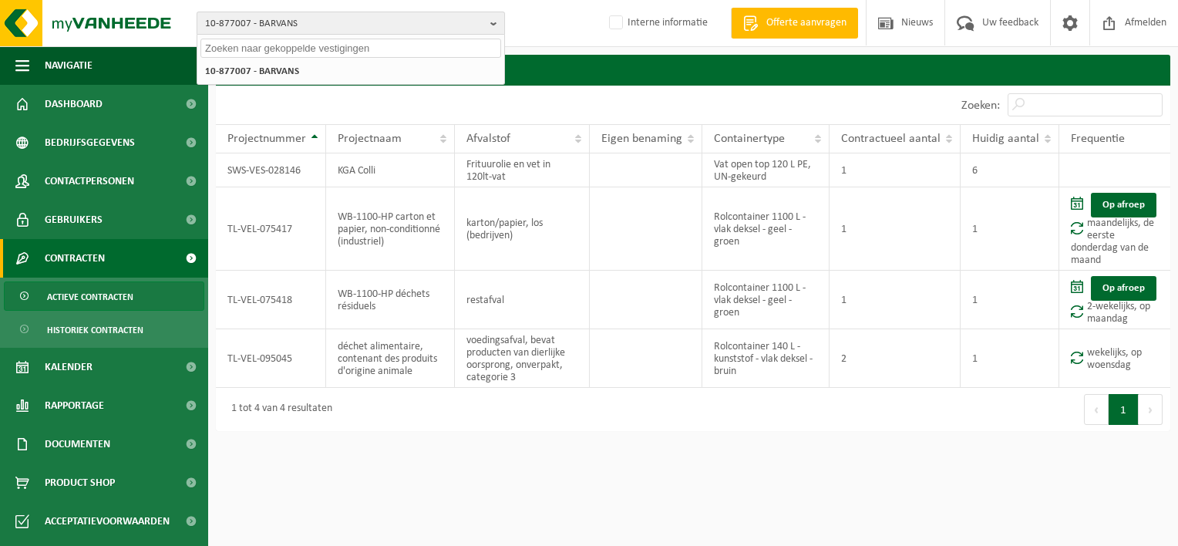
click at [240, 20] on span "10-877007 - BARVANS" at bounding box center [344, 23] width 279 height 23
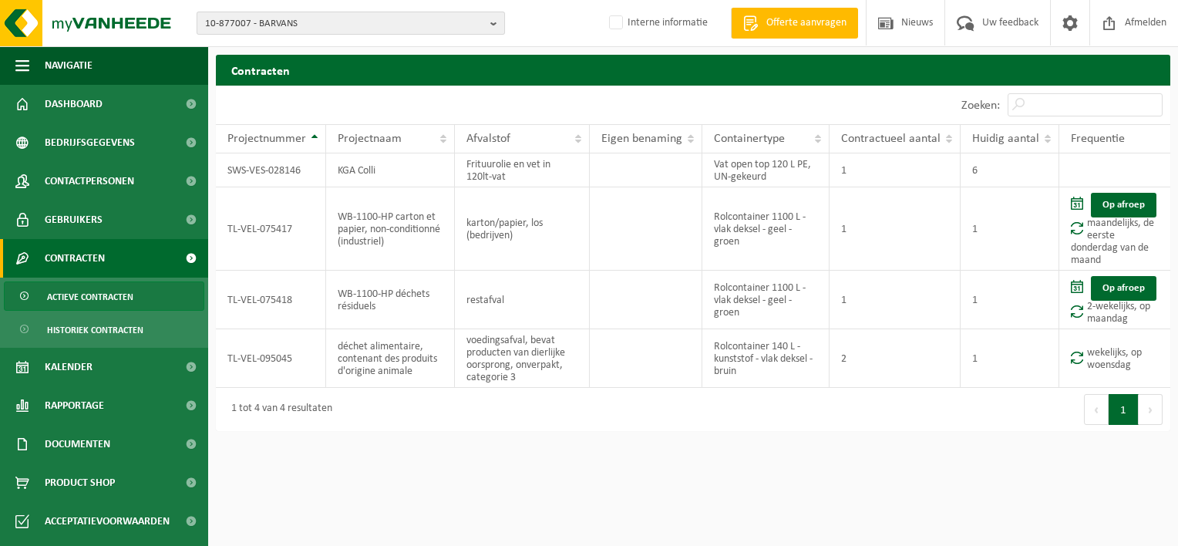
click at [240, 20] on span "10-877007 - BARVANS" at bounding box center [344, 23] width 279 height 23
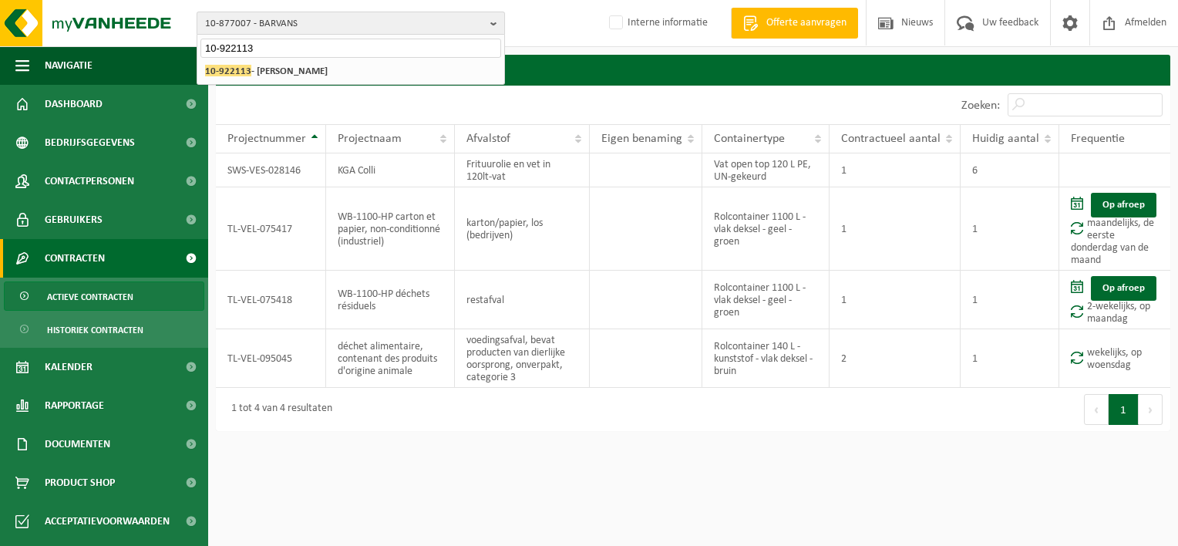
type input "10-922113"
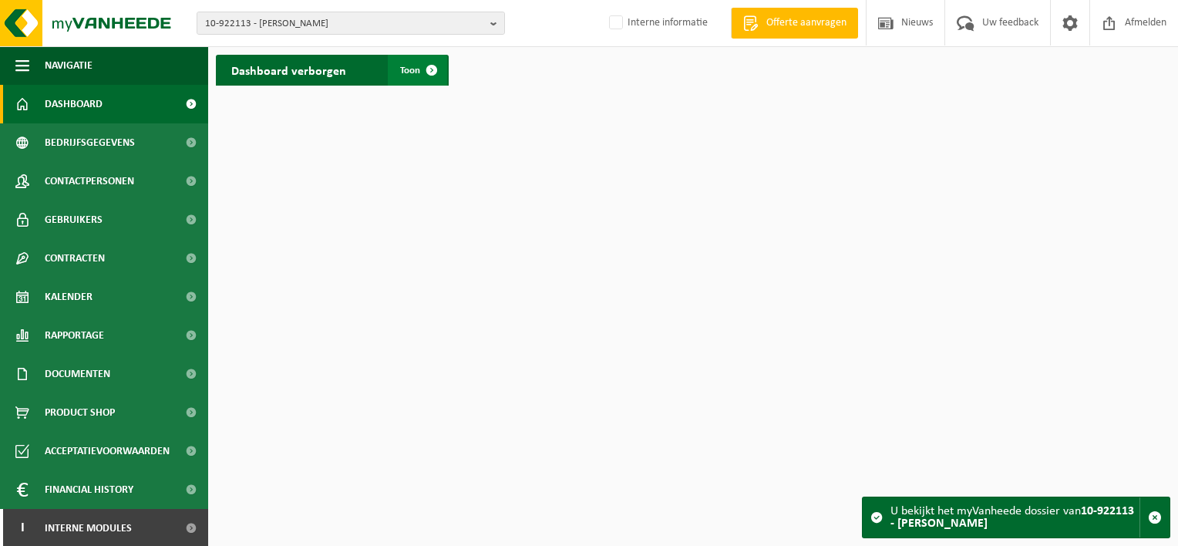
click at [419, 67] on span at bounding box center [431, 70] width 31 height 31
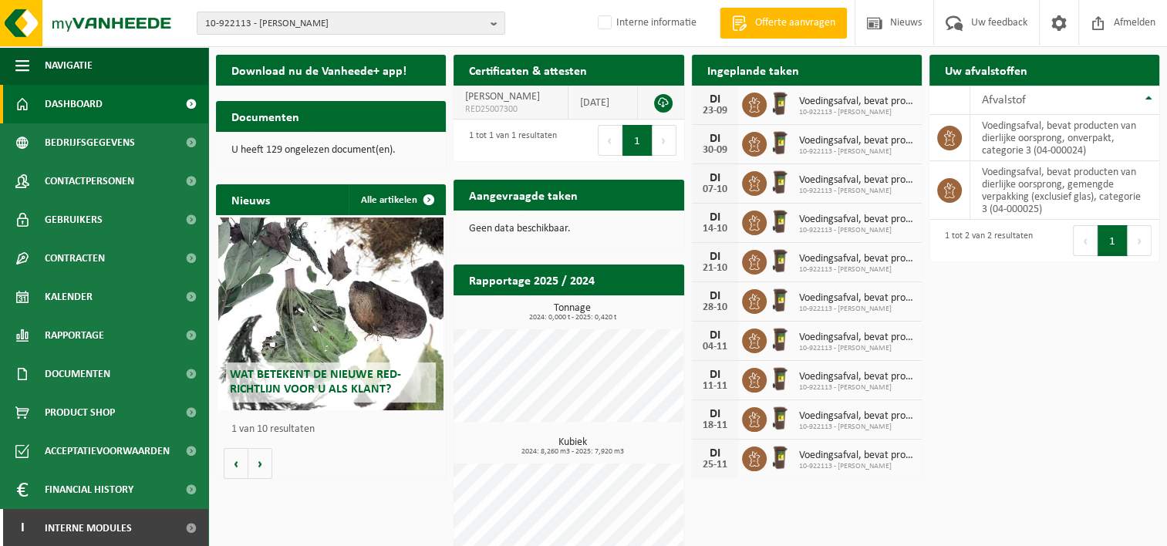
click at [665, 109] on link at bounding box center [663, 103] width 19 height 19
click at [663, 105] on link at bounding box center [663, 103] width 19 height 19
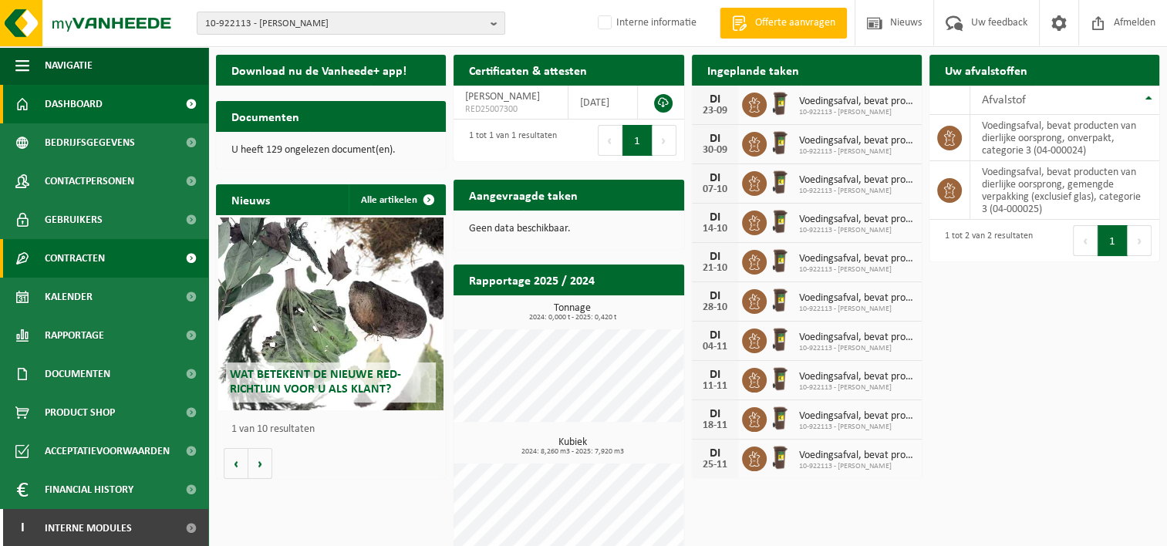
click at [176, 256] on span at bounding box center [190, 258] width 35 height 39
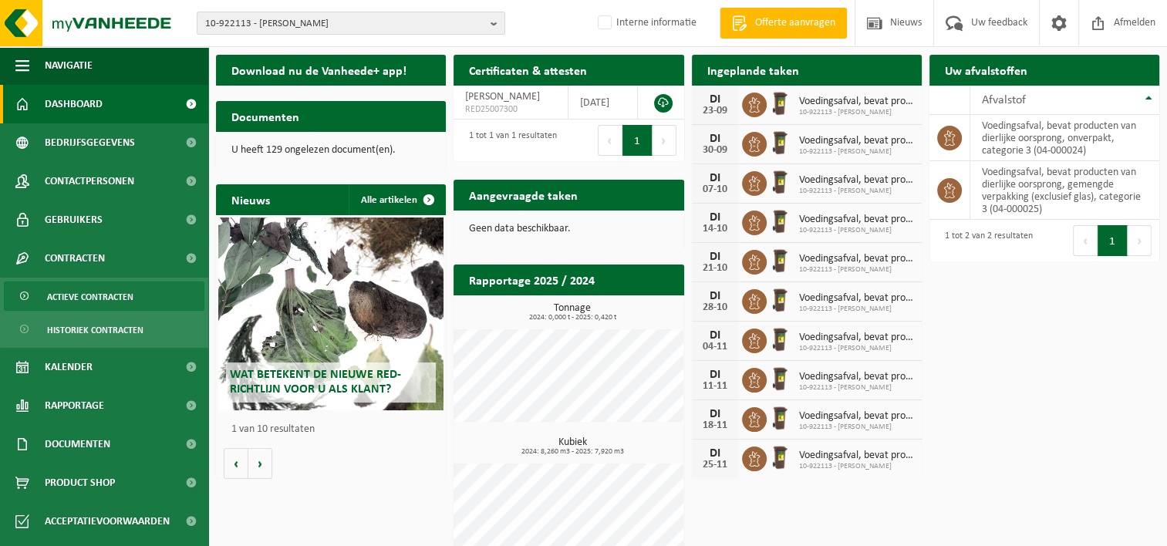
click at [93, 299] on span "Actieve contracten" at bounding box center [90, 296] width 86 height 29
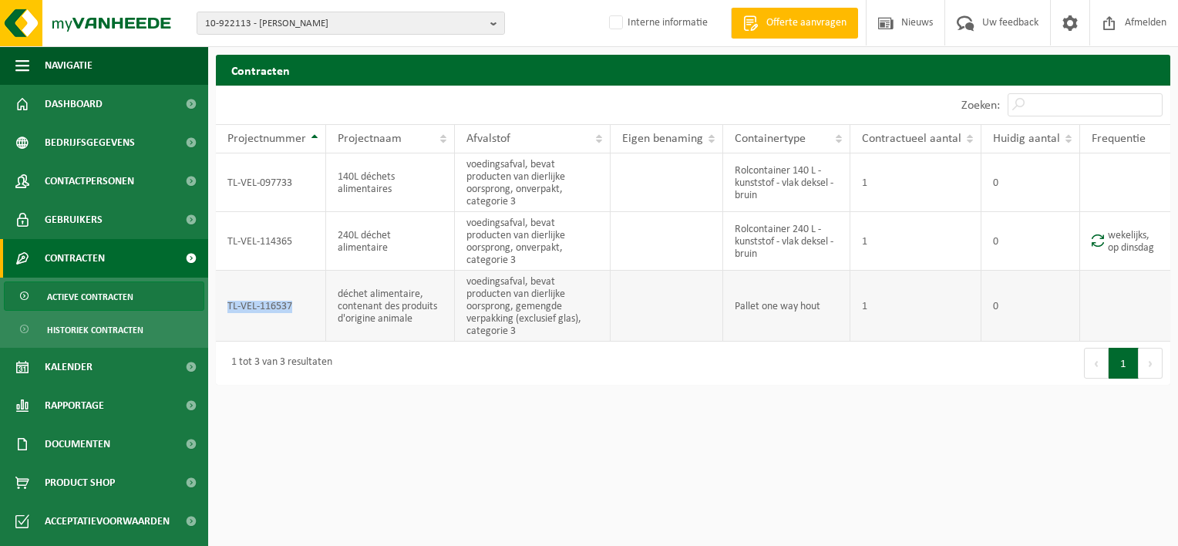
drag, startPoint x: 228, startPoint y: 301, endPoint x: 295, endPoint y: 302, distance: 66.3
click at [295, 302] on td "TL-VEL-116537" at bounding box center [271, 306] width 110 height 71
drag, startPoint x: 295, startPoint y: 302, endPoint x: 270, endPoint y: 306, distance: 25.0
copy td "TL-VEL-116537"
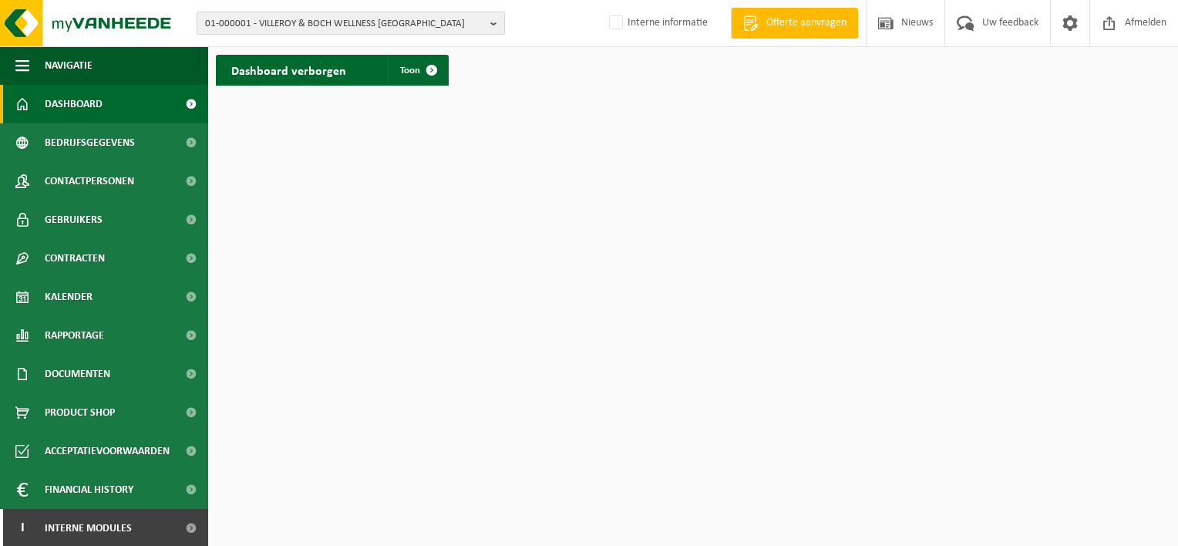
click at [231, 29] on span "01-000001 - VILLEROY & BOCH WELLNESS [GEOGRAPHIC_DATA]" at bounding box center [344, 23] width 279 height 23
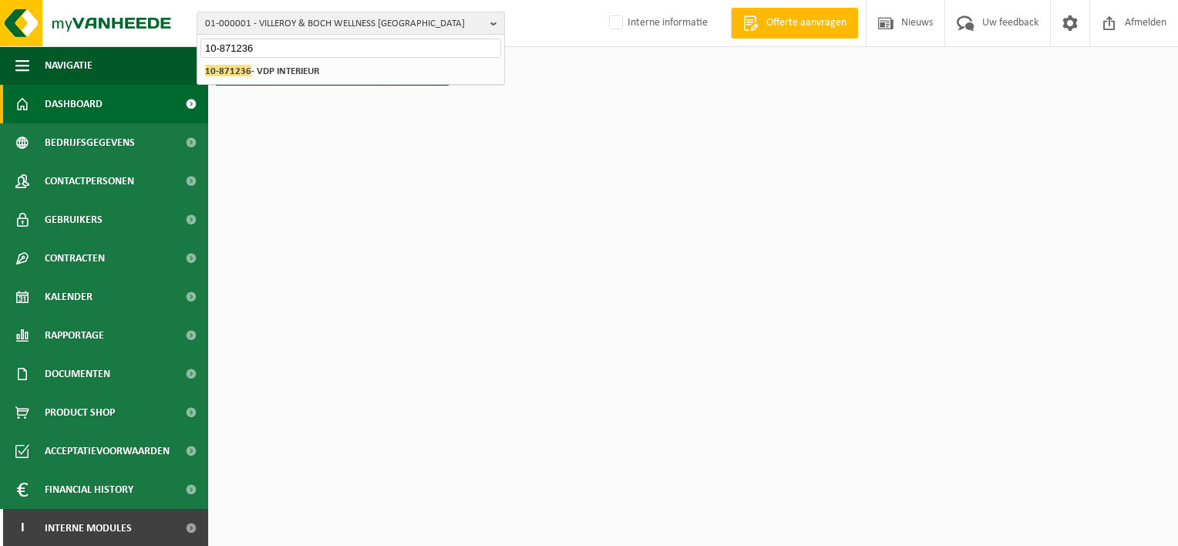
type input "10-871236"
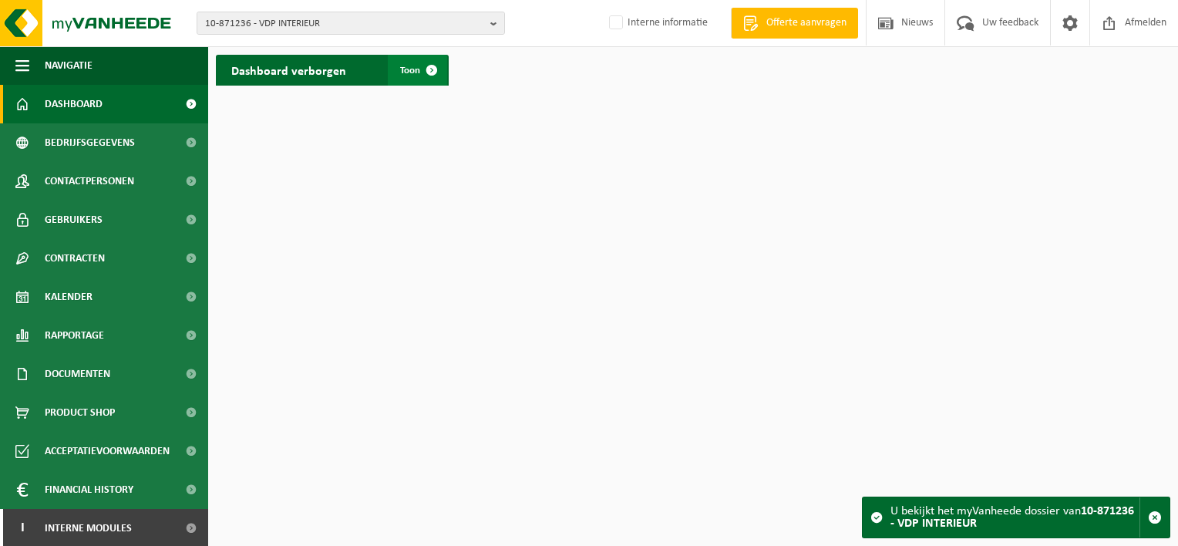
click at [433, 75] on span at bounding box center [431, 70] width 31 height 31
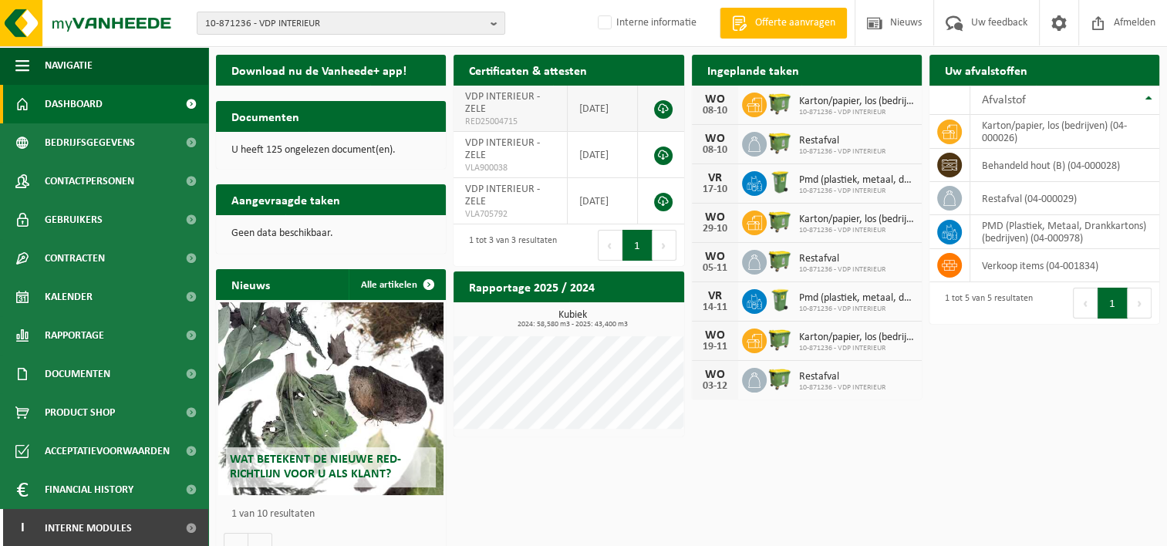
click at [669, 105] on link at bounding box center [663, 109] width 19 height 19
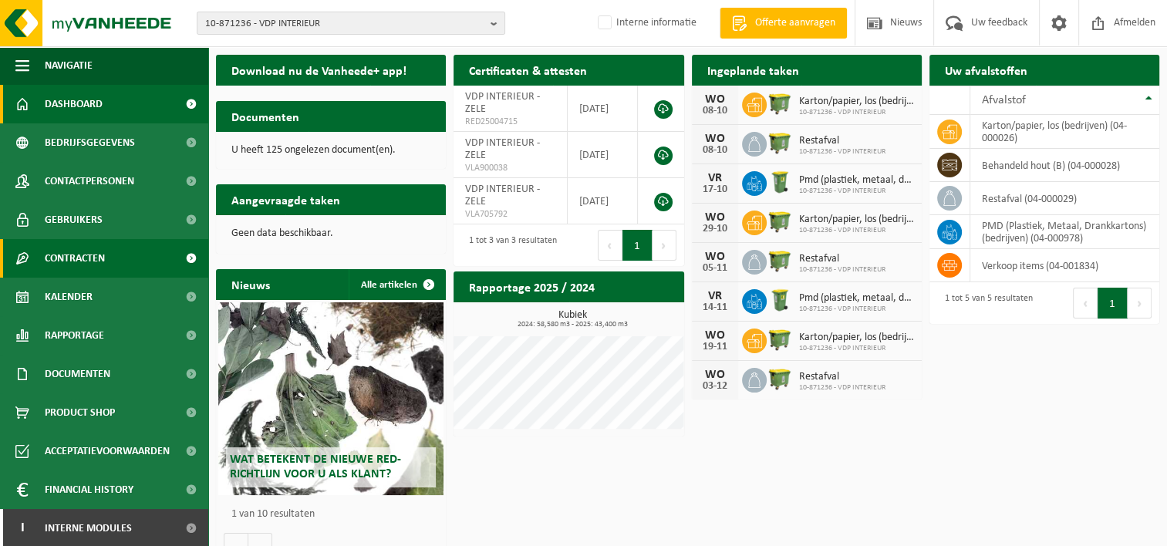
click at [181, 261] on span at bounding box center [190, 258] width 35 height 39
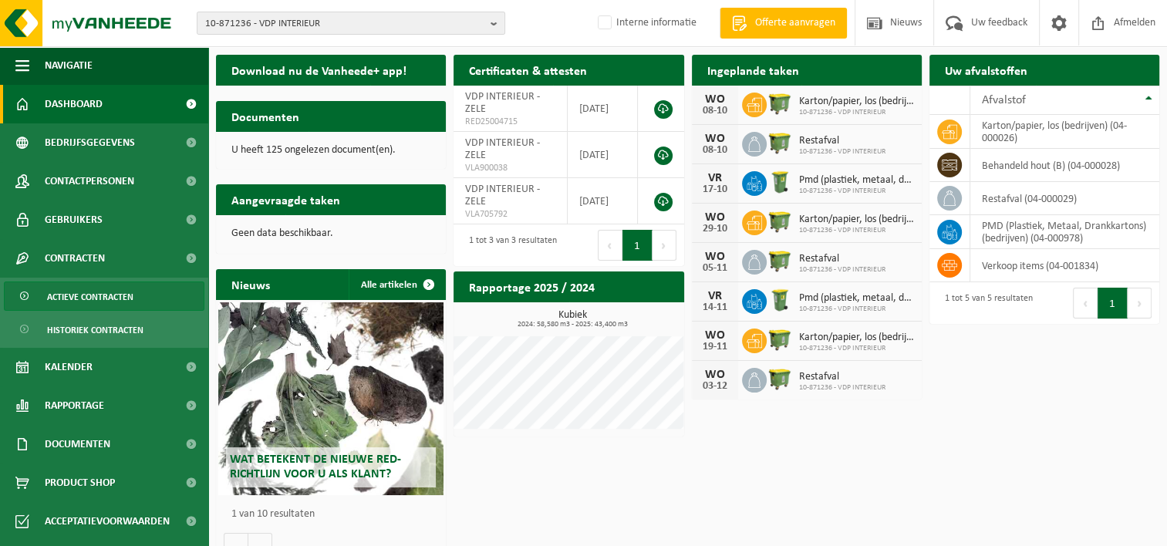
click at [113, 295] on span "Actieve contracten" at bounding box center [90, 296] width 86 height 29
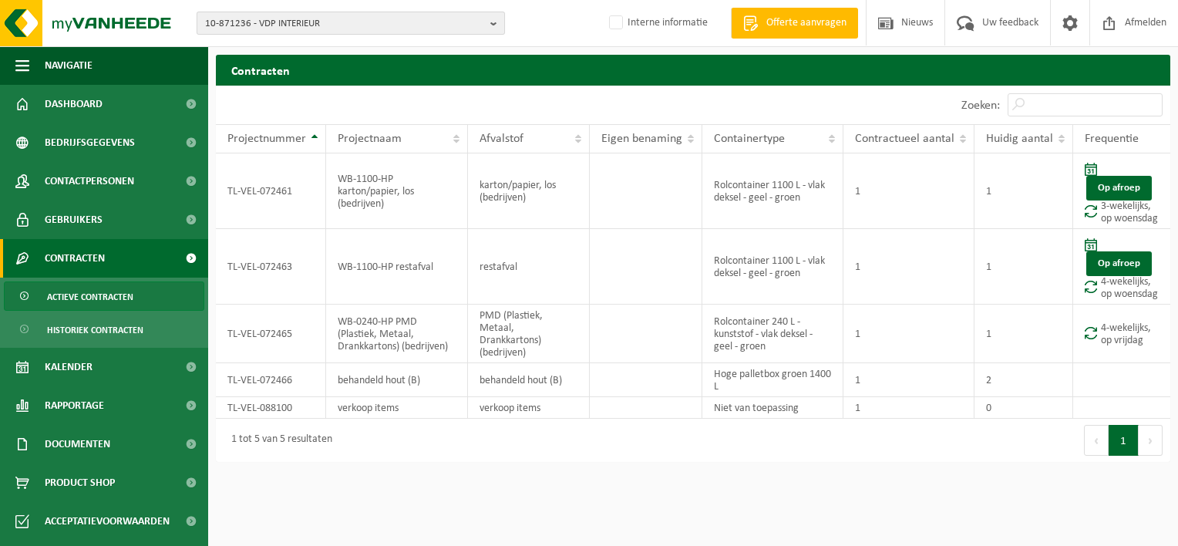
click at [233, 12] on span "10-871236 - VDP INTERIEUR" at bounding box center [344, 23] width 279 height 23
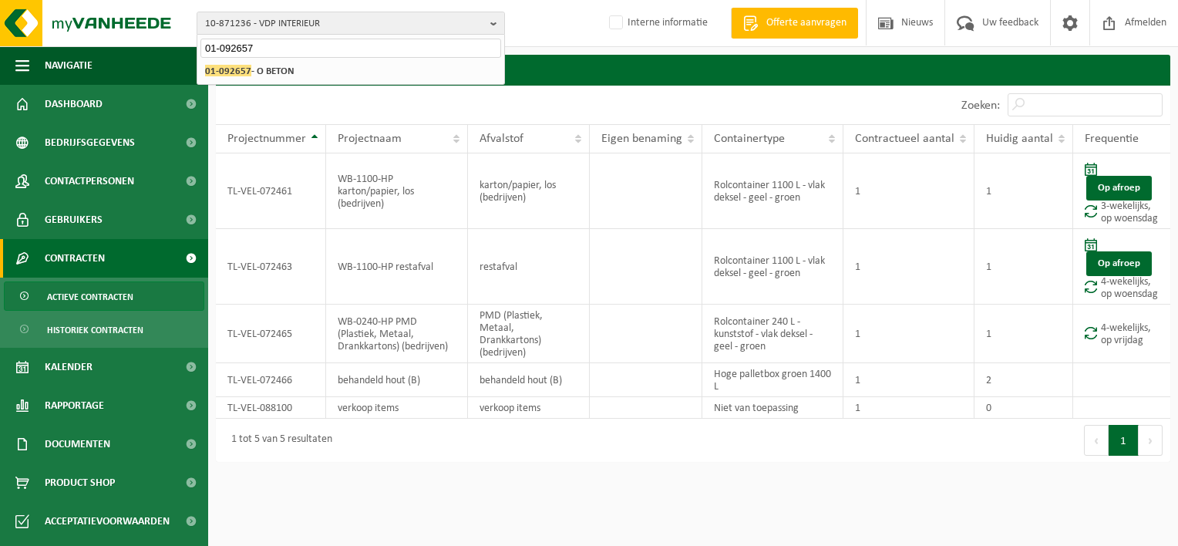
type input "01-092657"
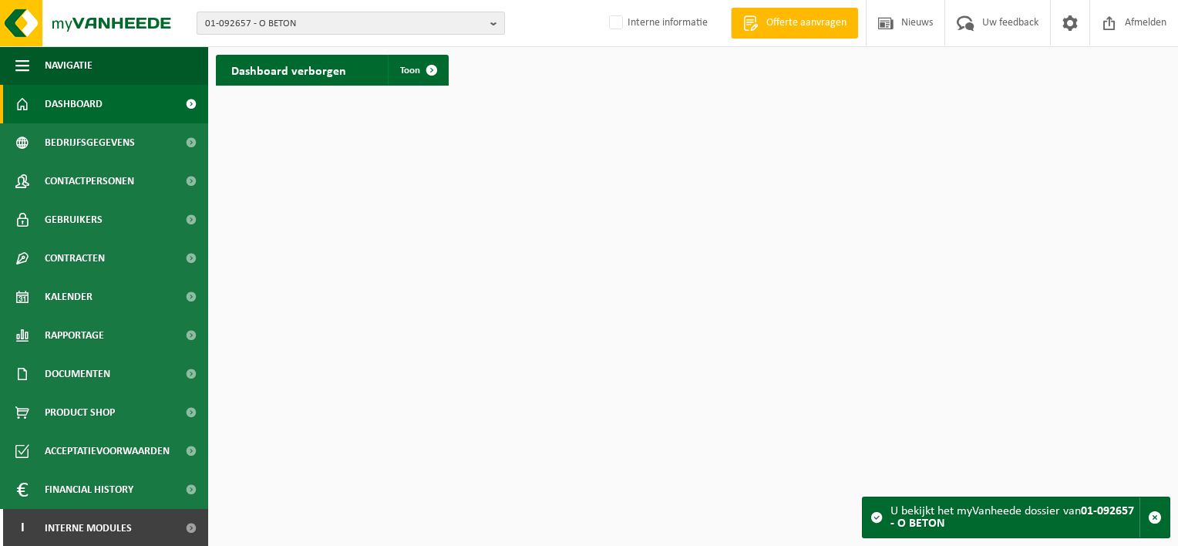
click at [274, 24] on span "01-092657 - O BETON" at bounding box center [344, 23] width 279 height 23
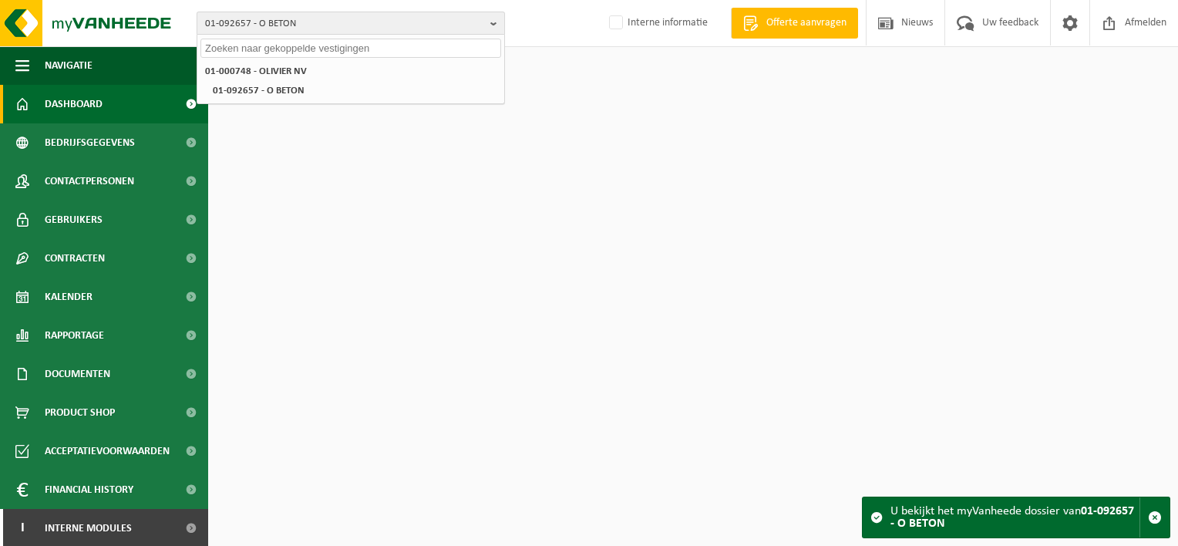
click at [262, 22] on span "01-092657 - O BETON" at bounding box center [344, 23] width 279 height 23
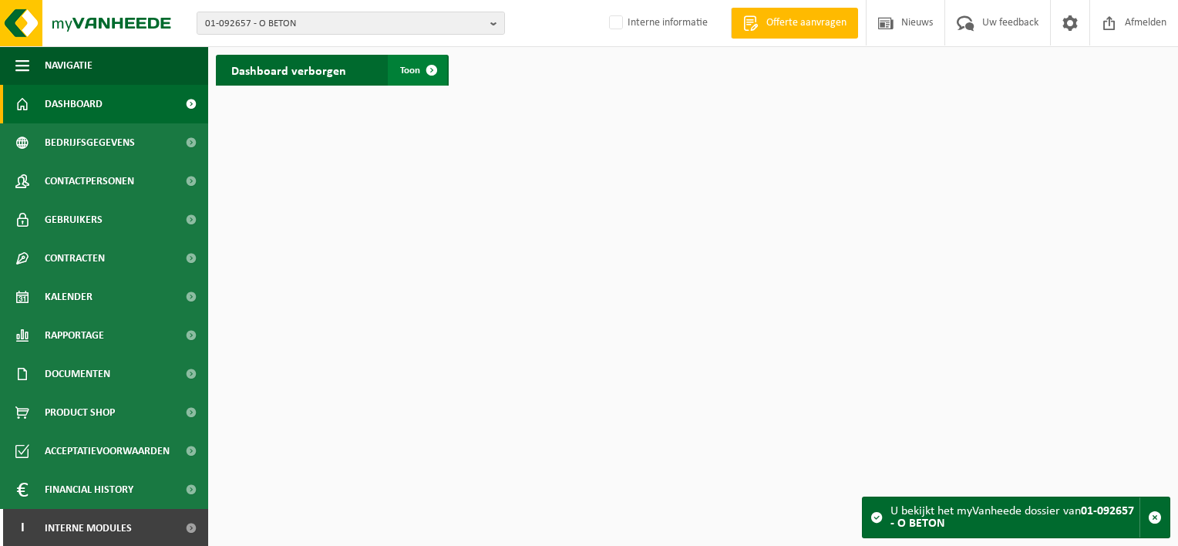
click at [413, 67] on span "Toon" at bounding box center [410, 71] width 20 height 10
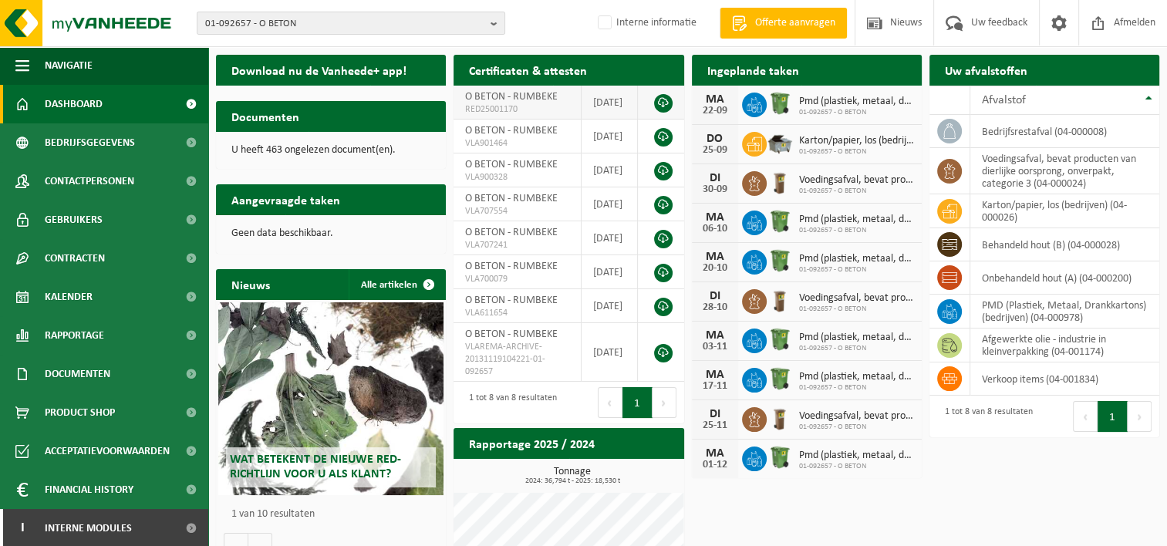
click at [665, 102] on link at bounding box center [663, 103] width 19 height 19
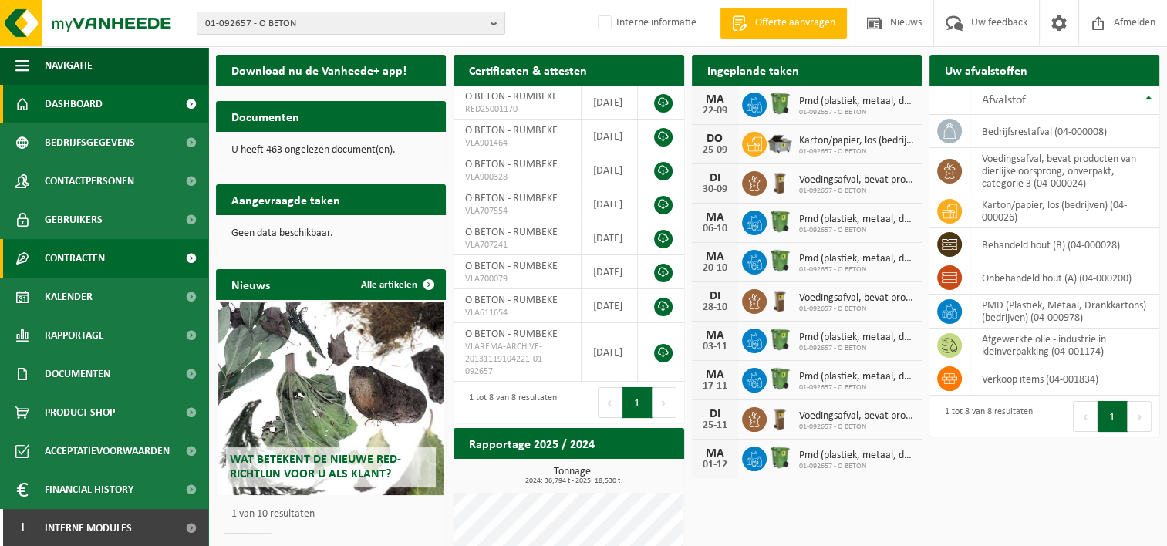
click at [69, 255] on span "Contracten" at bounding box center [75, 258] width 60 height 39
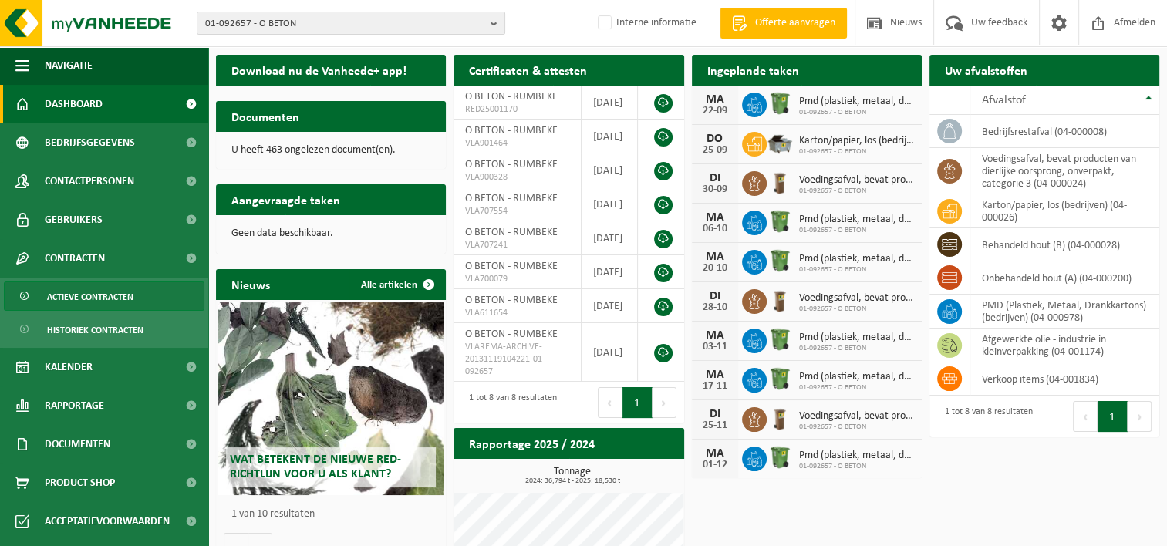
click at [100, 298] on span "Actieve contracten" at bounding box center [90, 296] width 86 height 29
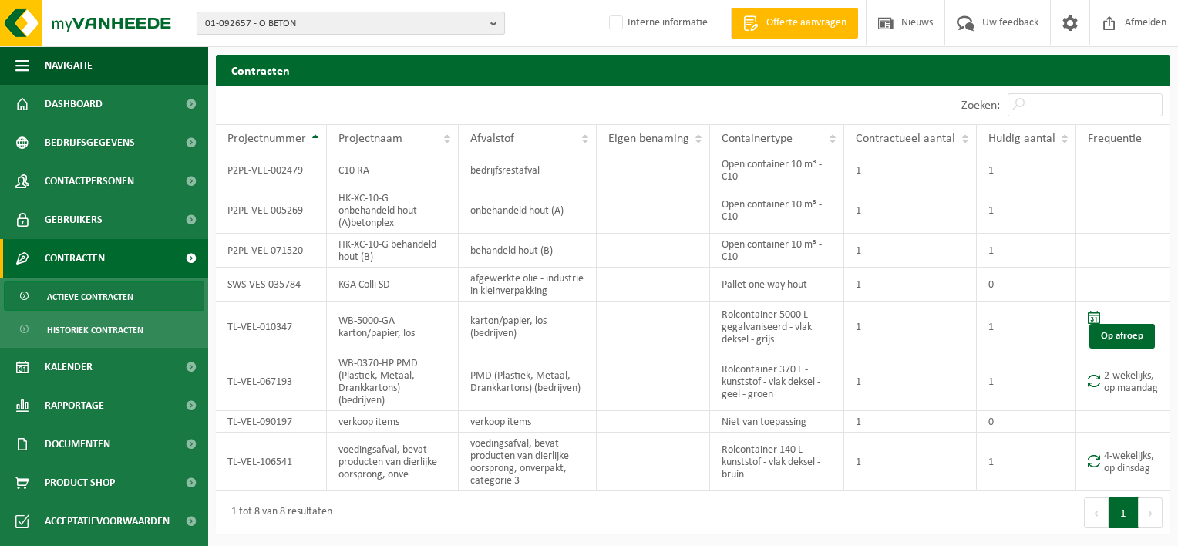
click at [237, 16] on span "01-092657 - O BETON" at bounding box center [344, 23] width 279 height 23
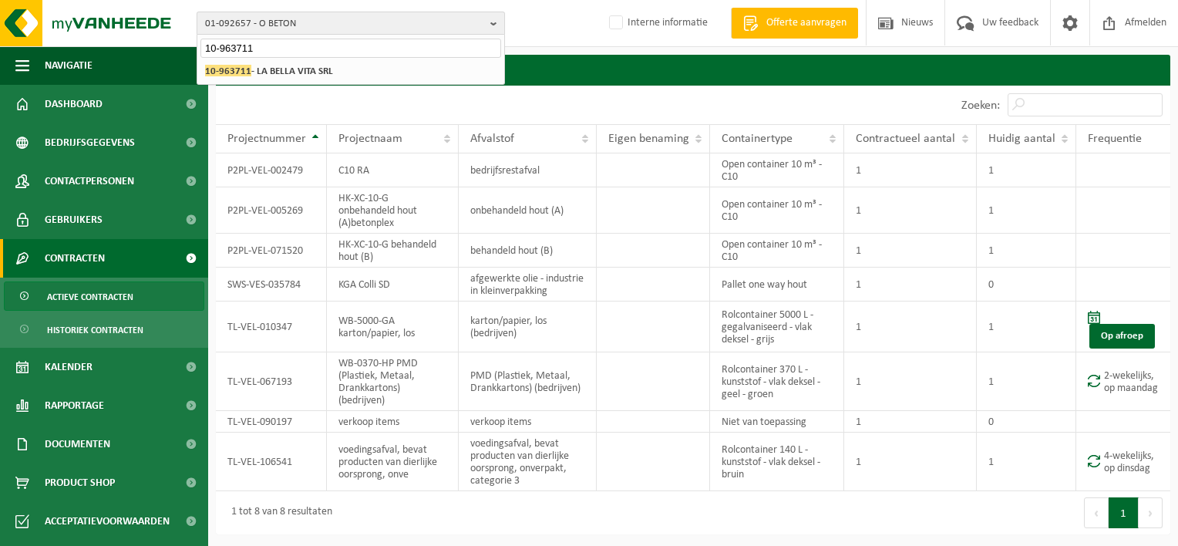
type input "10-963711"
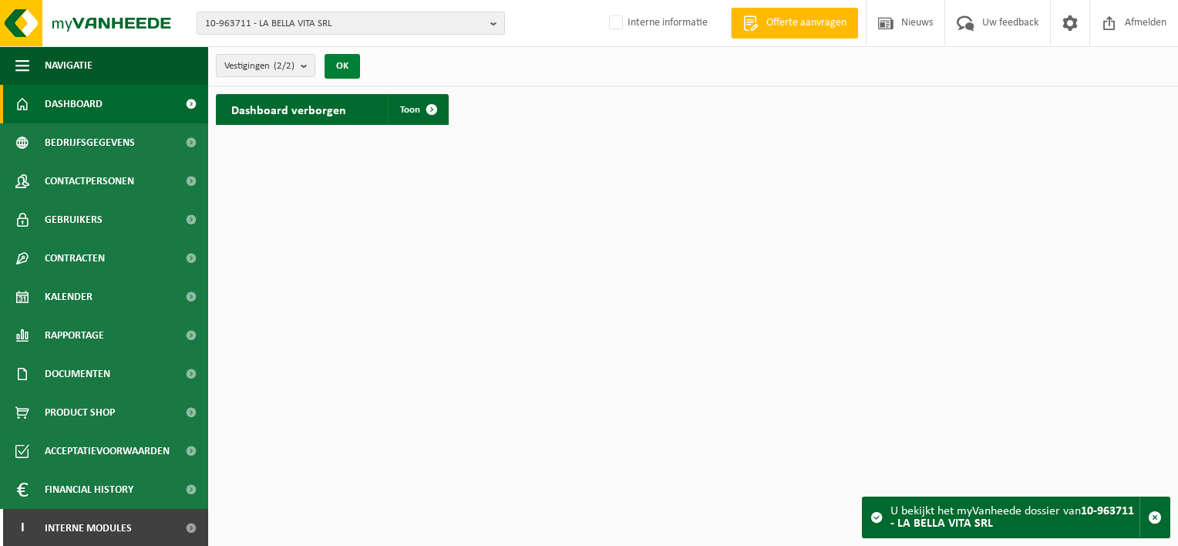
click at [349, 65] on button "OK" at bounding box center [342, 66] width 35 height 25
click at [436, 106] on span at bounding box center [431, 109] width 31 height 31
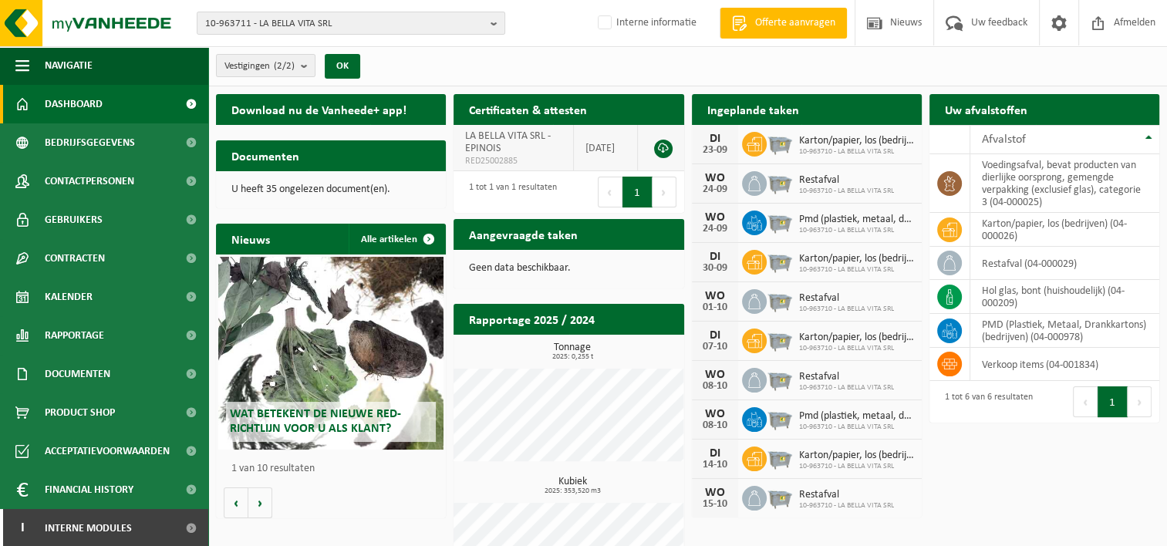
click at [666, 143] on link at bounding box center [663, 149] width 19 height 19
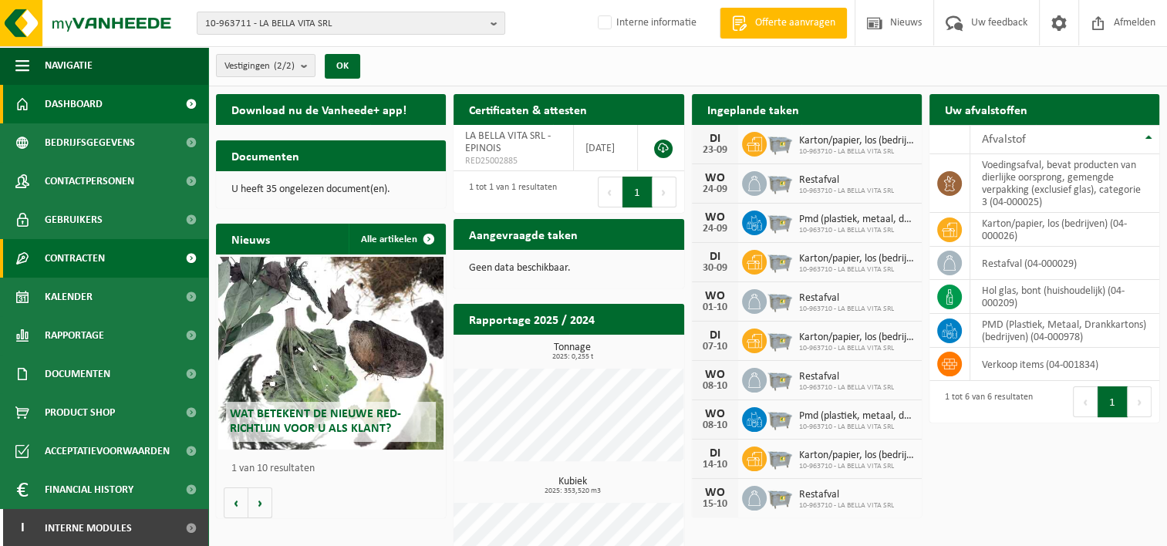
click at [180, 260] on span at bounding box center [190, 258] width 35 height 39
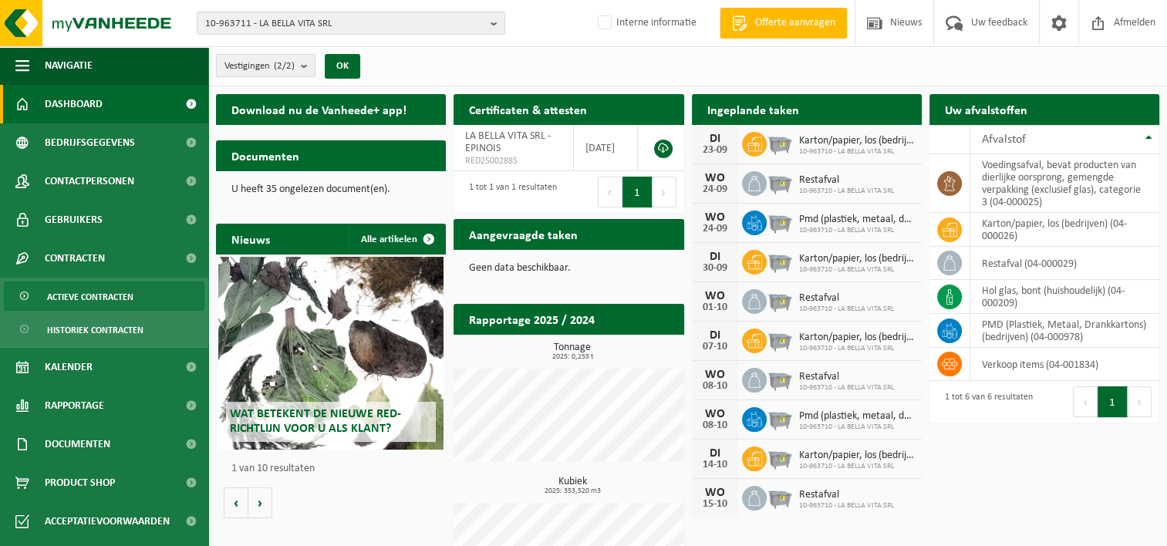
click at [101, 293] on span "Actieve contracten" at bounding box center [90, 296] width 86 height 29
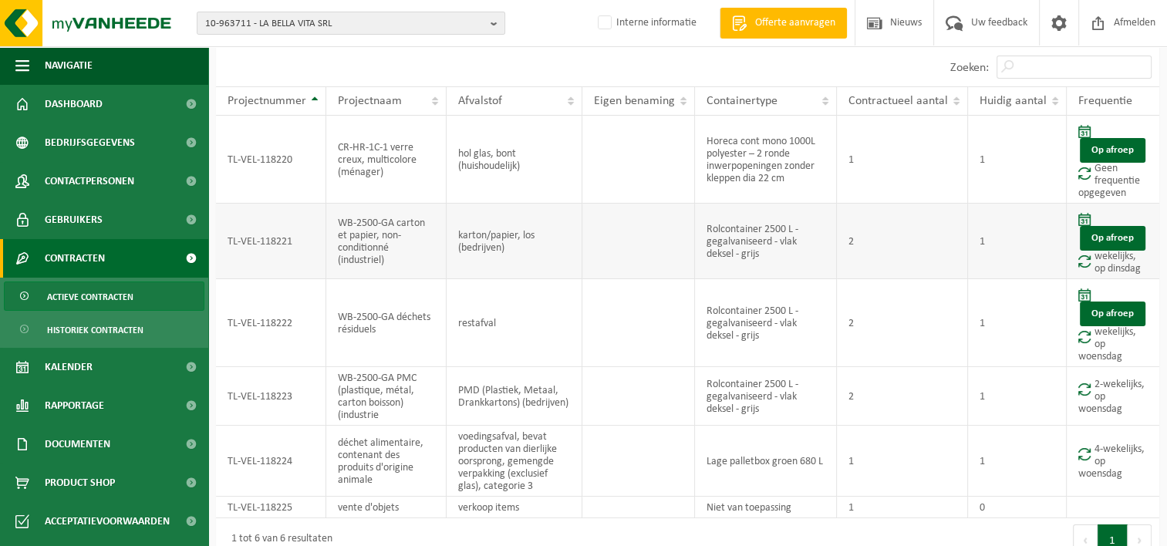
scroll to position [98, 0]
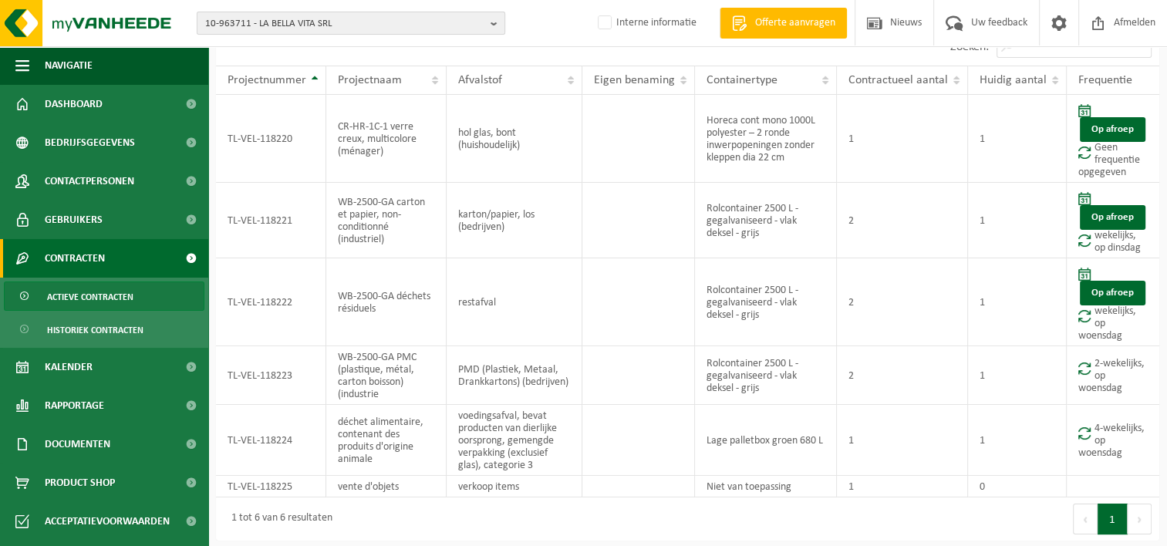
click at [234, 24] on span "10-963711 - LA BELLA VITA SRL" at bounding box center [344, 23] width 279 height 23
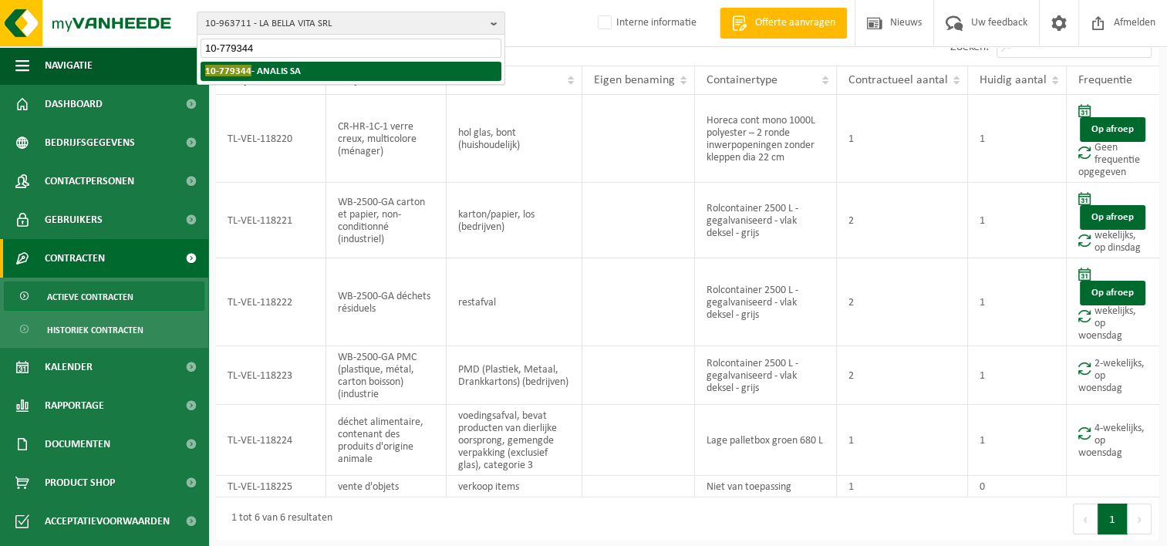
type input "10-779344"
click at [257, 74] on strong "10-779344 - ANALIS SA" at bounding box center [253, 71] width 96 height 12
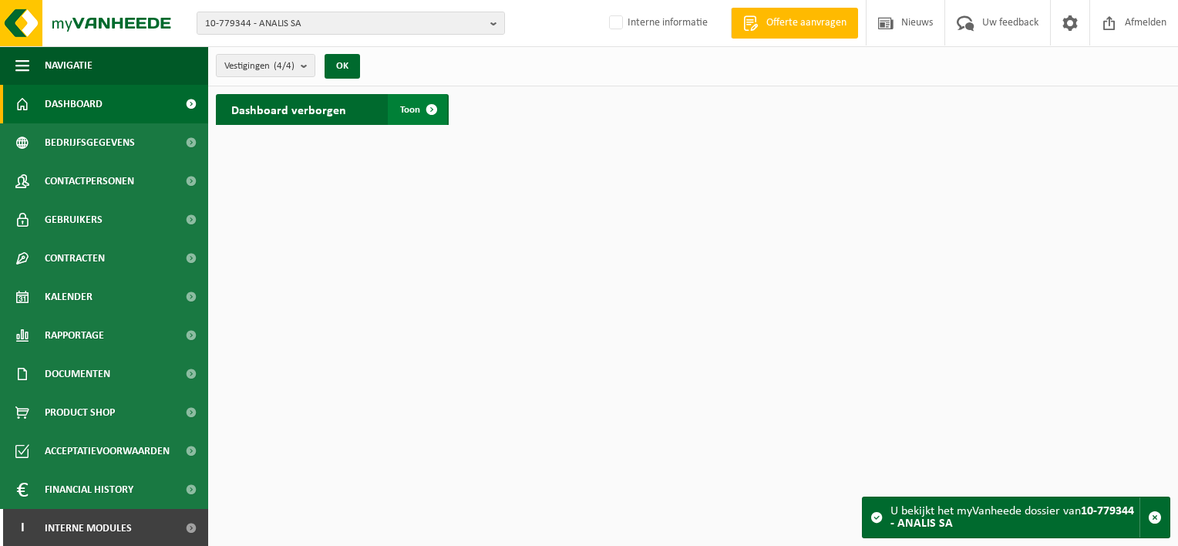
click at [401, 111] on span "Toon" at bounding box center [410, 110] width 20 height 10
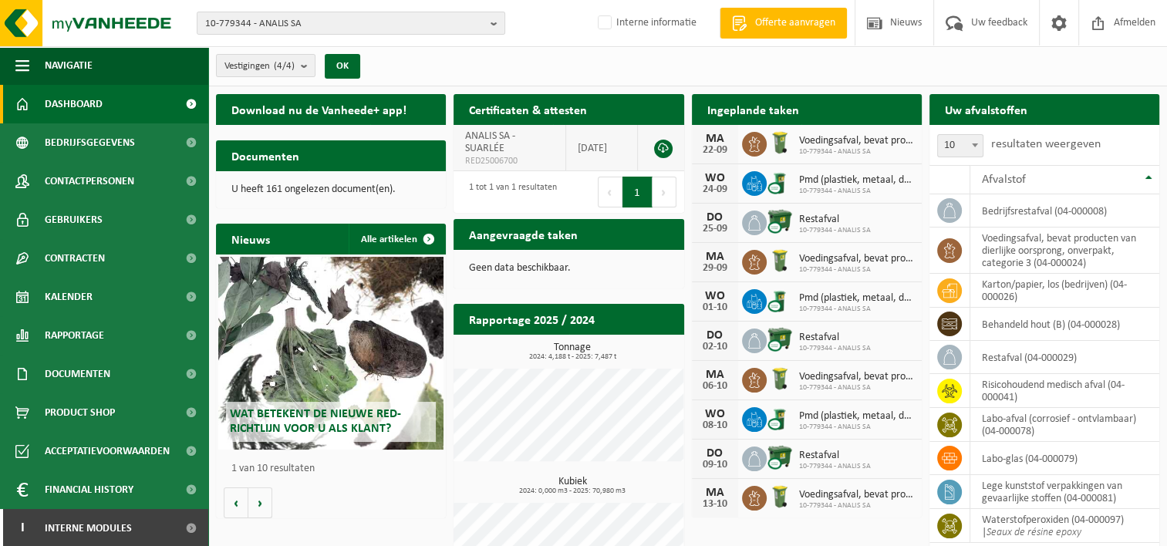
click at [662, 147] on link at bounding box center [663, 149] width 19 height 19
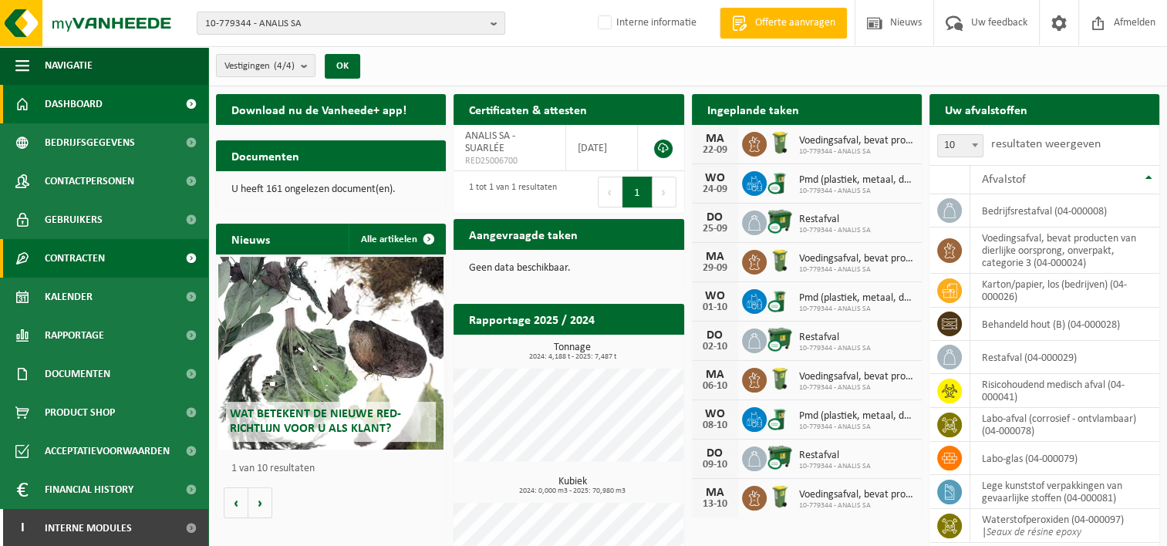
click at [176, 256] on span at bounding box center [190, 258] width 35 height 39
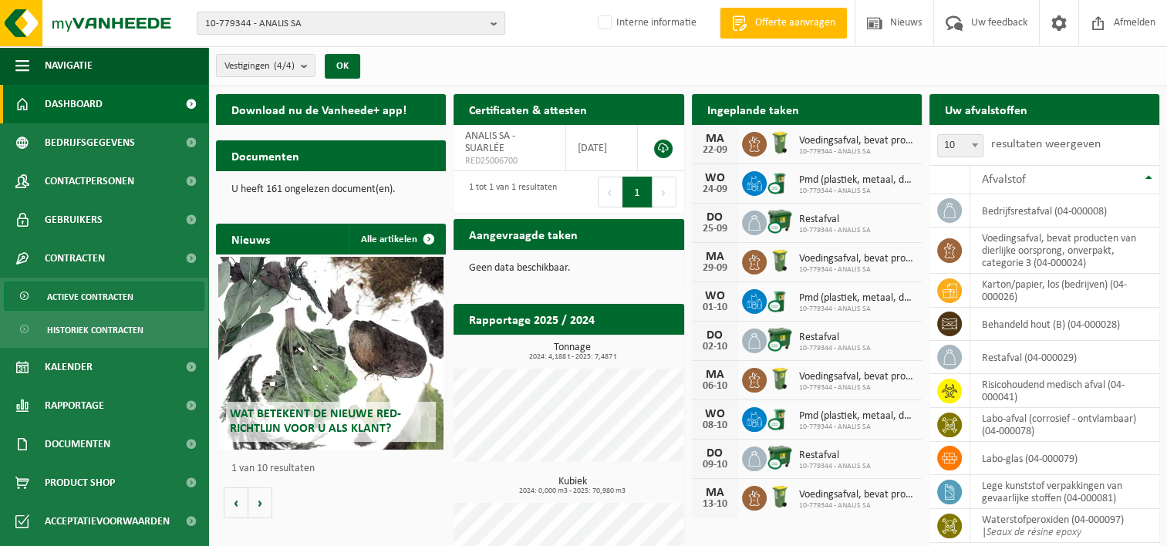
click at [72, 292] on span "Actieve contracten" at bounding box center [90, 296] width 86 height 29
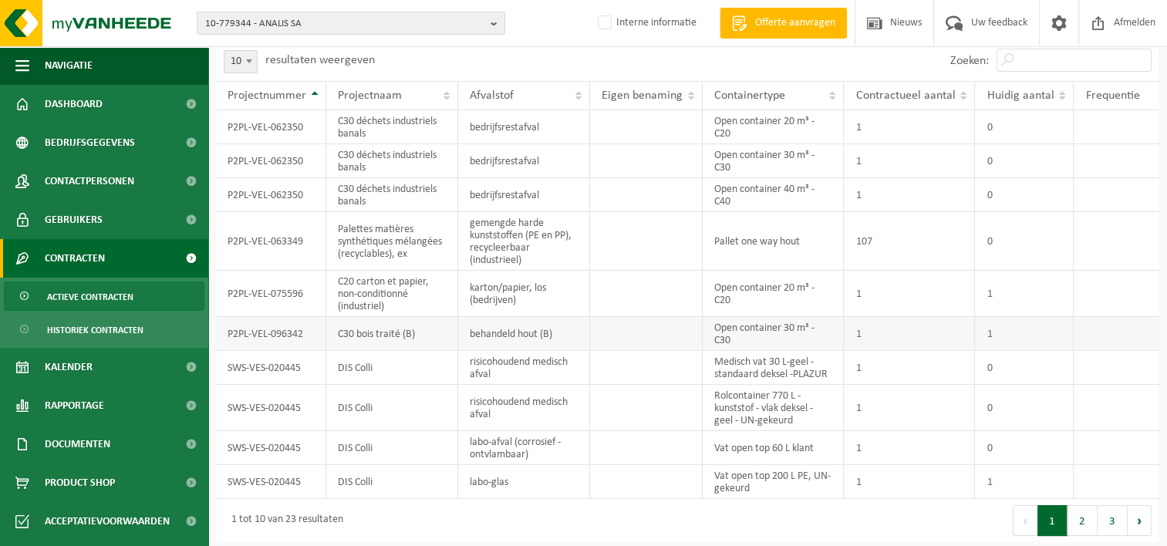
scroll to position [86, 0]
click at [1078, 514] on button "2" at bounding box center [1082, 518] width 30 height 31
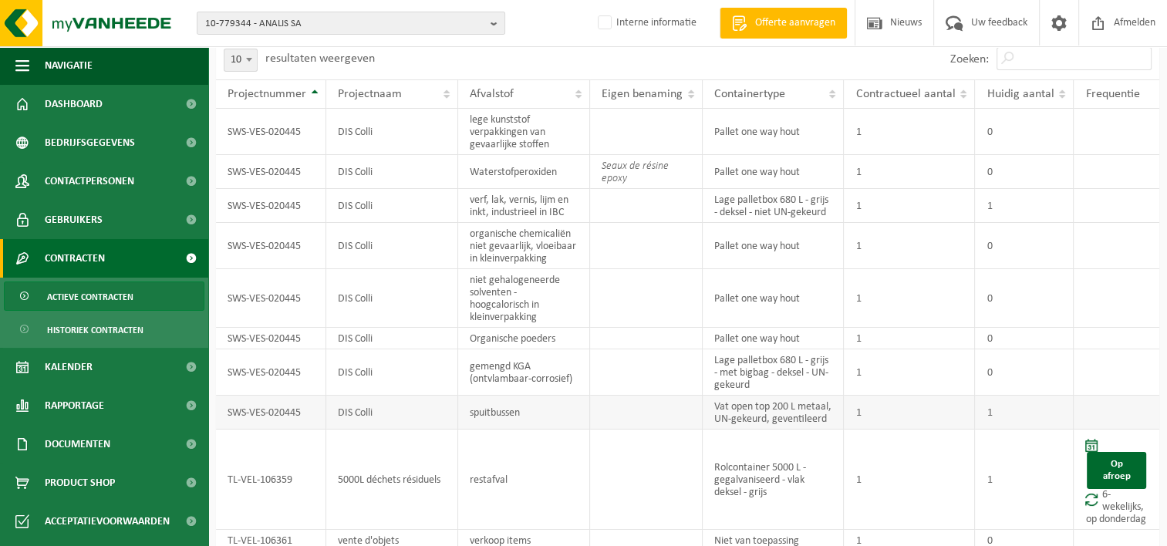
scroll to position [140, 0]
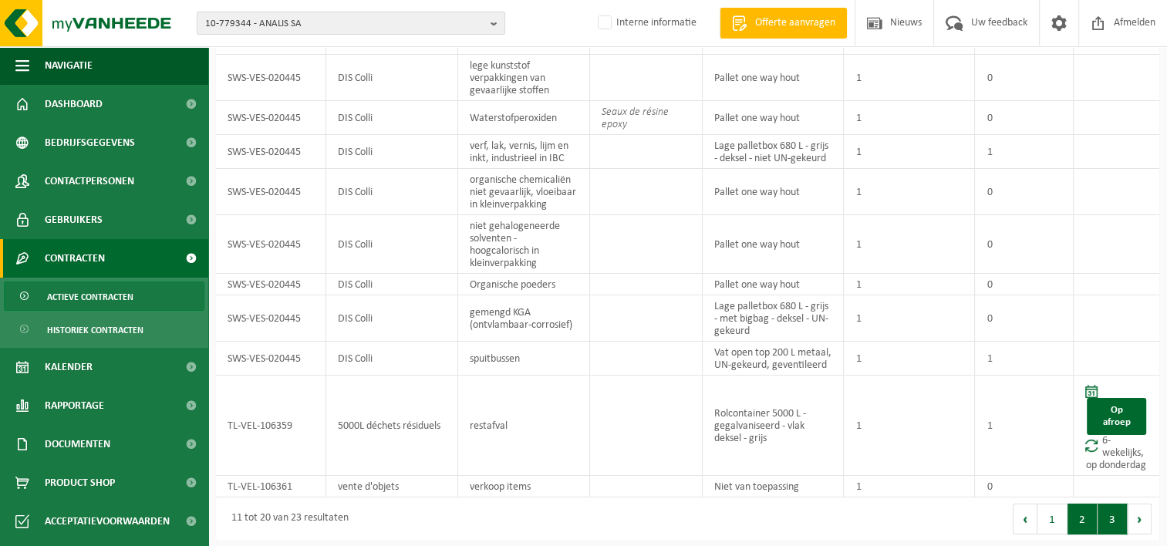
click at [1113, 514] on button "3" at bounding box center [1112, 518] width 30 height 31
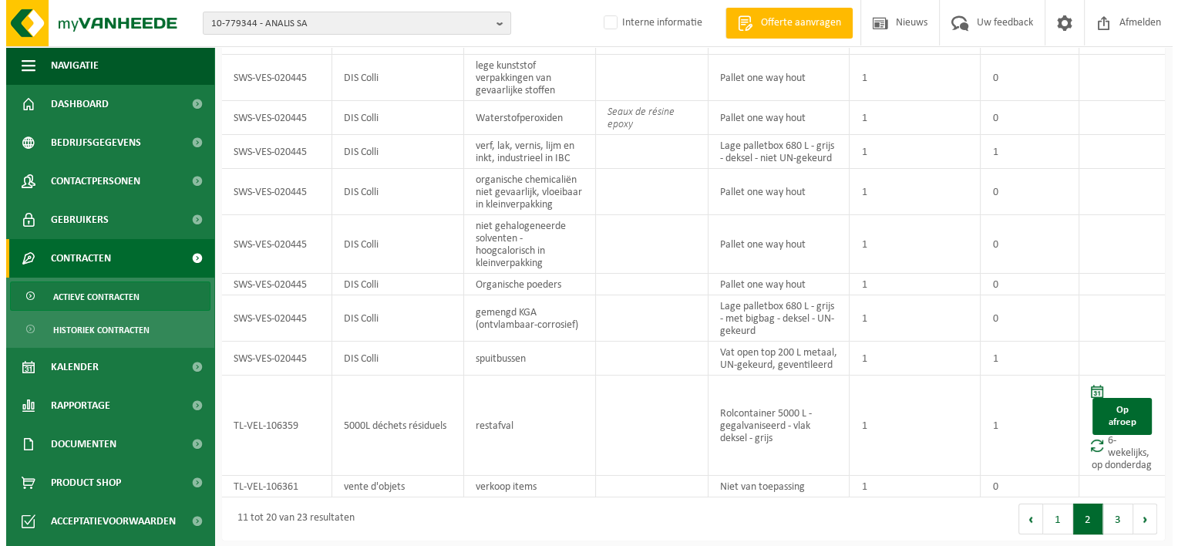
scroll to position [0, 0]
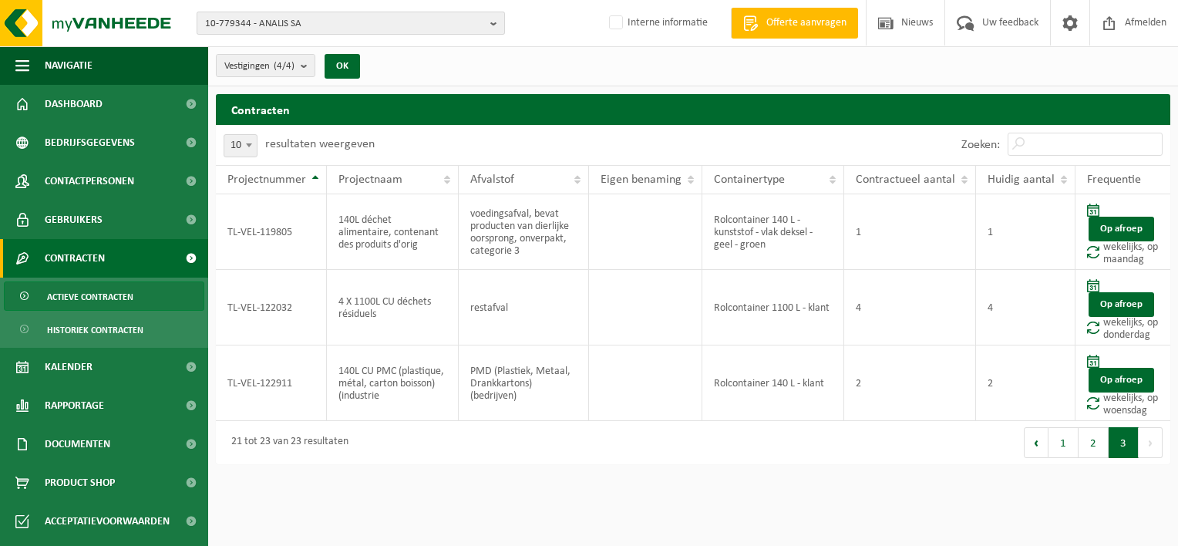
click at [238, 19] on span "10-779344 - ANALIS SA" at bounding box center [344, 23] width 279 height 23
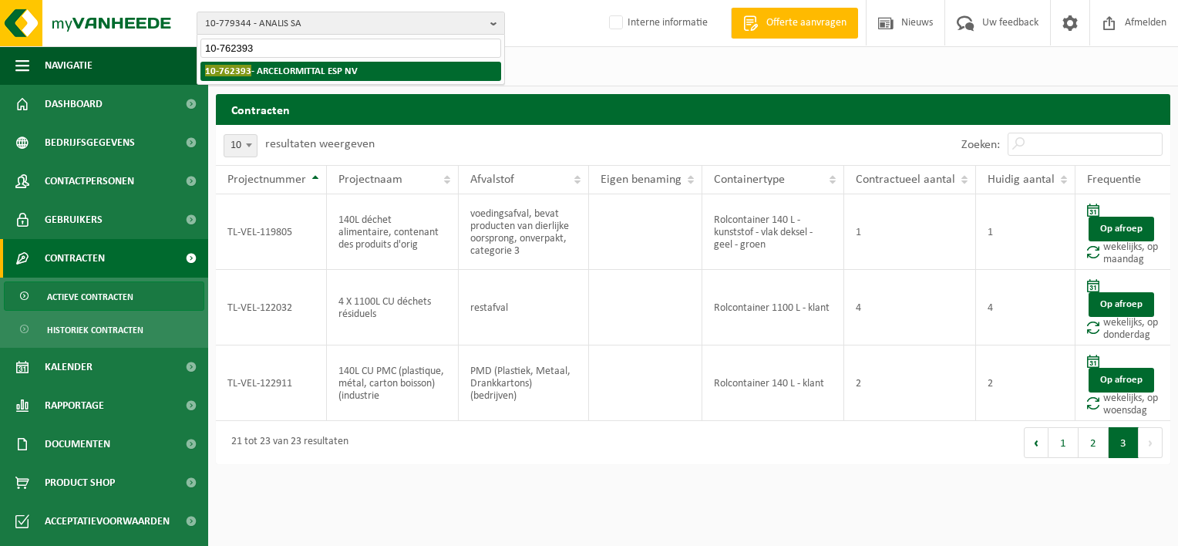
type input "10-762393"
click at [239, 72] on span "10-762393" at bounding box center [228, 71] width 46 height 12
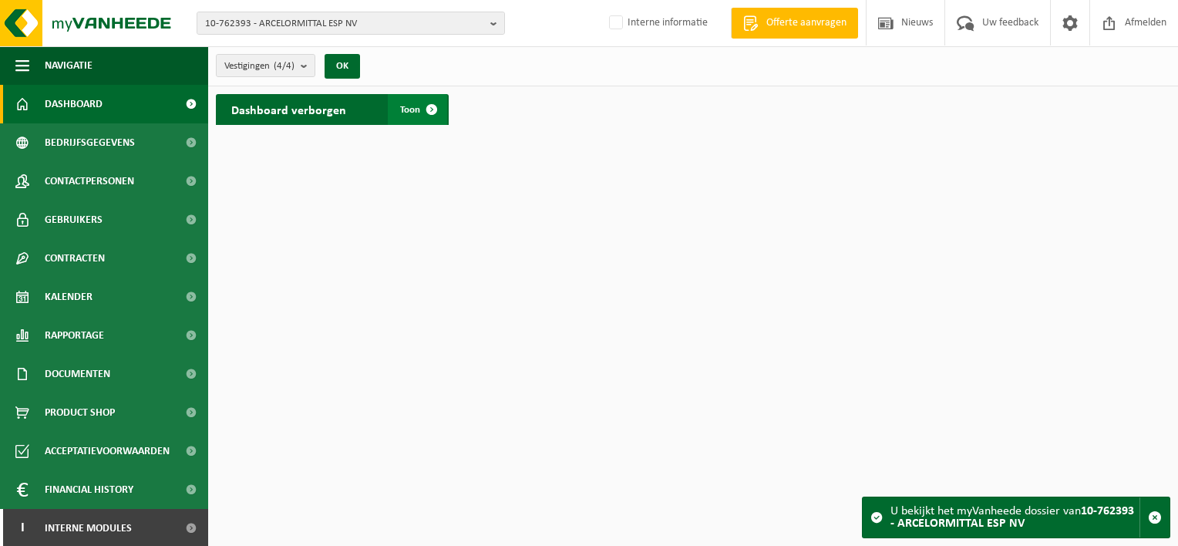
click at [419, 111] on span at bounding box center [431, 109] width 31 height 31
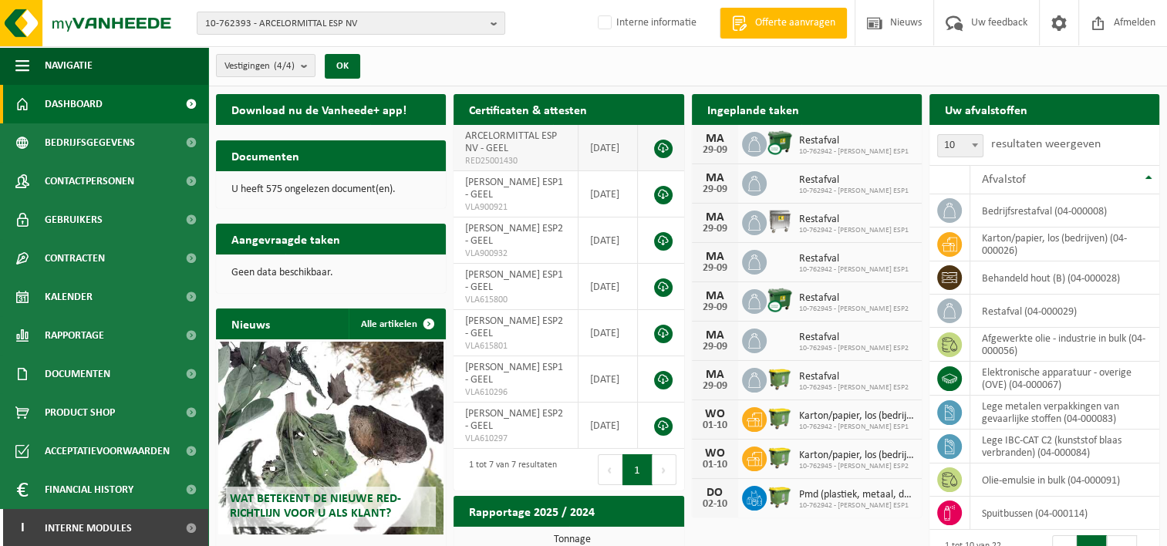
click at [658, 150] on link at bounding box center [663, 149] width 19 height 19
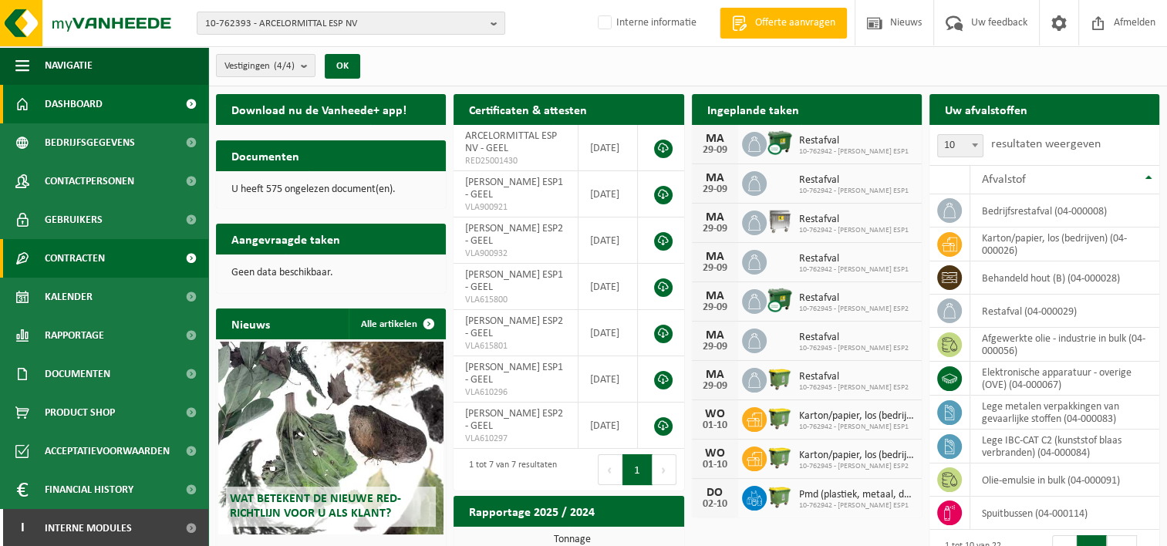
click at [182, 259] on span at bounding box center [190, 258] width 35 height 39
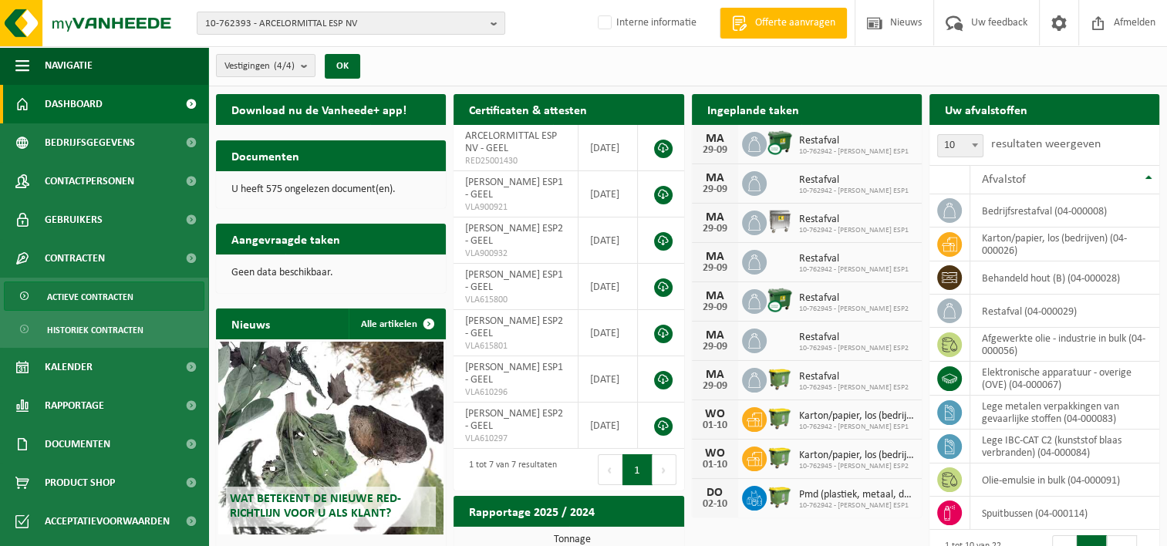
click at [89, 291] on span "Actieve contracten" at bounding box center [90, 296] width 86 height 29
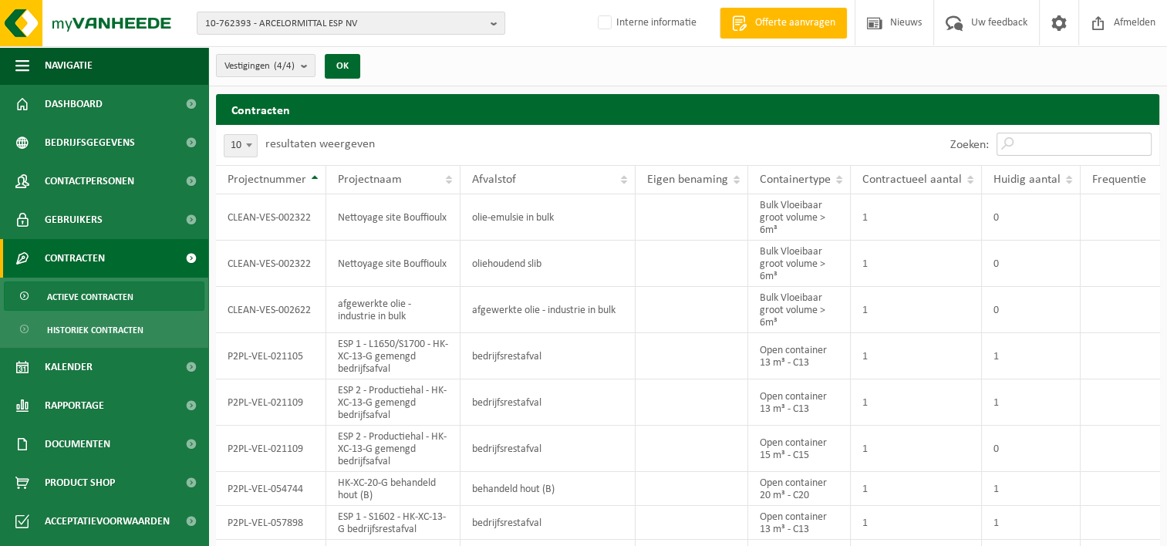
click at [1013, 142] on input "Zoeken:" at bounding box center [1073, 144] width 155 height 23
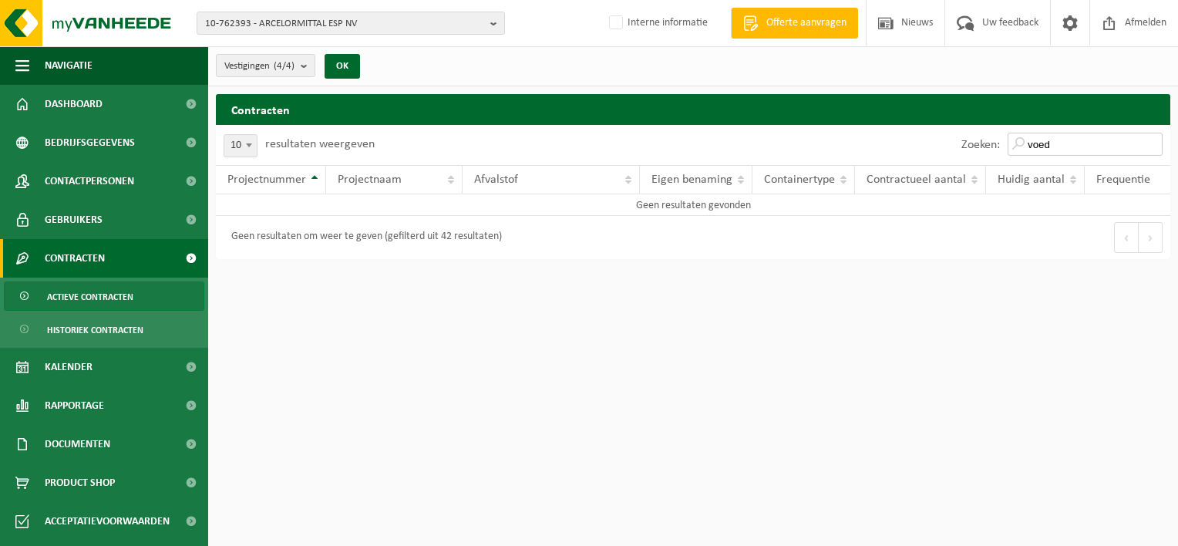
type input "voedi"
click at [1153, 148] on input "voedi" at bounding box center [1085, 144] width 155 height 23
click at [1153, 142] on input "voedi" at bounding box center [1085, 144] width 155 height 23
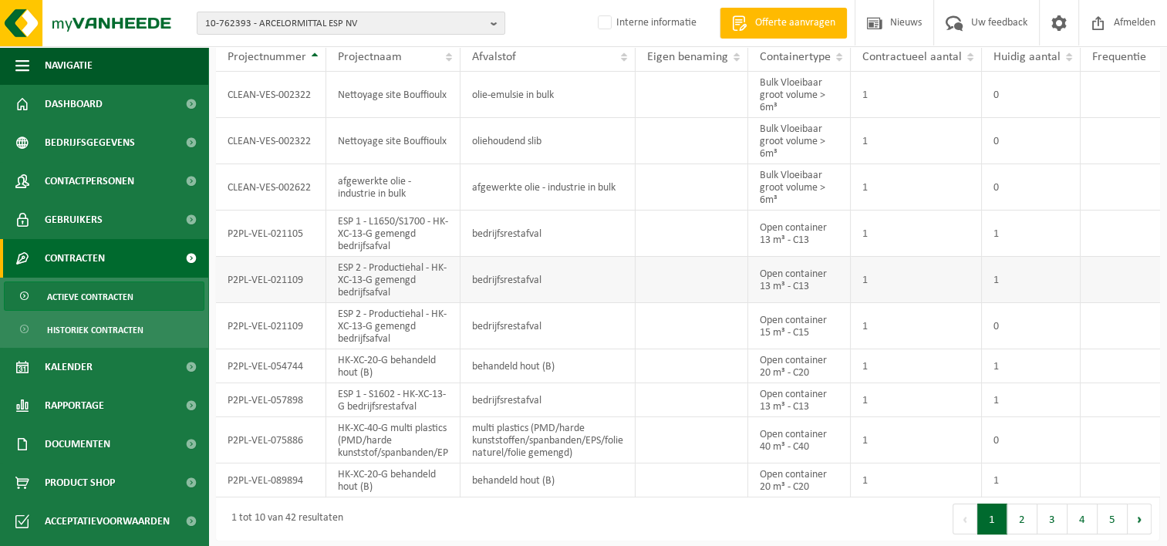
scroll to position [134, 0]
click at [1024, 521] on button "2" at bounding box center [1022, 516] width 30 height 31
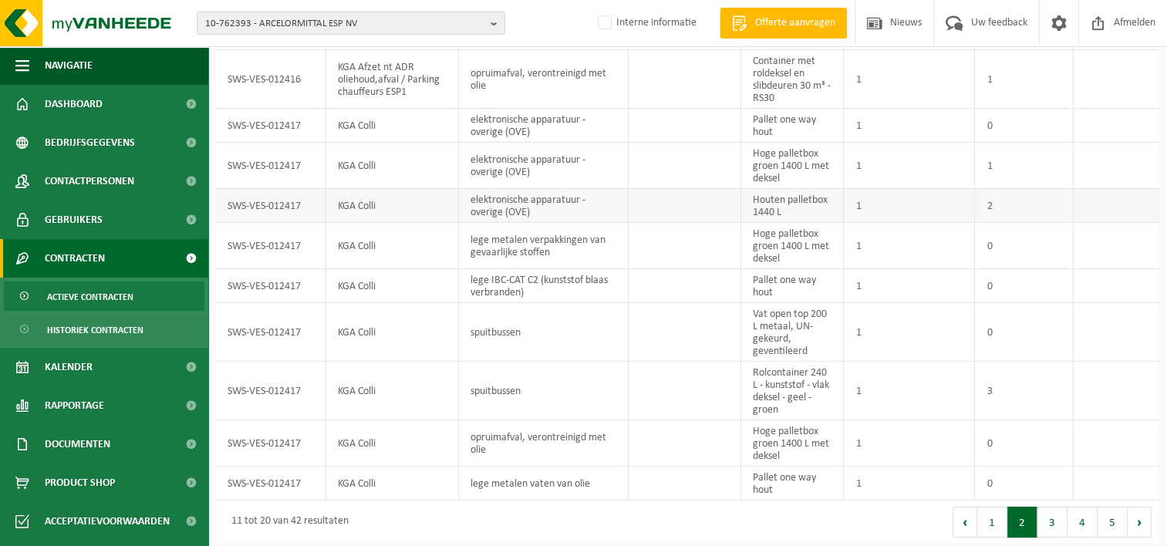
scroll to position [147, 0]
click at [1046, 518] on button "3" at bounding box center [1052, 518] width 30 height 31
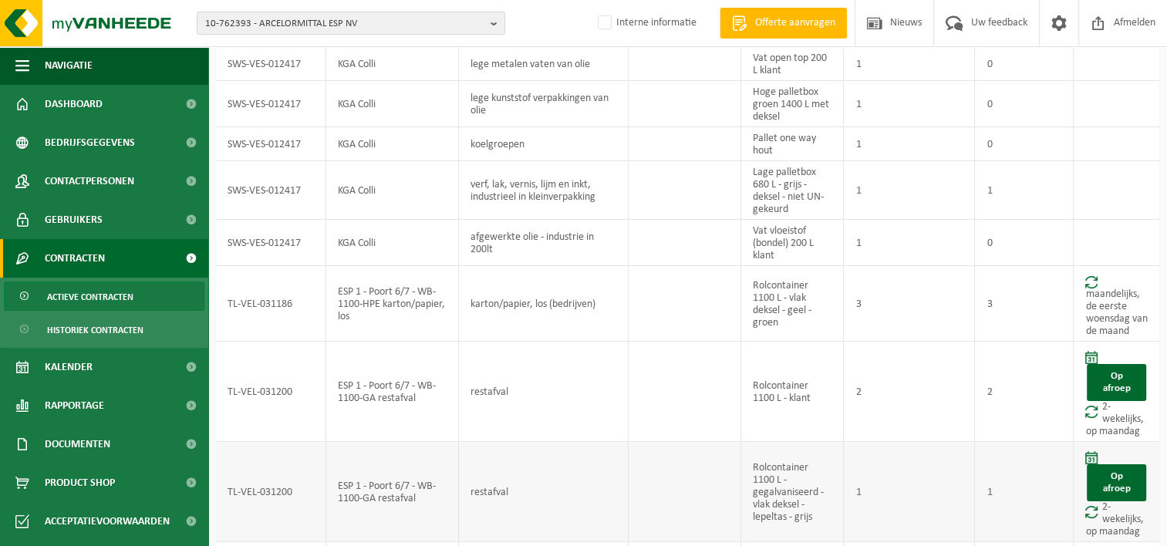
scroll to position [355, 0]
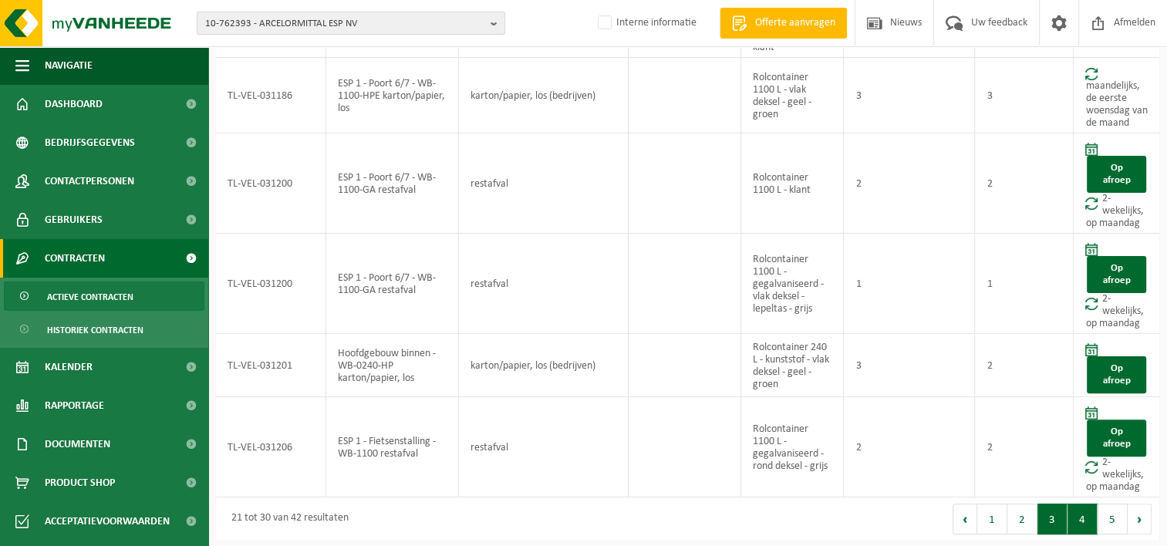
click at [1079, 517] on button "4" at bounding box center [1082, 518] width 30 height 31
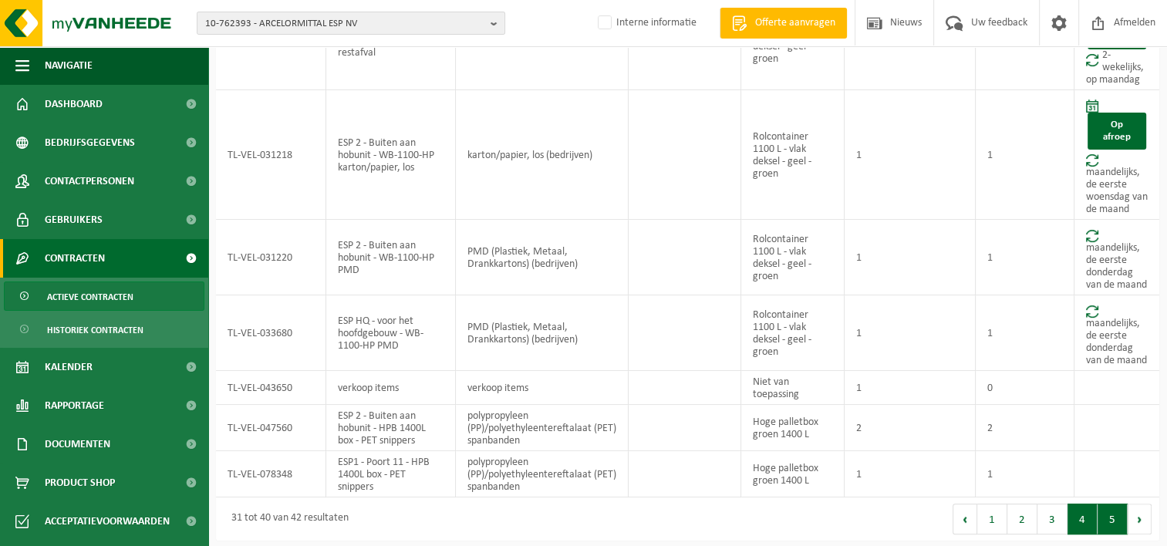
click at [1105, 512] on button "5" at bounding box center [1112, 518] width 30 height 31
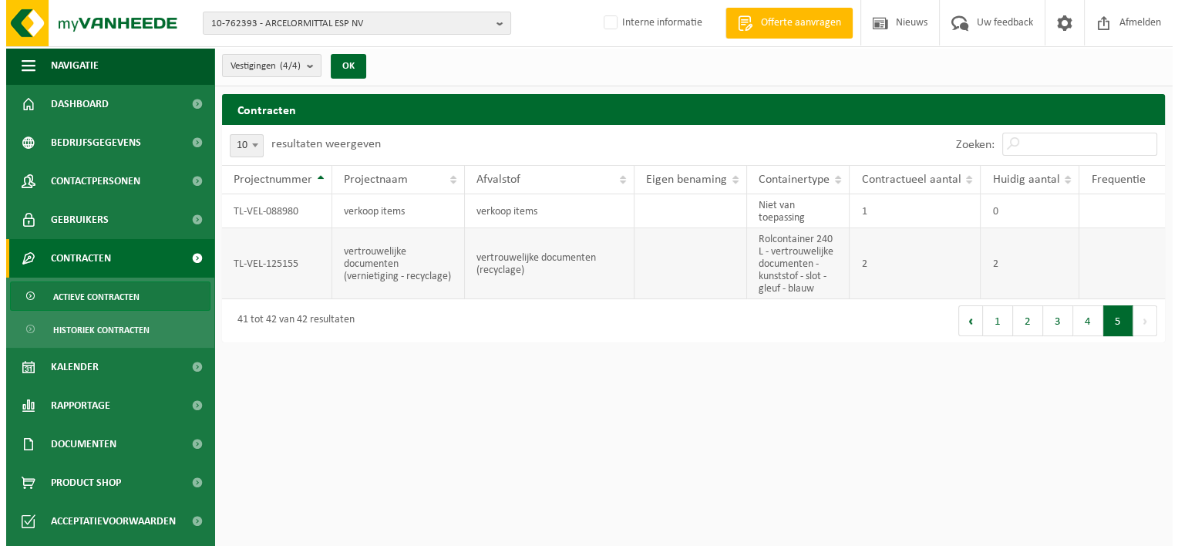
scroll to position [0, 0]
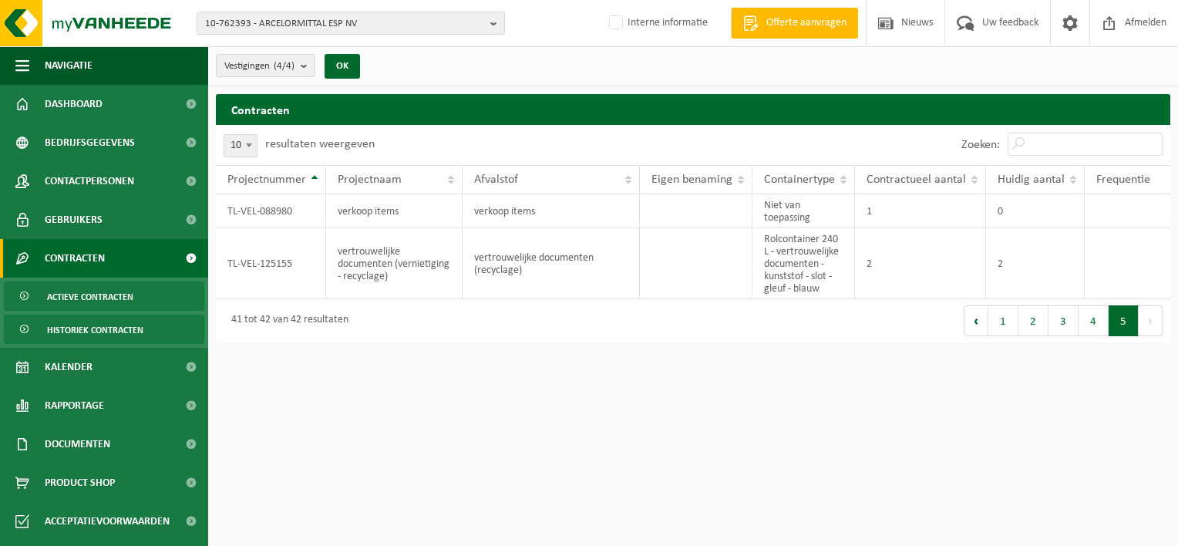
click at [136, 332] on span "Historiek contracten" at bounding box center [95, 329] width 96 height 29
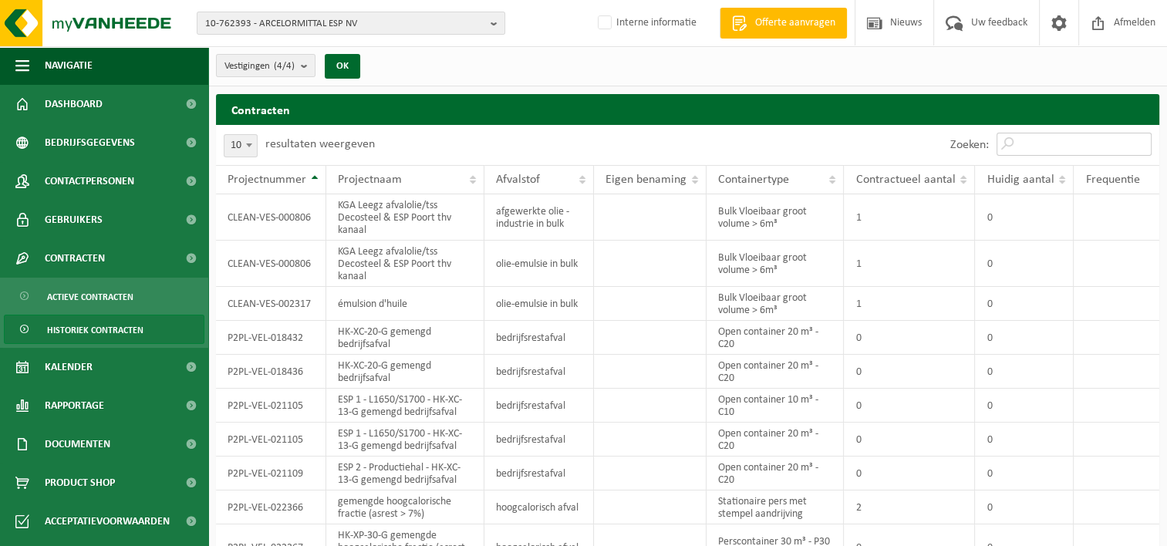
click at [1027, 141] on input "Zoeken:" at bounding box center [1073, 144] width 155 height 23
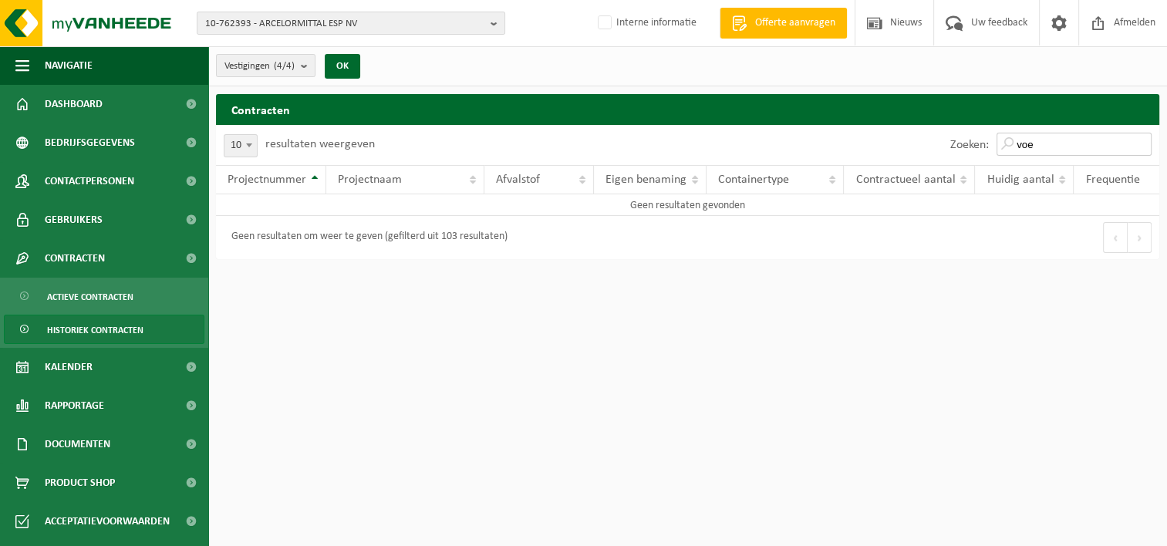
type input "voed"
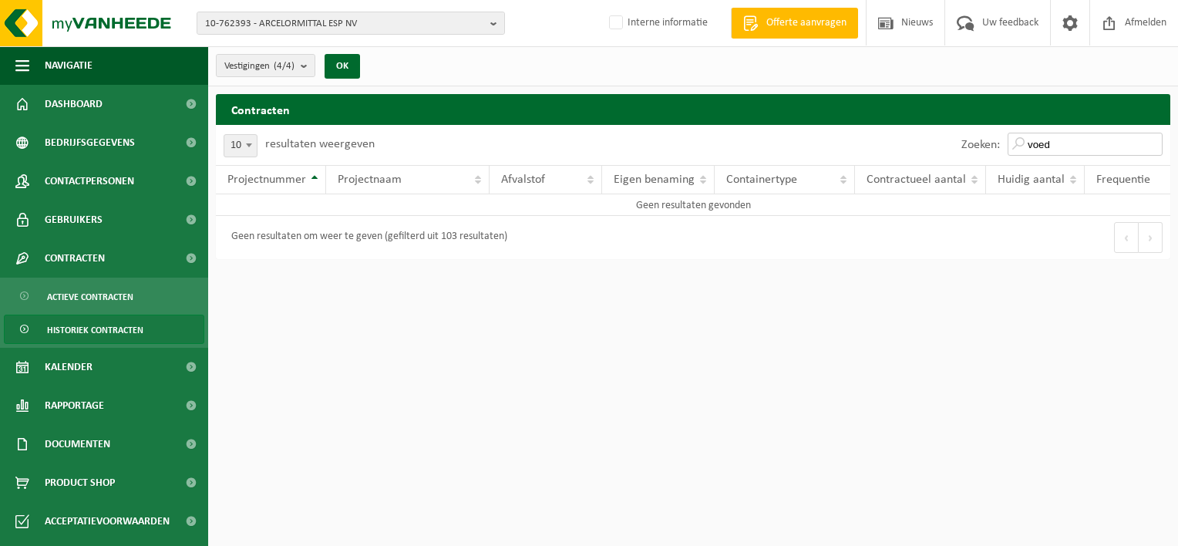
click at [1150, 142] on input "voed" at bounding box center [1085, 144] width 155 height 23
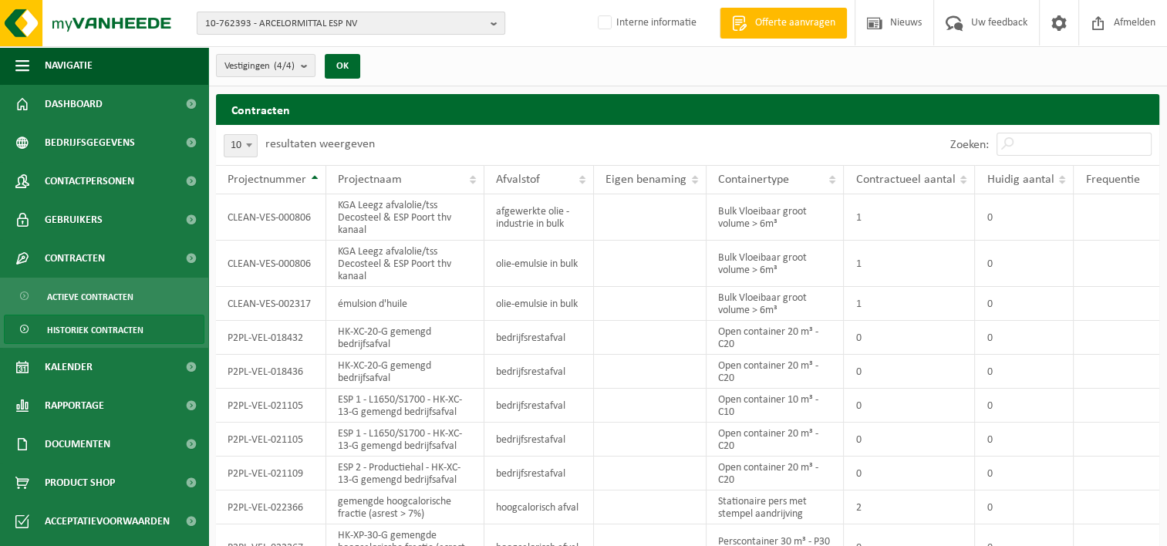
click at [248, 19] on span "10-762393 - ARCELORMITTAL ESP NV" at bounding box center [344, 23] width 279 height 23
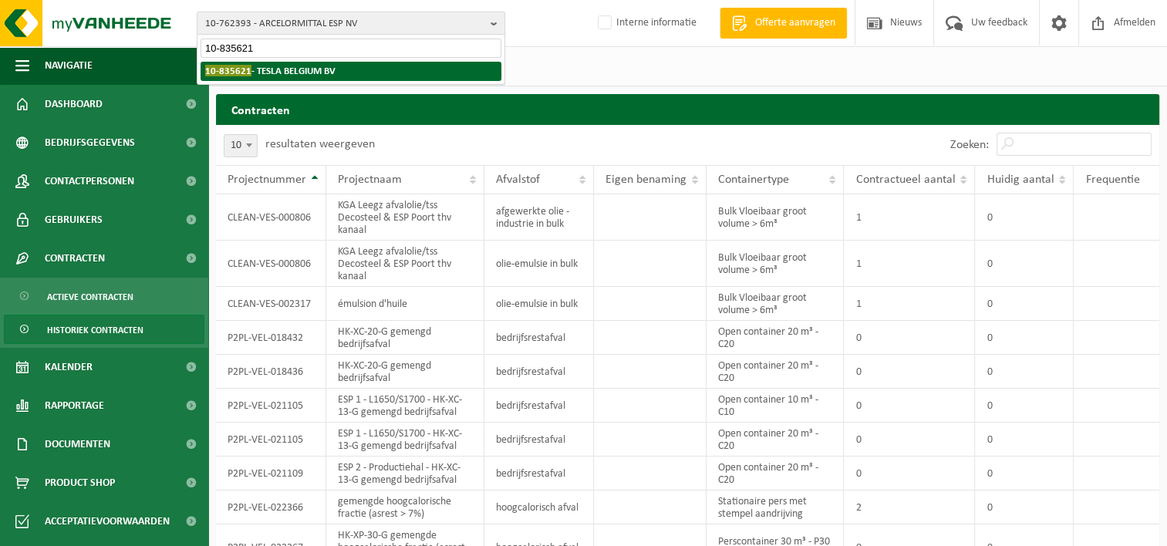
type input "10-835621"
click at [223, 74] on span "10-835621" at bounding box center [228, 71] width 46 height 12
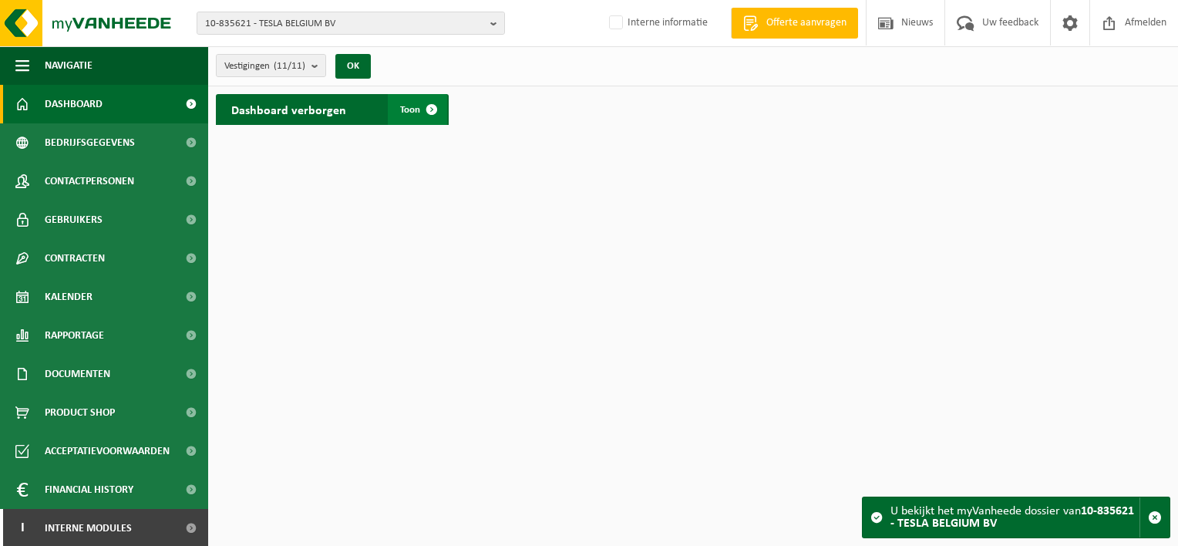
click at [432, 106] on span at bounding box center [431, 109] width 31 height 31
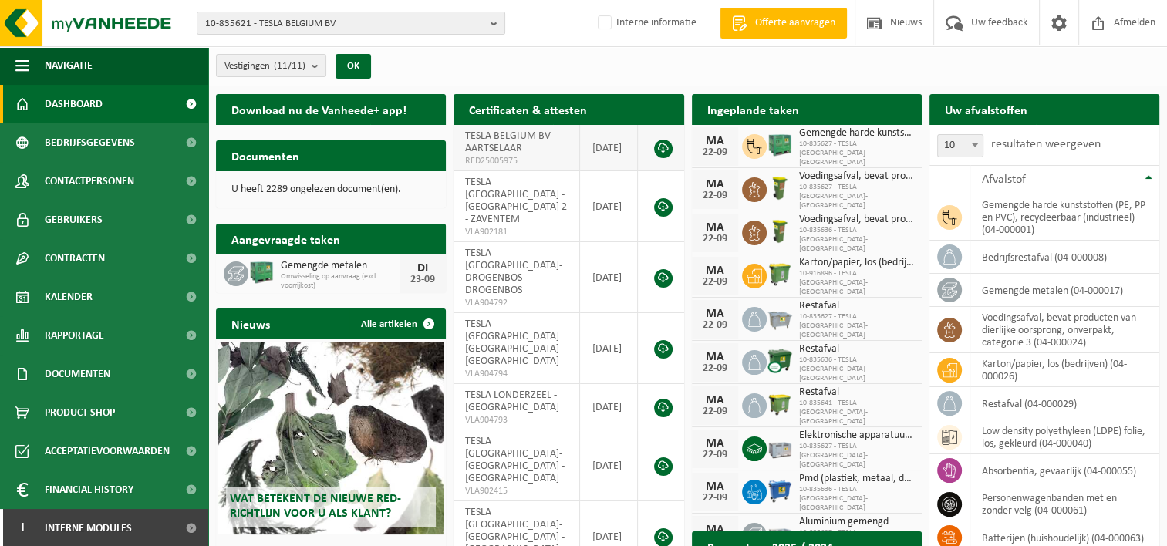
click at [663, 147] on link at bounding box center [663, 149] width 19 height 19
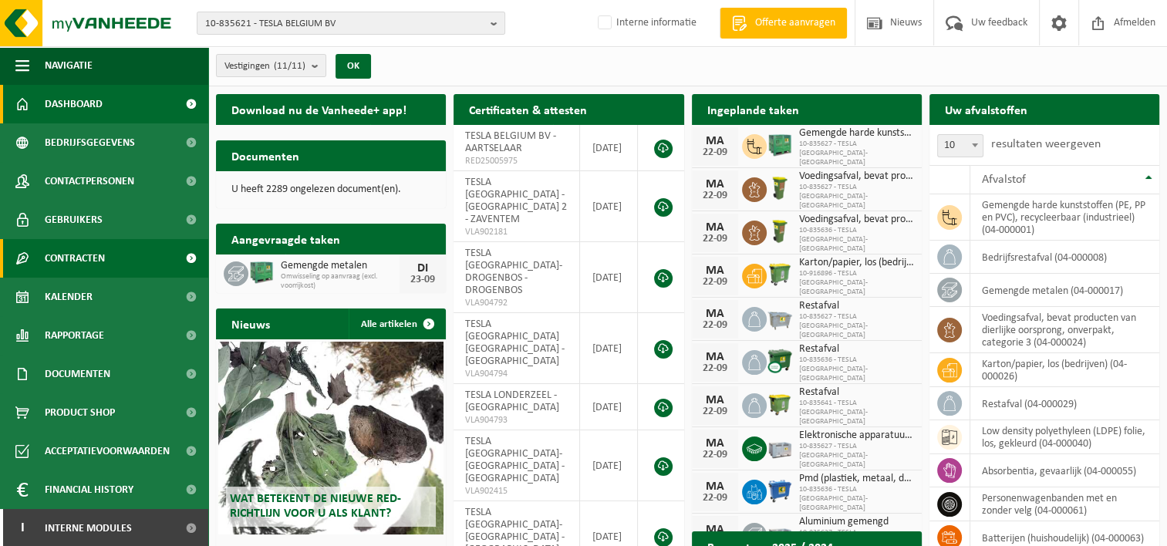
click at [177, 254] on span at bounding box center [190, 258] width 35 height 39
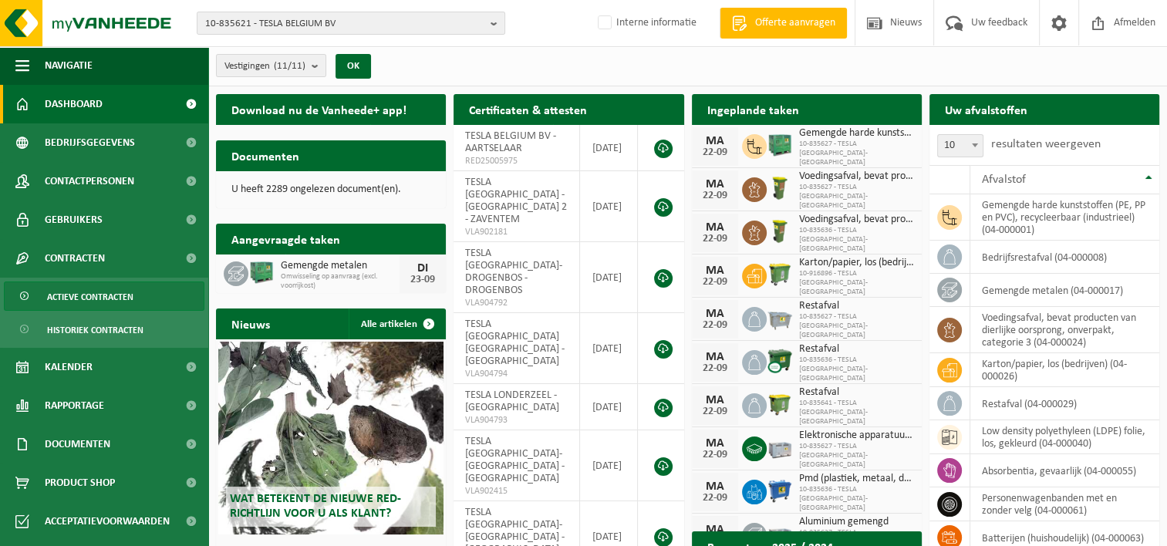
click at [126, 290] on span "Actieve contracten" at bounding box center [90, 296] width 86 height 29
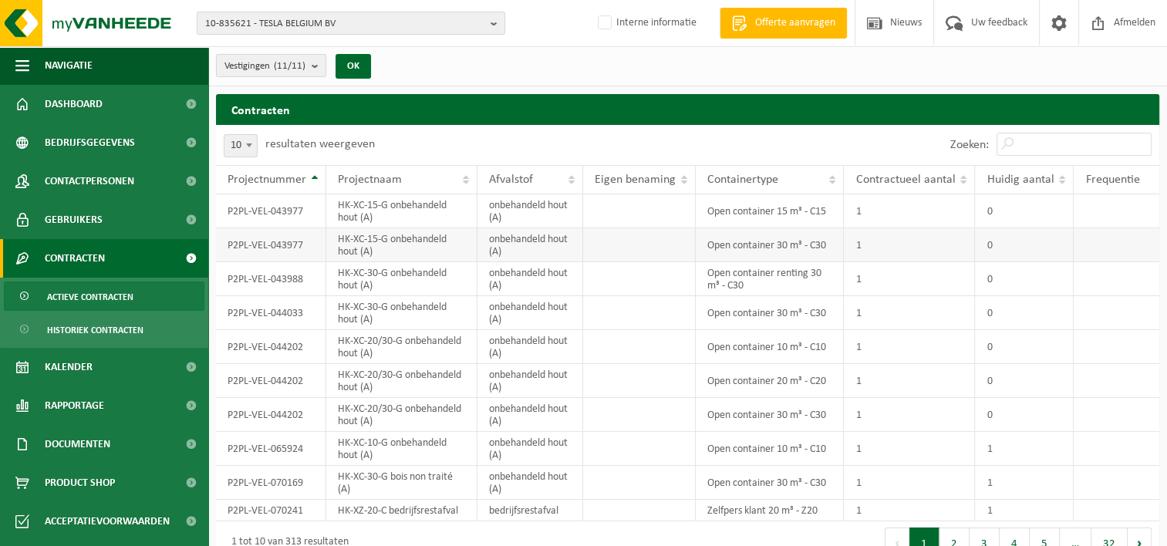
scroll to position [24, 0]
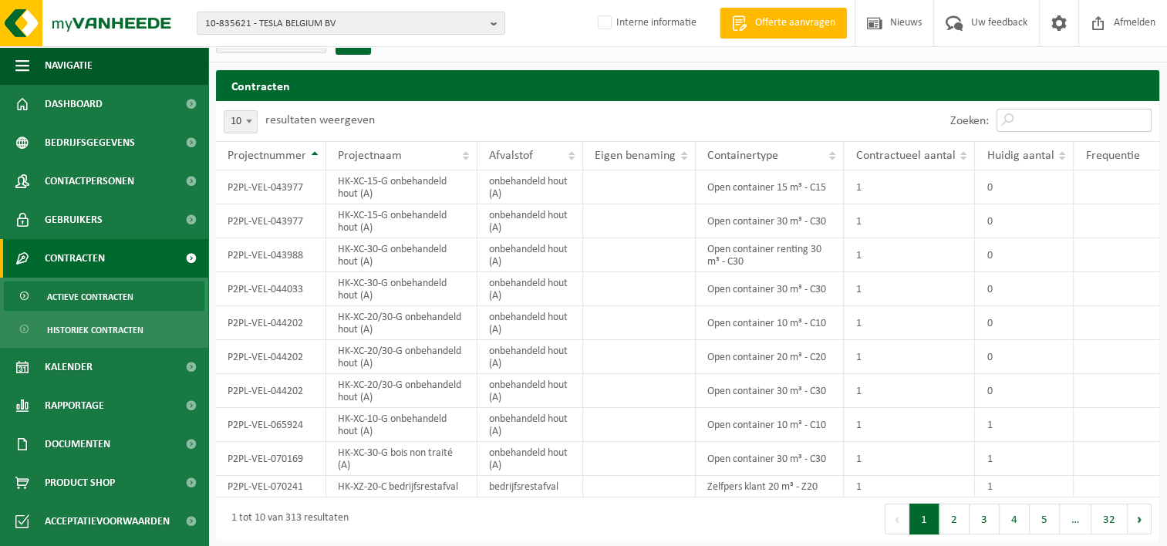
click at [1025, 119] on input "Zoeken:" at bounding box center [1073, 120] width 155 height 23
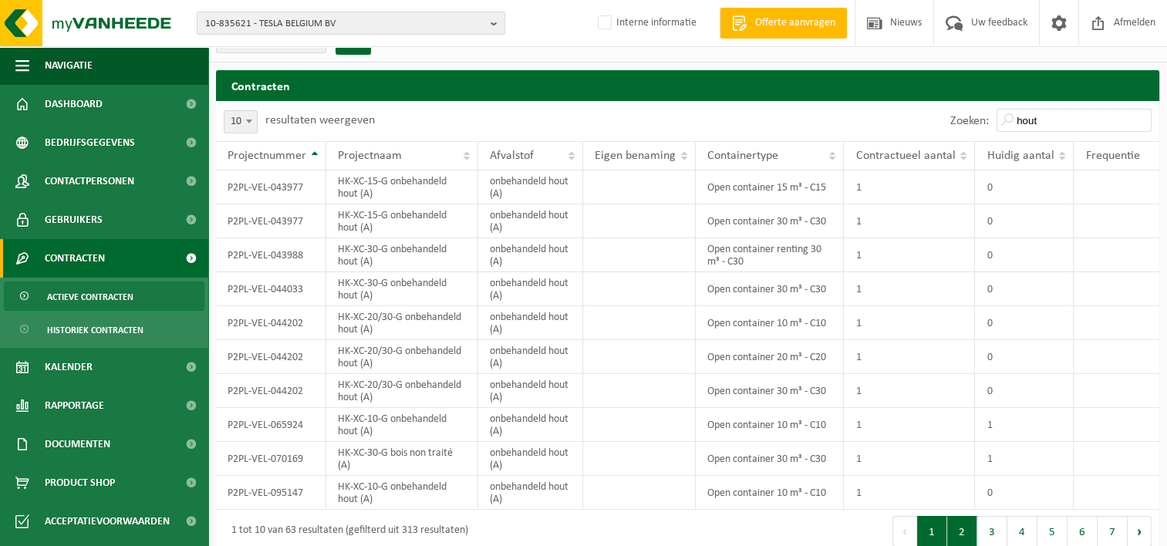
click at [969, 534] on button "2" at bounding box center [962, 531] width 30 height 31
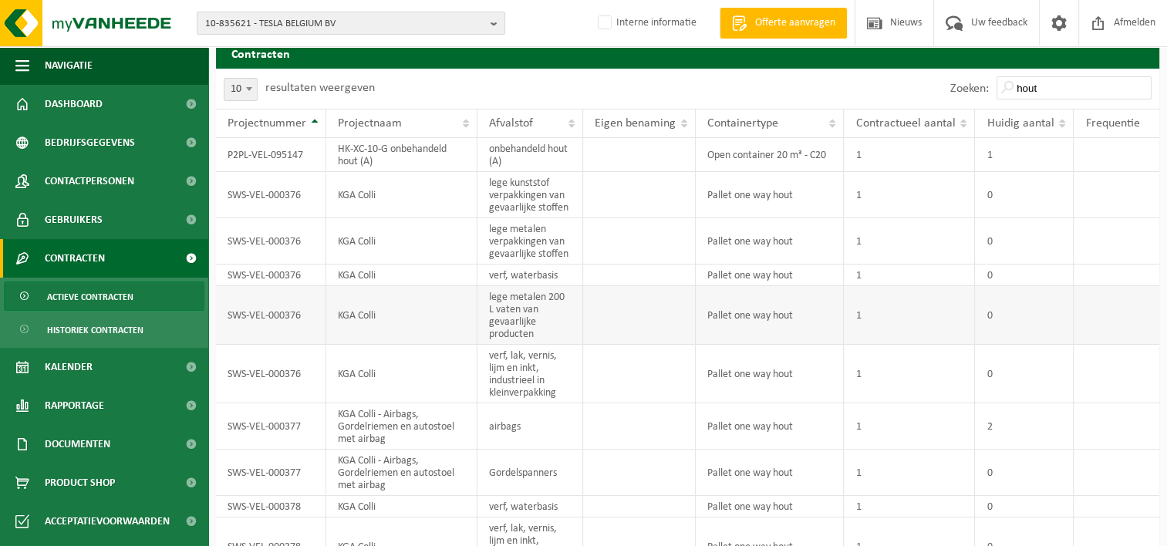
scroll to position [0, 0]
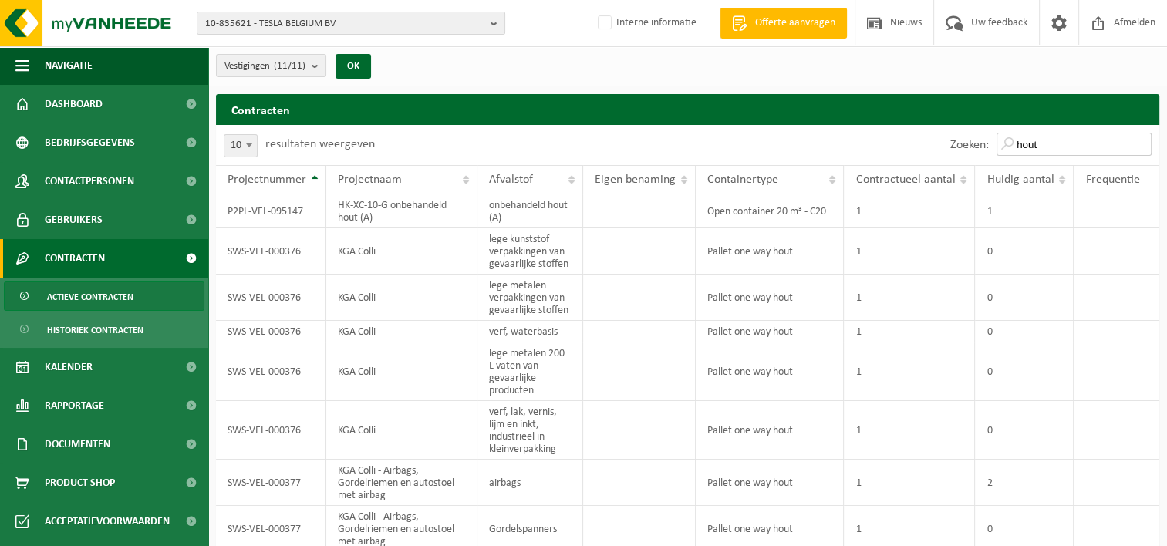
click at [1051, 142] on input "hout" at bounding box center [1073, 144] width 155 height 23
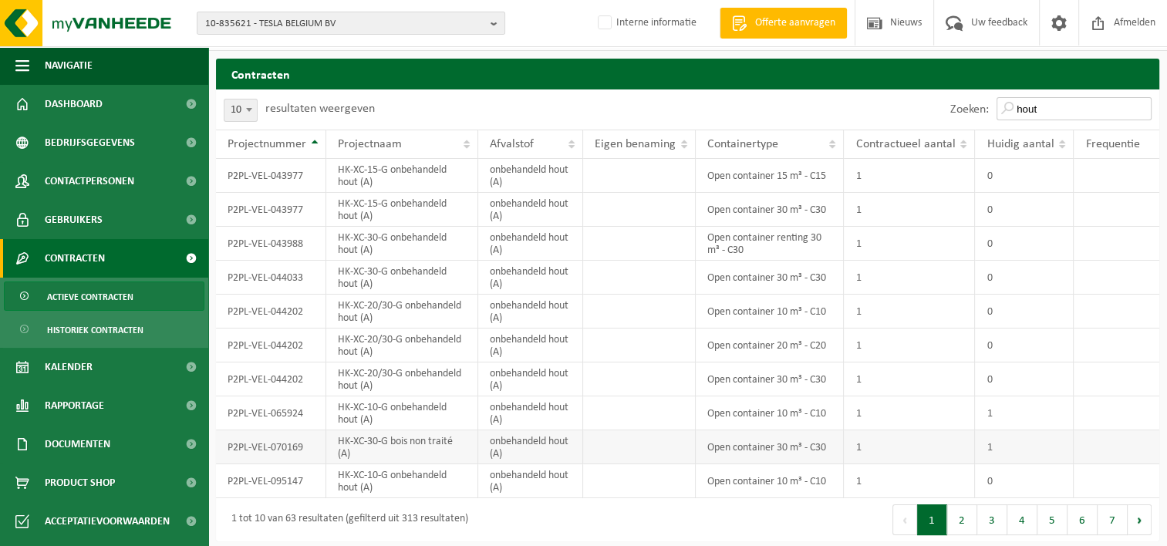
scroll to position [36, 0]
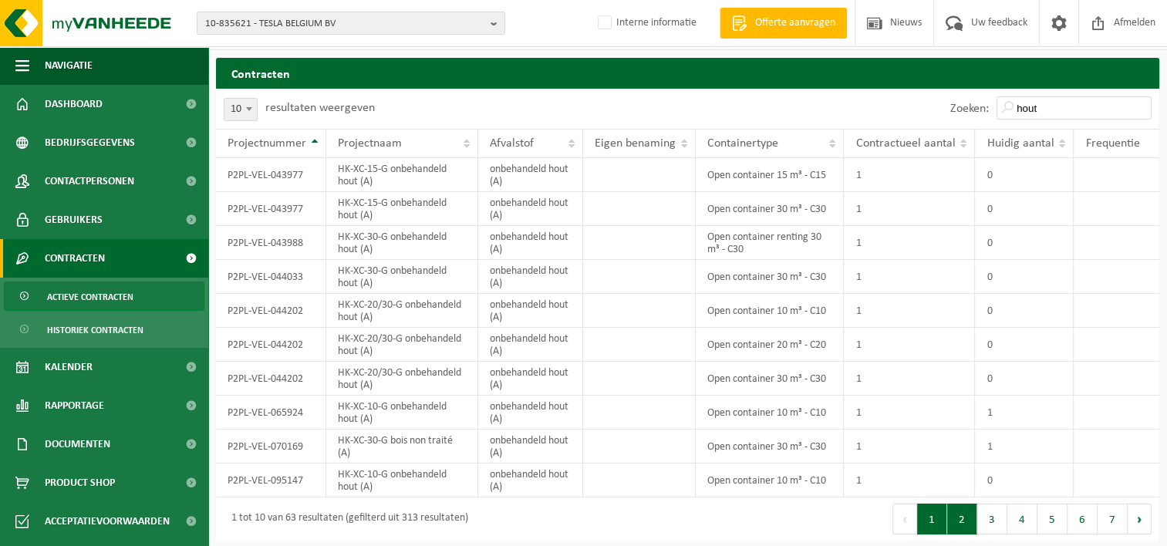
click at [969, 521] on button "2" at bounding box center [962, 518] width 30 height 31
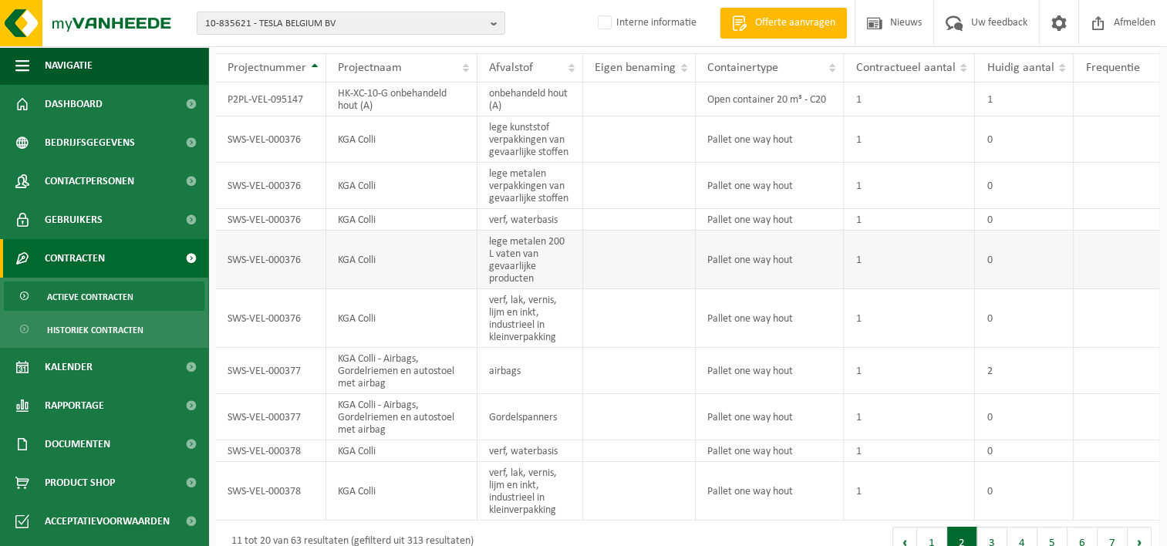
scroll to position [135, 0]
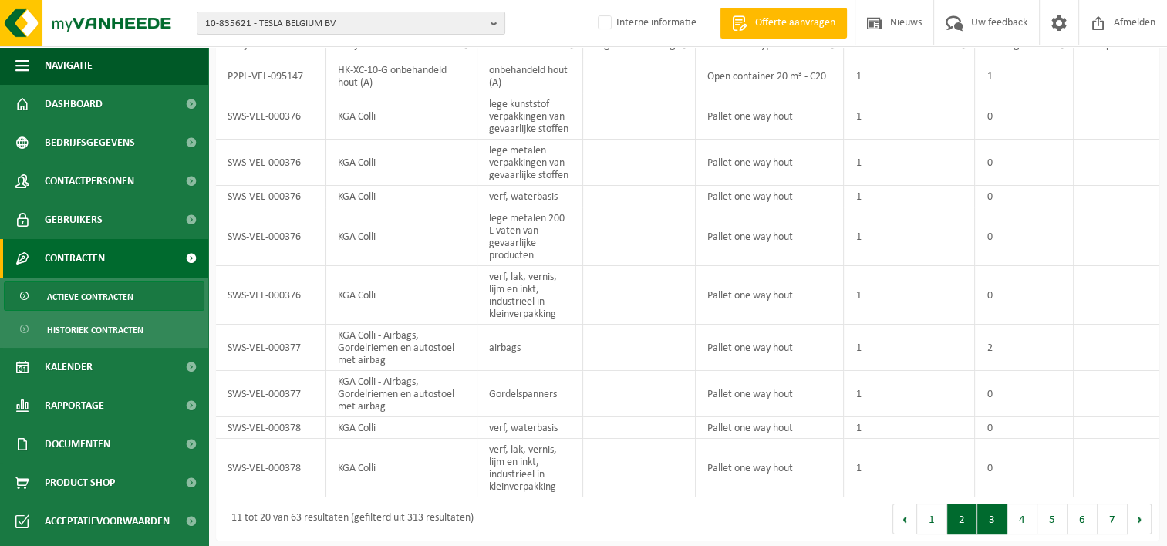
click at [993, 514] on button "3" at bounding box center [992, 518] width 30 height 31
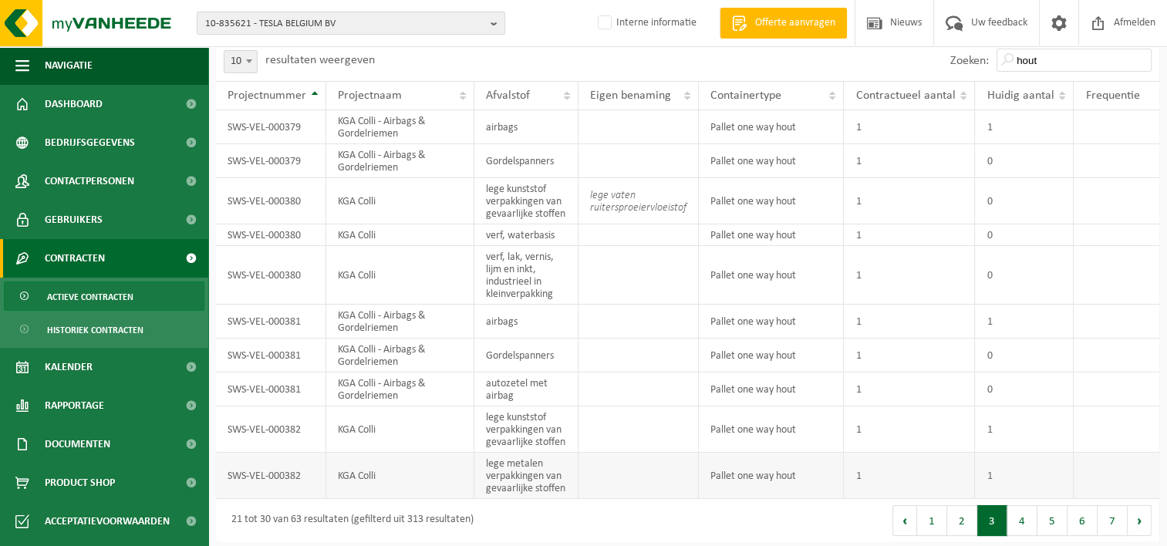
scroll to position [86, 0]
drag, startPoint x: 1051, startPoint y: 63, endPoint x: 992, endPoint y: 63, distance: 58.6
click at [992, 63] on div "Zoeken: hout" at bounding box center [1050, 59] width 217 height 40
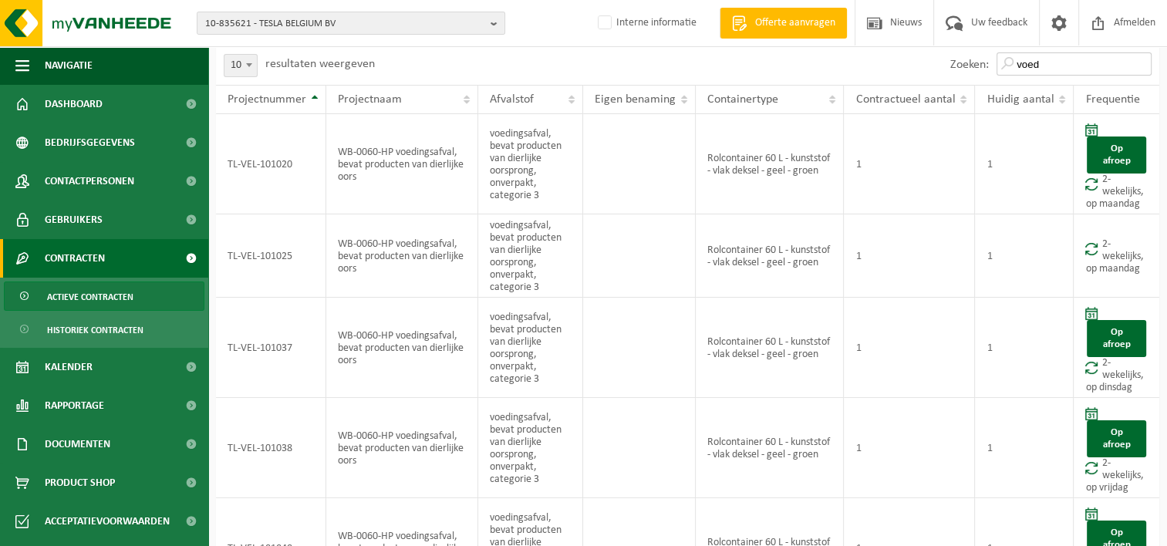
scroll to position [0, 0]
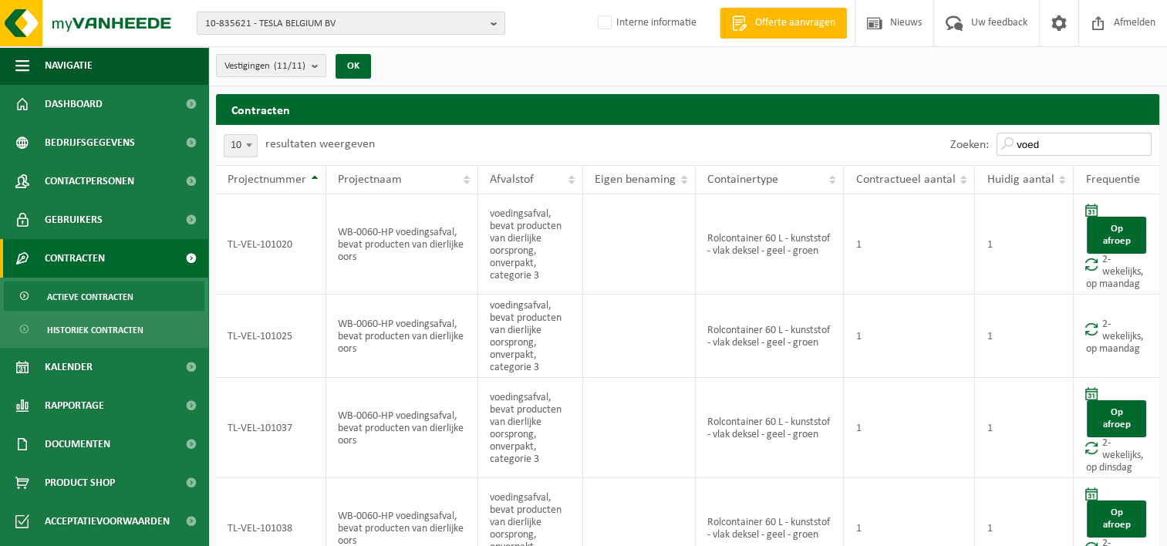
type input "voed"
click at [253, 21] on span "10-835621 - TESLA BELGIUM BV" at bounding box center [344, 23] width 279 height 23
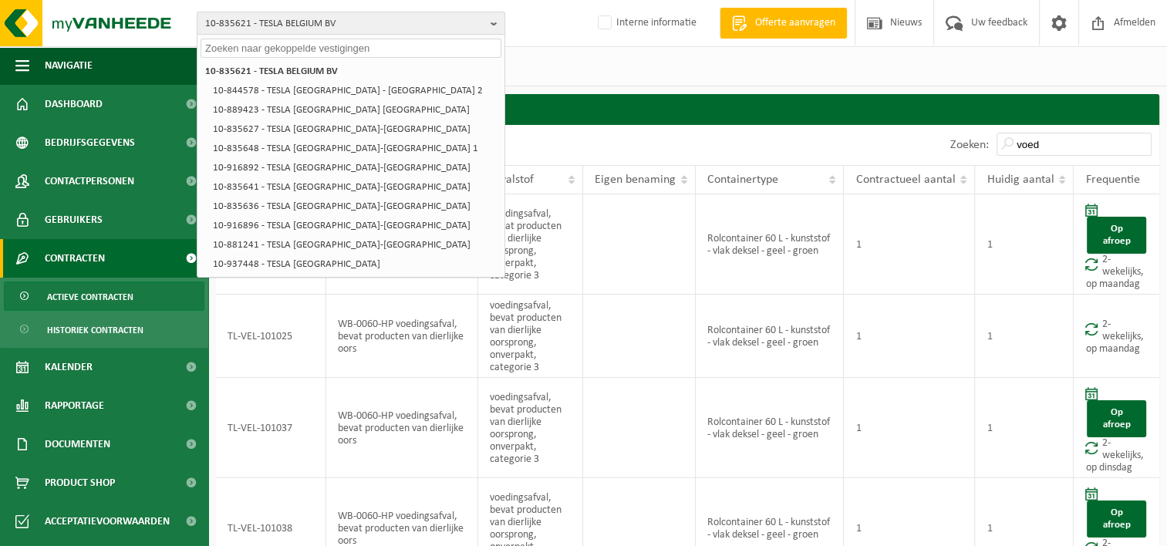
click at [262, 53] on input "text" at bounding box center [350, 48] width 301 height 19
click at [216, 52] on input "text" at bounding box center [350, 48] width 301 height 19
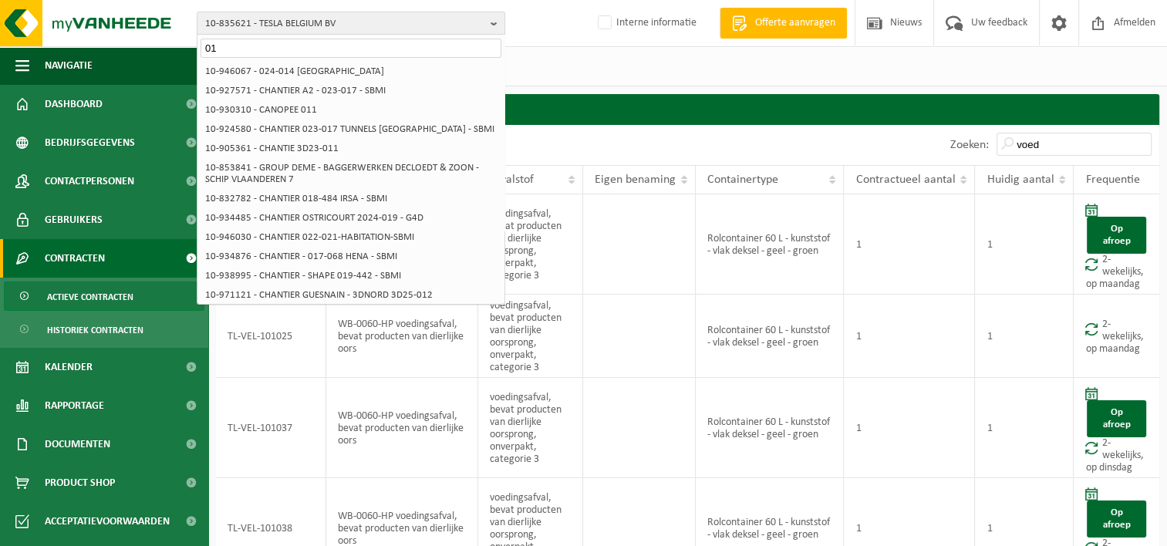
type input "0"
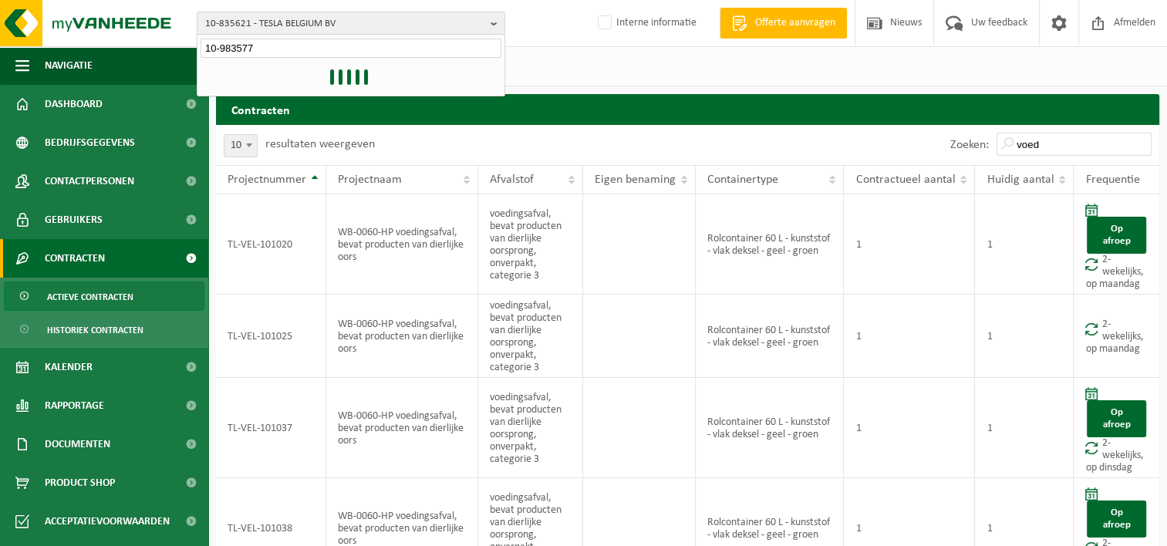
type input "10-983577"
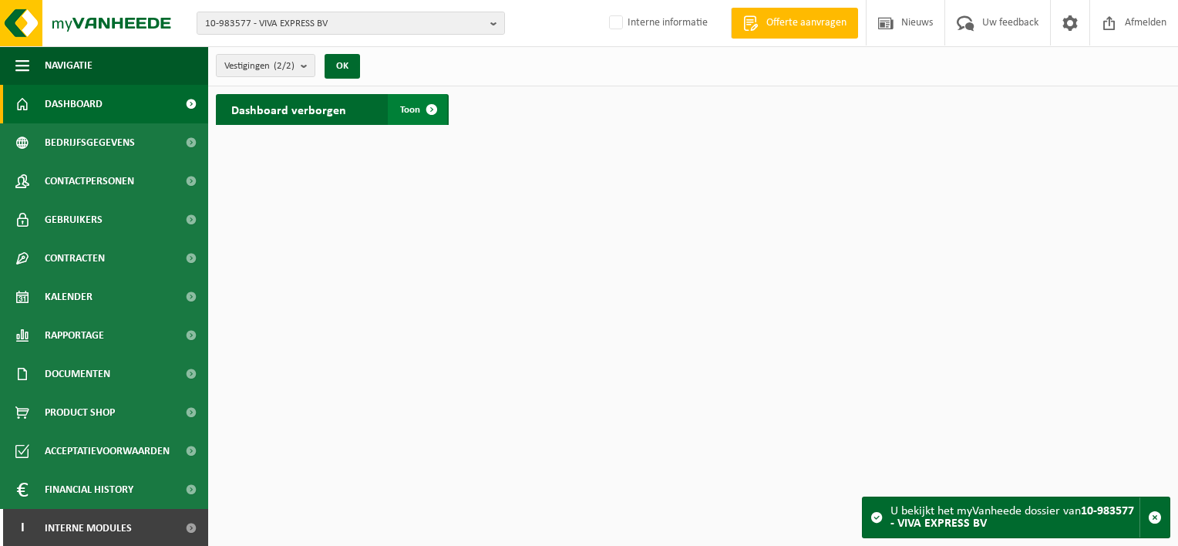
click at [423, 106] on span at bounding box center [431, 109] width 31 height 31
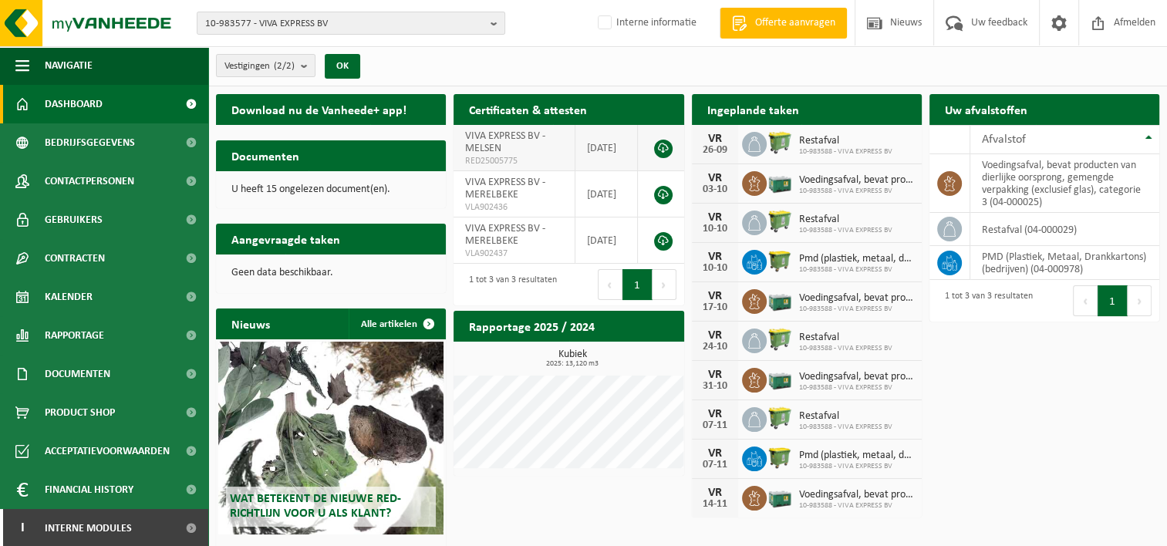
click at [660, 146] on link at bounding box center [663, 149] width 19 height 19
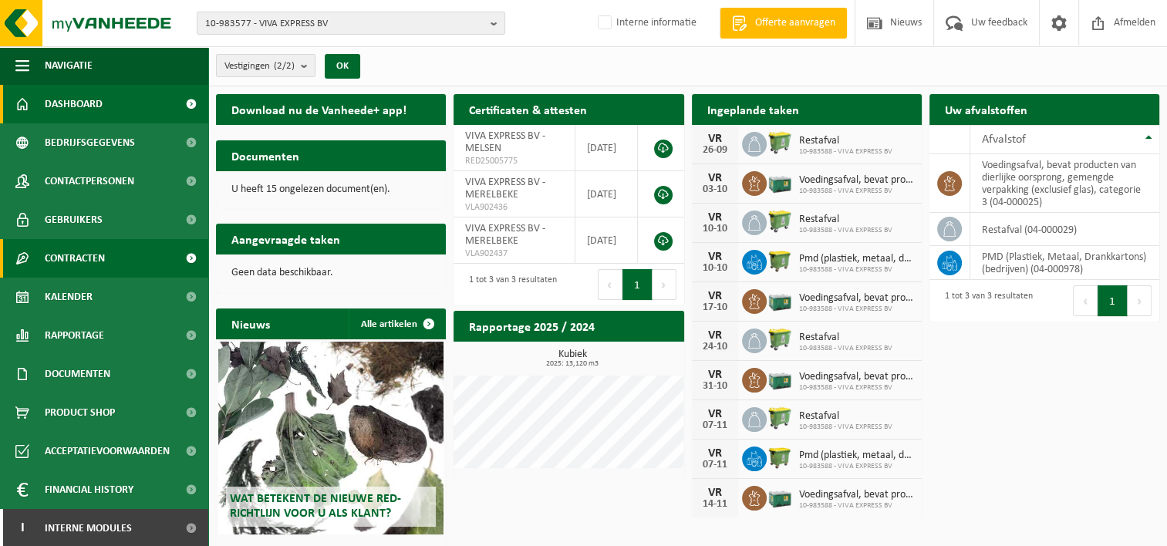
click at [66, 261] on span "Contracten" at bounding box center [75, 258] width 60 height 39
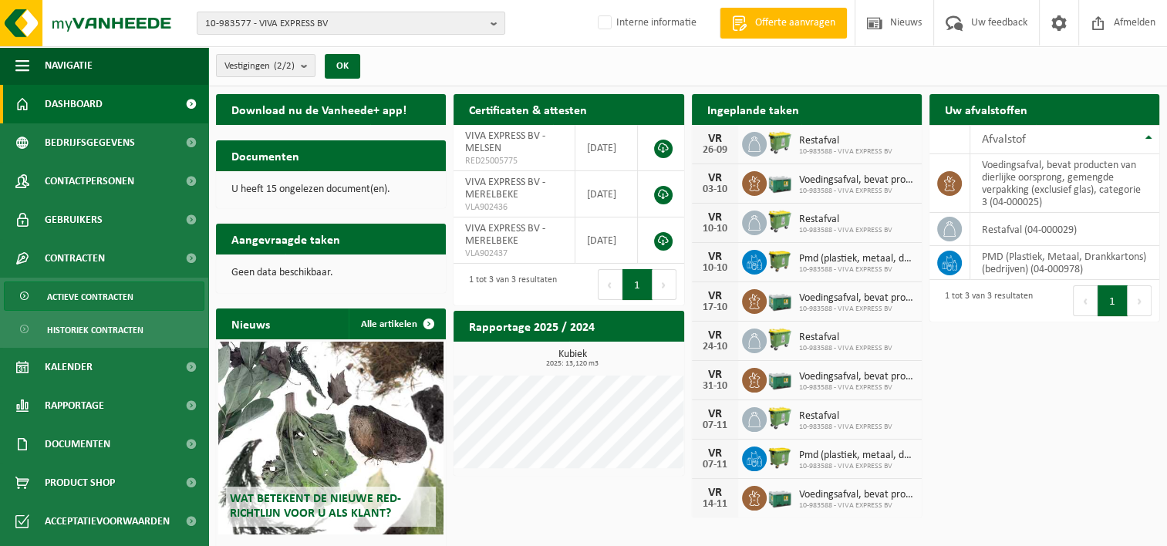
click at [104, 302] on span "Actieve contracten" at bounding box center [90, 296] width 86 height 29
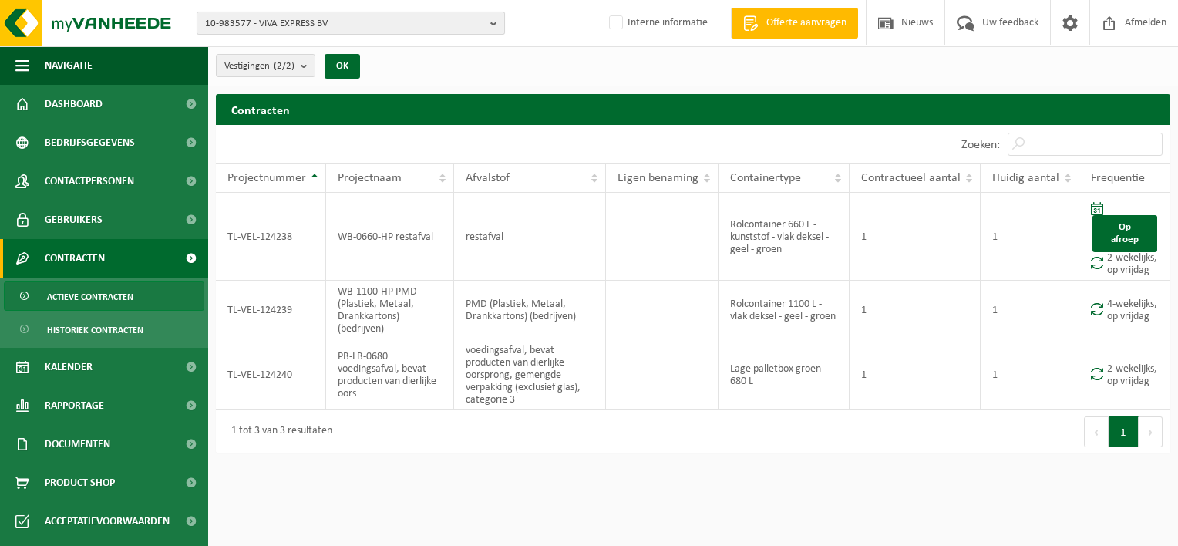
click at [224, 23] on span "10-983577 - VIVA EXPRESS BV" at bounding box center [344, 23] width 279 height 23
type input "01-066008"
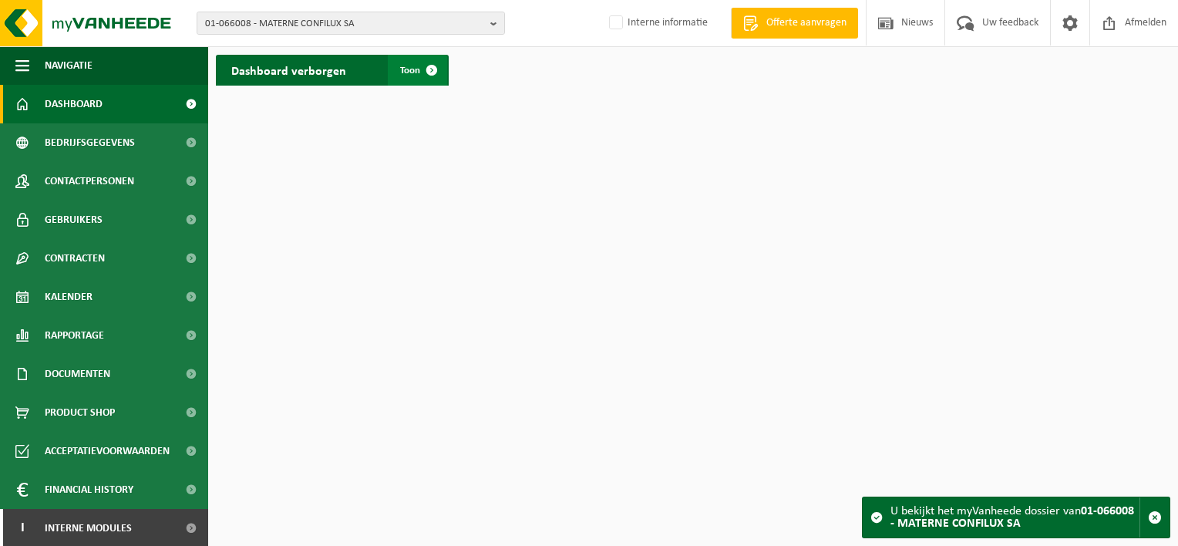
click at [439, 73] on span at bounding box center [431, 70] width 31 height 31
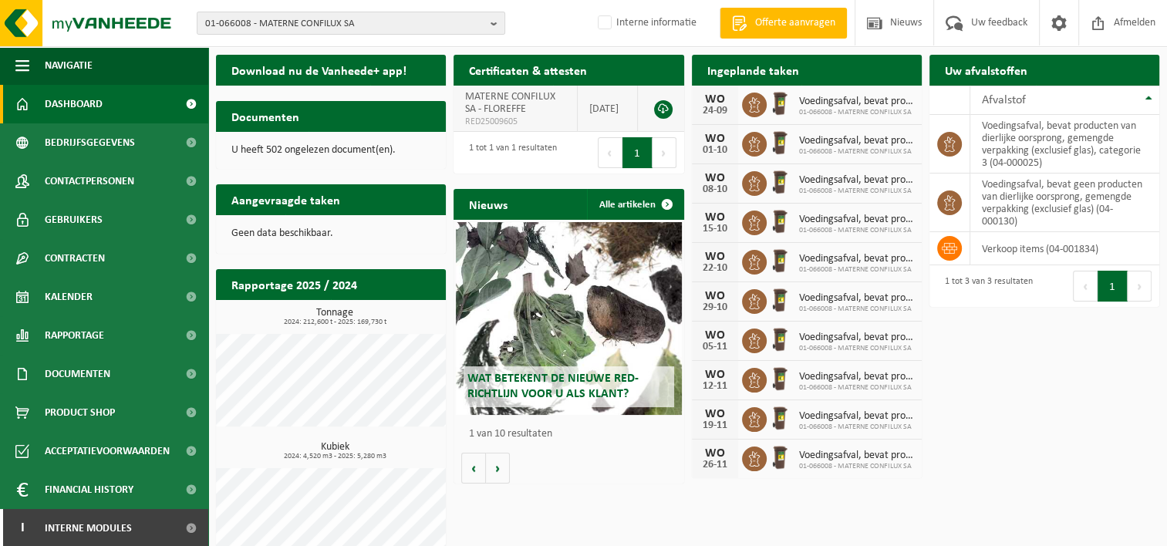
click at [666, 112] on link at bounding box center [663, 109] width 19 height 19
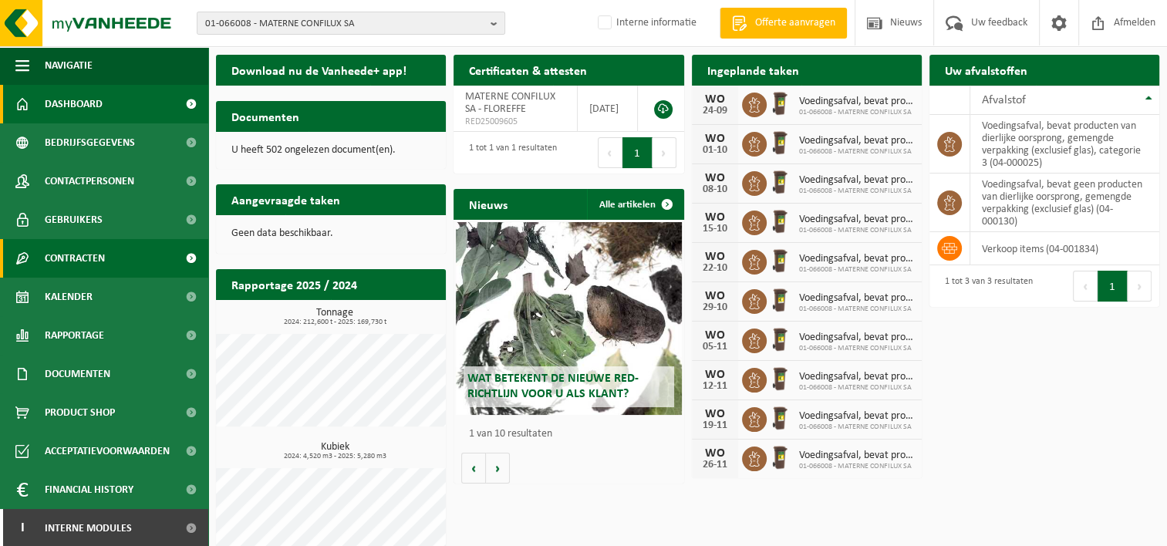
click at [179, 259] on span at bounding box center [190, 258] width 35 height 39
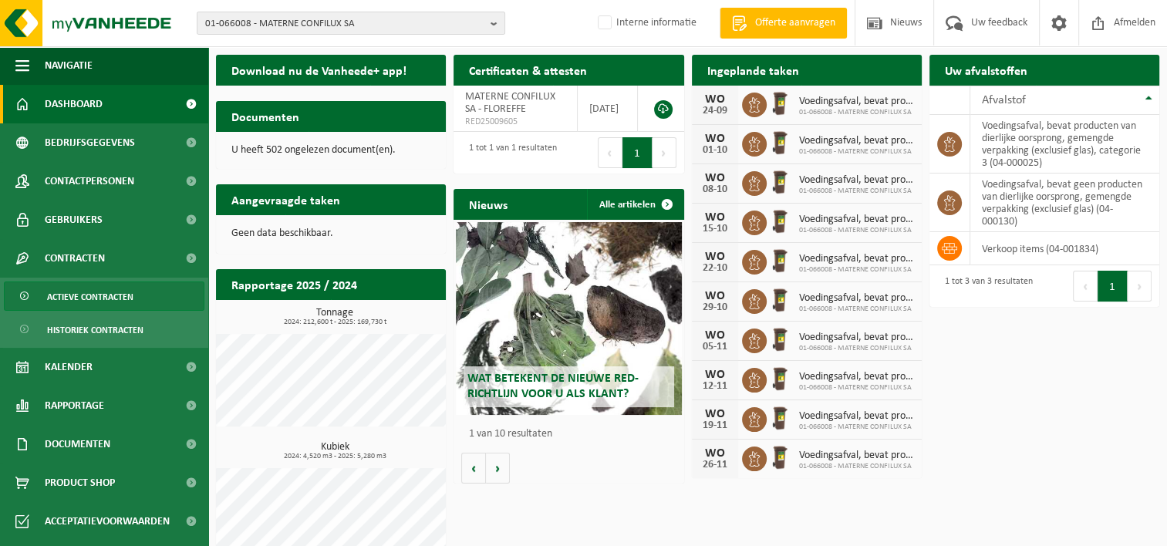
click at [117, 299] on span "Actieve contracten" at bounding box center [90, 296] width 86 height 29
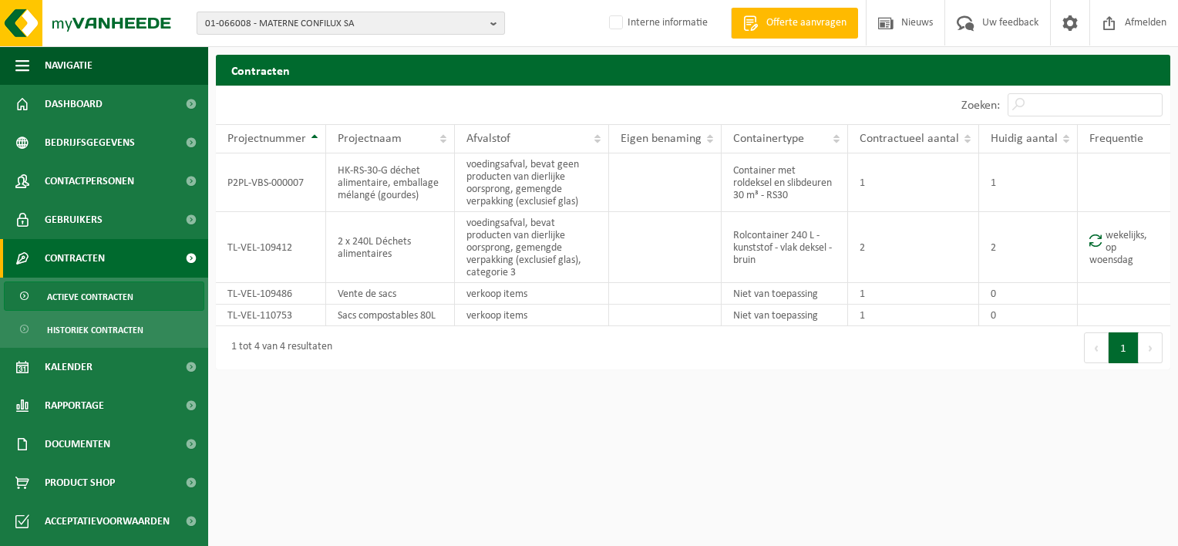
click at [239, 22] on span "01-066008 - MATERNE CONFILUX SA" at bounding box center [344, 23] width 279 height 23
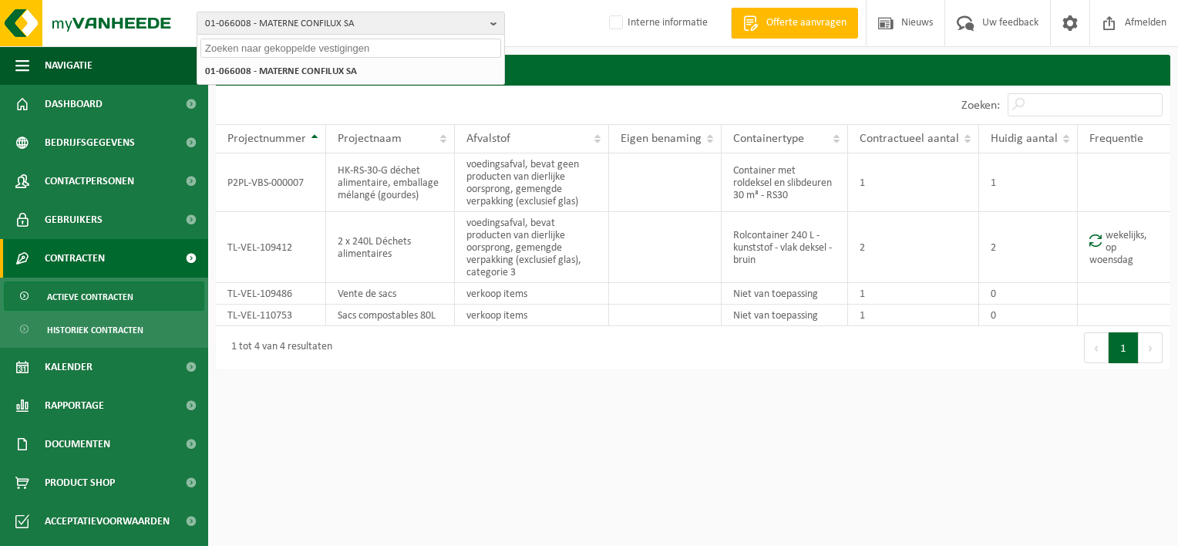
click at [237, 52] on input "text" at bounding box center [350, 48] width 301 height 19
